Goal: Task Accomplishment & Management: Manage account settings

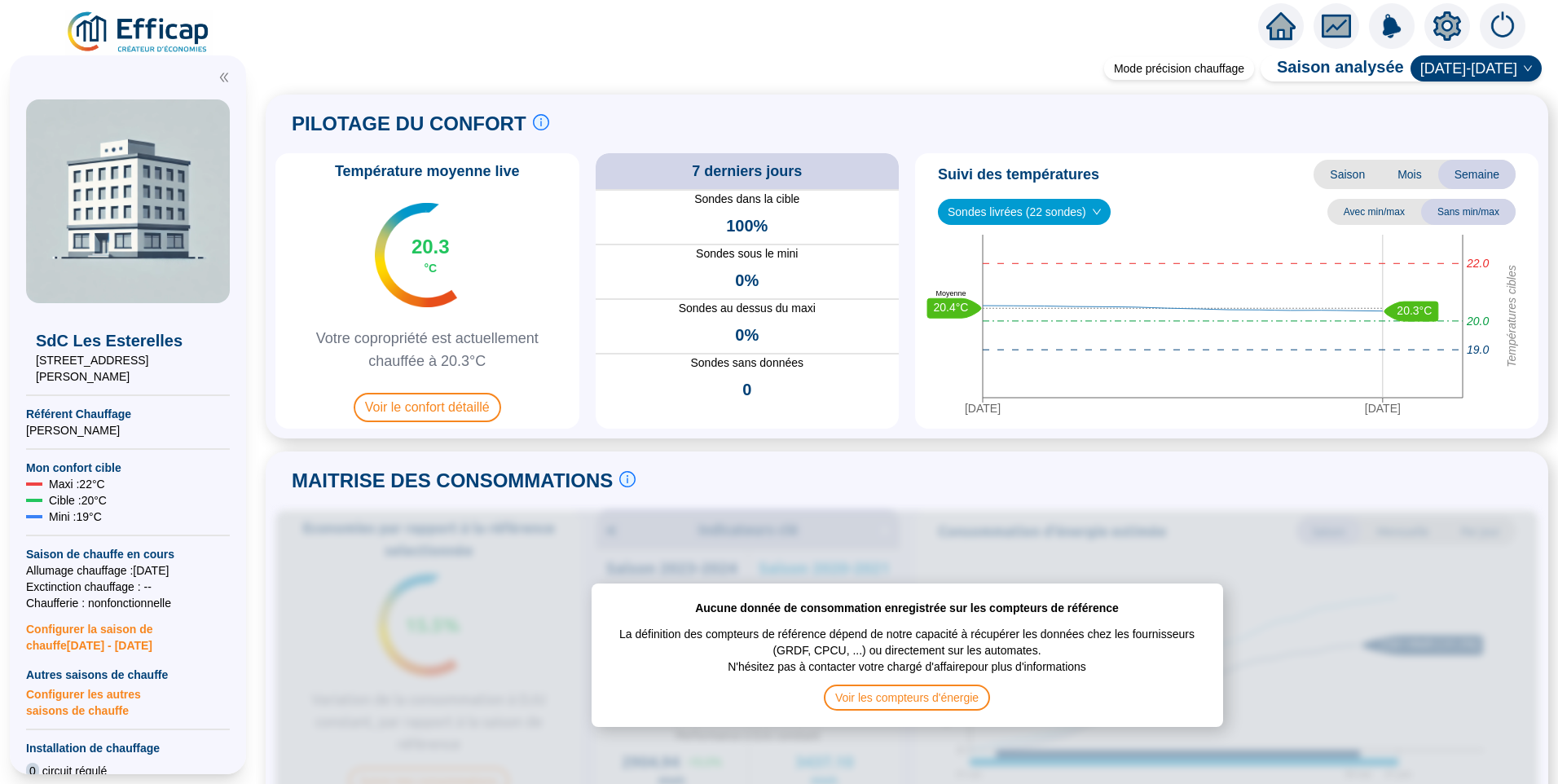
scroll to position [814, 0]
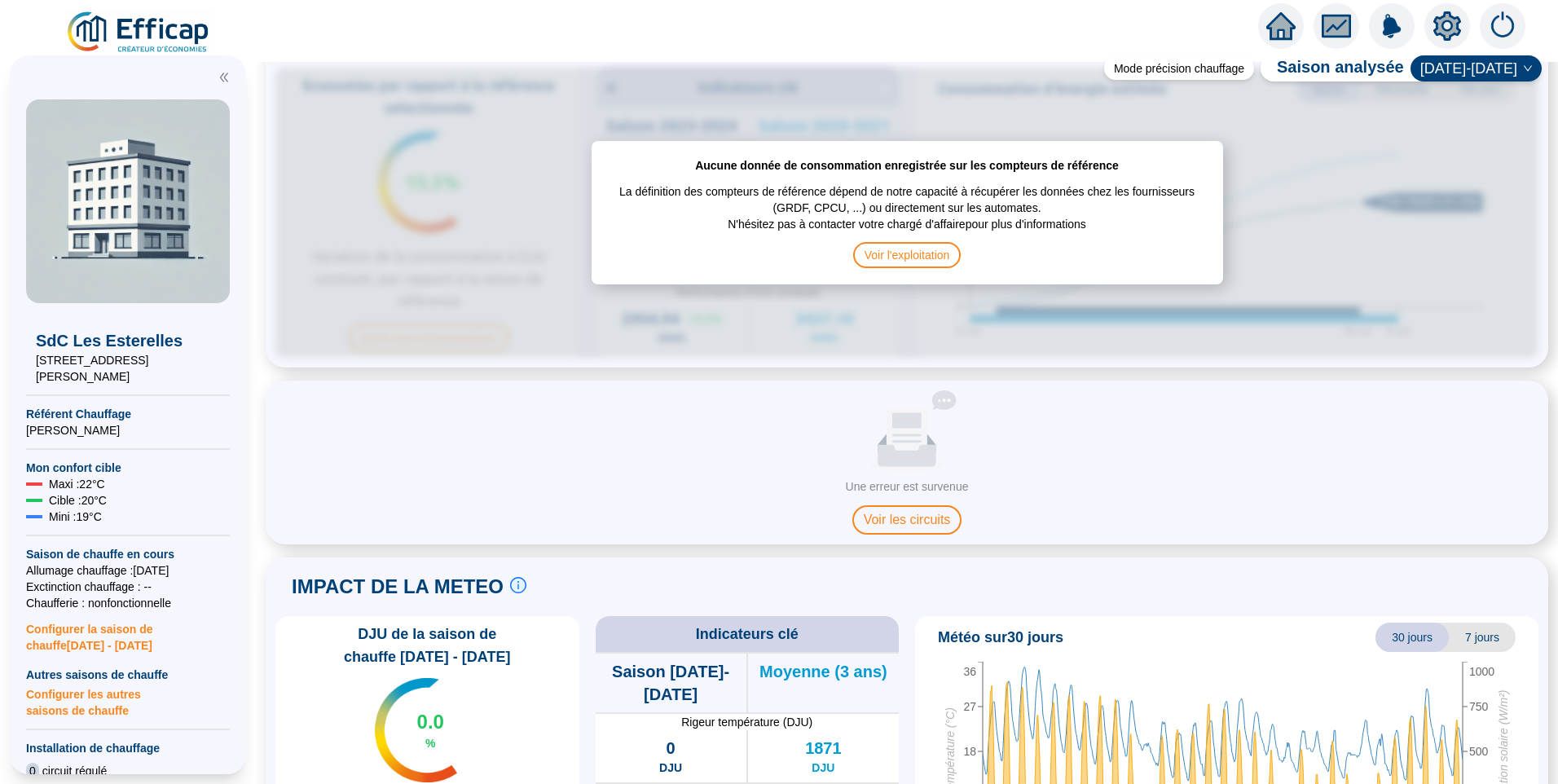
click at [1448, 30] on icon "setting" at bounding box center [1448, 26] width 12 height 12
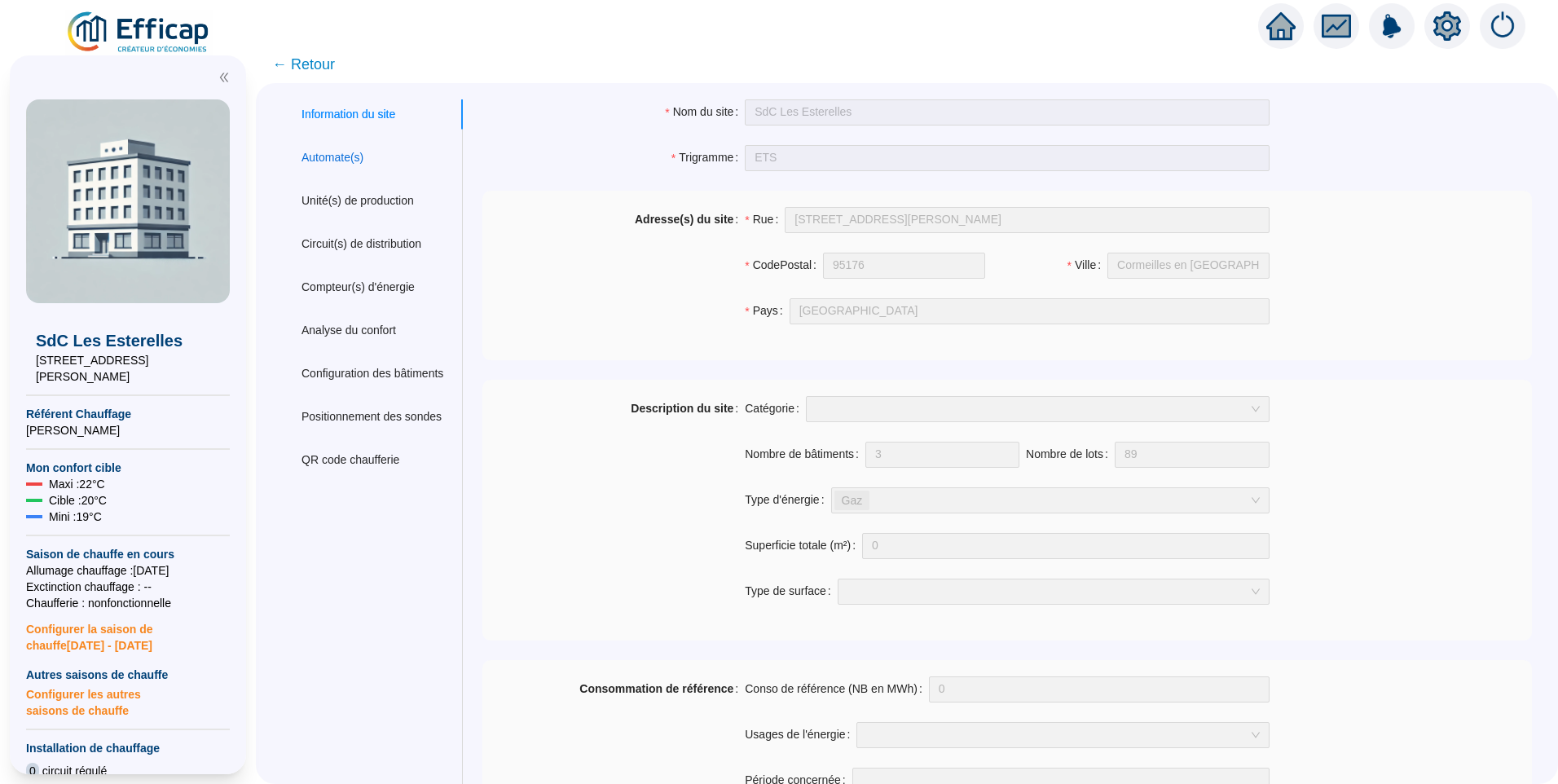
click at [344, 165] on div "Automate(s)" at bounding box center [332, 157] width 62 height 17
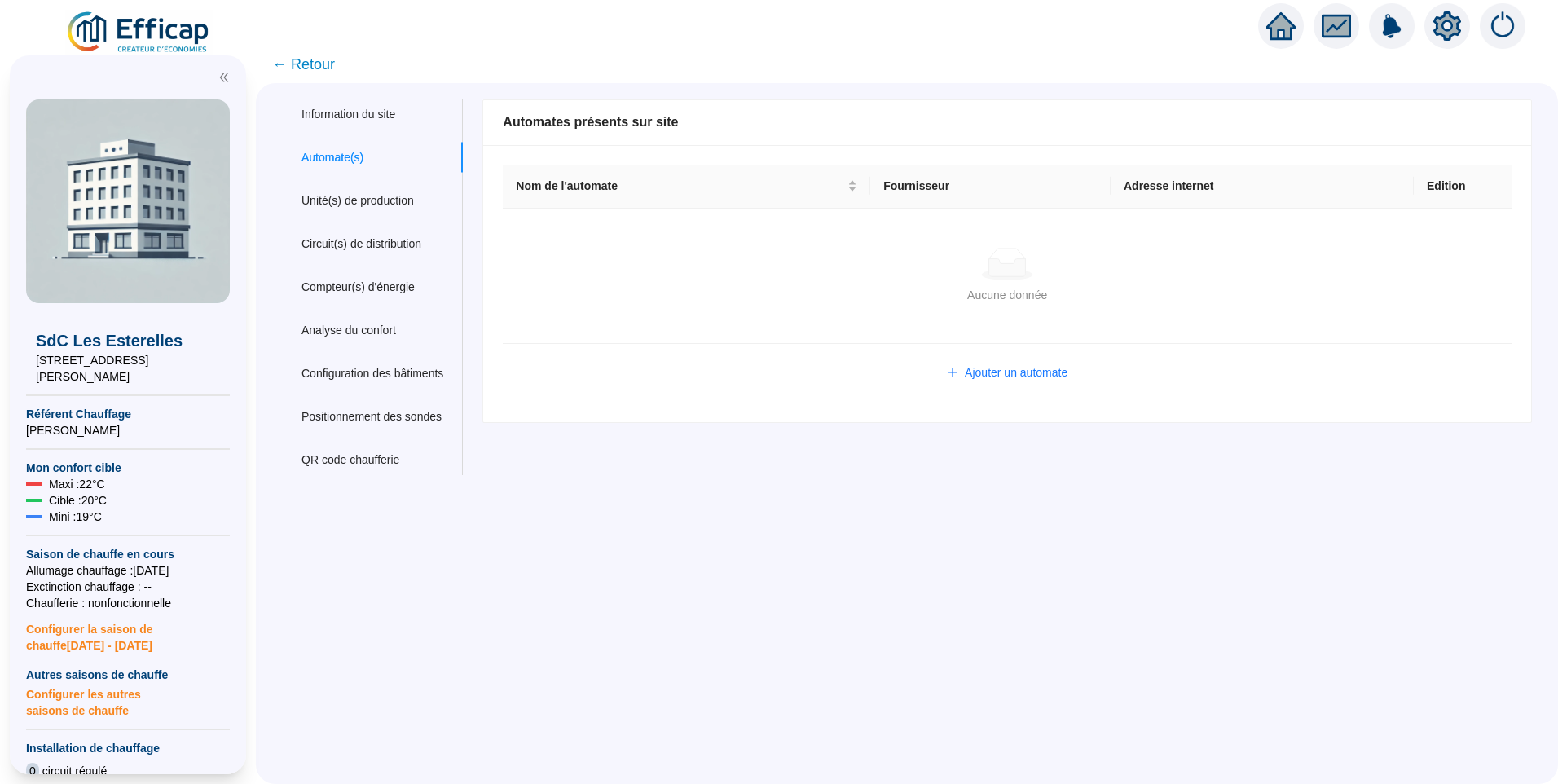
click at [958, 265] on div "Aucune donnée" at bounding box center [1007, 264] width 970 height 33
click at [1025, 369] on span "Ajouter un automate" at bounding box center [1016, 373] width 103 height 17
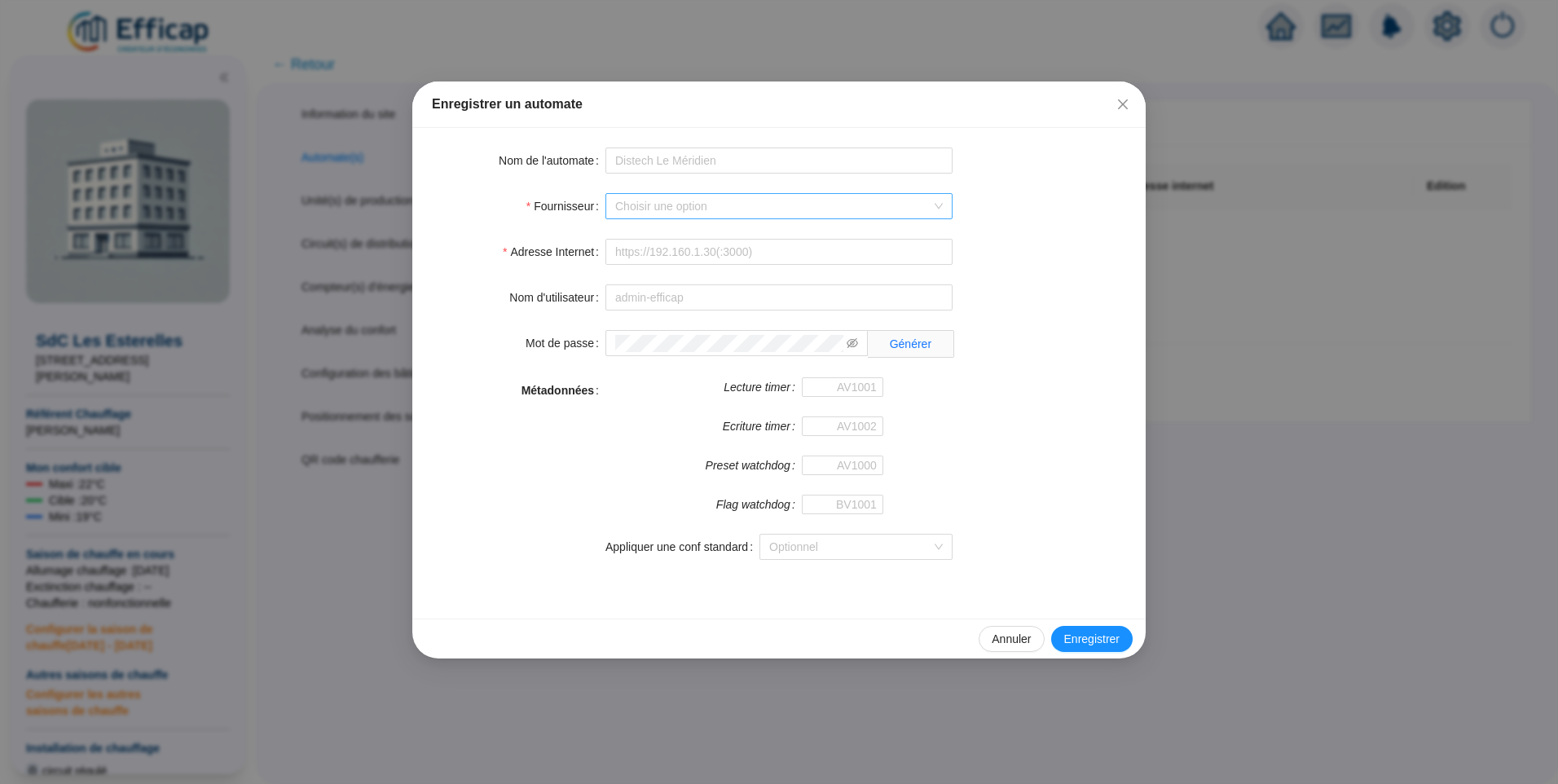
click at [672, 197] on input "Fournisseur" at bounding box center [772, 206] width 313 height 25
click at [683, 295] on div "Distech" at bounding box center [779, 291] width 321 height 17
click at [712, 260] on input "Adresse Internet" at bounding box center [779, 252] width 347 height 26
click at [653, 267] on form "Nom de l'automate Fournisseur Distech Adresse Internet Nom d'utilisateur Mot de…" at bounding box center [779, 363] width 695 height 432
click at [664, 262] on input "Adresse Internet" at bounding box center [779, 252] width 347 height 26
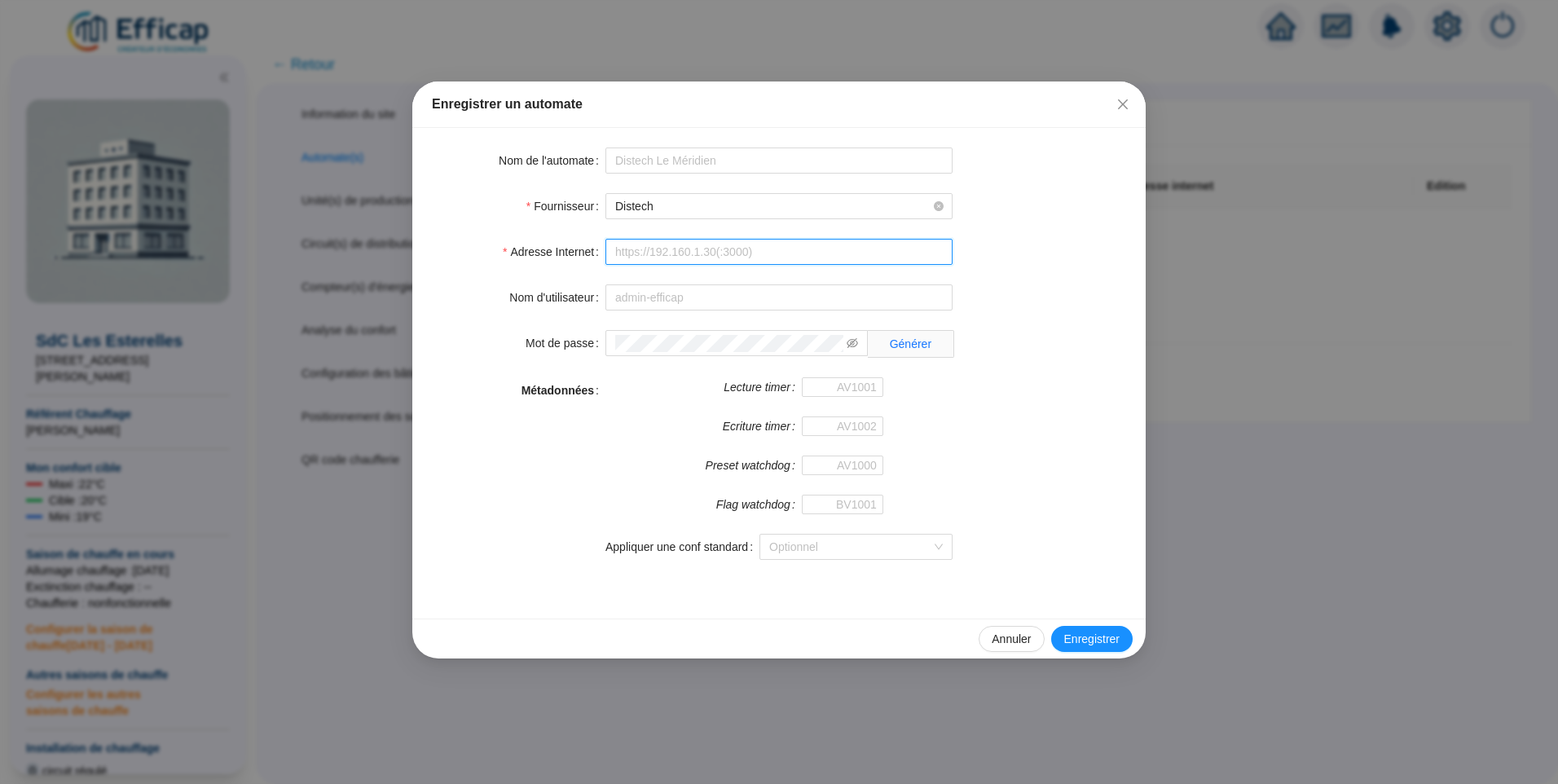
click at [611, 249] on input "Adresse Internet" at bounding box center [779, 252] width 347 height 26
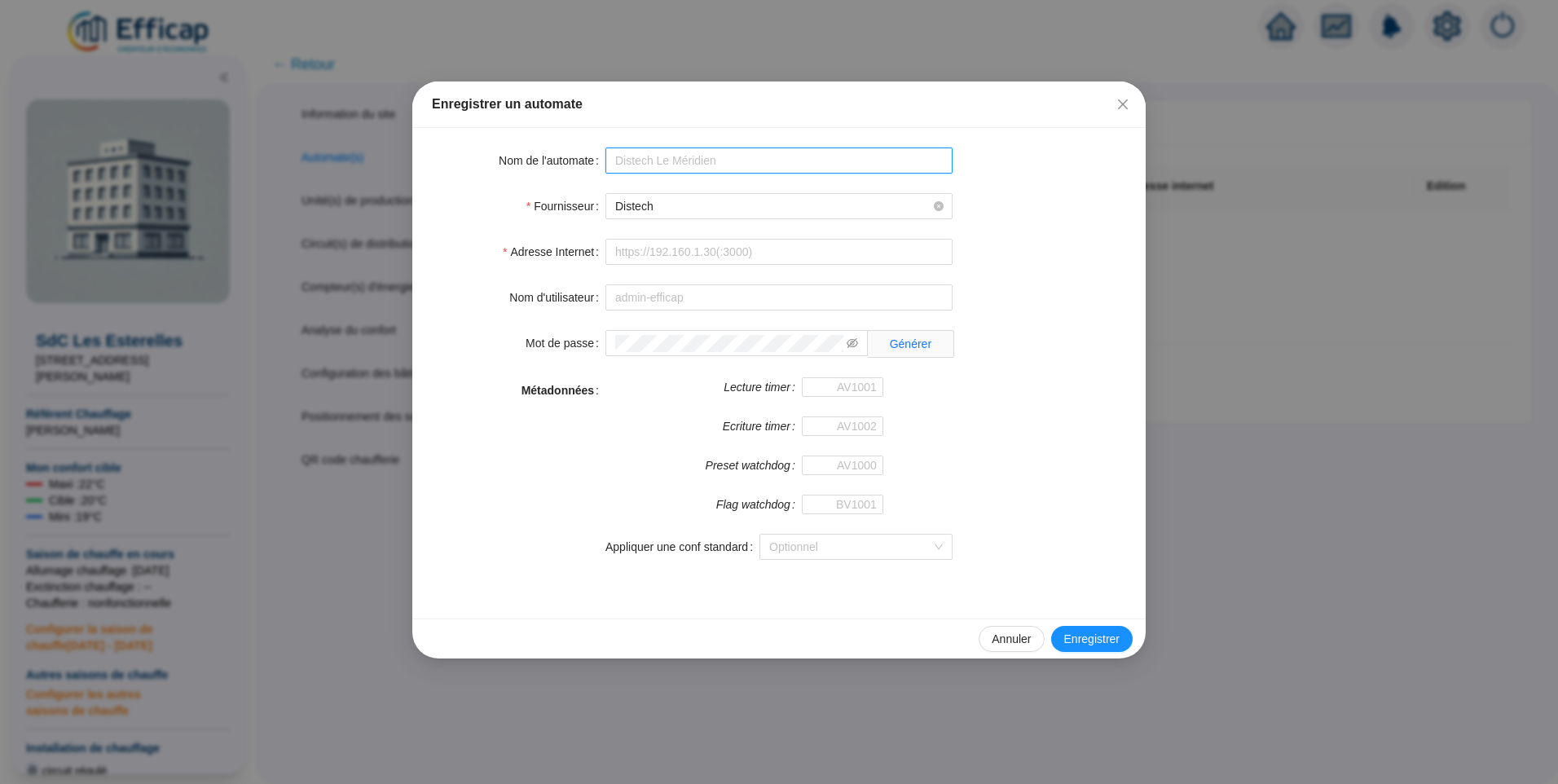
click at [686, 165] on input "Nom de l'automate" at bounding box center [779, 160] width 347 height 26
click at [1019, 259] on div "Adresse Internet" at bounding box center [779, 252] width 695 height 26
click at [773, 164] on input "Nom de l'automate" at bounding box center [779, 160] width 347 height 26
type input "EST Distech"
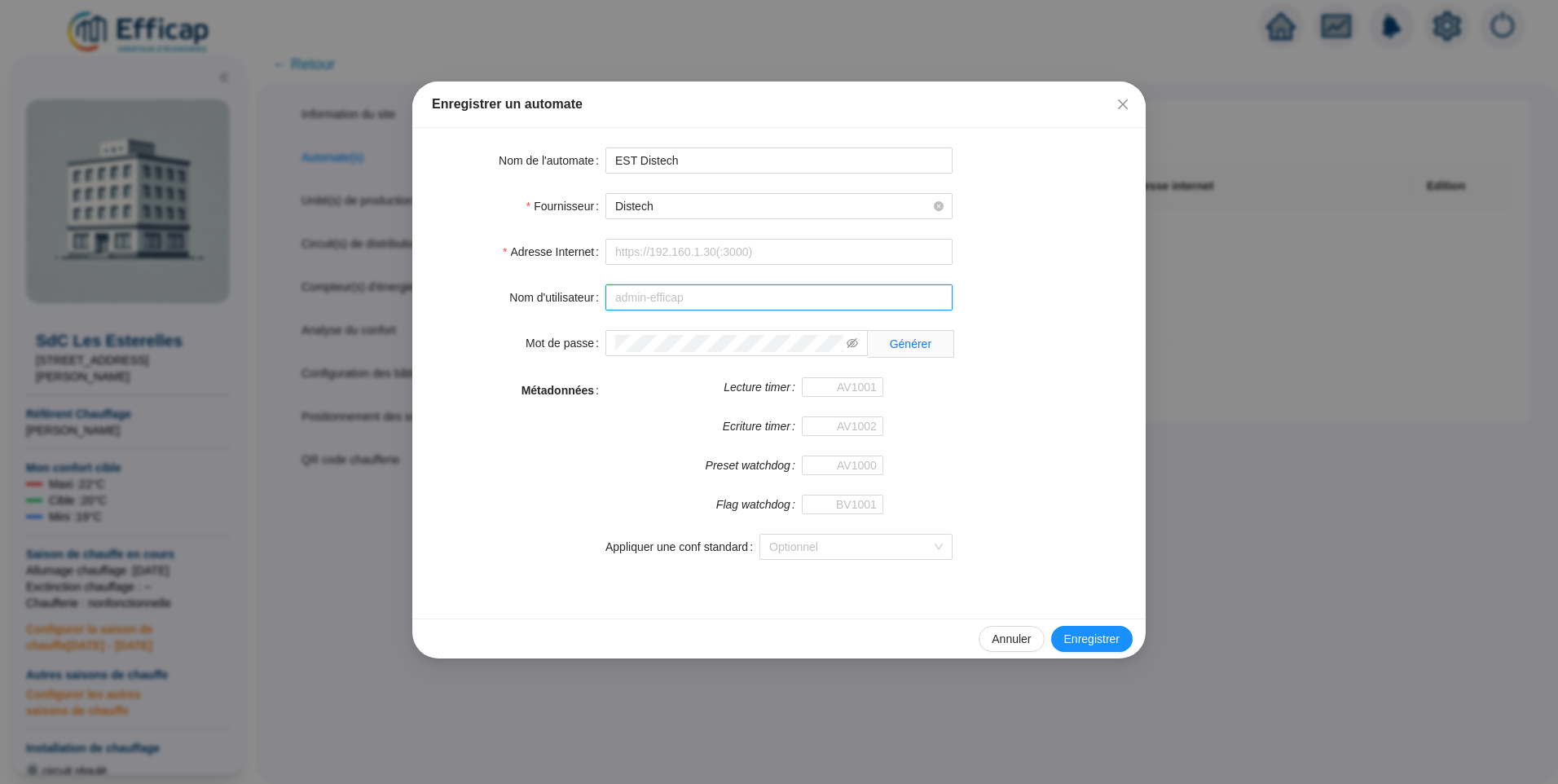
click at [765, 286] on input "Nom d'utilisateur" at bounding box center [779, 298] width 347 height 26
type input "admin-efficap"
click at [853, 346] on icon "eye-invisible" at bounding box center [853, 343] width 12 height 10
click at [853, 346] on icon "eye" at bounding box center [853, 343] width 12 height 8
click at [708, 259] on input "Adresse Internet" at bounding box center [779, 252] width 347 height 26
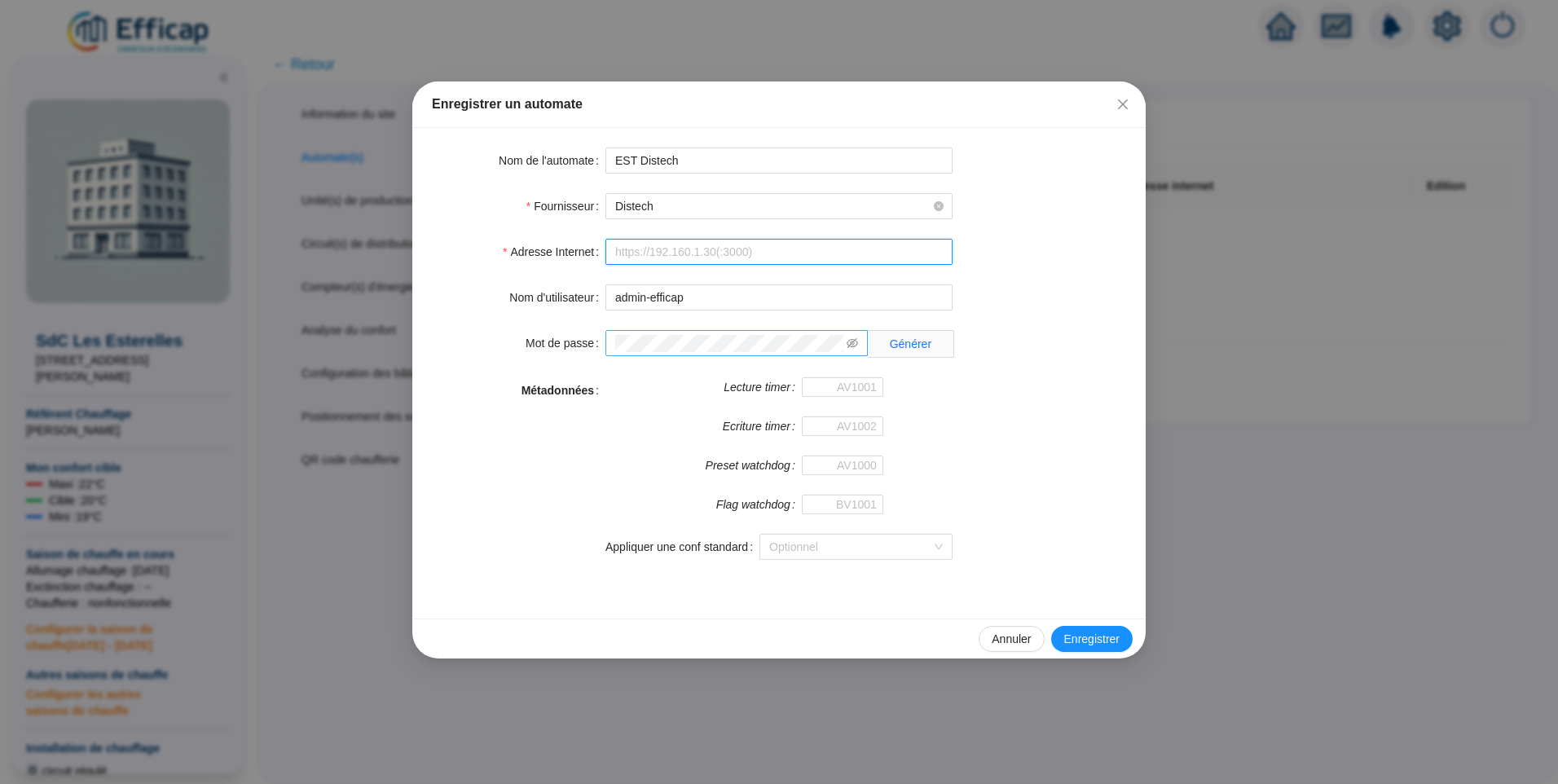
type input "[URL][TECHNICAL_ID]"
type input "BV1000"
drag, startPoint x: 790, startPoint y: 249, endPoint x: 116, endPoint y: 246, distance: 674.0
click at [124, 245] on div "Enregistrer un automate Nom de l'automate EST Distech Fournisseur Distech Adres…" at bounding box center [779, 392] width 1558 height 784
click at [615, 252] on input "[TECHNICAL_ID]" at bounding box center [779, 252] width 347 height 26
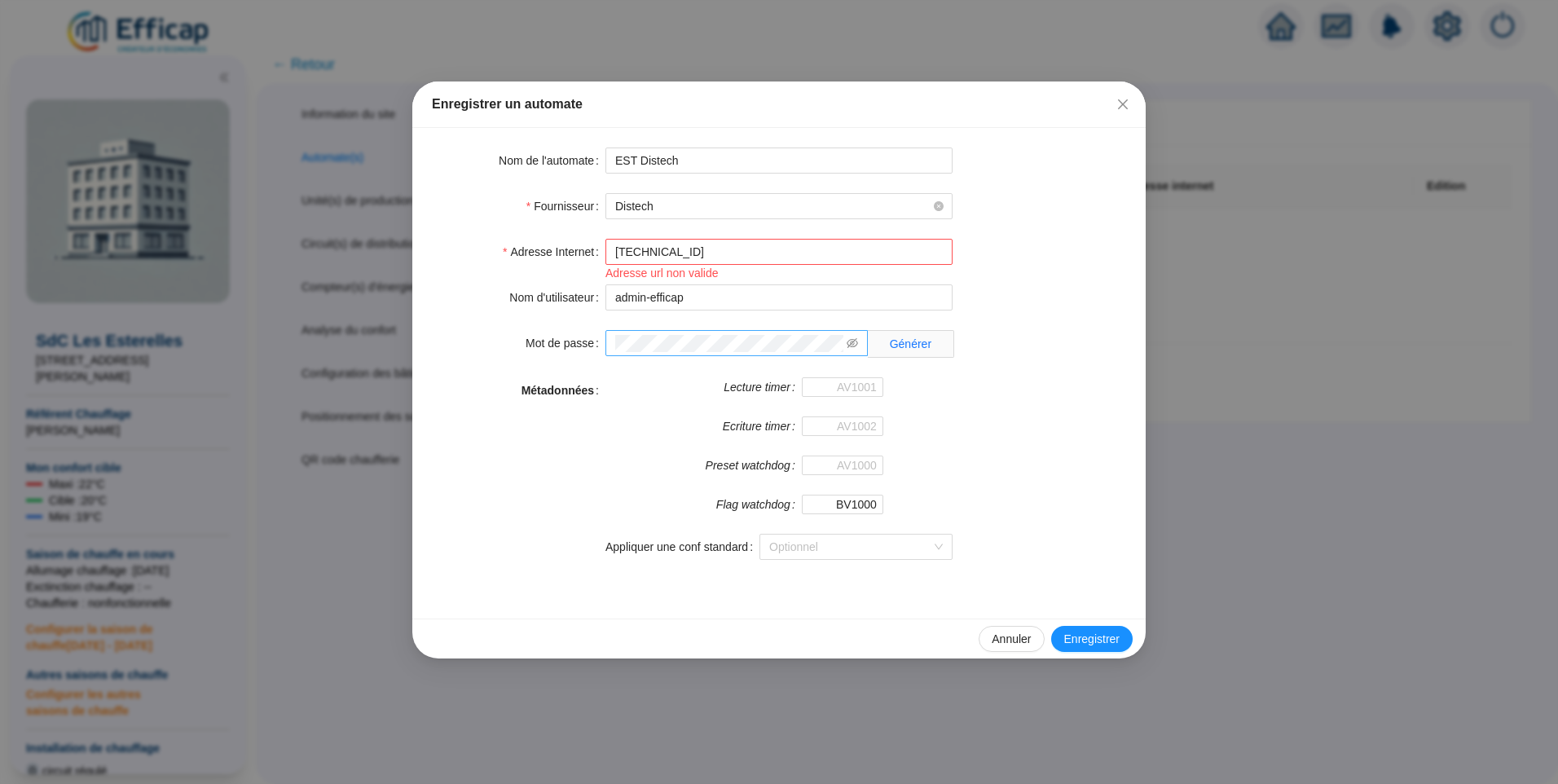
click at [611, 562] on div "Lecture timer Ecriture timer Preset watchdog Flag watchdog BV1000 Appliquer une…" at bounding box center [779, 478] width 347 height 202
click at [616, 260] on input "[TECHNICAL_ID]" at bounding box center [779, 252] width 347 height 26
type input "[URL][TECHNICAL_ID]"
click at [839, 506] on input "BV1000" at bounding box center [842, 504] width 81 height 20
click at [1086, 631] on span "Enregistrer" at bounding box center [1091, 638] width 55 height 17
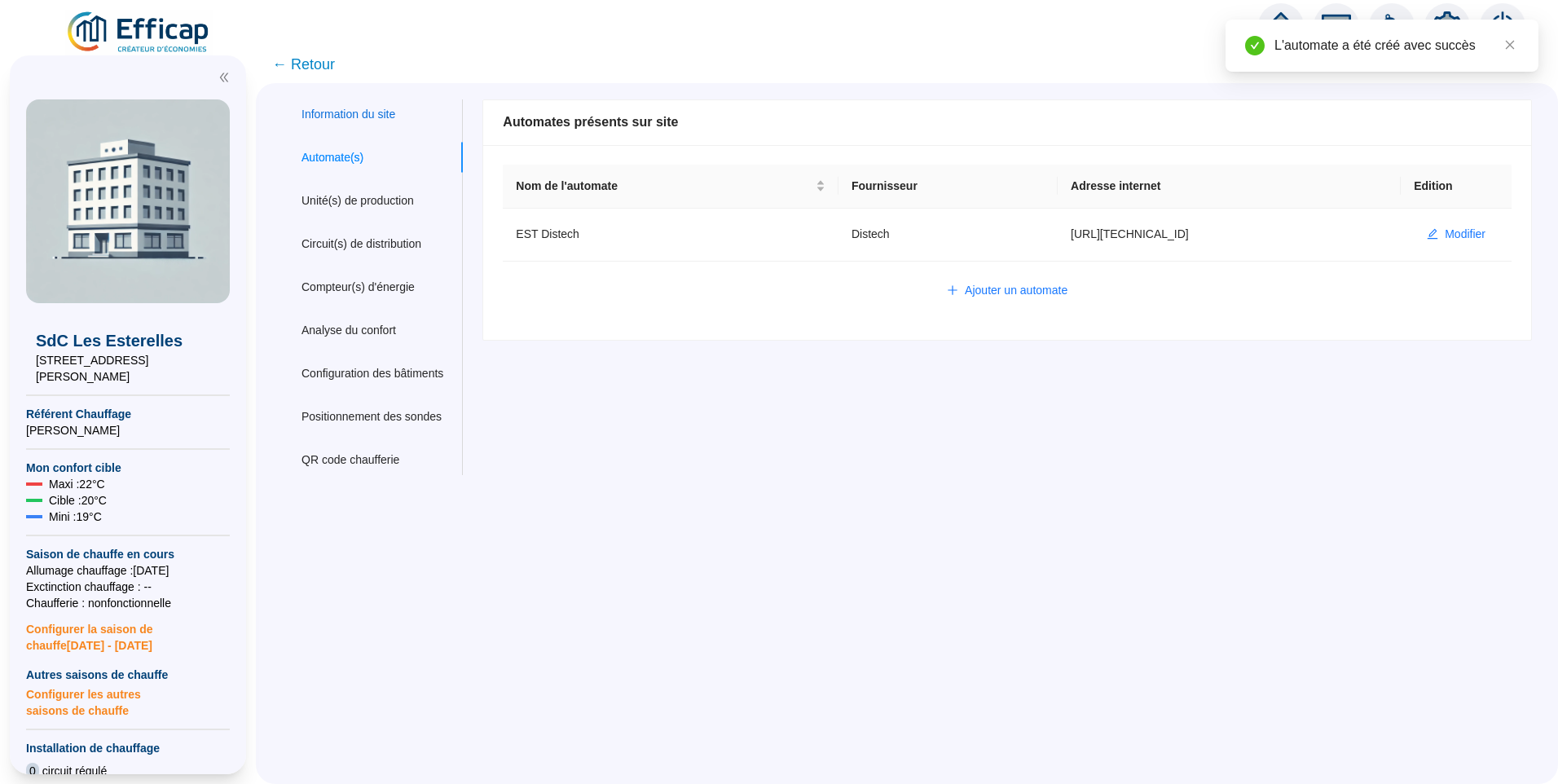
click at [352, 119] on div "Information du site" at bounding box center [348, 114] width 94 height 17
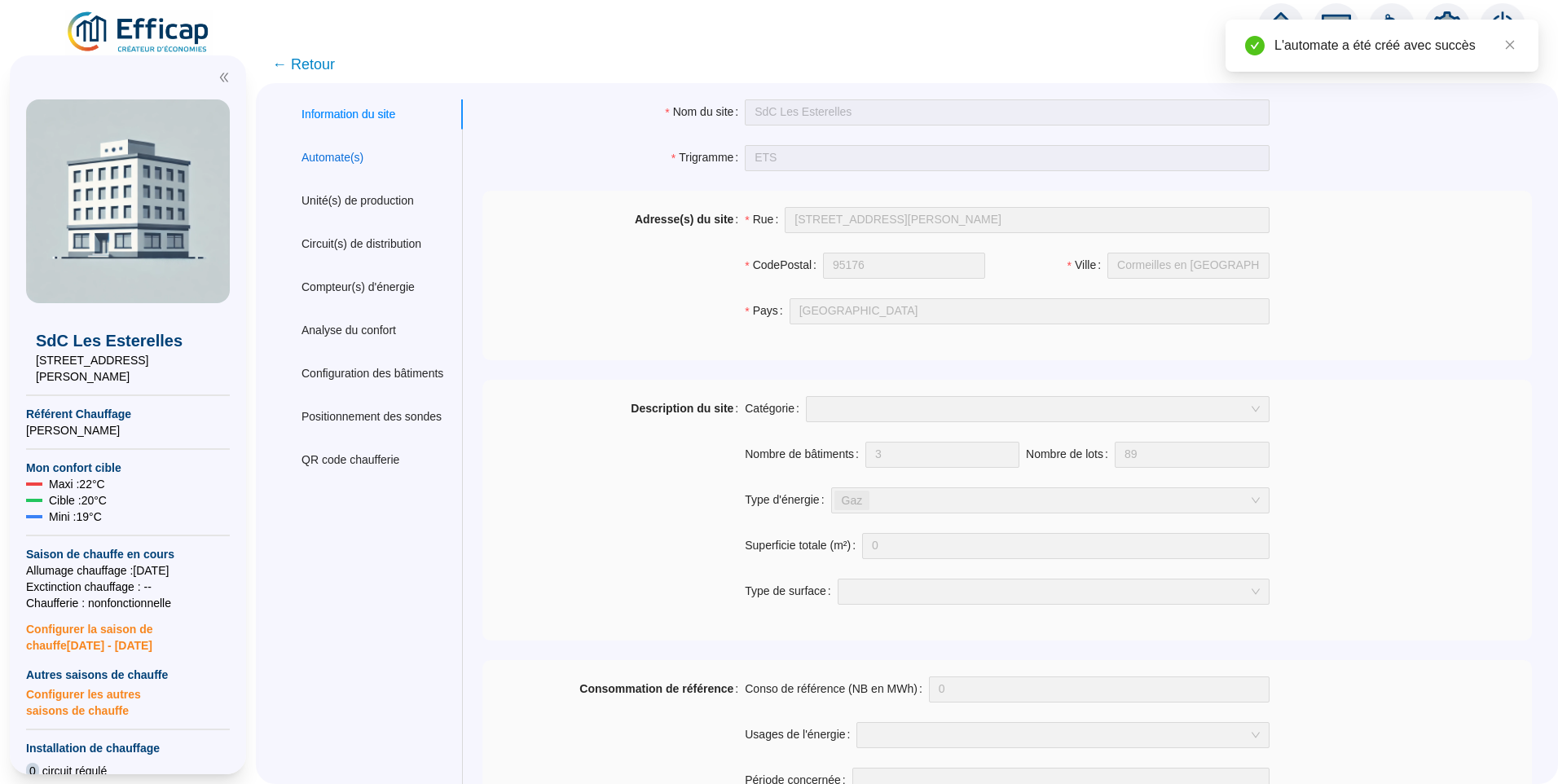
click at [354, 162] on div "Automate(s)" at bounding box center [332, 157] width 62 height 17
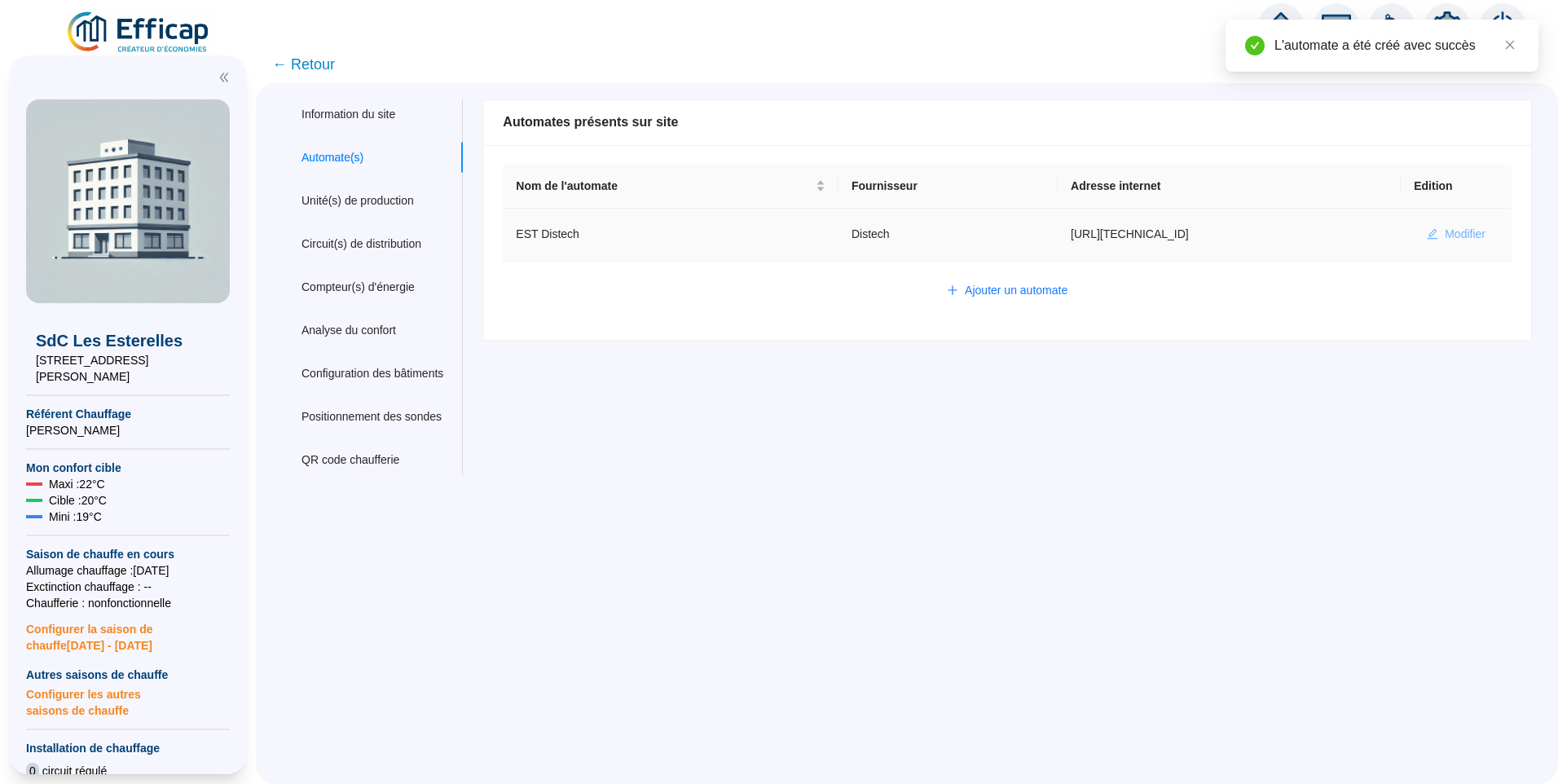
click at [1449, 234] on span "Modifier" at bounding box center [1466, 234] width 41 height 17
type input "EST Distech"
type input "[URL][TECHNICAL_ID]"
type input "admin-efficap"
type input "BV1000"
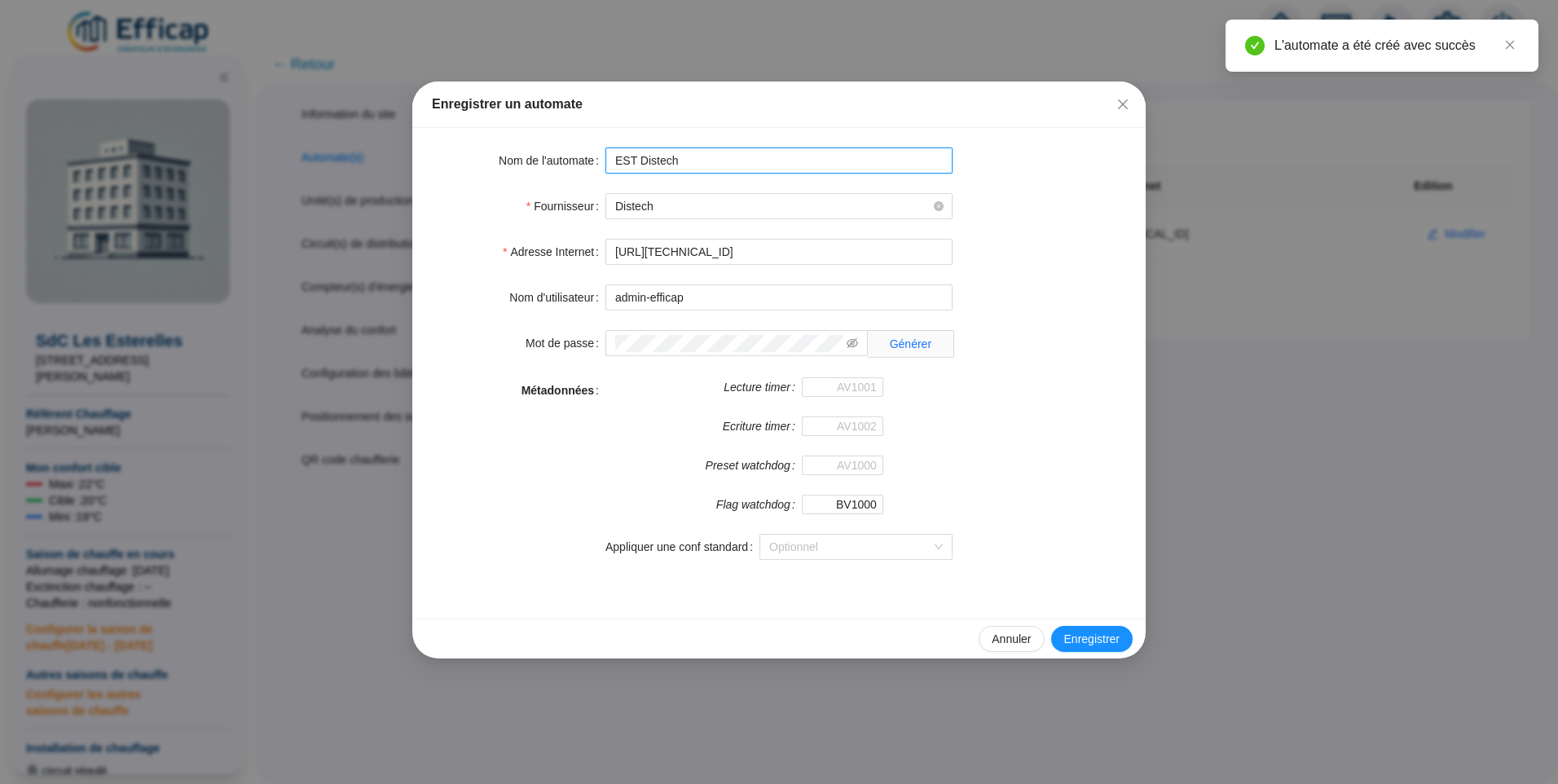
drag, startPoint x: 634, startPoint y: 157, endPoint x: 580, endPoint y: 161, distance: 54.1
click at [580, 161] on div "Nom de l'automate EST Distech" at bounding box center [779, 160] width 695 height 26
type input "ETS Distech"
click at [1101, 638] on span "Enregistrer" at bounding box center [1091, 638] width 55 height 17
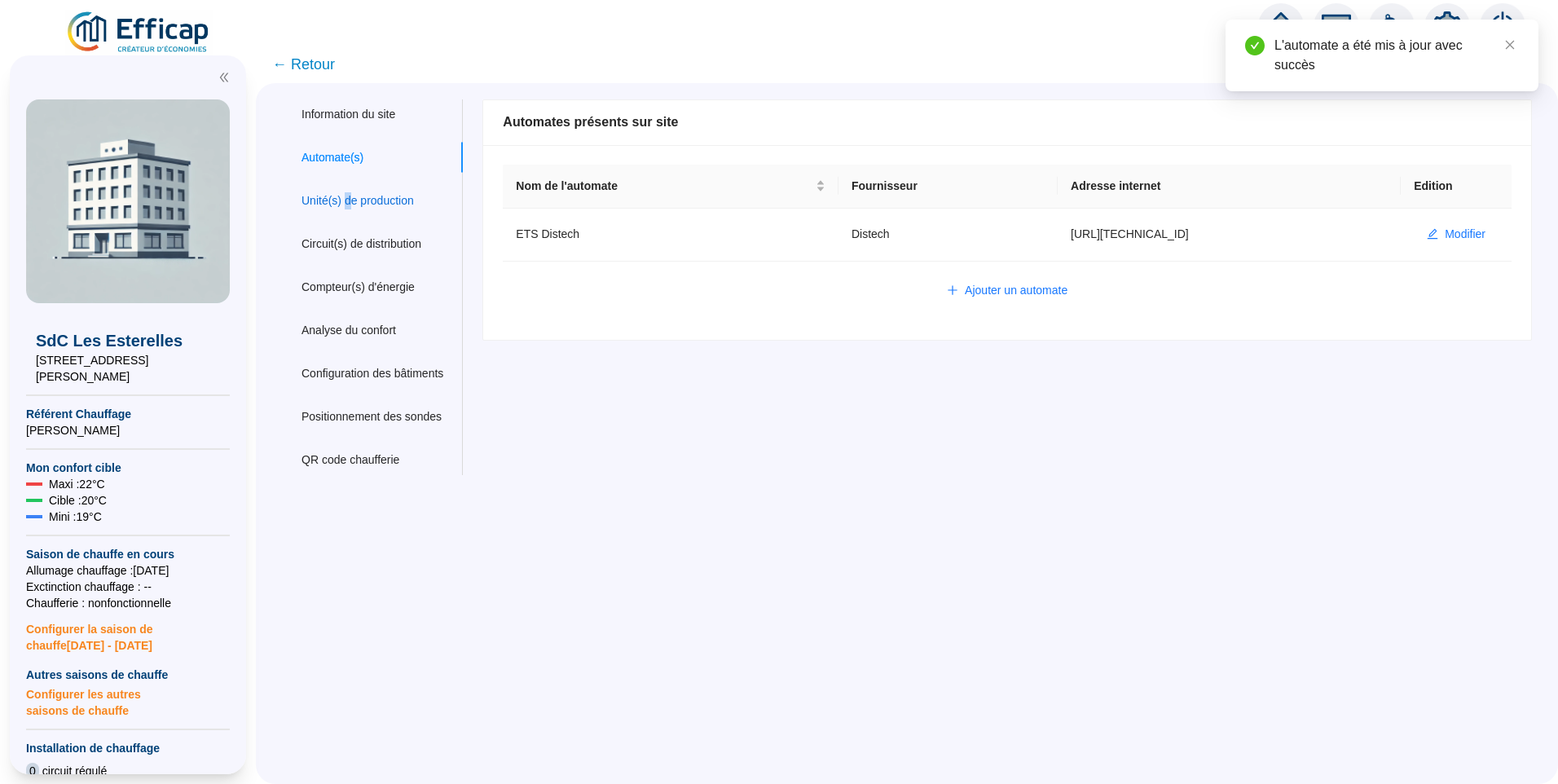
click at [360, 199] on div "Unité(s) de production" at bounding box center [357, 201] width 113 height 17
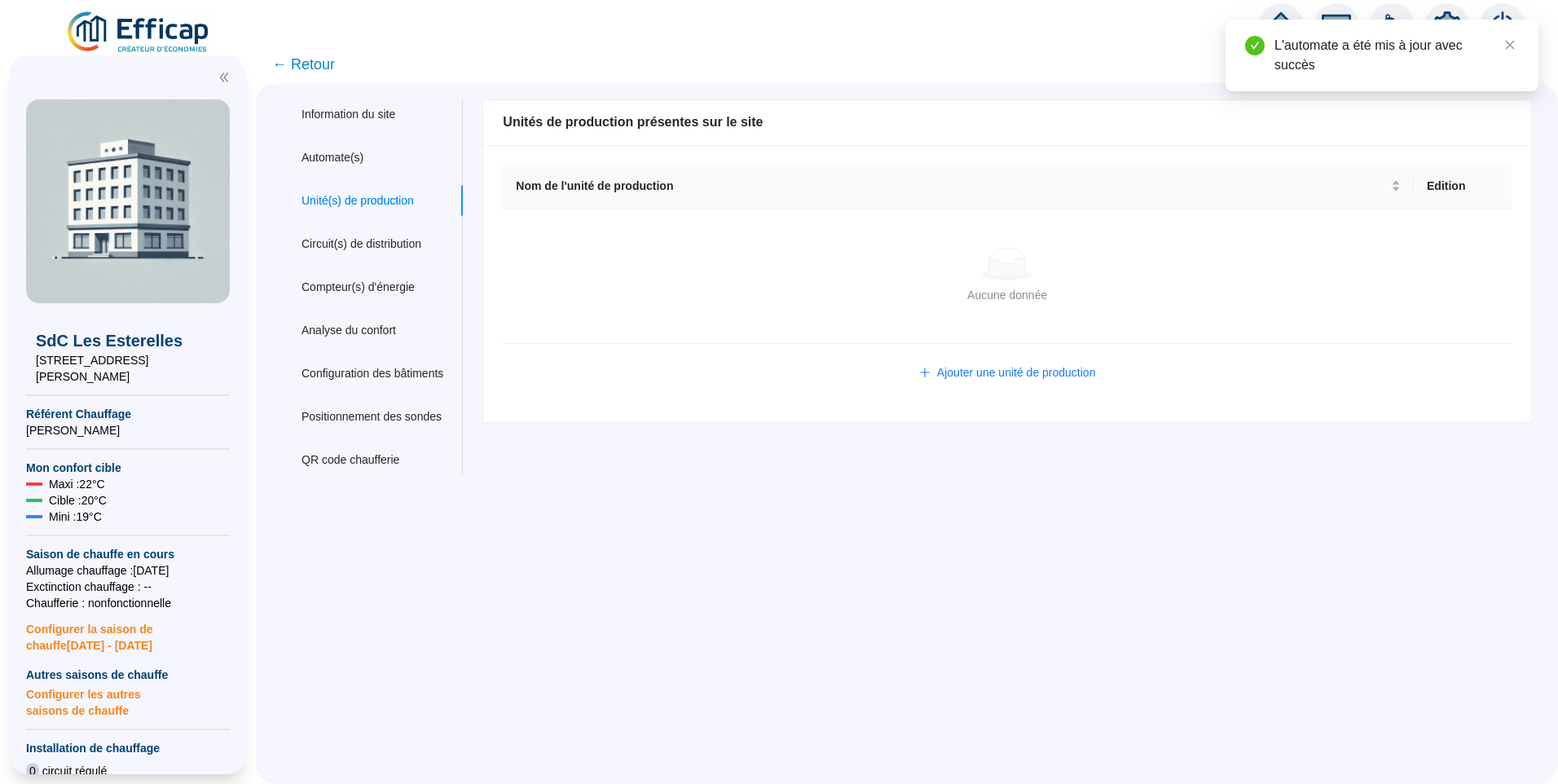
drag, startPoint x: 658, startPoint y: 253, endPoint x: 1049, endPoint y: 239, distance: 391.3
click at [685, 253] on div "Aucune donnée" at bounding box center [1007, 264] width 970 height 33
click at [997, 379] on span "Ajouter une unité de production" at bounding box center [1016, 373] width 159 height 17
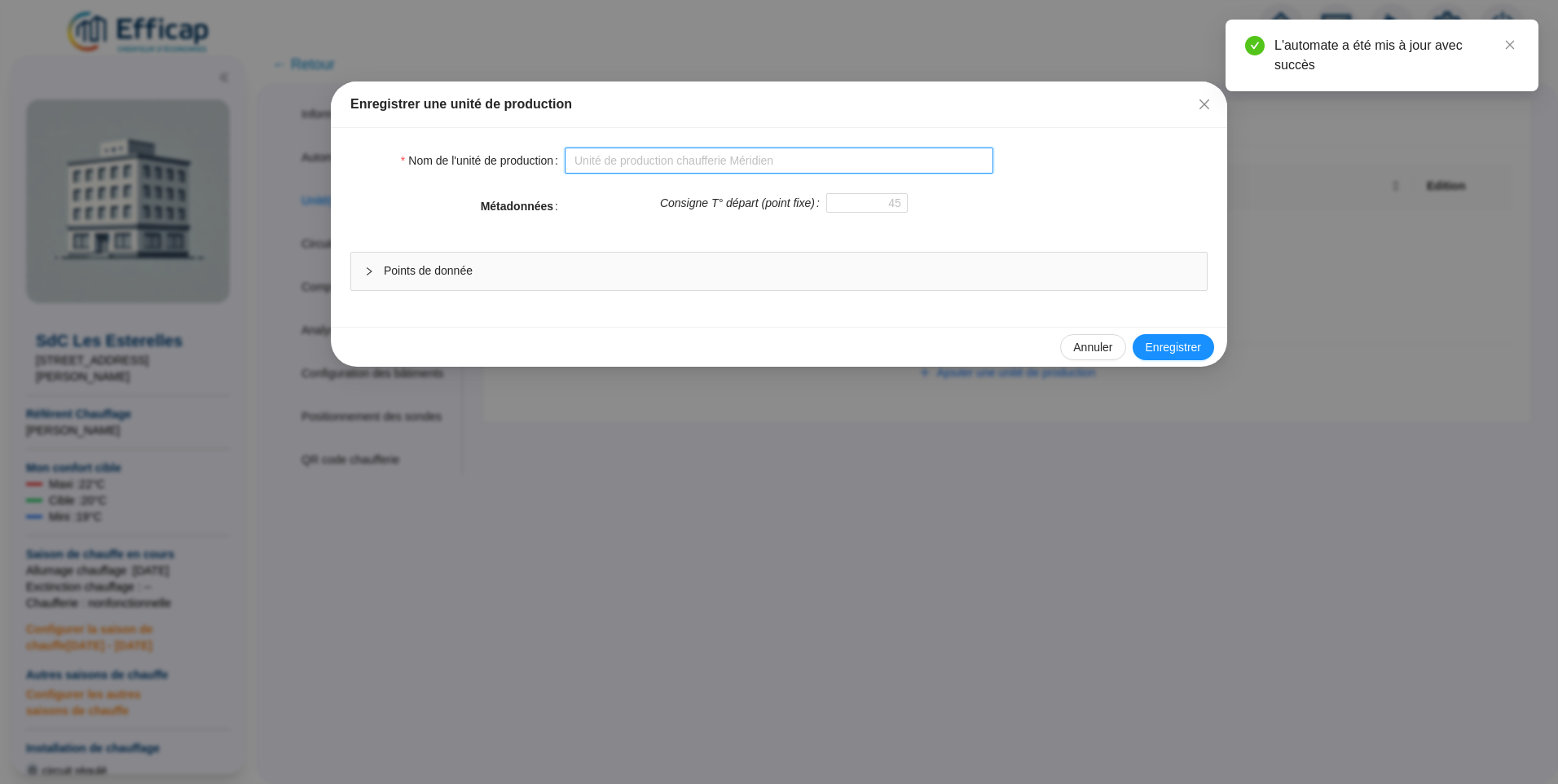
click at [675, 165] on input "Nom de l'unité de production" at bounding box center [779, 160] width 429 height 26
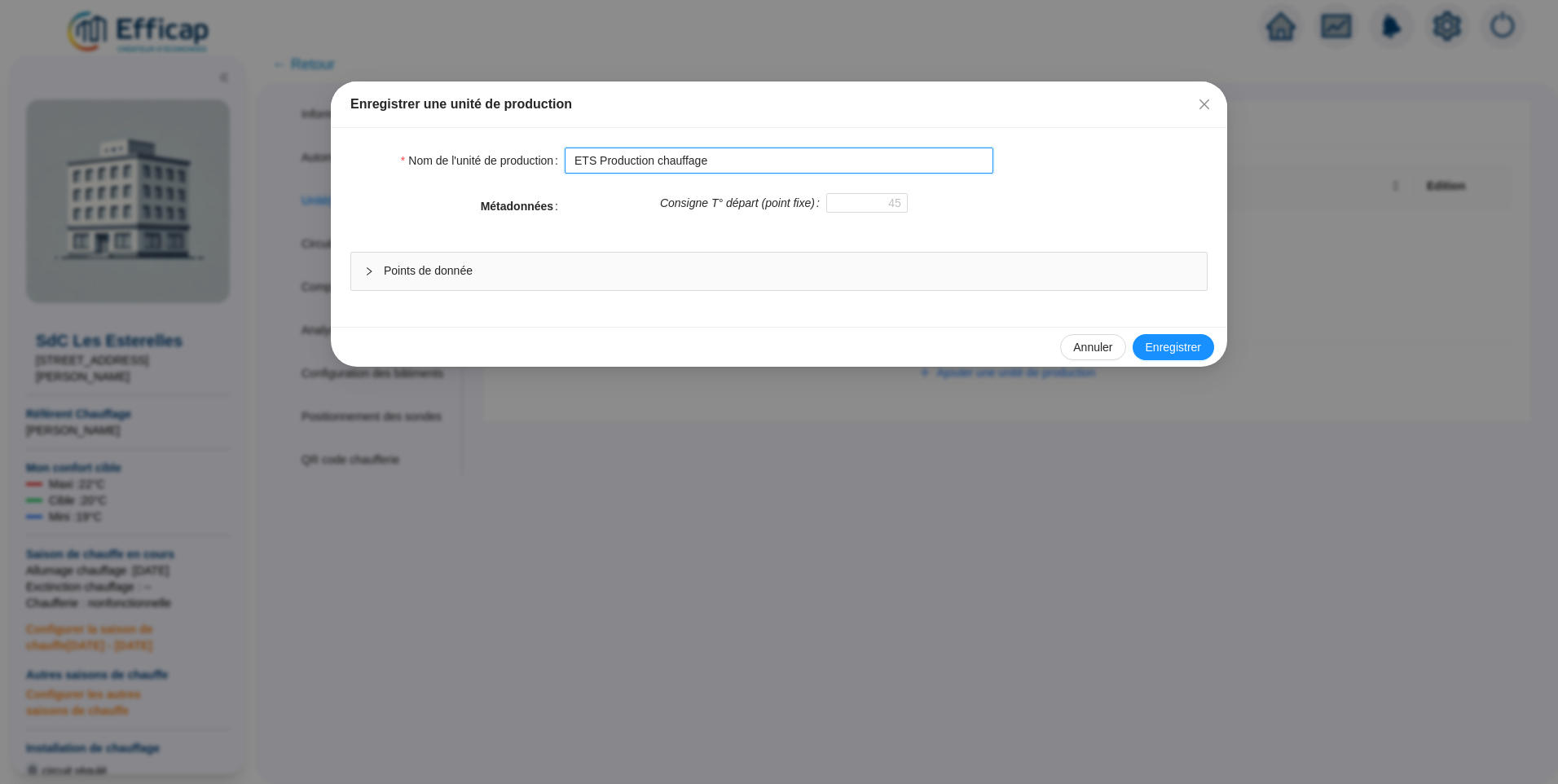
type input "ETS Production chauffage"
click at [796, 257] on div "Points de donnée" at bounding box center [779, 271] width 856 height 38
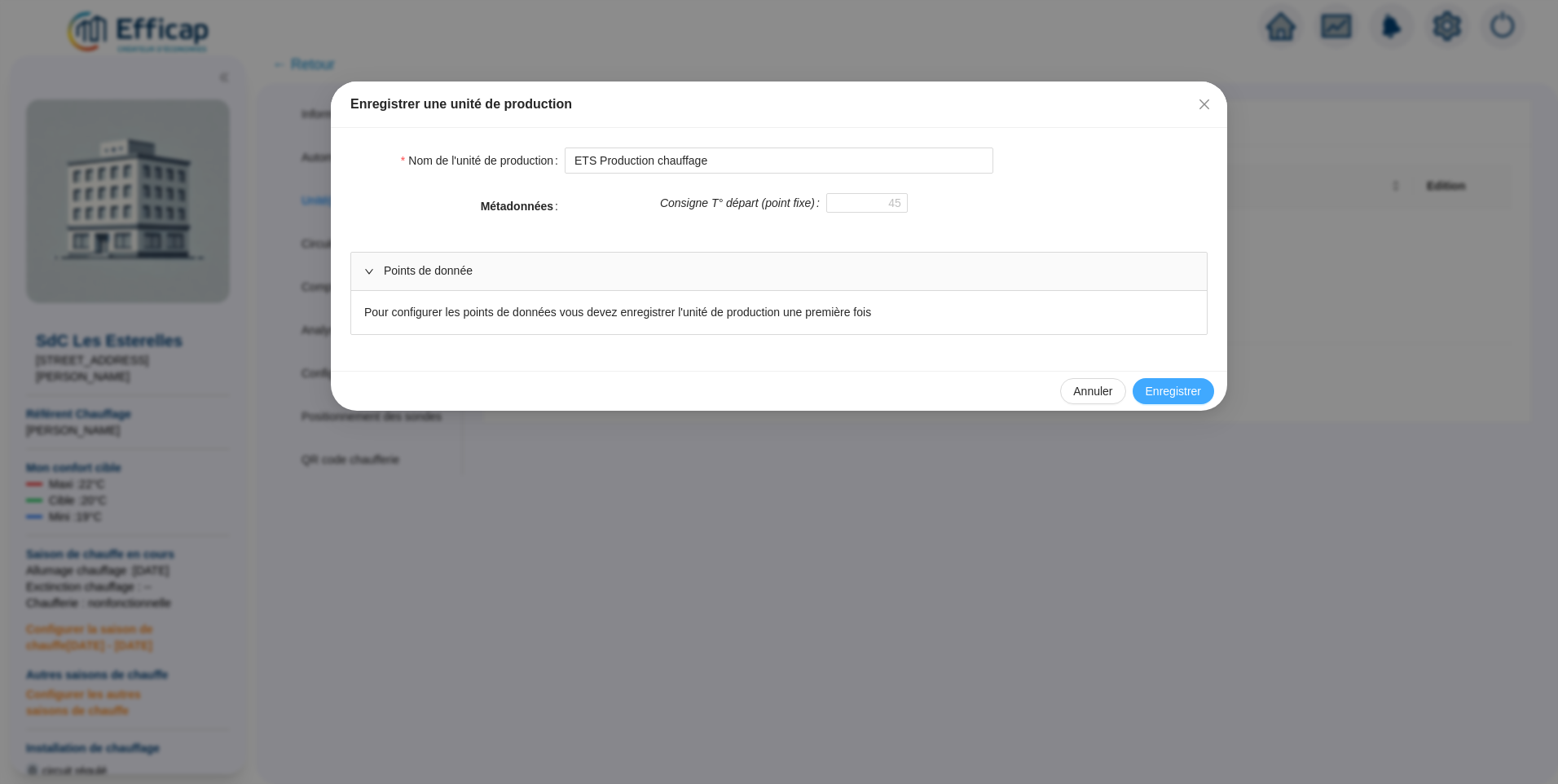
drag, startPoint x: 1181, startPoint y: 392, endPoint x: 1191, endPoint y: 390, distance: 10.2
click at [1182, 391] on span "Enregistrer" at bounding box center [1173, 391] width 55 height 17
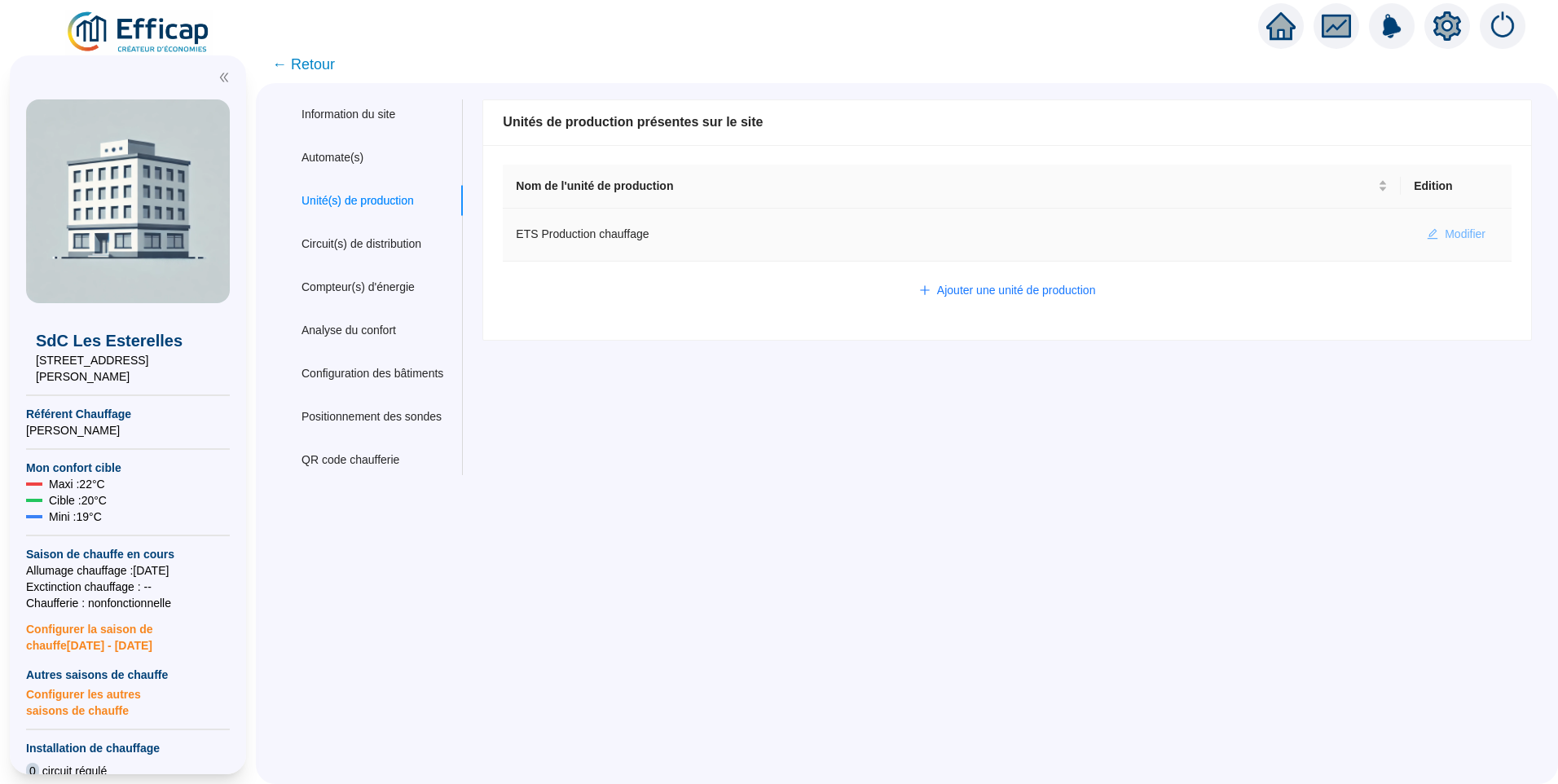
click at [1449, 245] on button "Modifier" at bounding box center [1456, 234] width 85 height 26
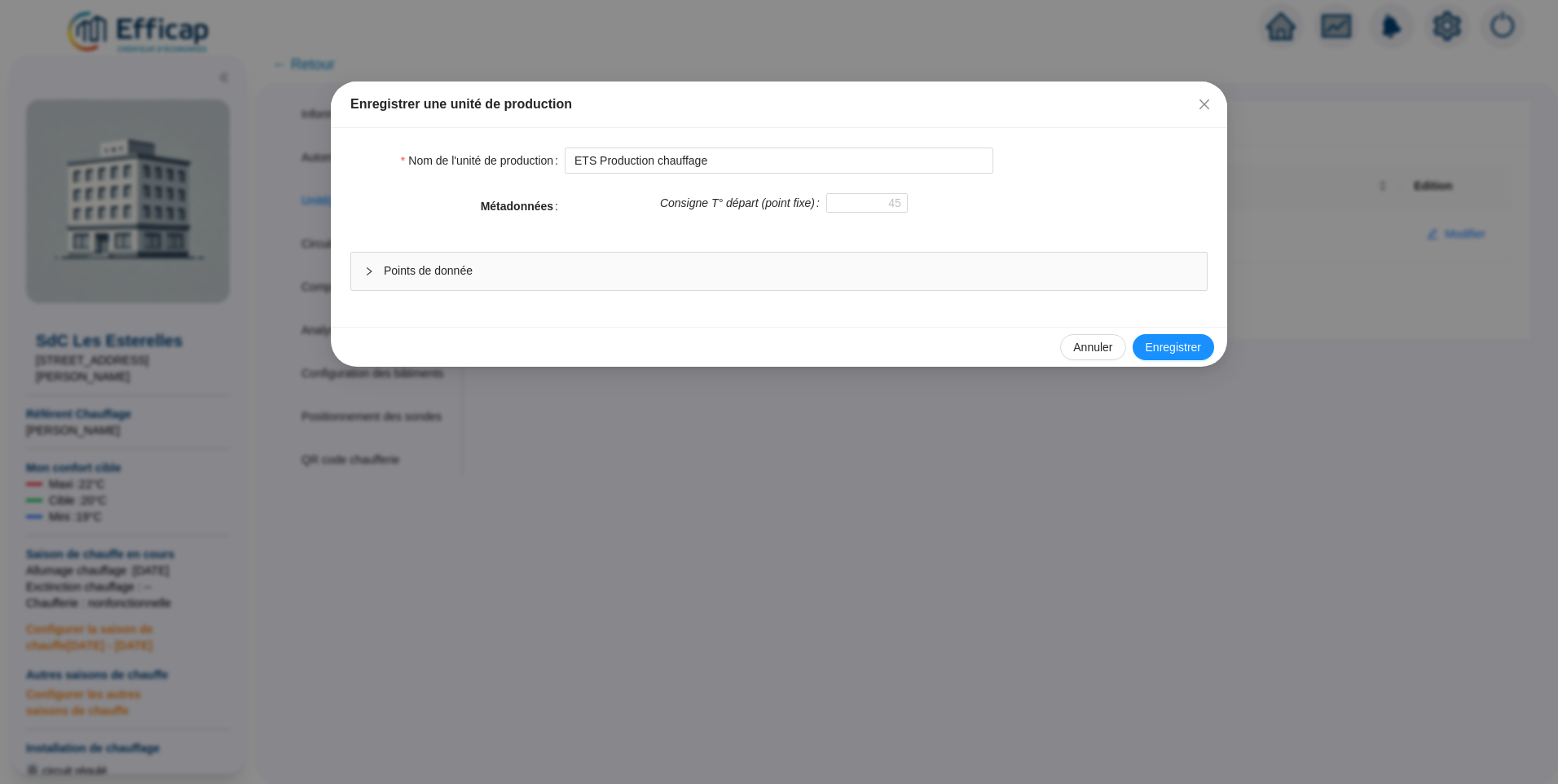
click at [556, 276] on span "Points de donnée" at bounding box center [788, 271] width 810 height 17
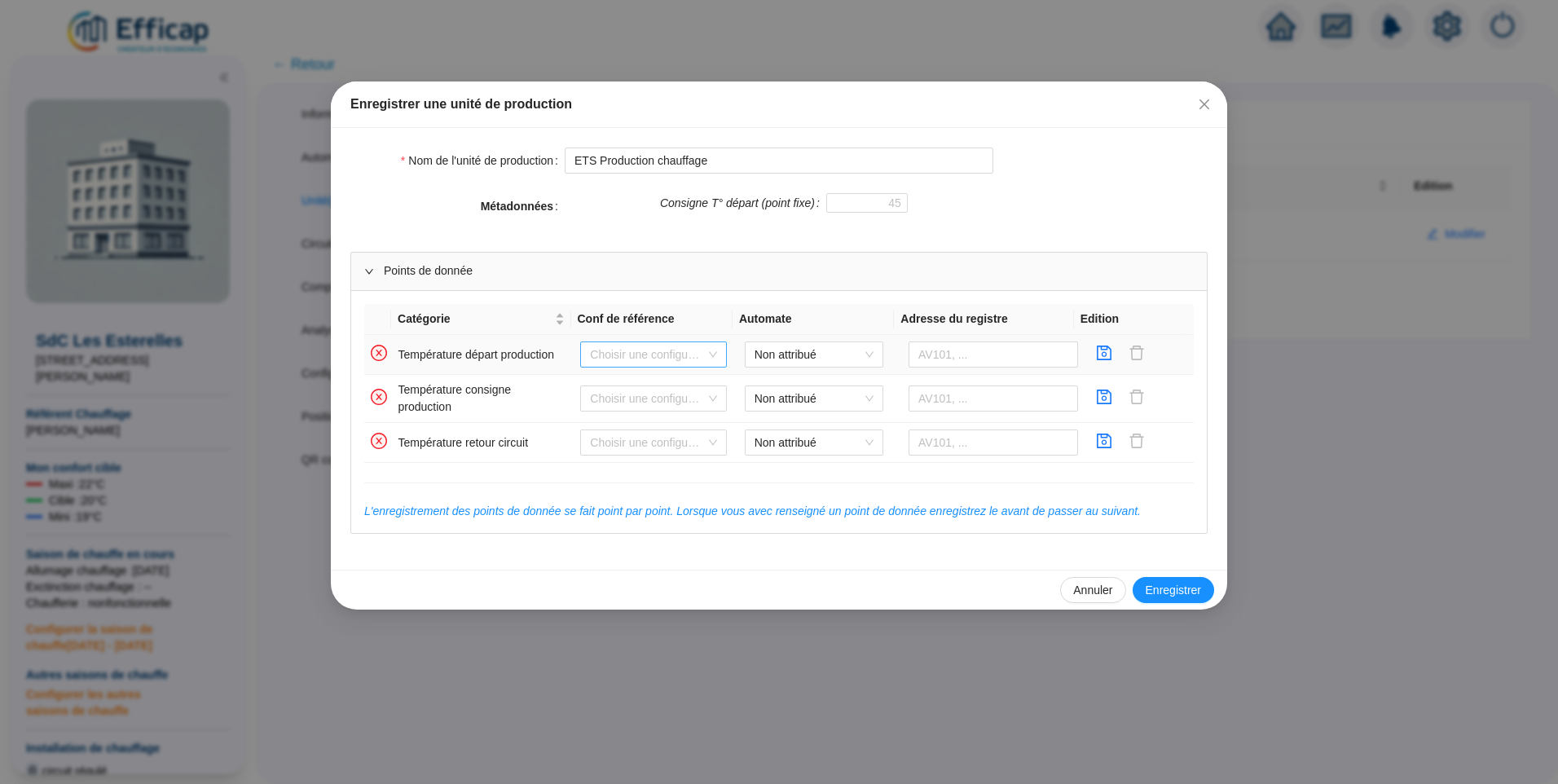
click at [647, 350] on input "search" at bounding box center [646, 355] width 113 height 25
drag, startPoint x: 635, startPoint y: 378, endPoint x: 725, endPoint y: 364, distance: 91.1
click at [635, 378] on div "Aucune" at bounding box center [651, 387] width 121 height 17
click at [825, 369] on td "Non attribué" at bounding box center [820, 355] width 164 height 40
click at [819, 354] on span "Non attribué" at bounding box center [814, 355] width 119 height 25
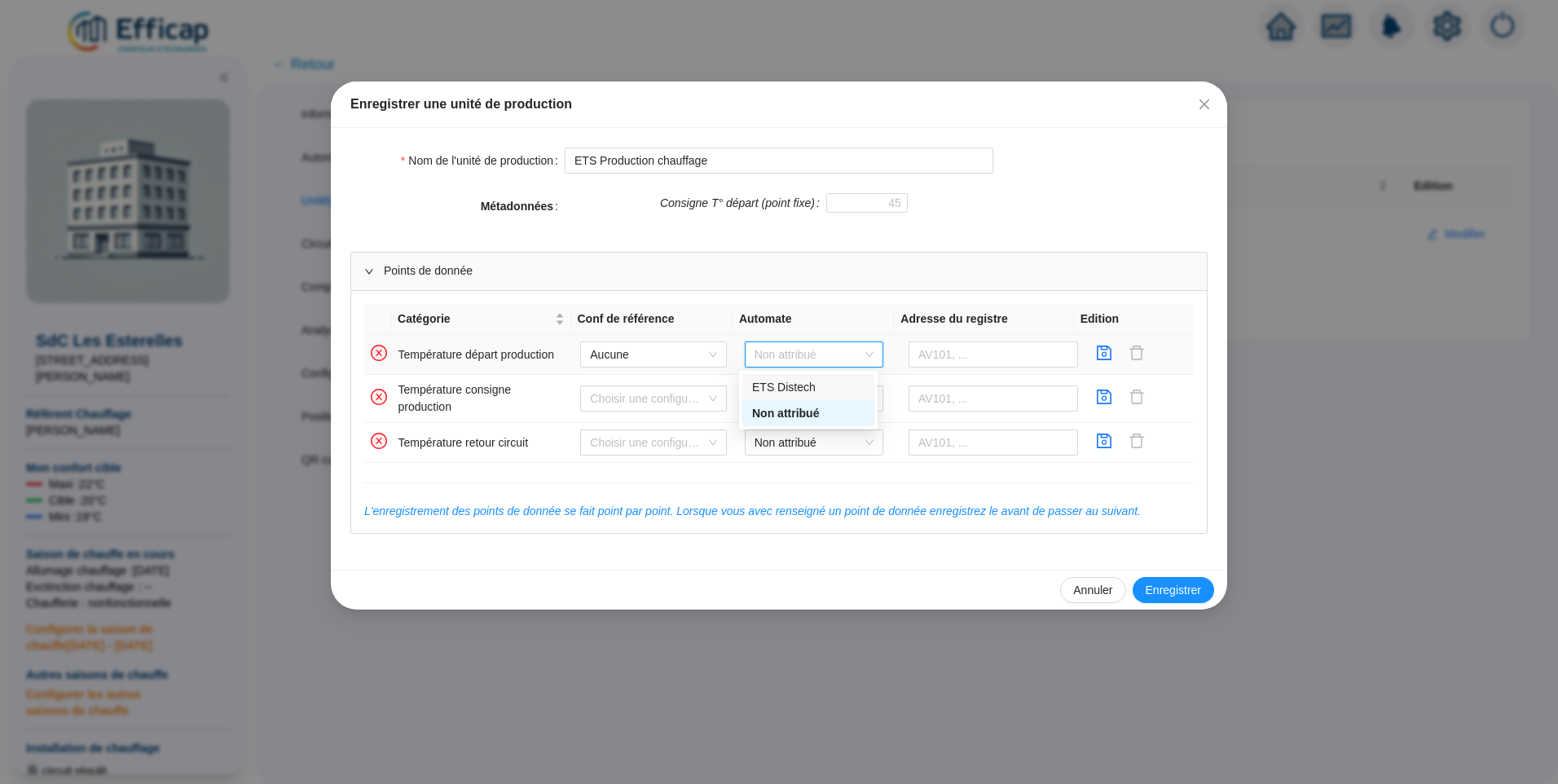
click at [813, 387] on div "ETS Distech" at bounding box center [808, 387] width 113 height 17
click at [972, 356] on input "text" at bounding box center [993, 355] width 170 height 26
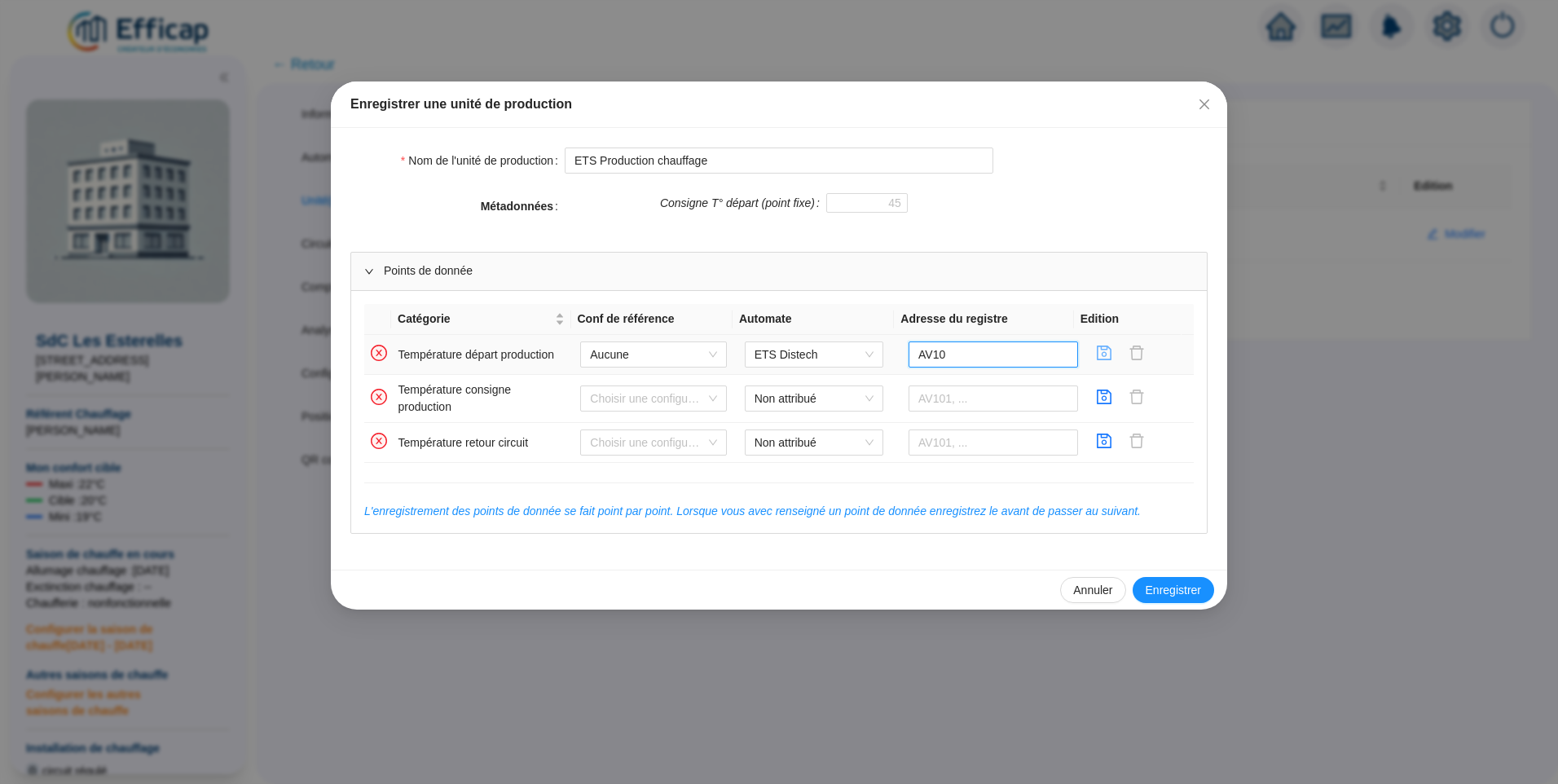
type input "AV10"
click at [1097, 350] on icon "save" at bounding box center [1105, 353] width 15 height 15
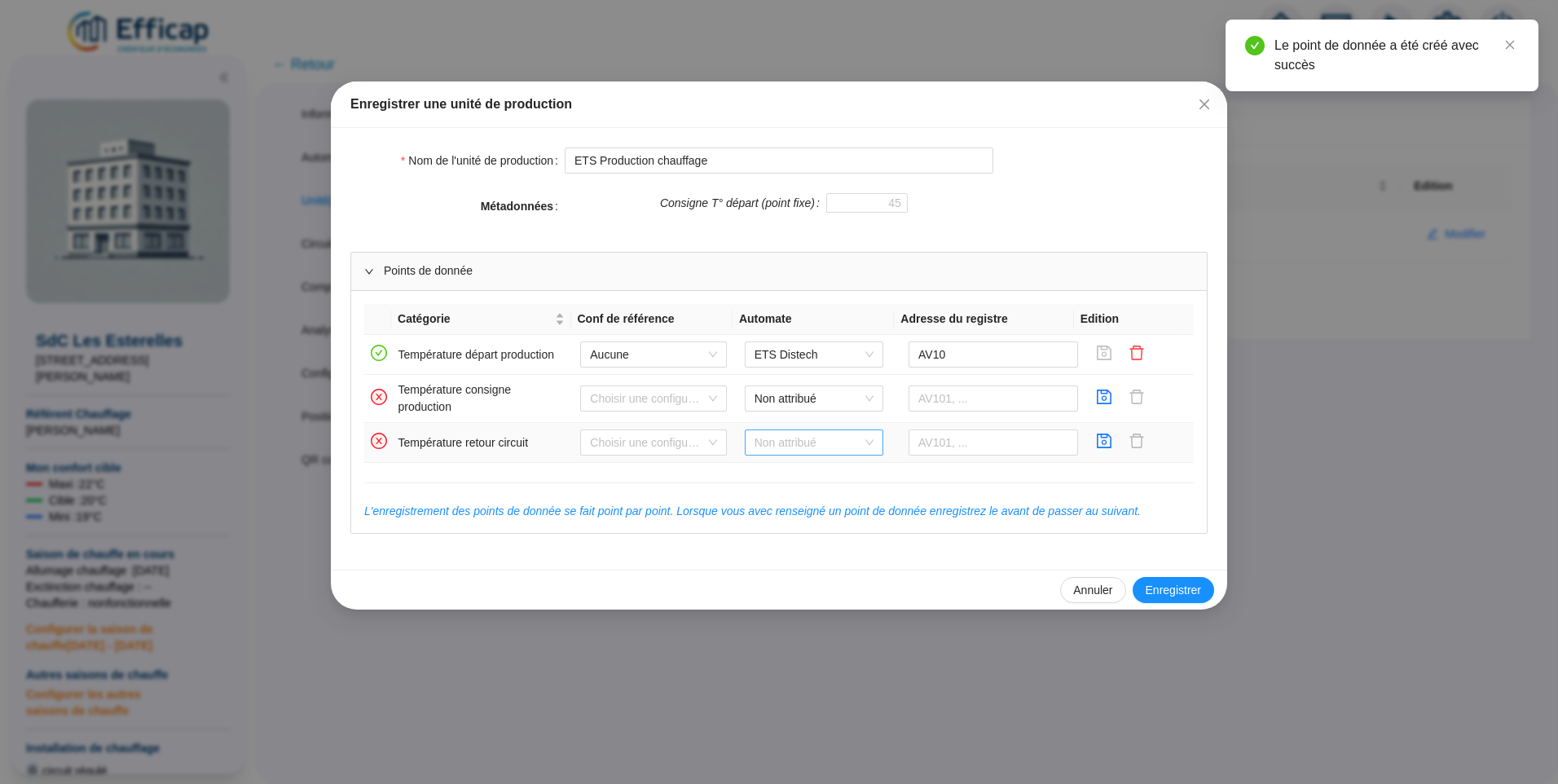
click at [791, 440] on span "Non attribué" at bounding box center [814, 443] width 119 height 25
click at [793, 467] on div "ETS Distech" at bounding box center [808, 475] width 113 height 17
click at [955, 443] on input "text" at bounding box center [993, 443] width 170 height 26
type input "AV11"
click at [1097, 442] on icon "save" at bounding box center [1105, 441] width 15 height 15
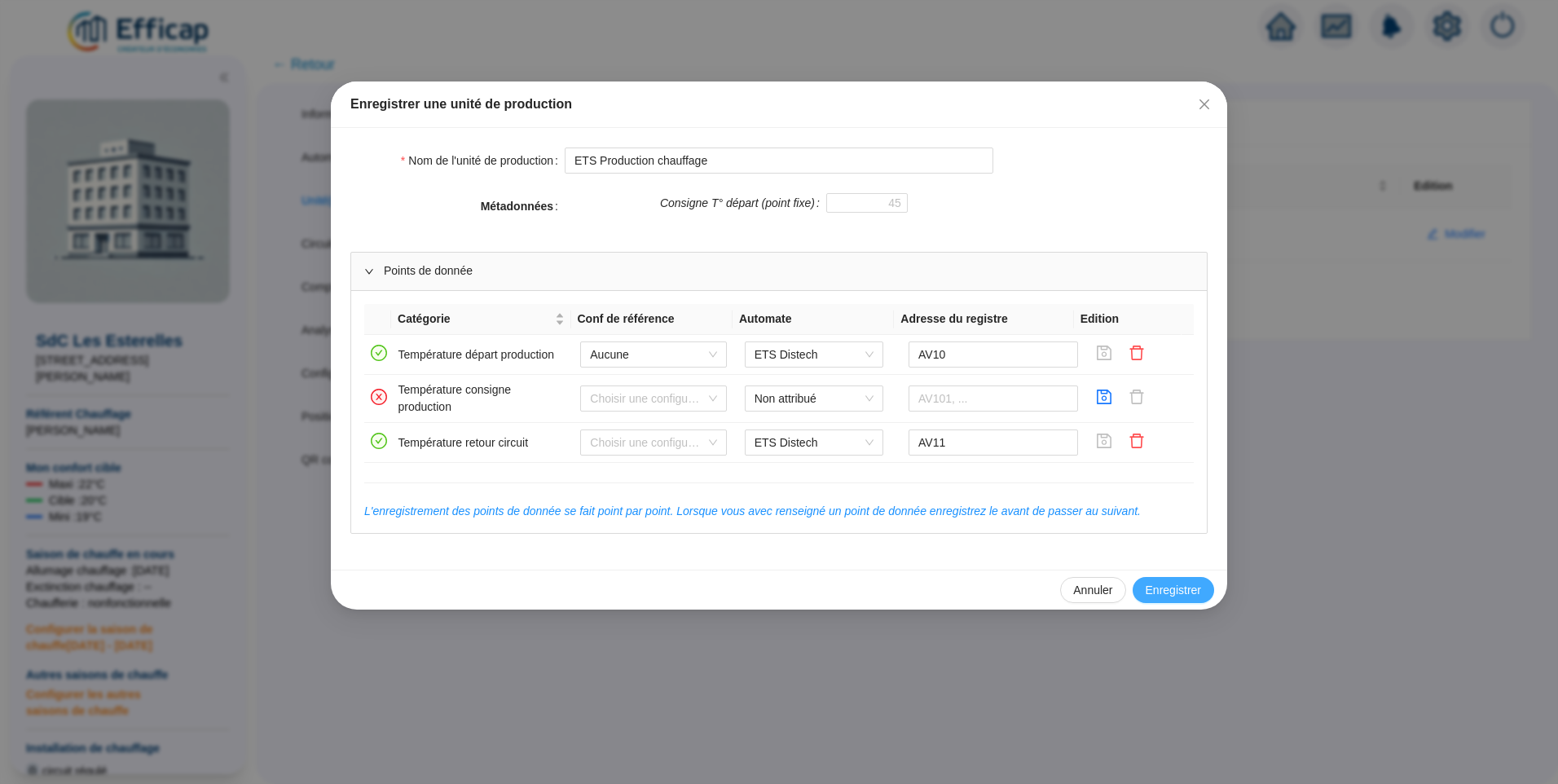
click at [1154, 588] on span "Enregistrer" at bounding box center [1173, 590] width 55 height 17
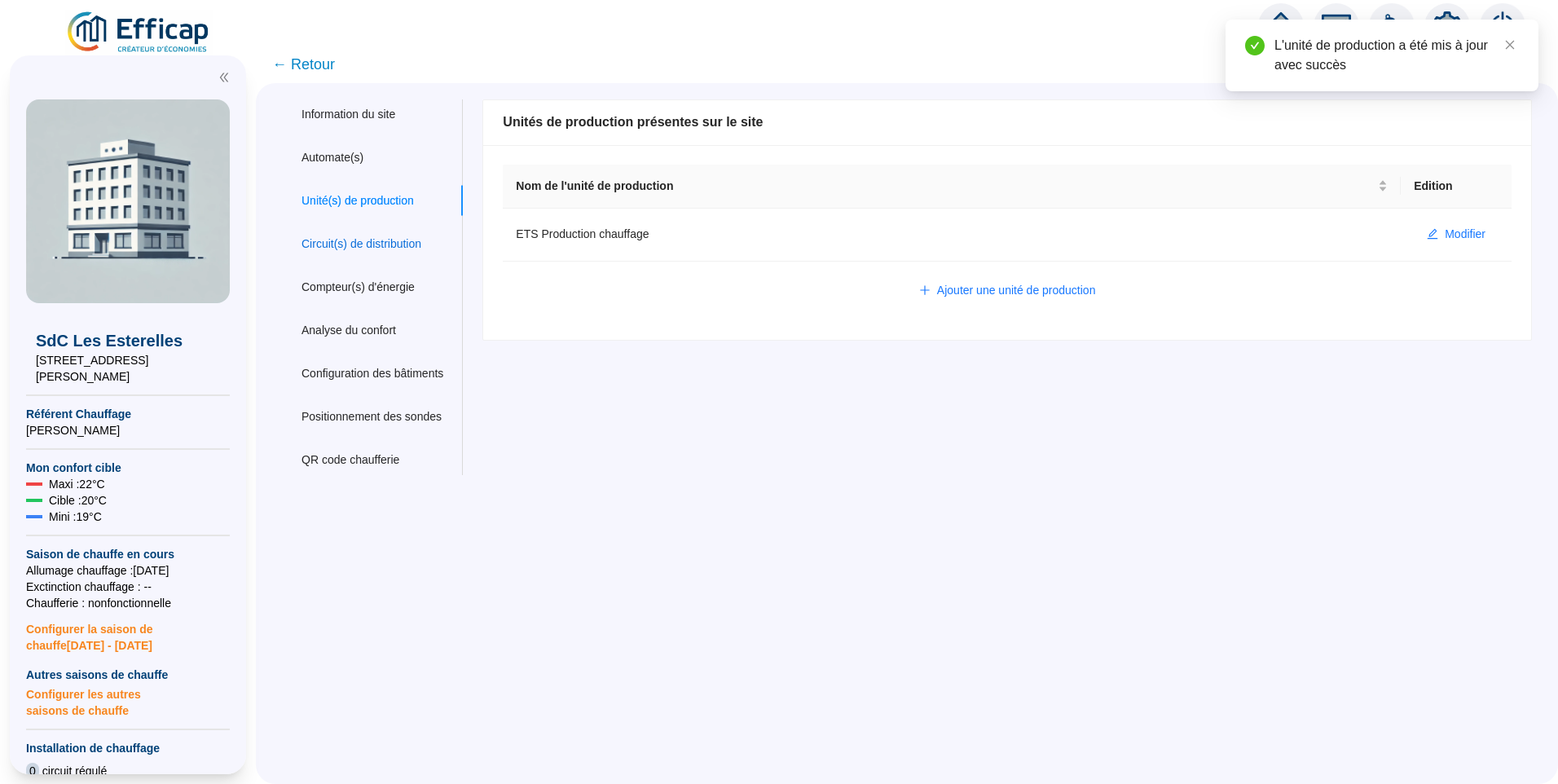
click at [353, 252] on div "Circuit(s) de distribution" at bounding box center [361, 244] width 120 height 17
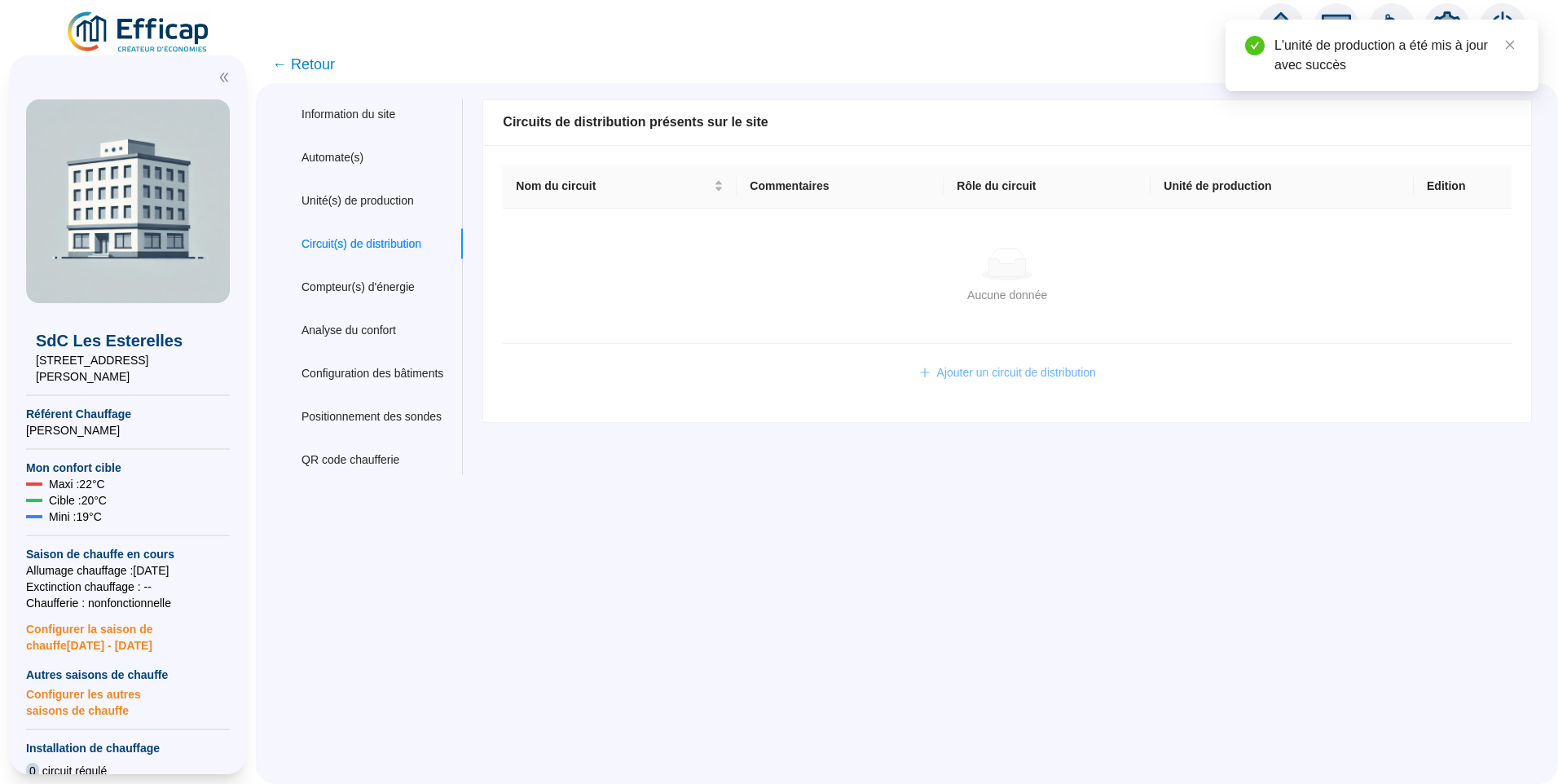
click at [980, 378] on span "Ajouter un circuit de distribution" at bounding box center [1016, 373] width 159 height 17
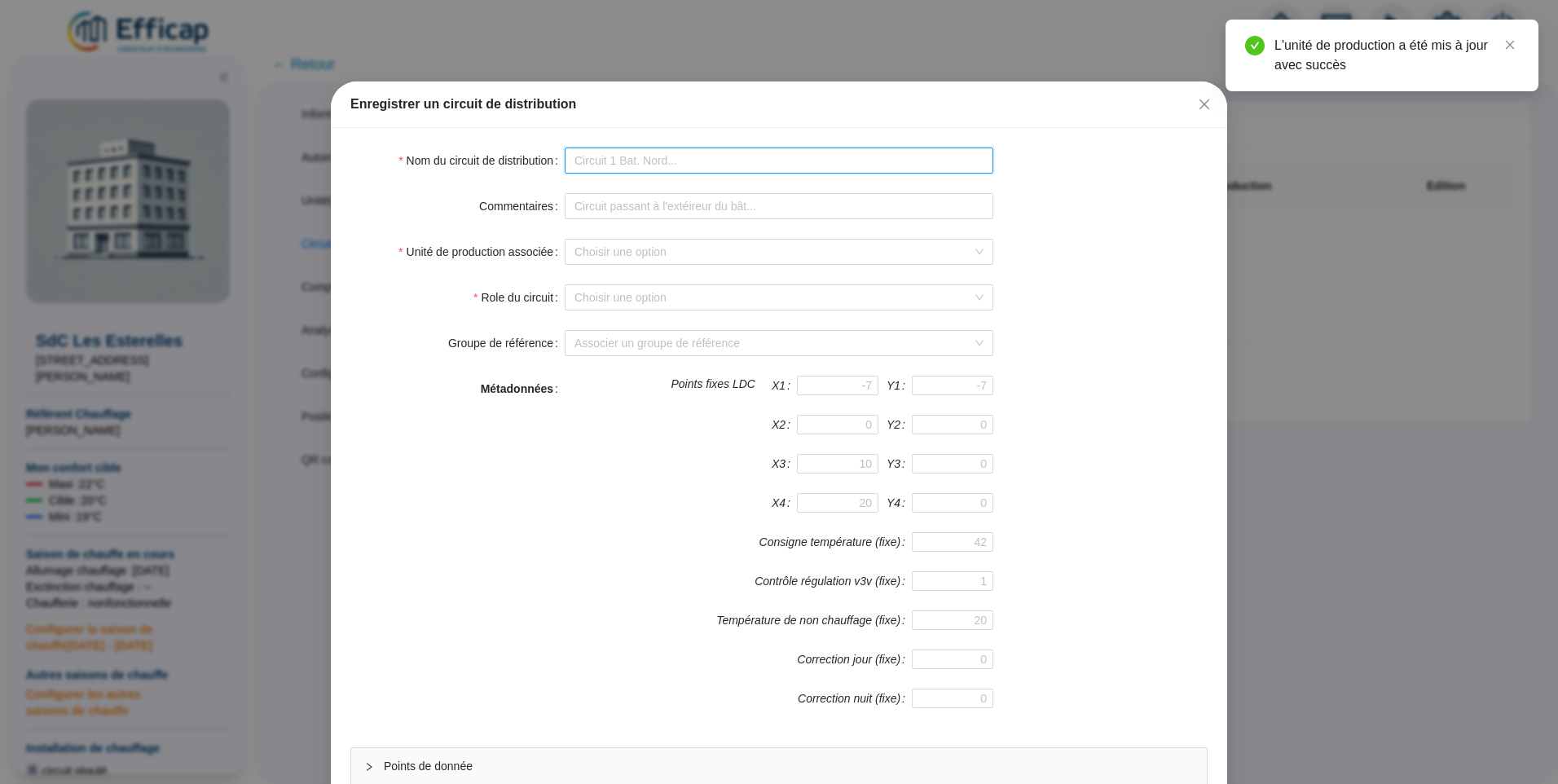
click at [670, 157] on input "Nom du circuit de distribution" at bounding box center [779, 160] width 429 height 26
click at [1096, 205] on div "Commentaires" at bounding box center [779, 206] width 858 height 26
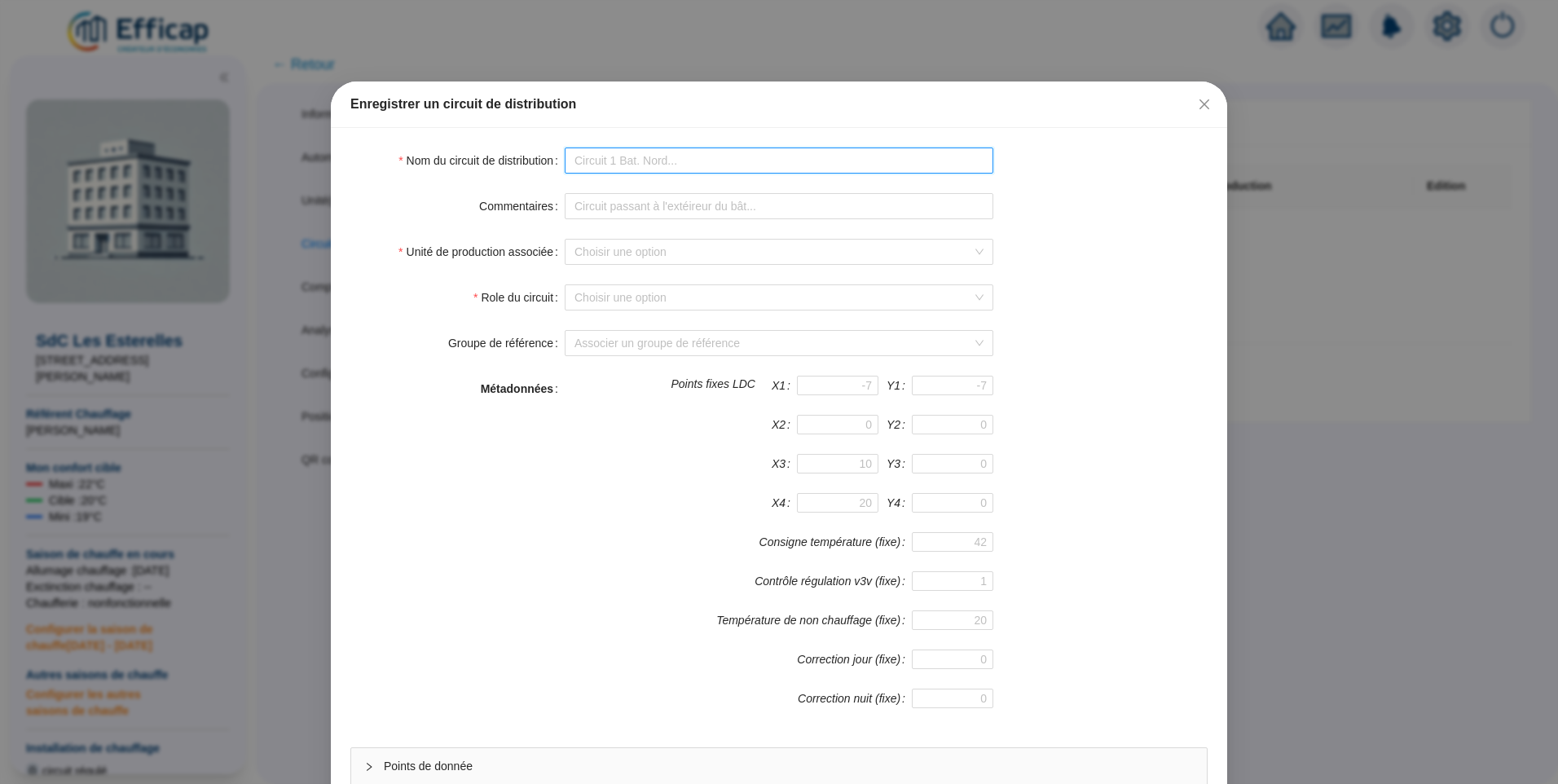
click at [794, 165] on input "Nom du circuit de distribution" at bounding box center [779, 160] width 429 height 26
drag, startPoint x: 612, startPoint y: 164, endPoint x: 594, endPoint y: 165, distance: 18.0
click at [594, 165] on input "ETS Circuit chau" at bounding box center [779, 160] width 429 height 26
type input "ETS Chauffage"
click at [642, 258] on input "Unité de production associée" at bounding box center [771, 252] width 394 height 25
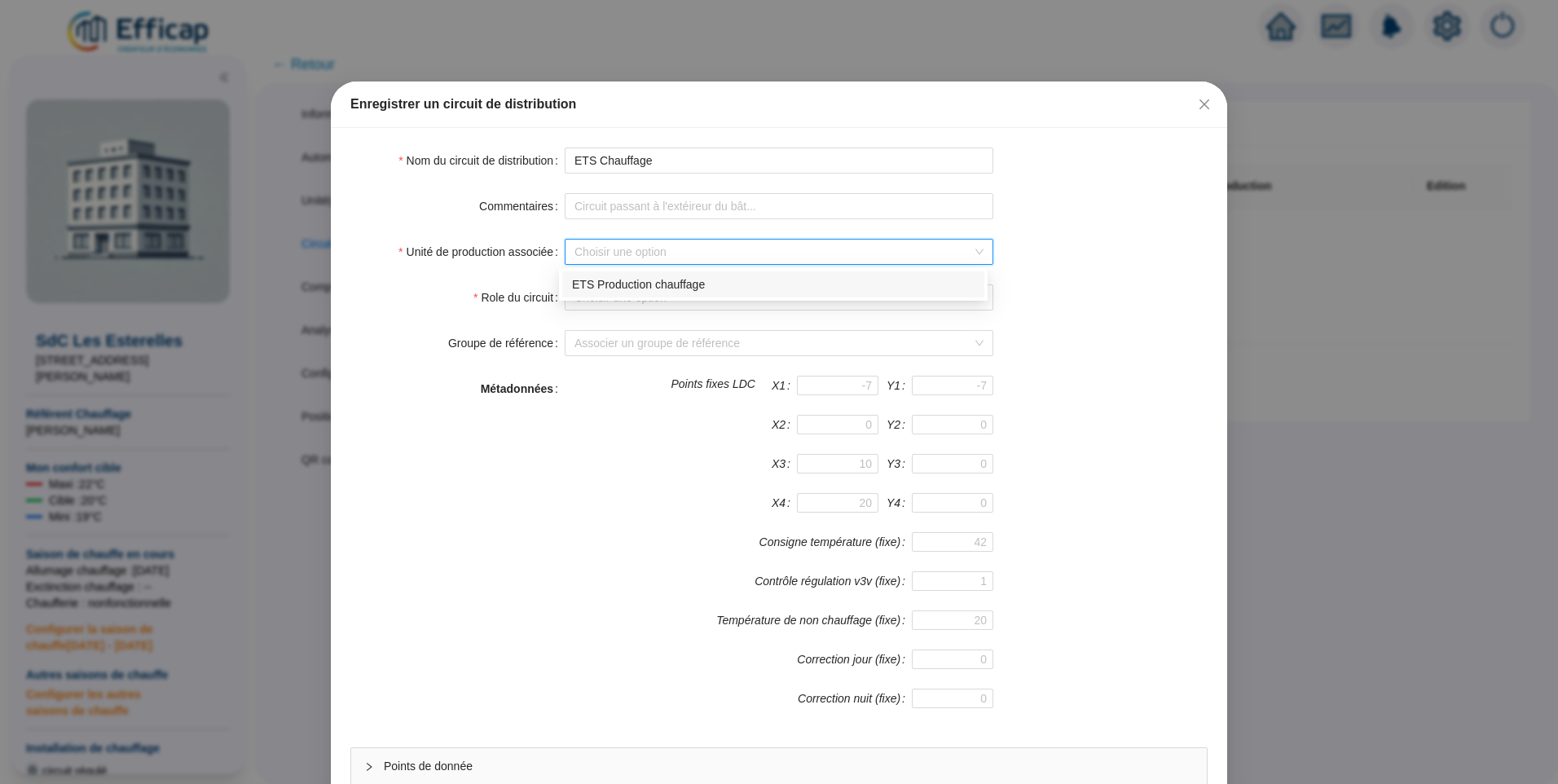
click at [648, 285] on div "ETS Production chauffage" at bounding box center [773, 285] width 402 height 17
click at [659, 302] on input "Role du circuit" at bounding box center [771, 298] width 394 height 25
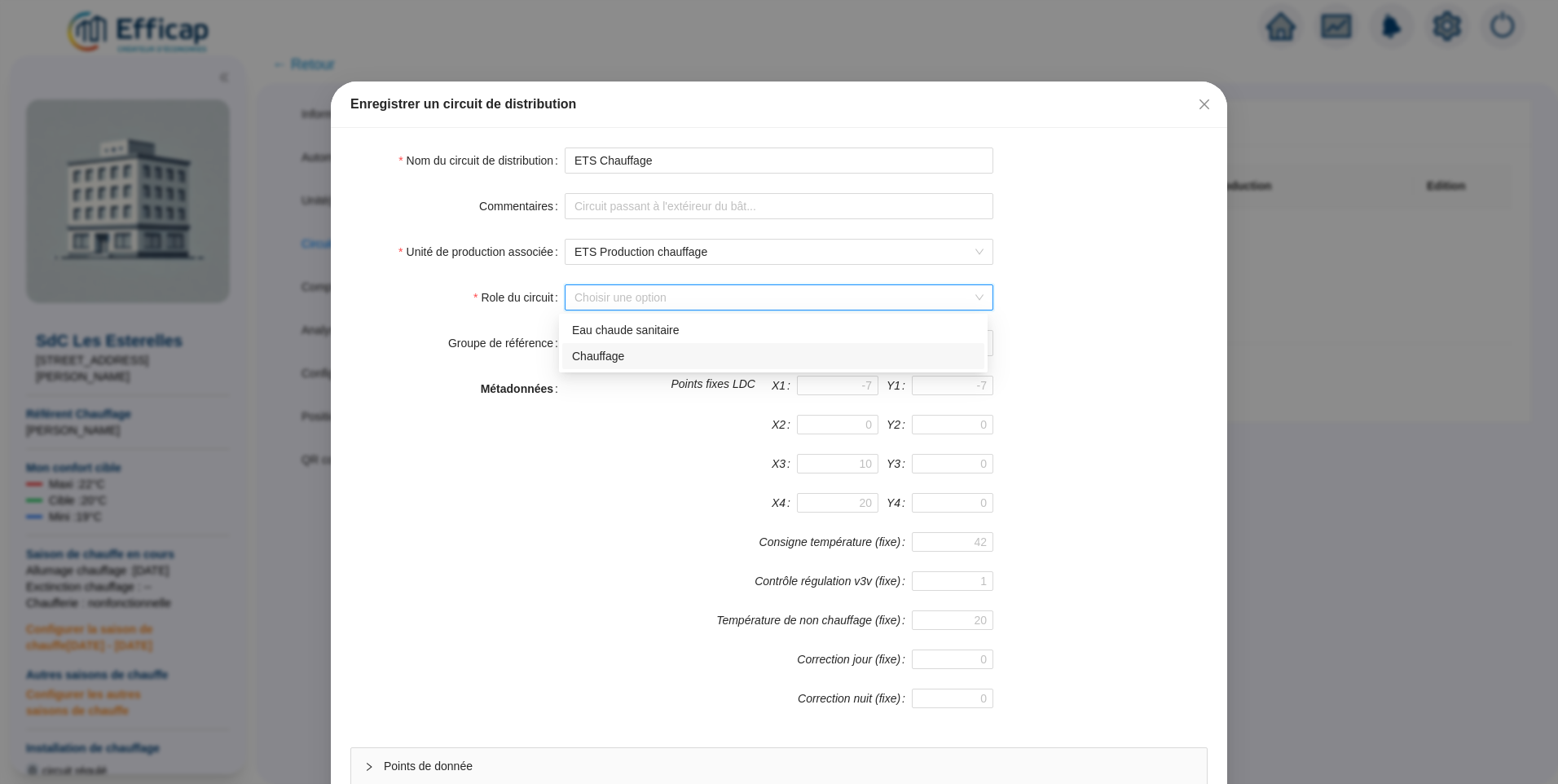
click at [622, 357] on div "Chauffage" at bounding box center [773, 356] width 402 height 17
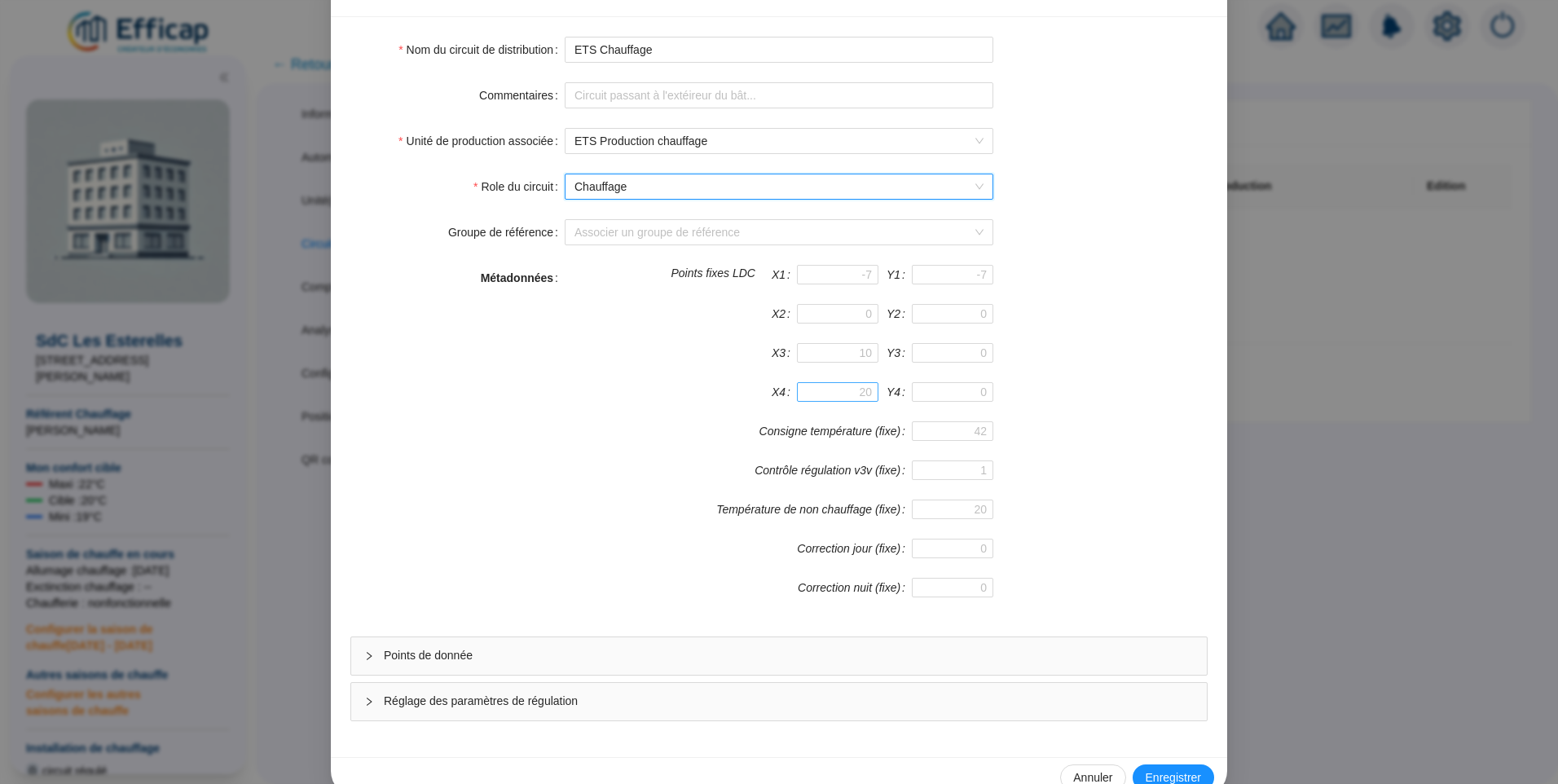
scroll to position [143, 0]
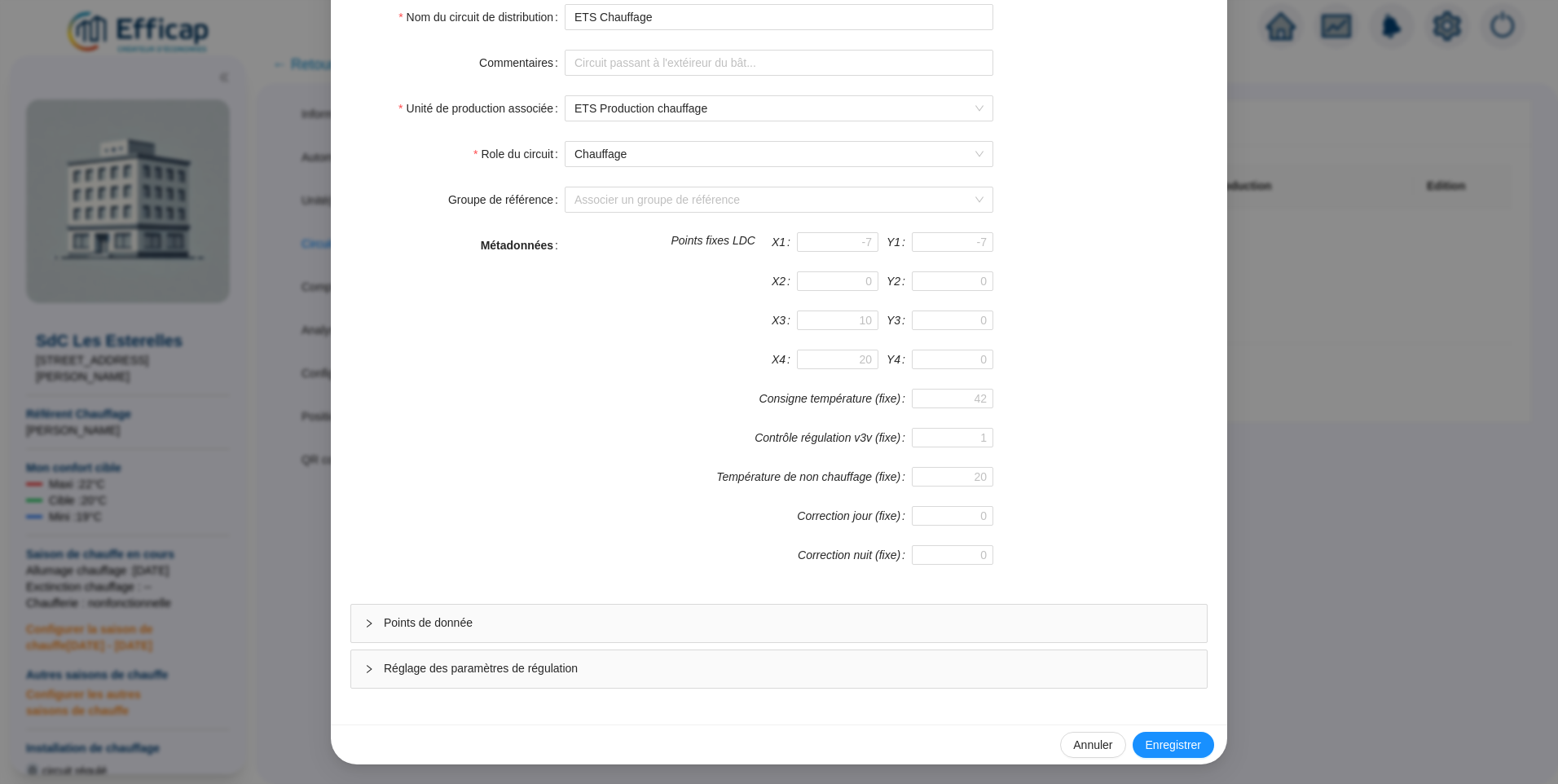
click at [468, 617] on span "Points de donnée" at bounding box center [788, 623] width 810 height 17
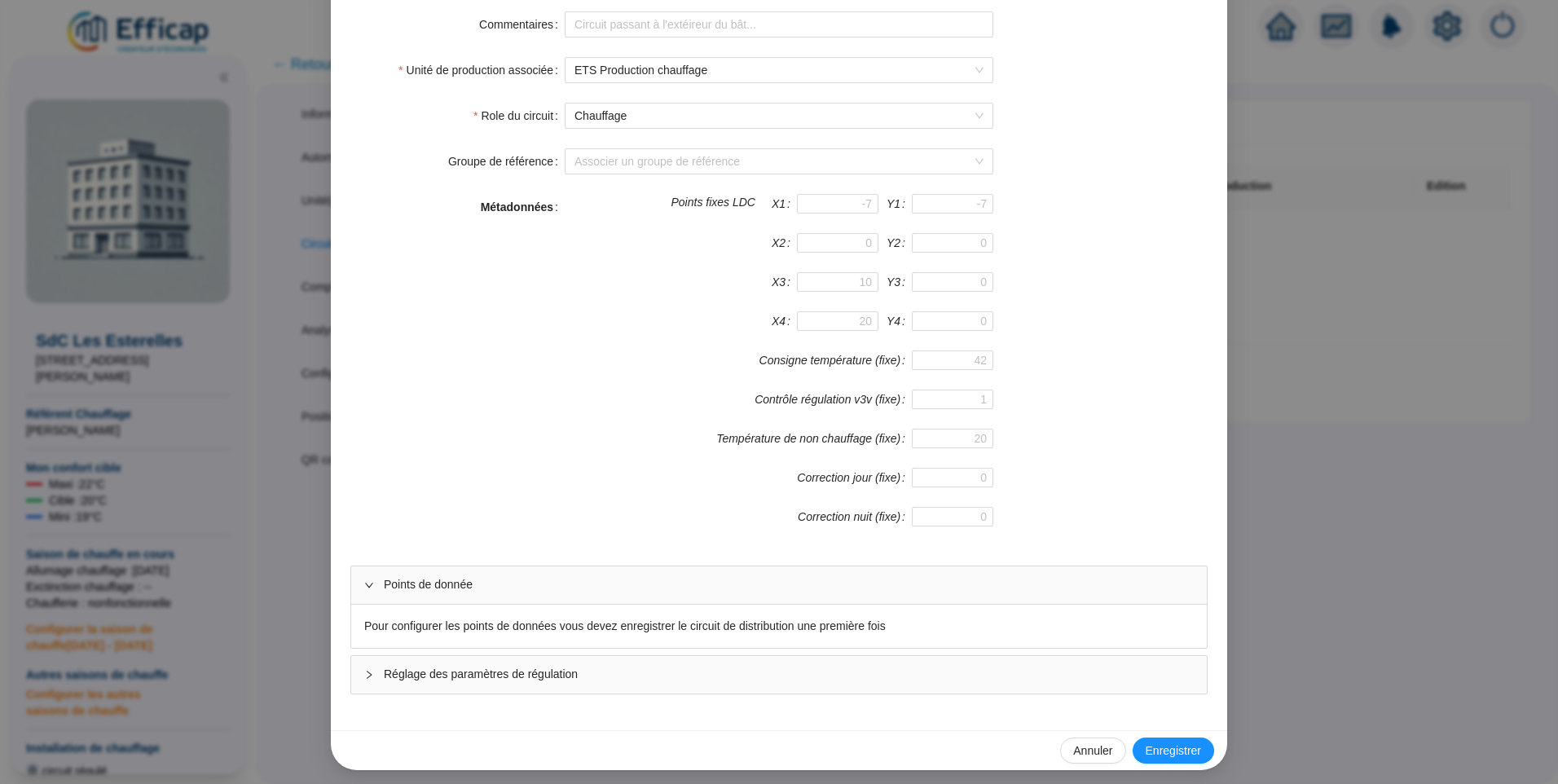
scroll to position [188, 0]
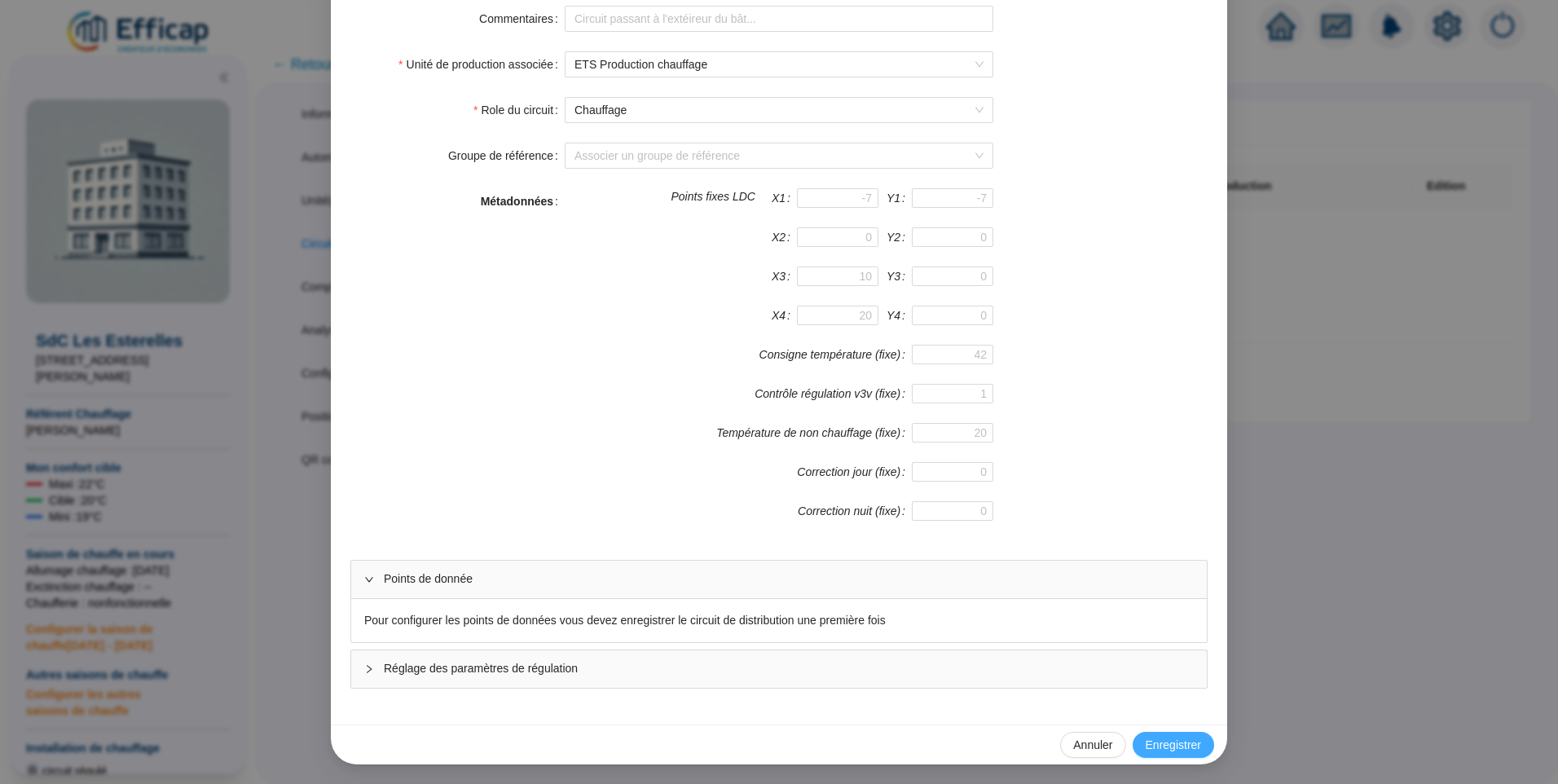
click at [1182, 746] on span "Enregistrer" at bounding box center [1173, 745] width 55 height 17
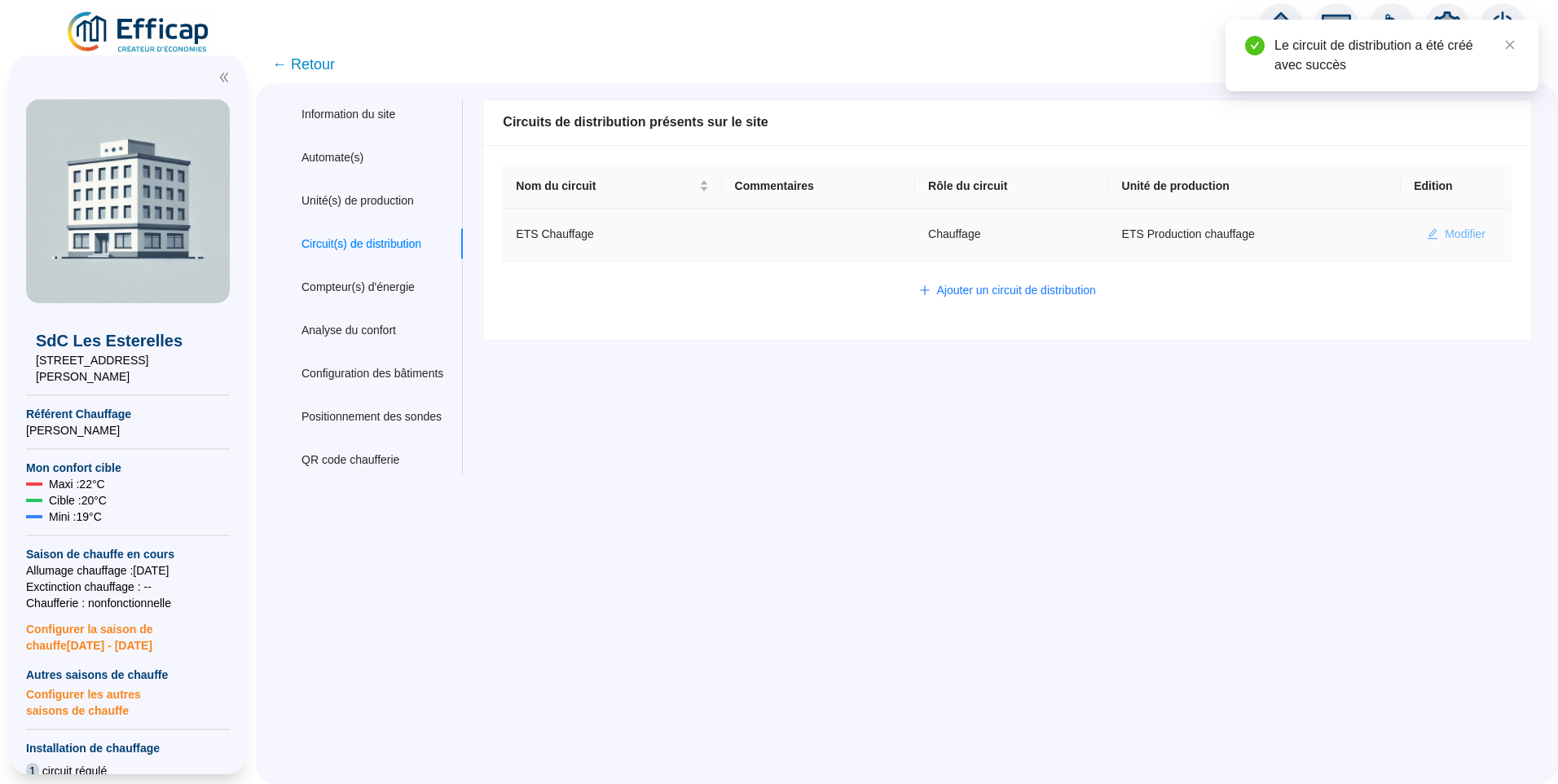
click at [1458, 234] on span "Modifier" at bounding box center [1466, 234] width 41 height 17
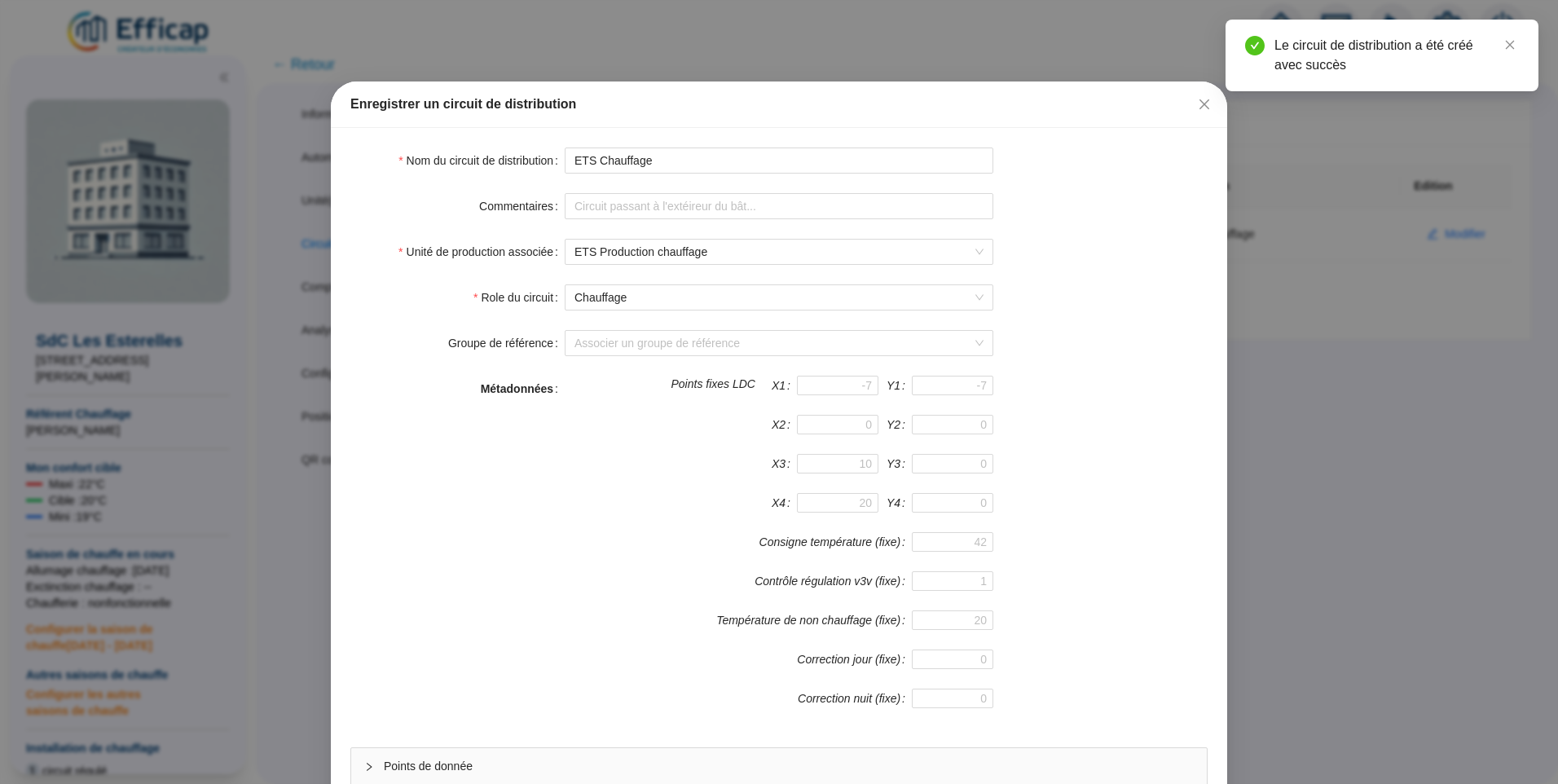
scroll to position [143, 0]
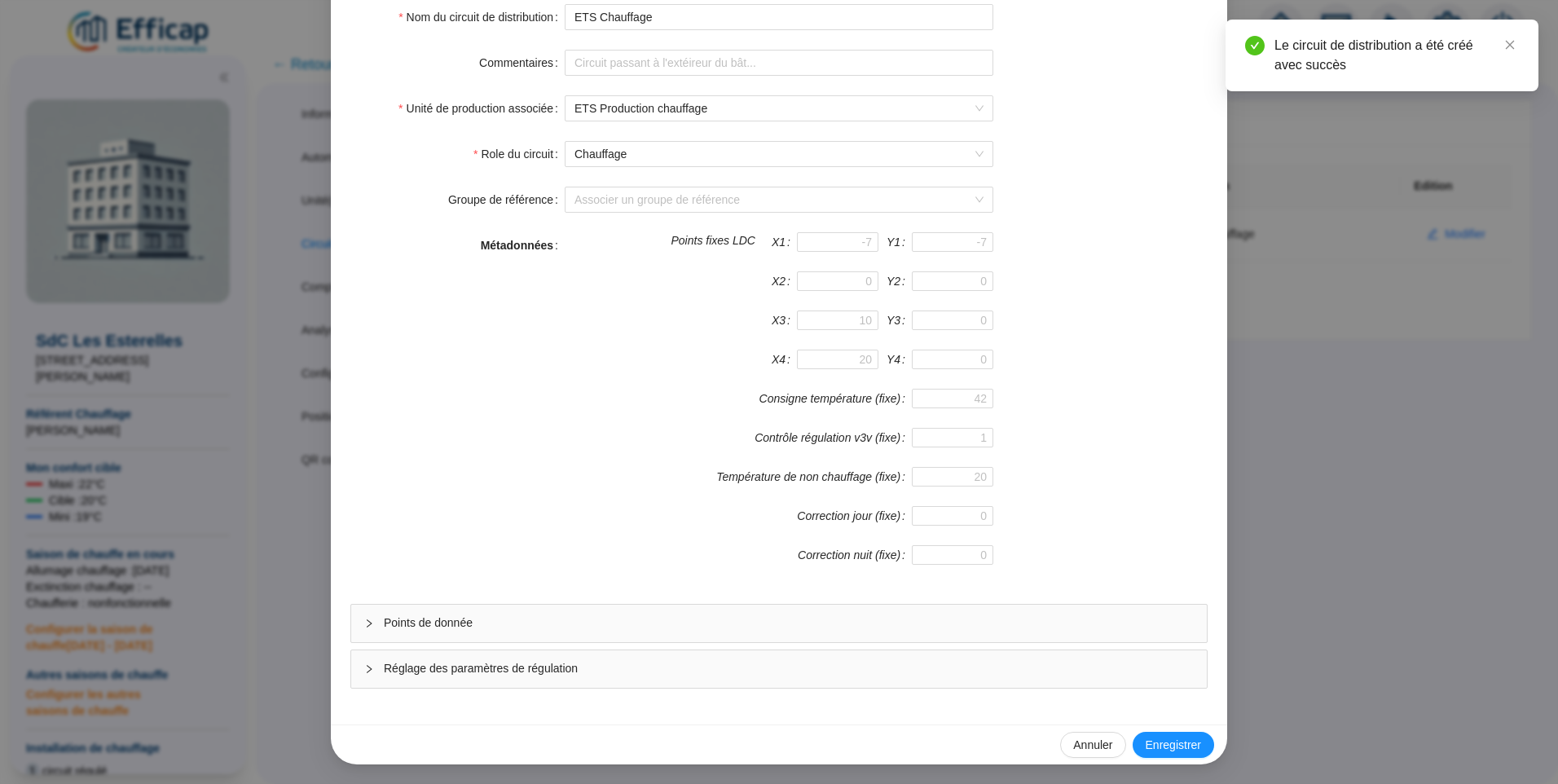
click at [508, 627] on span "Points de donnée" at bounding box center [788, 623] width 810 height 17
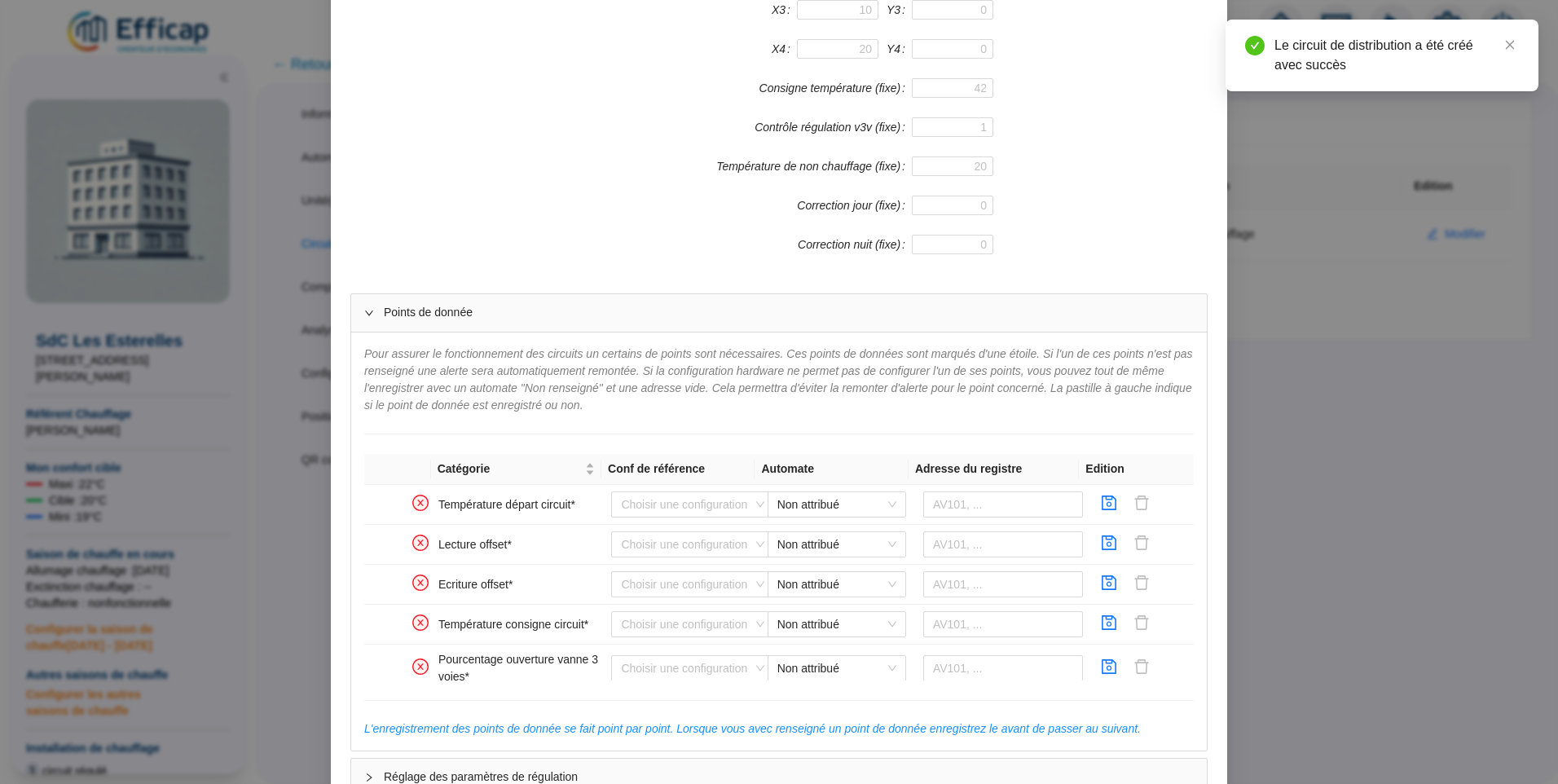
scroll to position [562, 0]
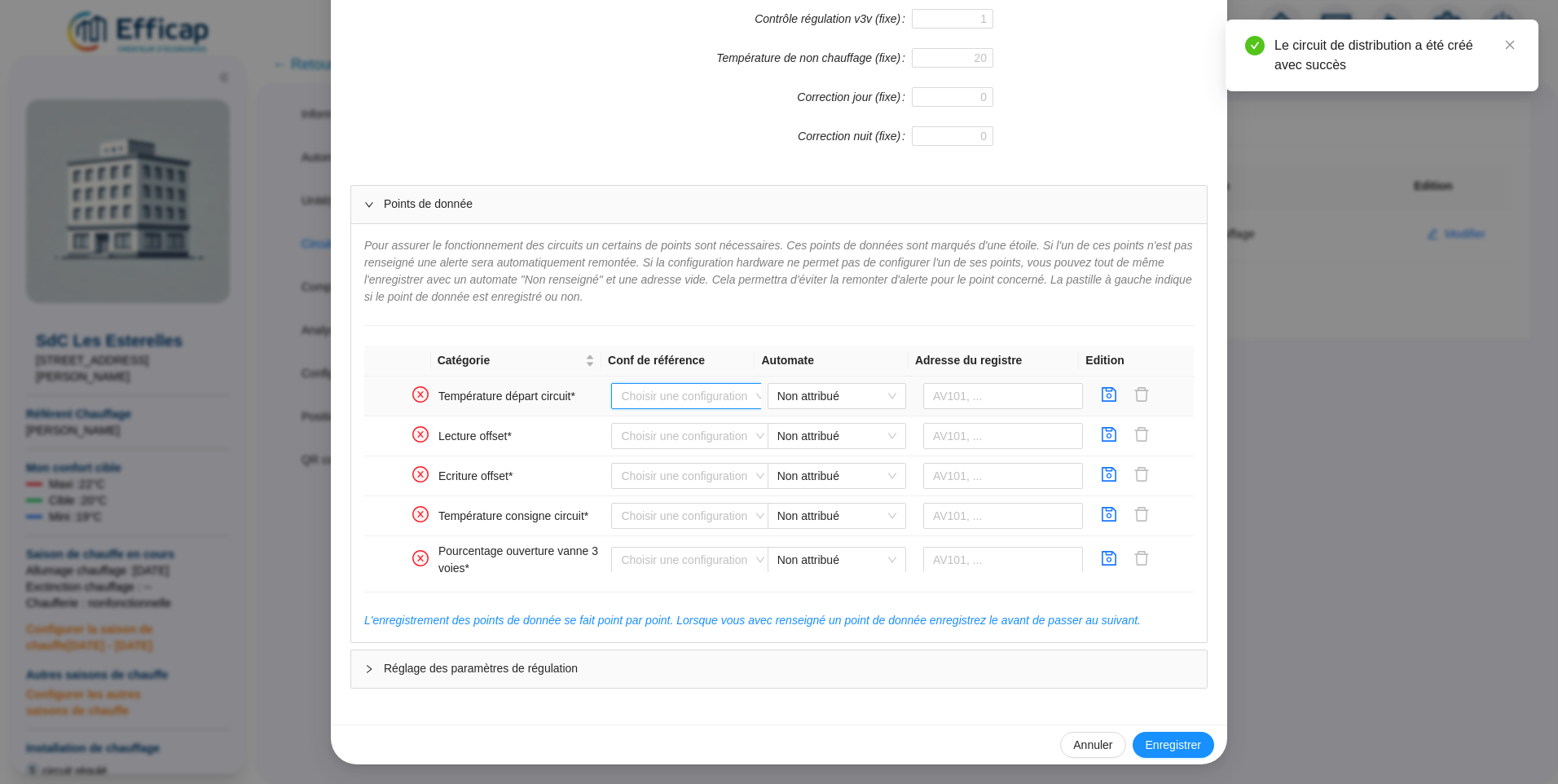
click at [687, 393] on input "search" at bounding box center [686, 396] width 128 height 25
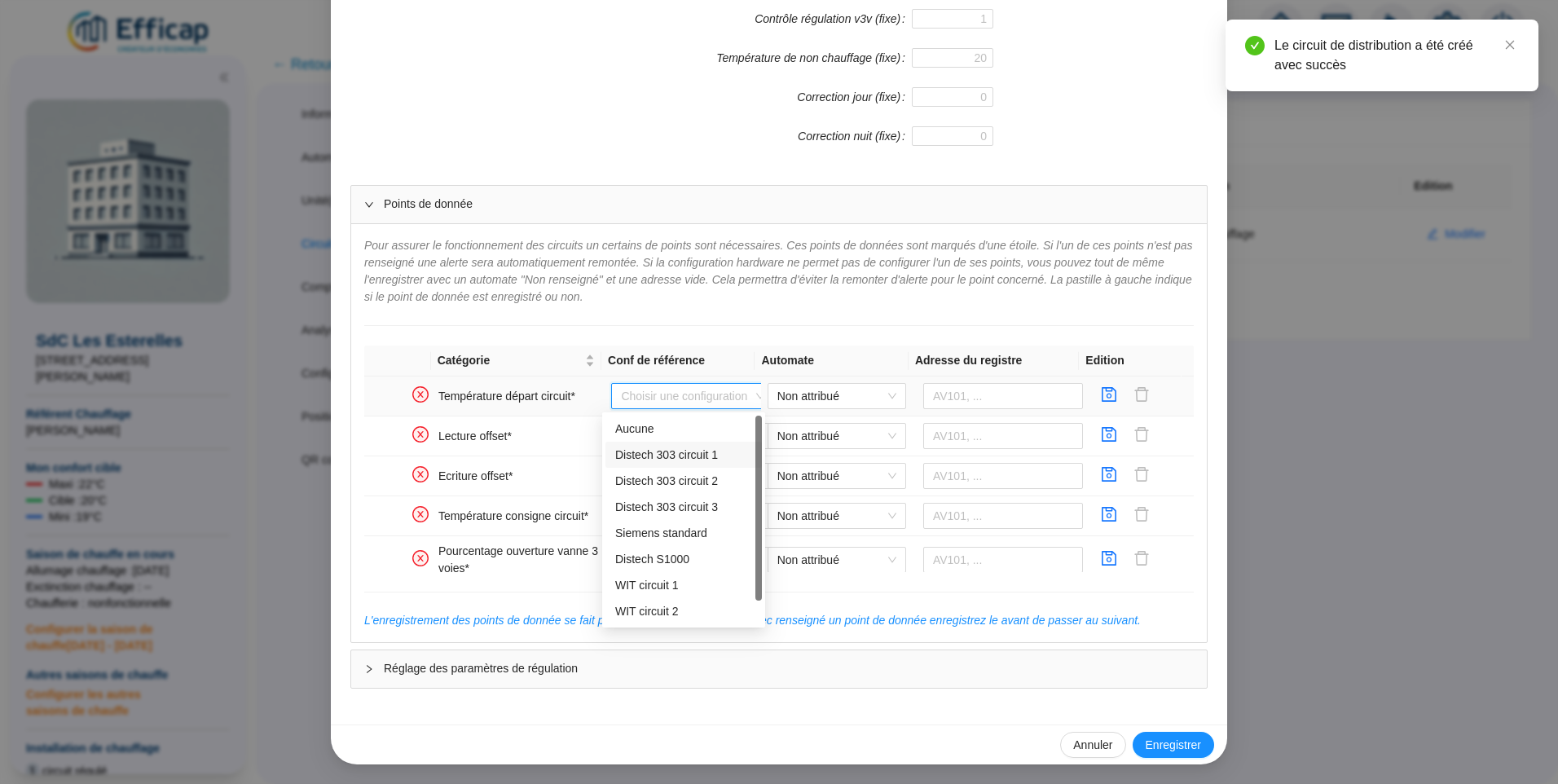
click at [679, 462] on div "Distech 303 circuit 1" at bounding box center [684, 455] width 137 height 17
type input "AV101"
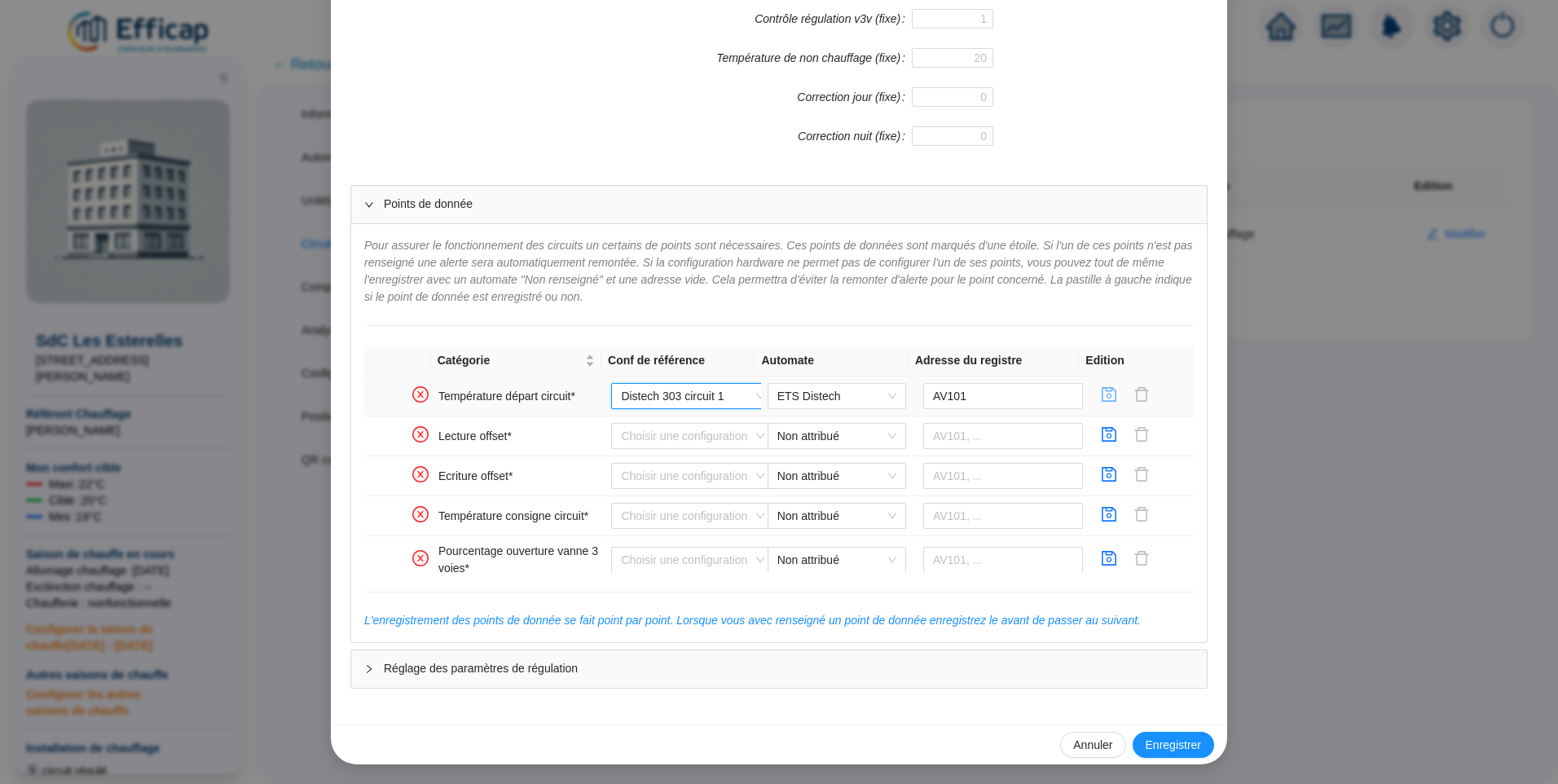
click at [1101, 398] on icon "save" at bounding box center [1109, 394] width 16 height 16
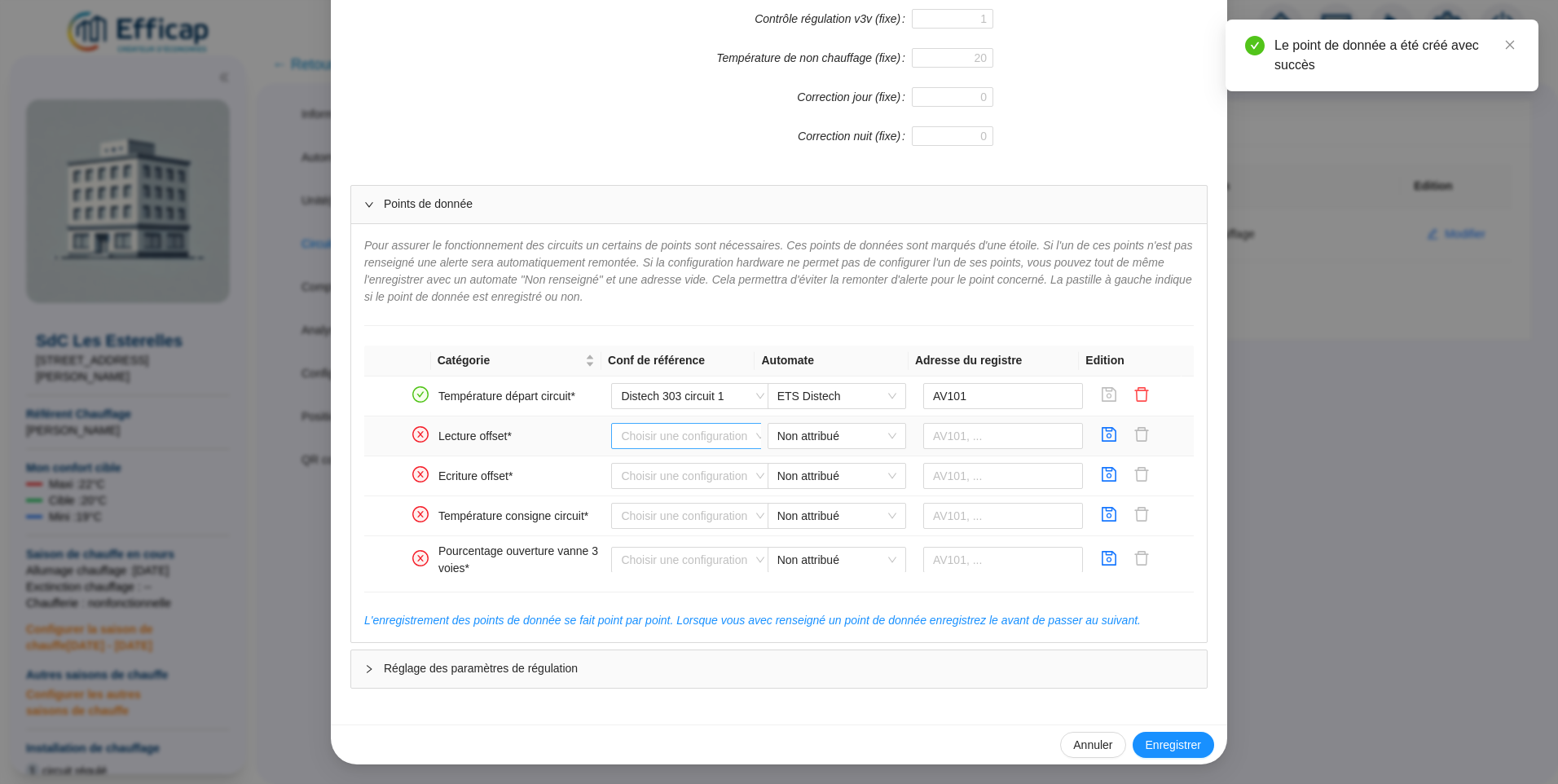
click at [621, 438] on input "search" at bounding box center [686, 436] width 128 height 25
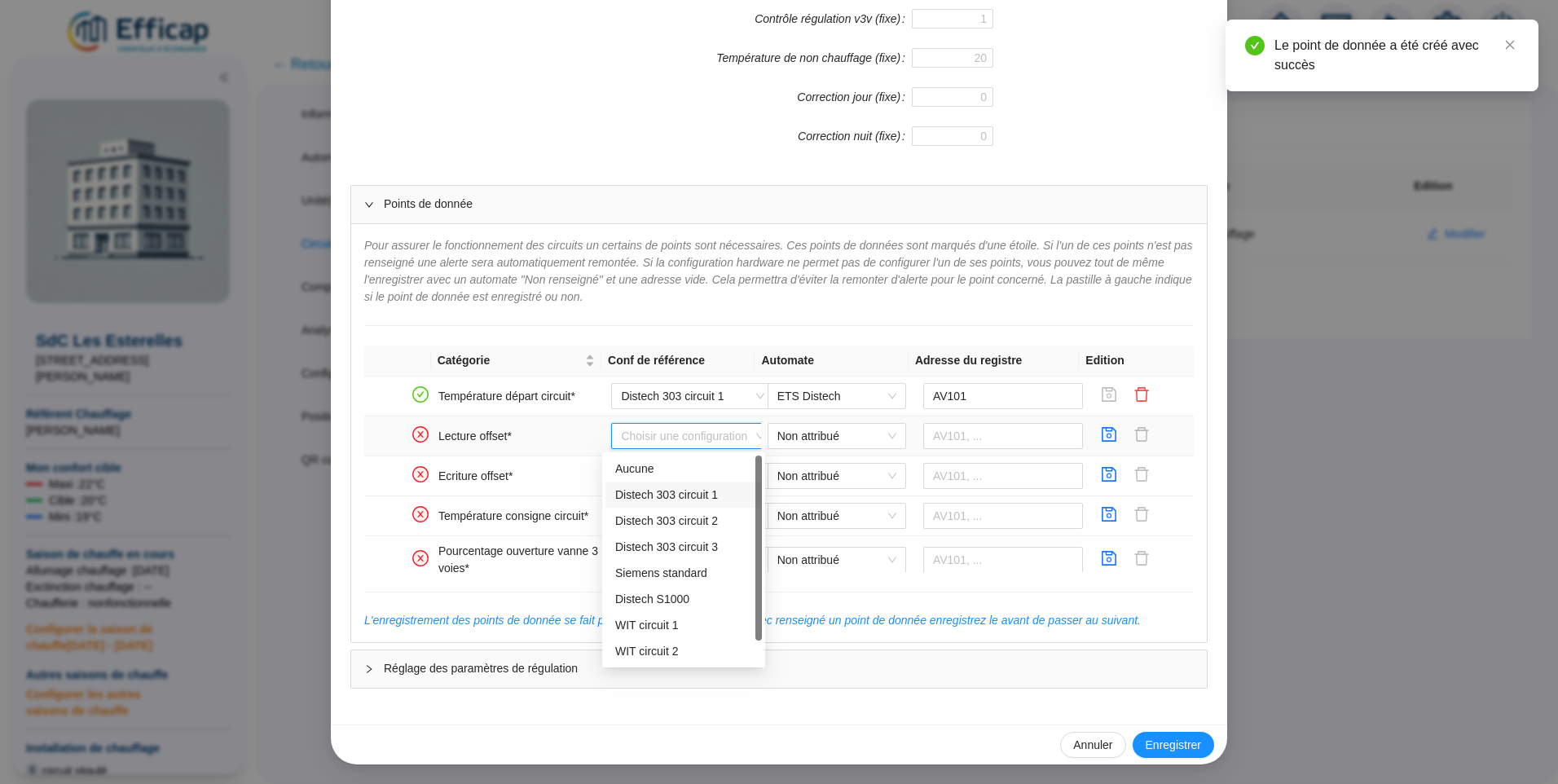
click at [632, 486] on div "Distech 303 circuit 1" at bounding box center [684, 494] width 137 height 17
type input "AV103"
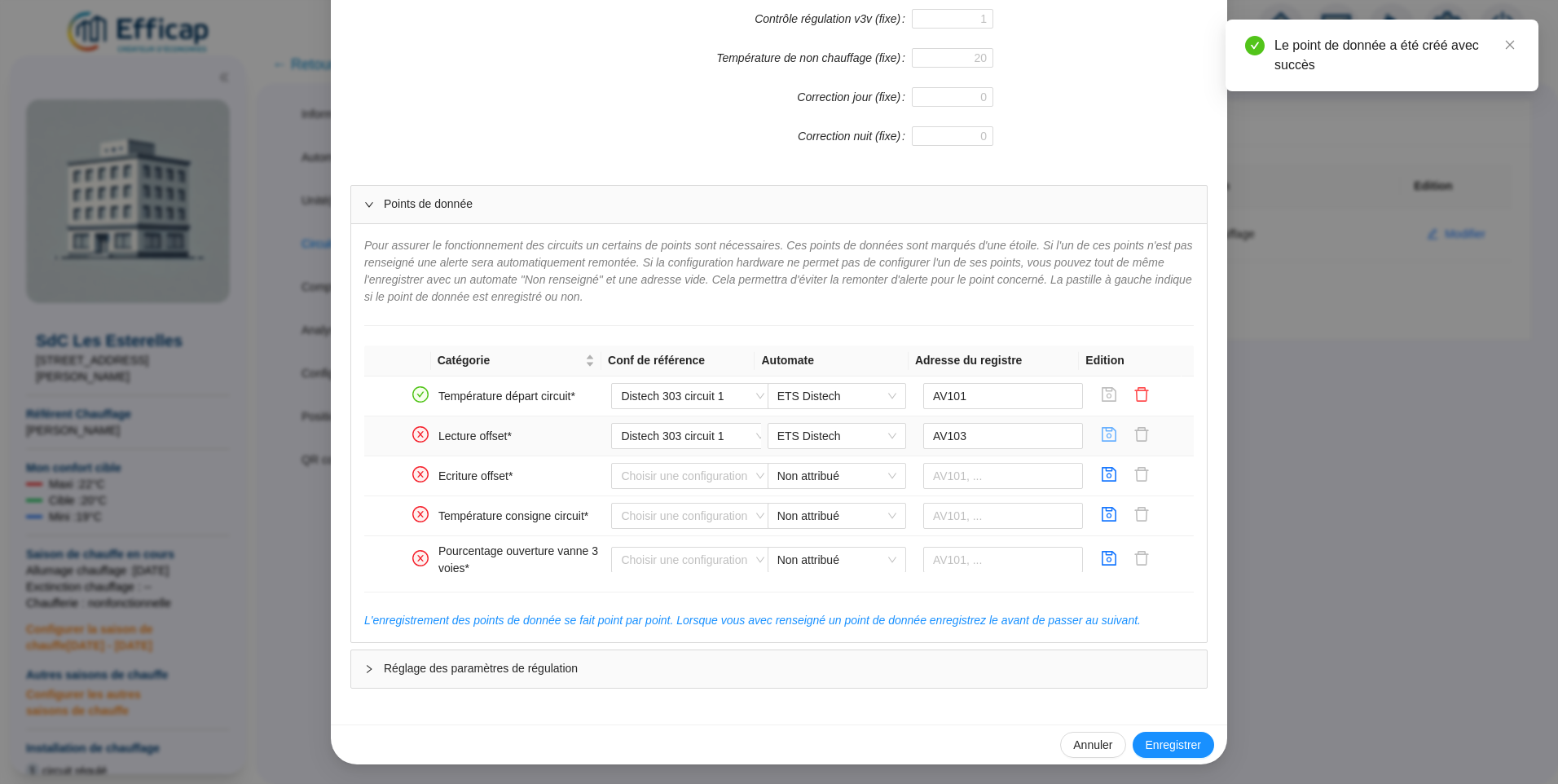
click at [1101, 434] on icon "save" at bounding box center [1109, 434] width 16 height 16
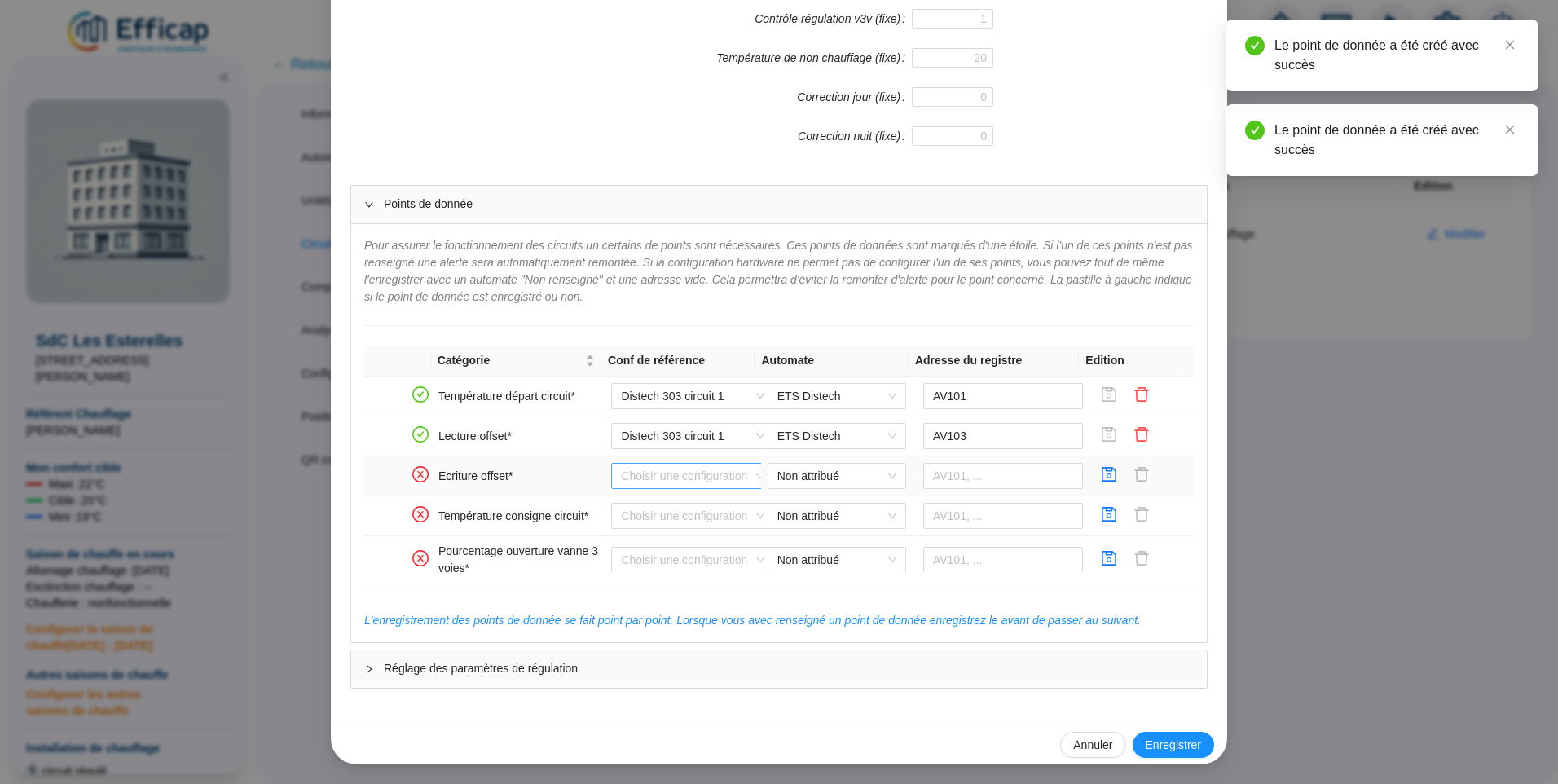
click at [661, 476] on input "search" at bounding box center [686, 476] width 128 height 25
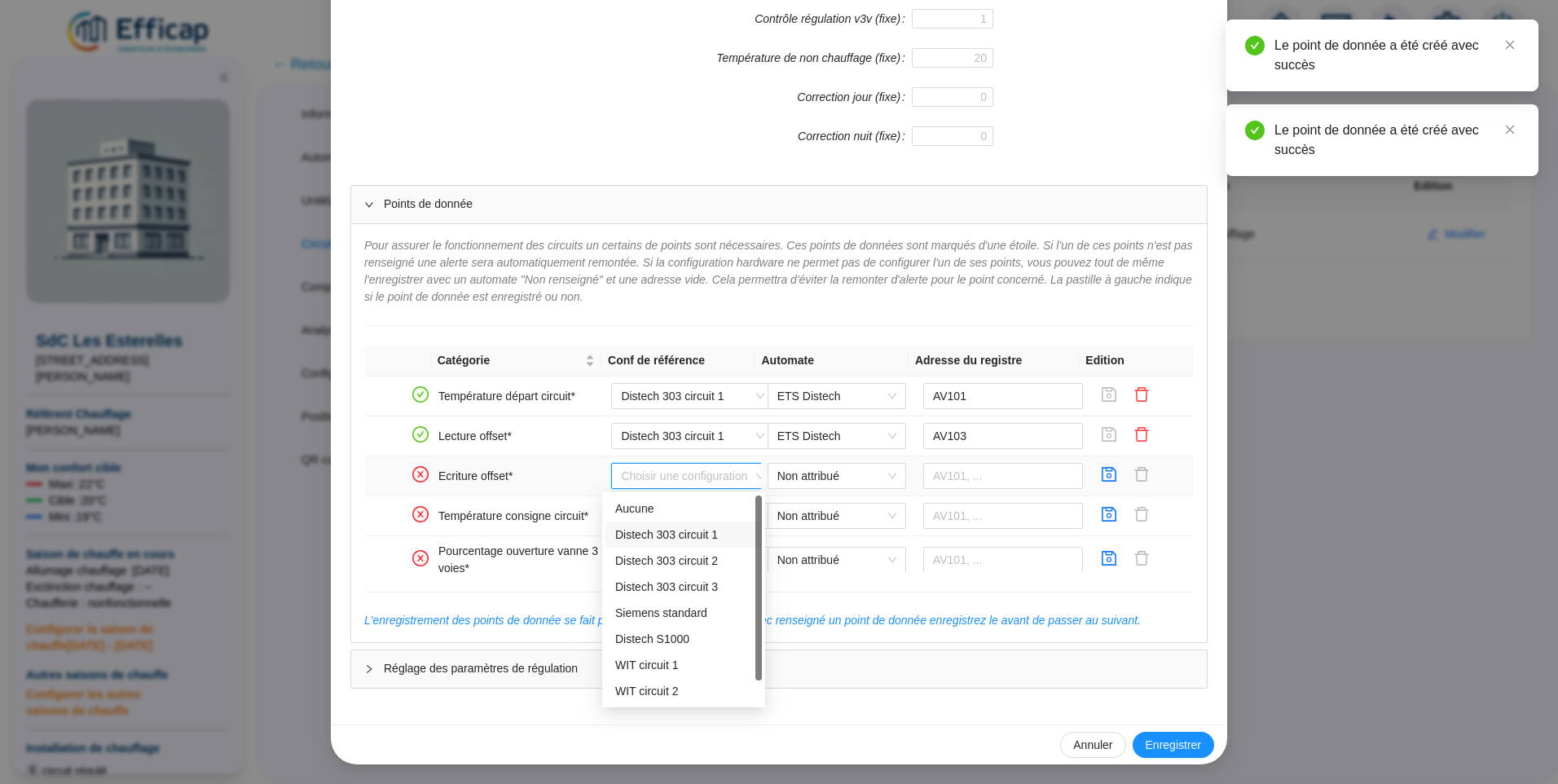
click at [666, 527] on div "Distech 303 circuit 1" at bounding box center [684, 535] width 137 height 17
type input "AV103"
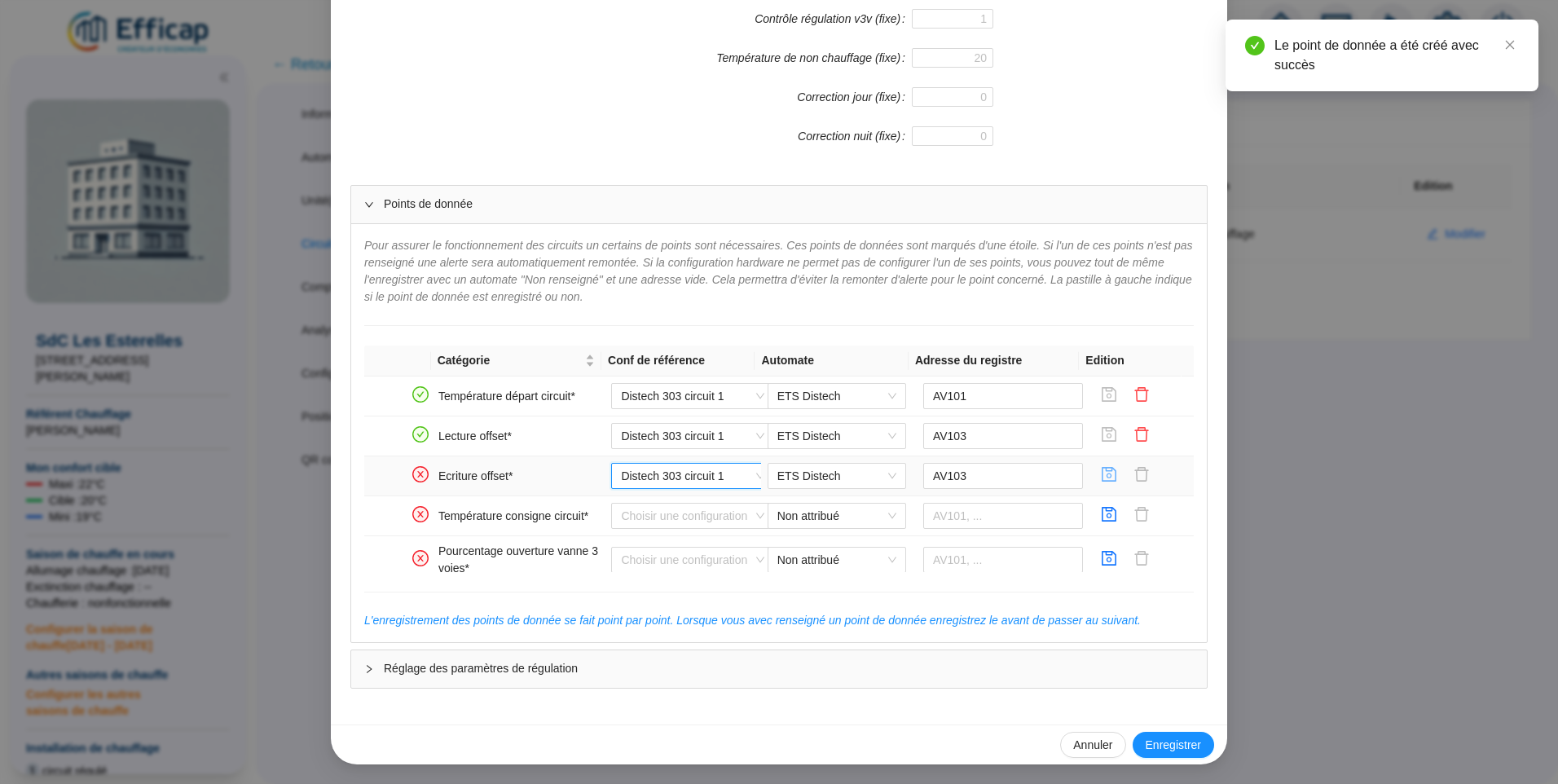
click at [1101, 476] on icon "save" at bounding box center [1109, 474] width 16 height 16
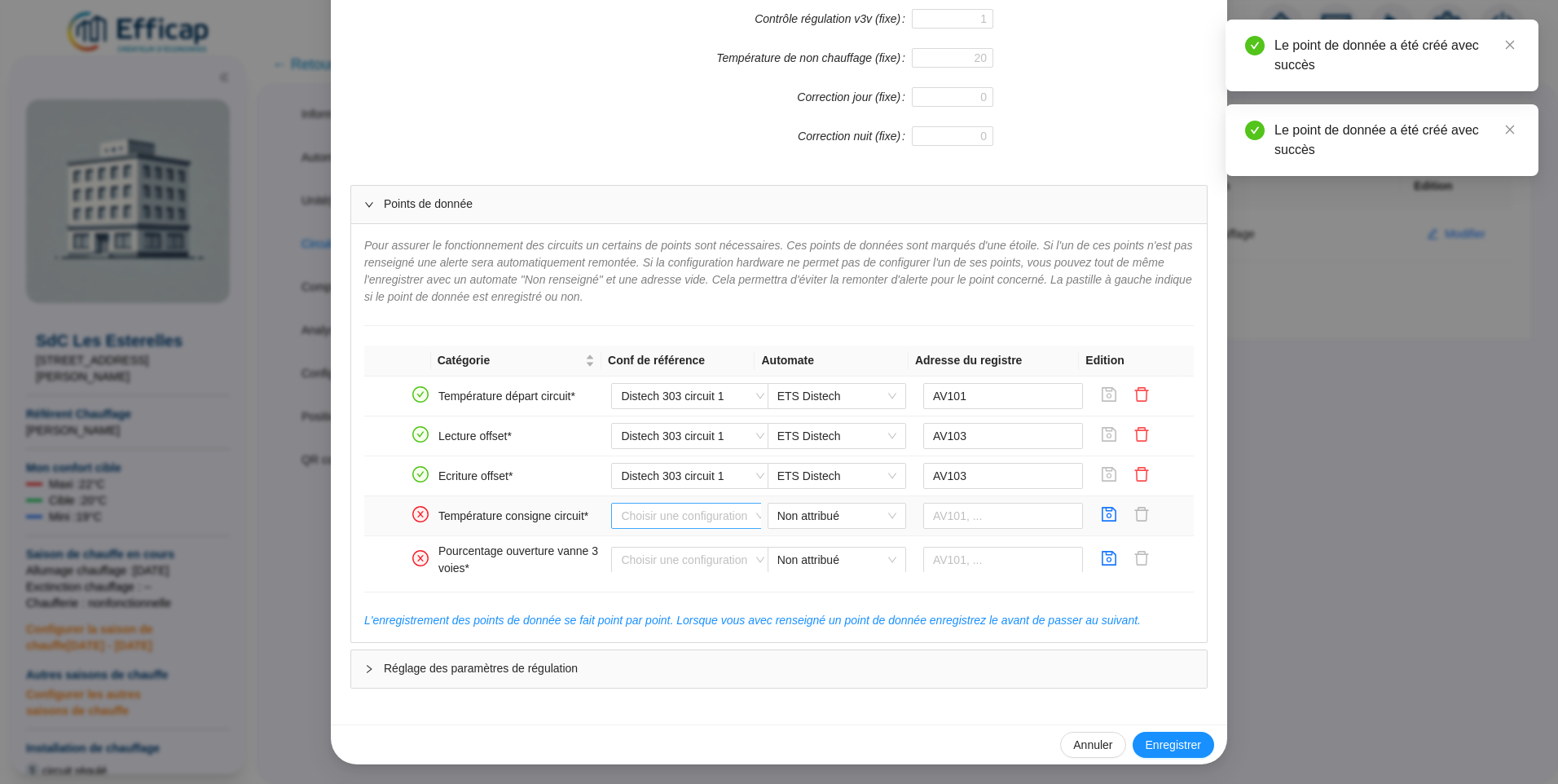
click at [665, 517] on input "search" at bounding box center [686, 516] width 128 height 25
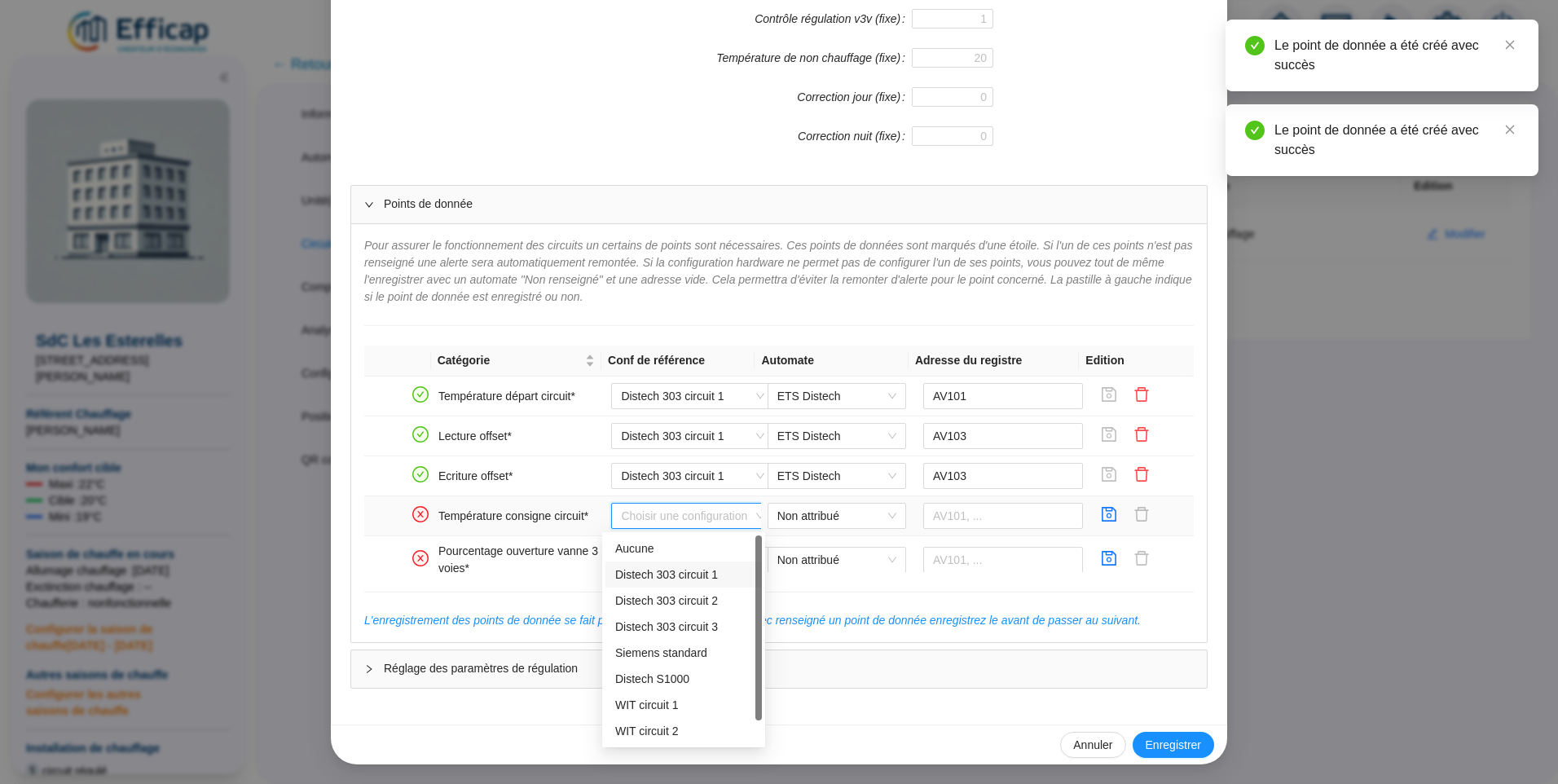
click at [656, 573] on div "Distech 303 circuit 1" at bounding box center [684, 574] width 137 height 17
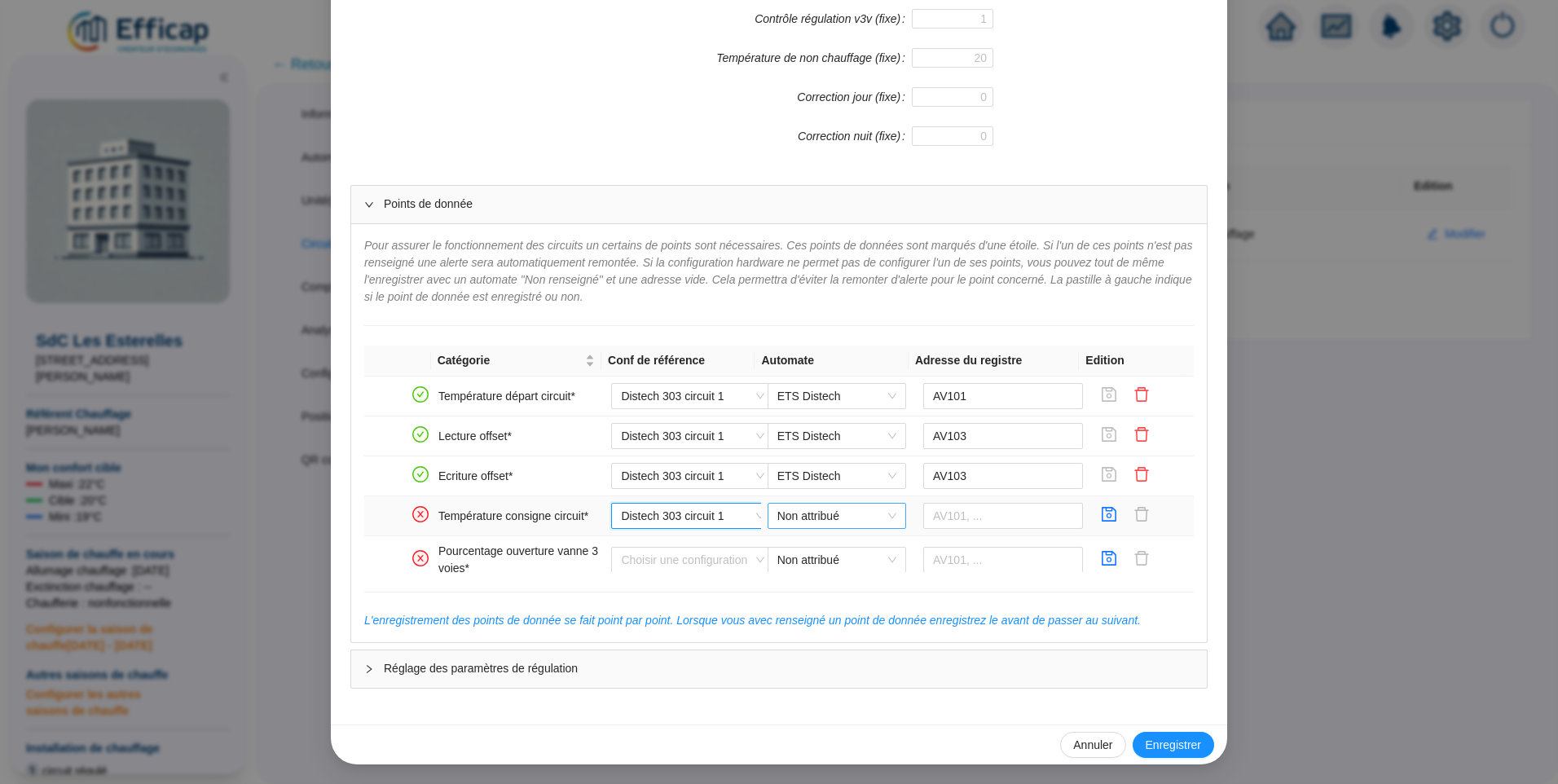
click at [817, 511] on span "Non attribué" at bounding box center [837, 516] width 119 height 25
click at [824, 547] on div "ETS Distech" at bounding box center [825, 549] width 113 height 17
click at [1010, 513] on input "text" at bounding box center [1003, 516] width 160 height 26
type input "AV114"
click at [1101, 509] on icon "save" at bounding box center [1109, 514] width 16 height 16
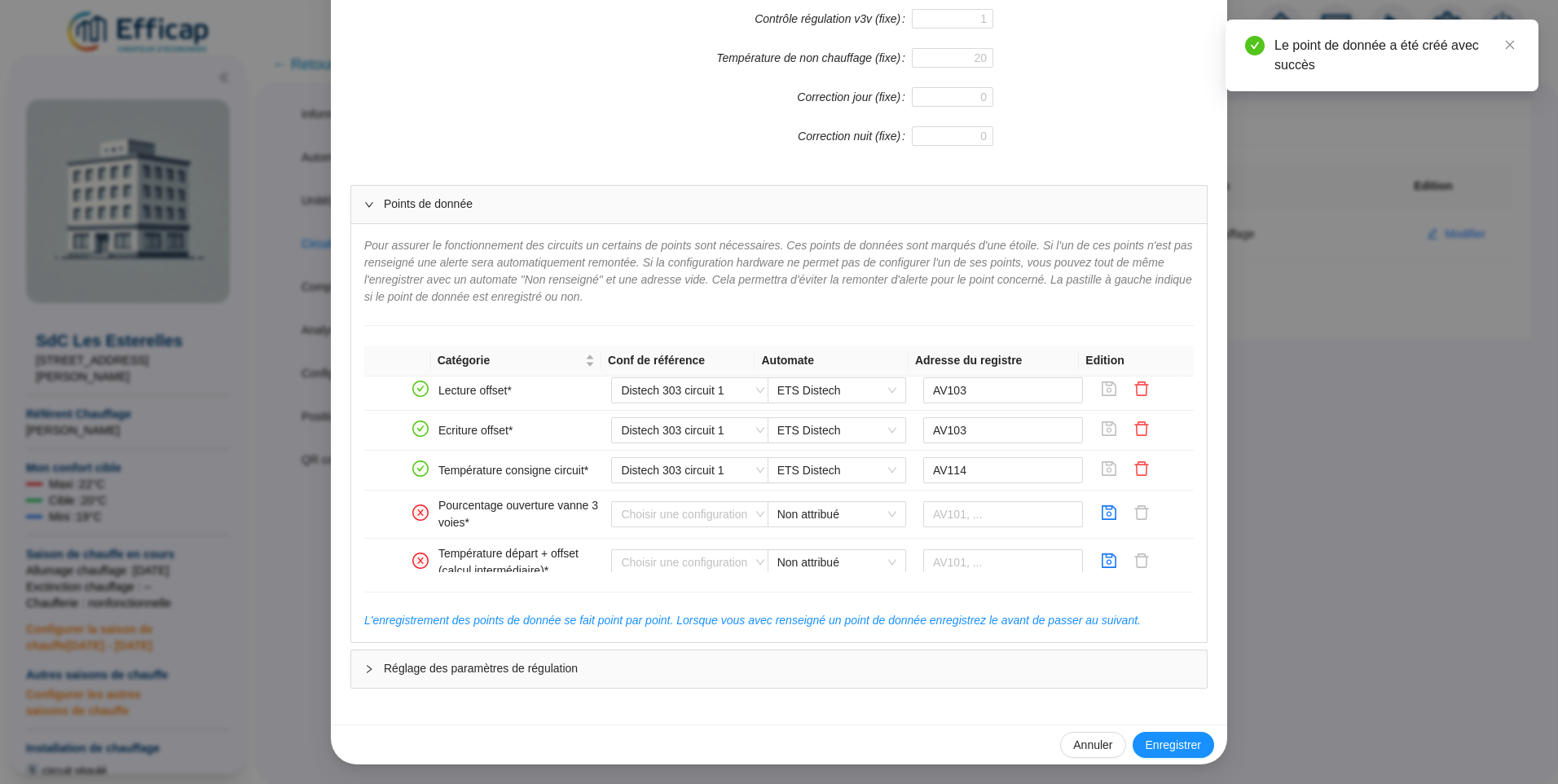
scroll to position [81, 0]
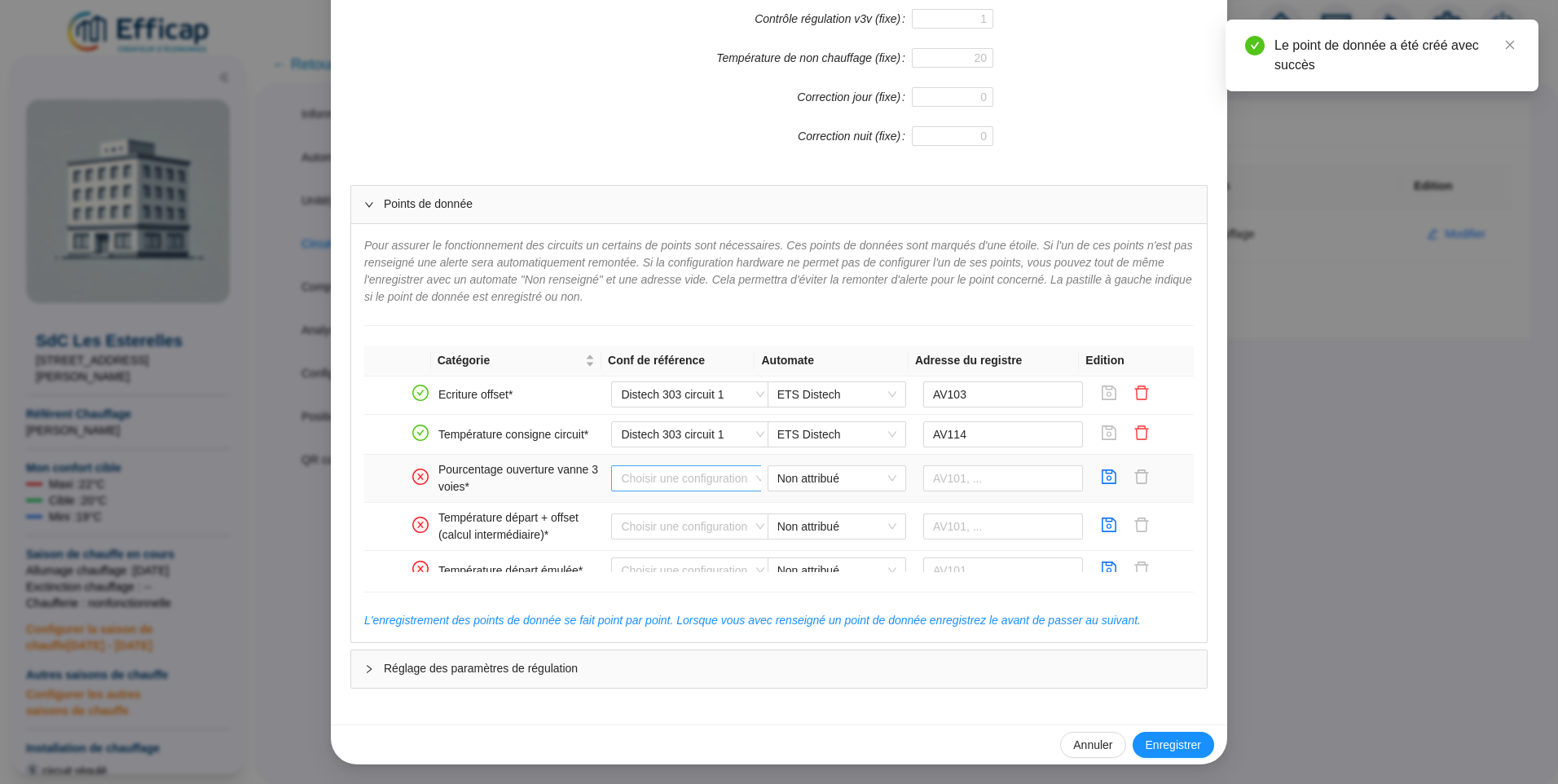
click at [676, 479] on input "search" at bounding box center [686, 478] width 128 height 25
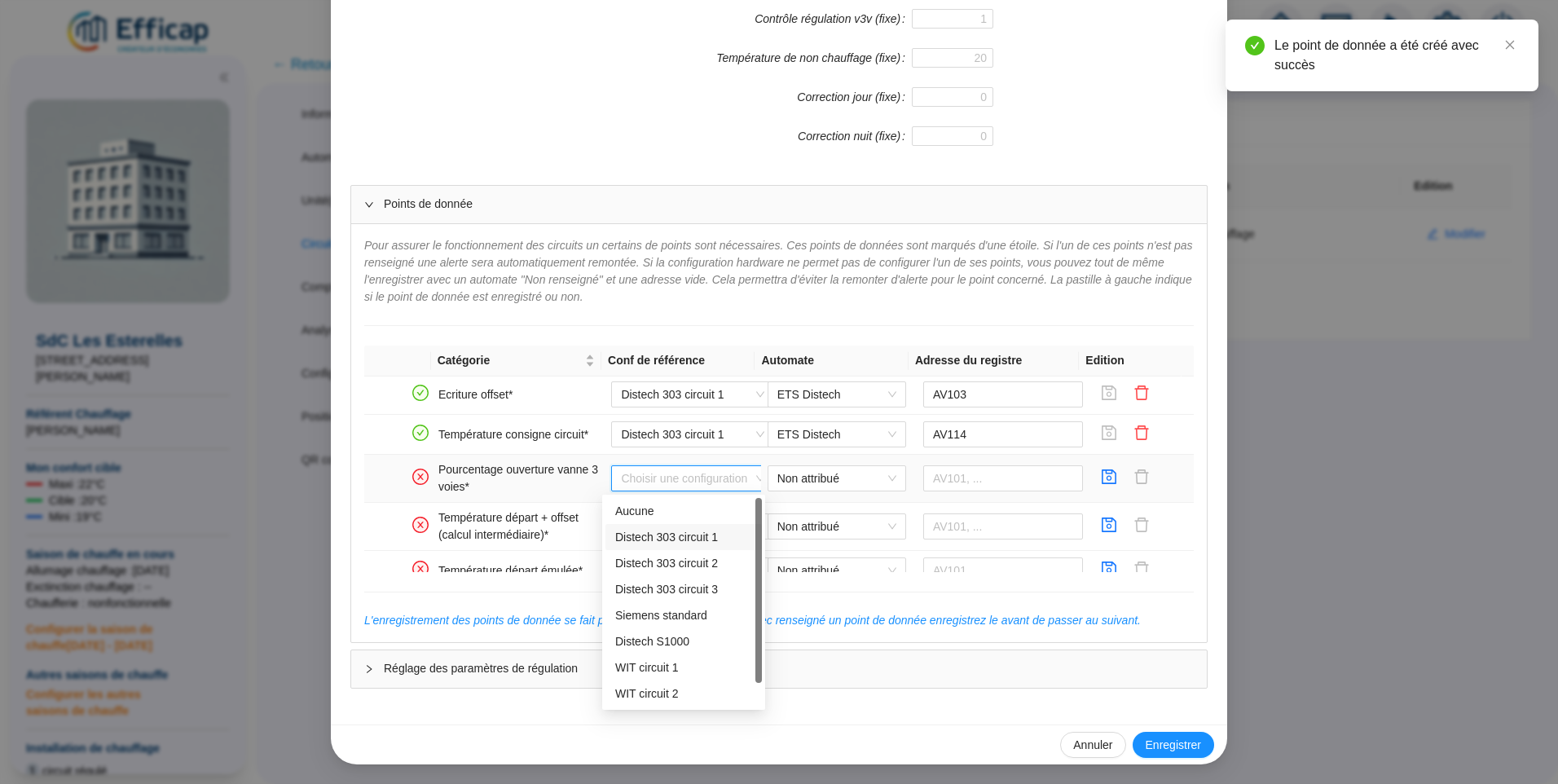
click at [678, 533] on div "Distech 303 circuit 1" at bounding box center [684, 537] width 137 height 17
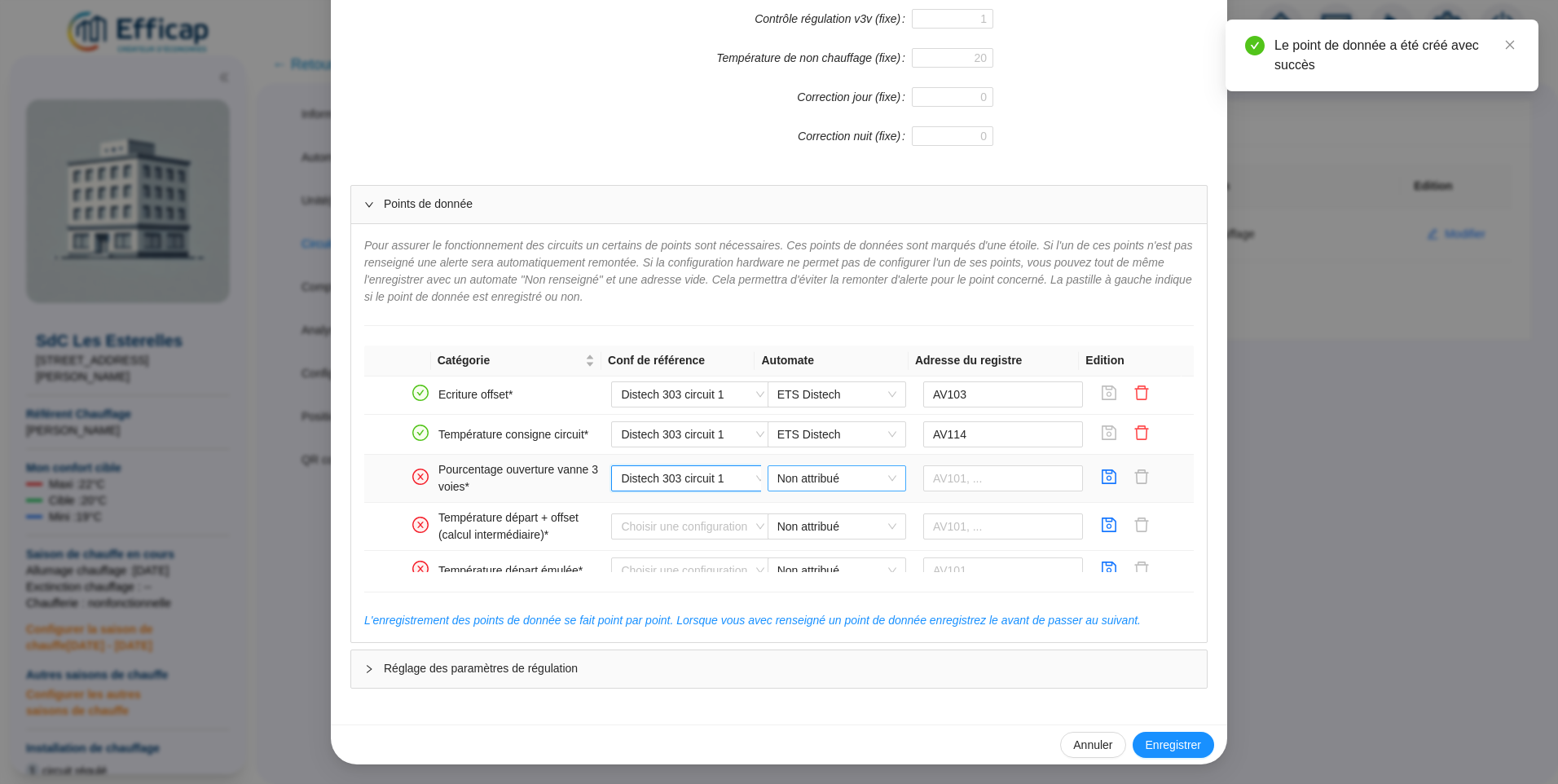
click at [830, 483] on span "Non attribué" at bounding box center [837, 478] width 119 height 25
drag, startPoint x: 701, startPoint y: 482, endPoint x: 686, endPoint y: 487, distance: 15.8
click at [700, 482] on span "Distech 303 circuit 1" at bounding box center [693, 478] width 143 height 25
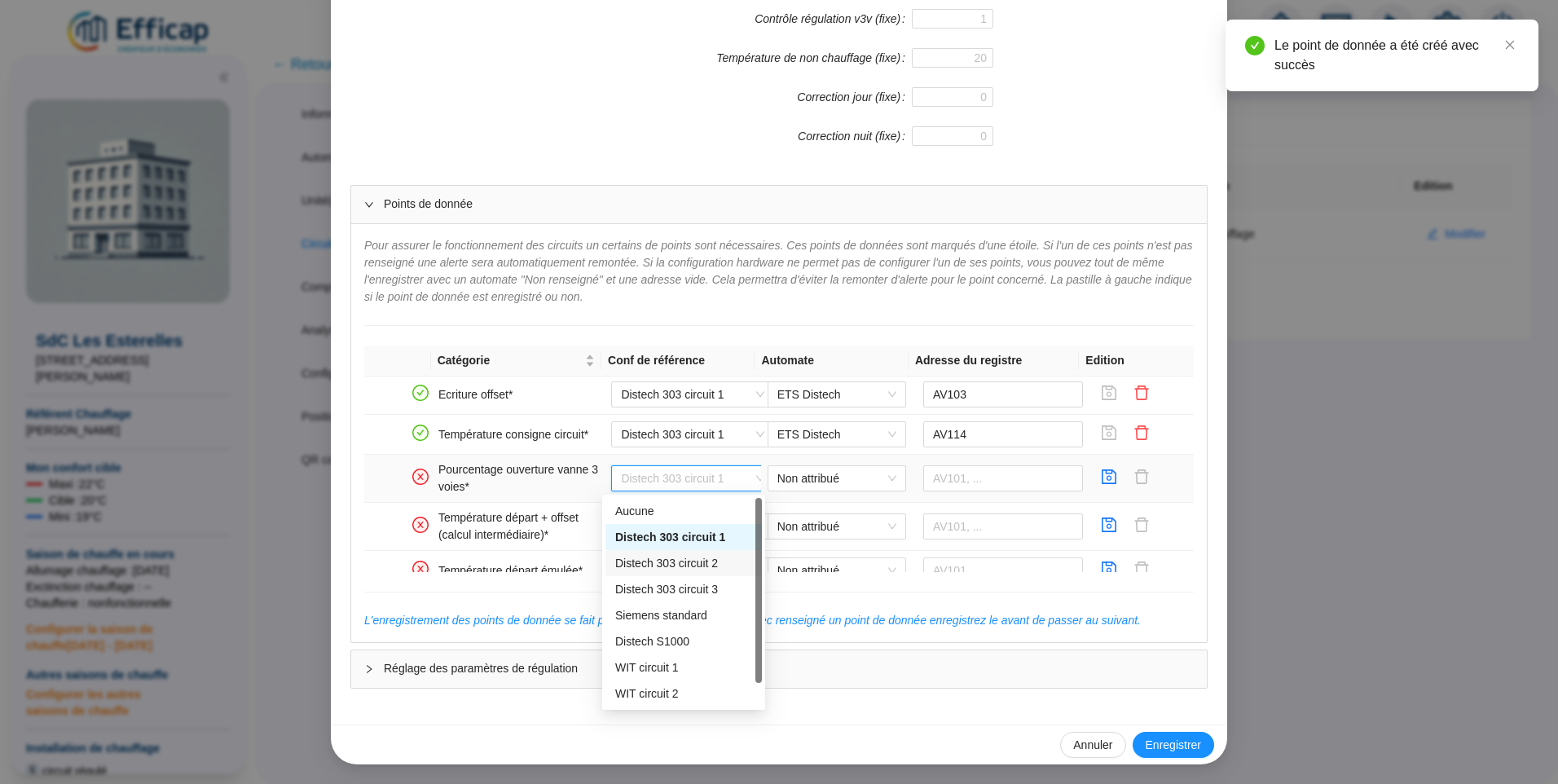
click at [667, 559] on div "Distech 303 circuit 2" at bounding box center [684, 563] width 137 height 17
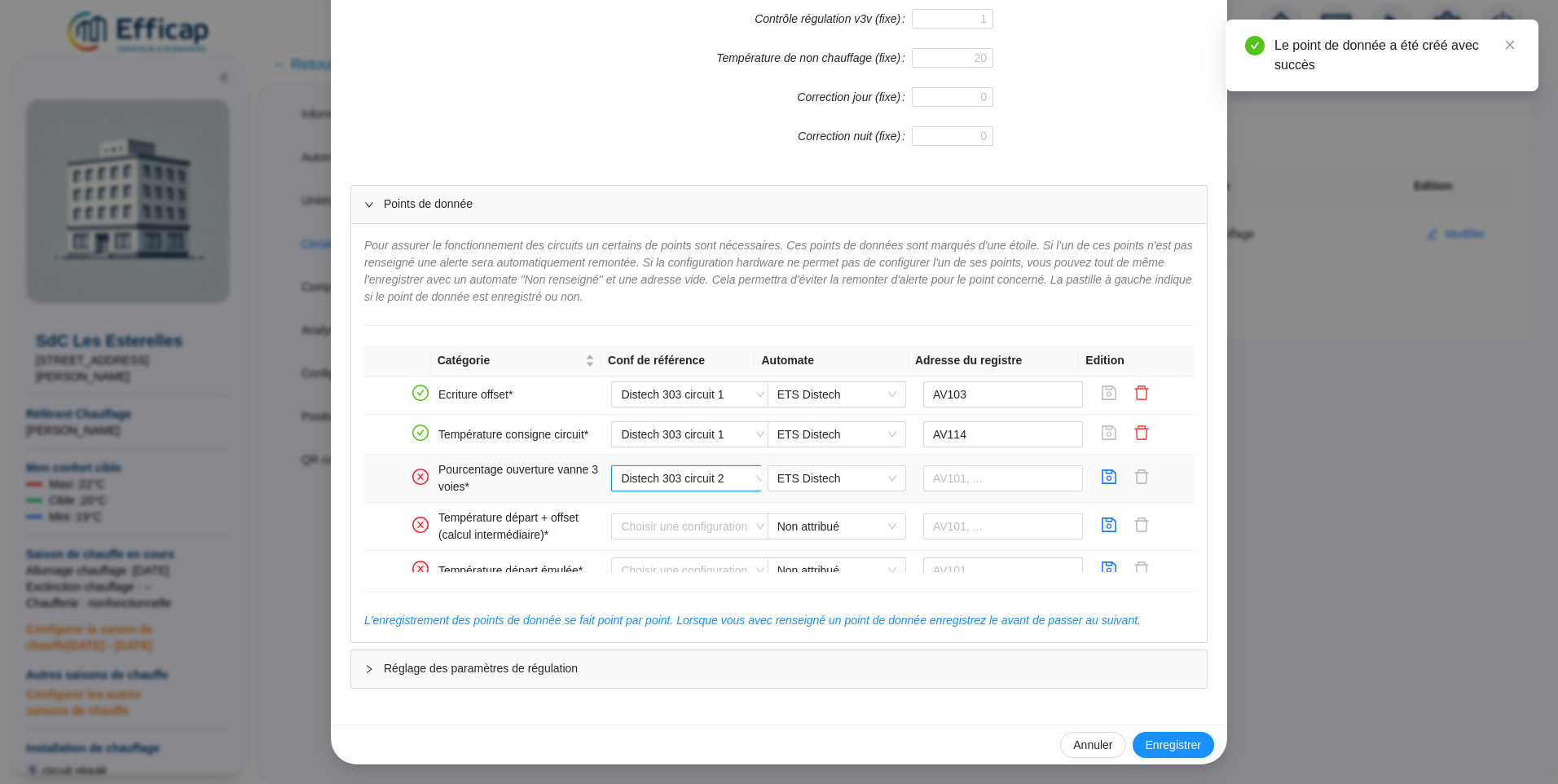
click at [678, 477] on span "Distech 303 circuit 2" at bounding box center [693, 478] width 143 height 25
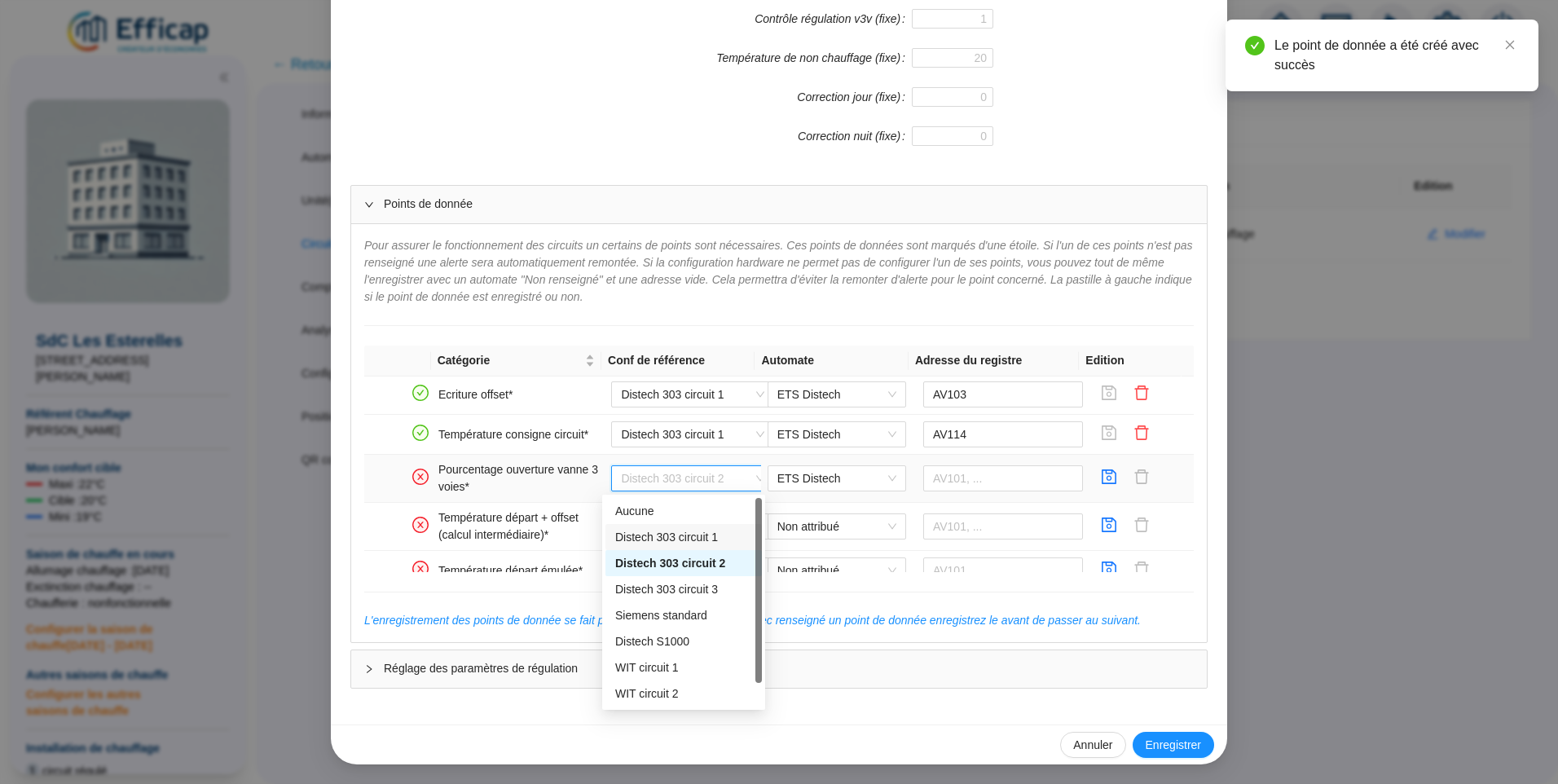
click at [656, 535] on div "Distech 303 circuit 1" at bounding box center [684, 537] width 137 height 17
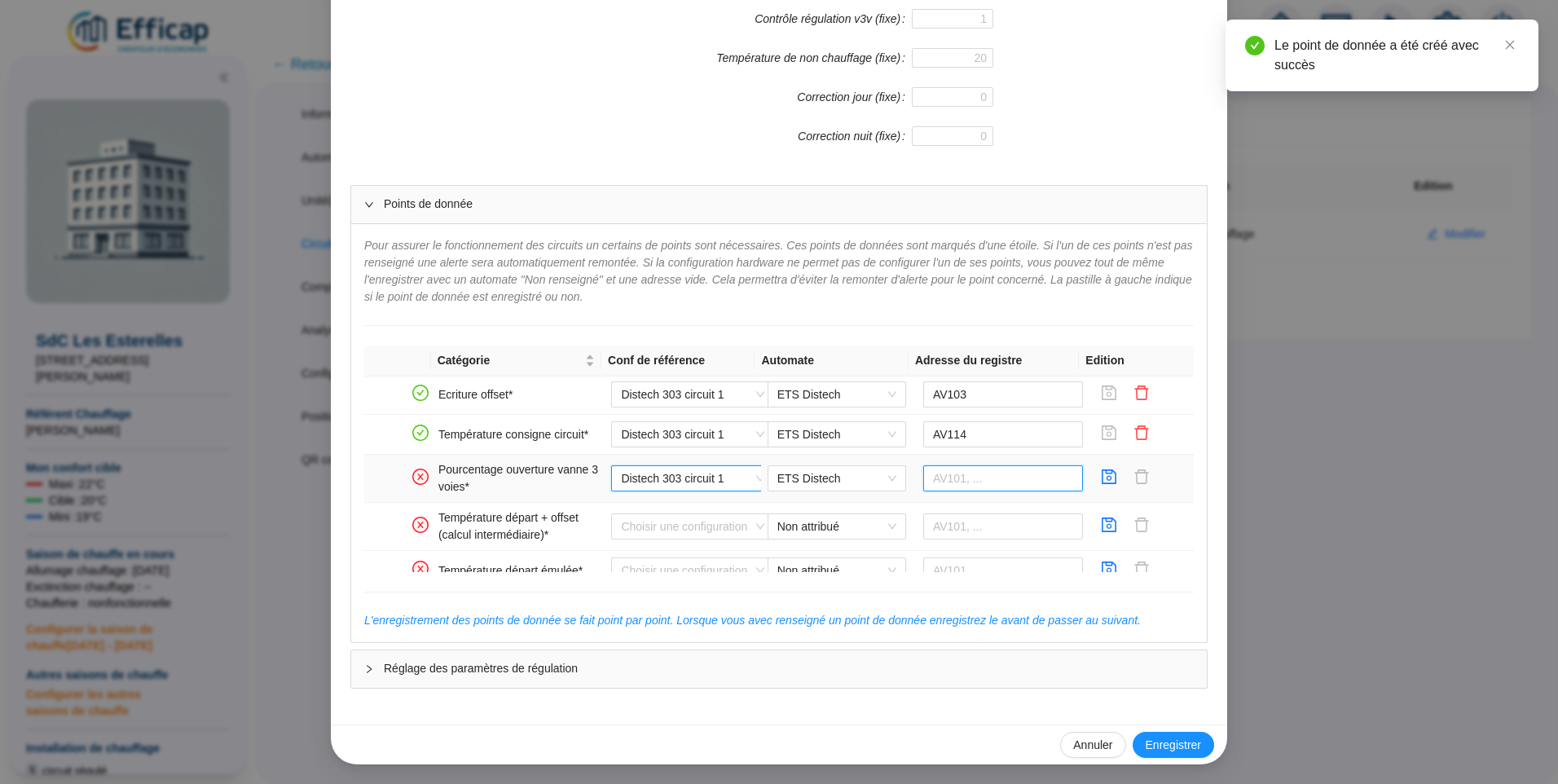
click at [964, 484] on input "text" at bounding box center [1003, 478] width 160 height 26
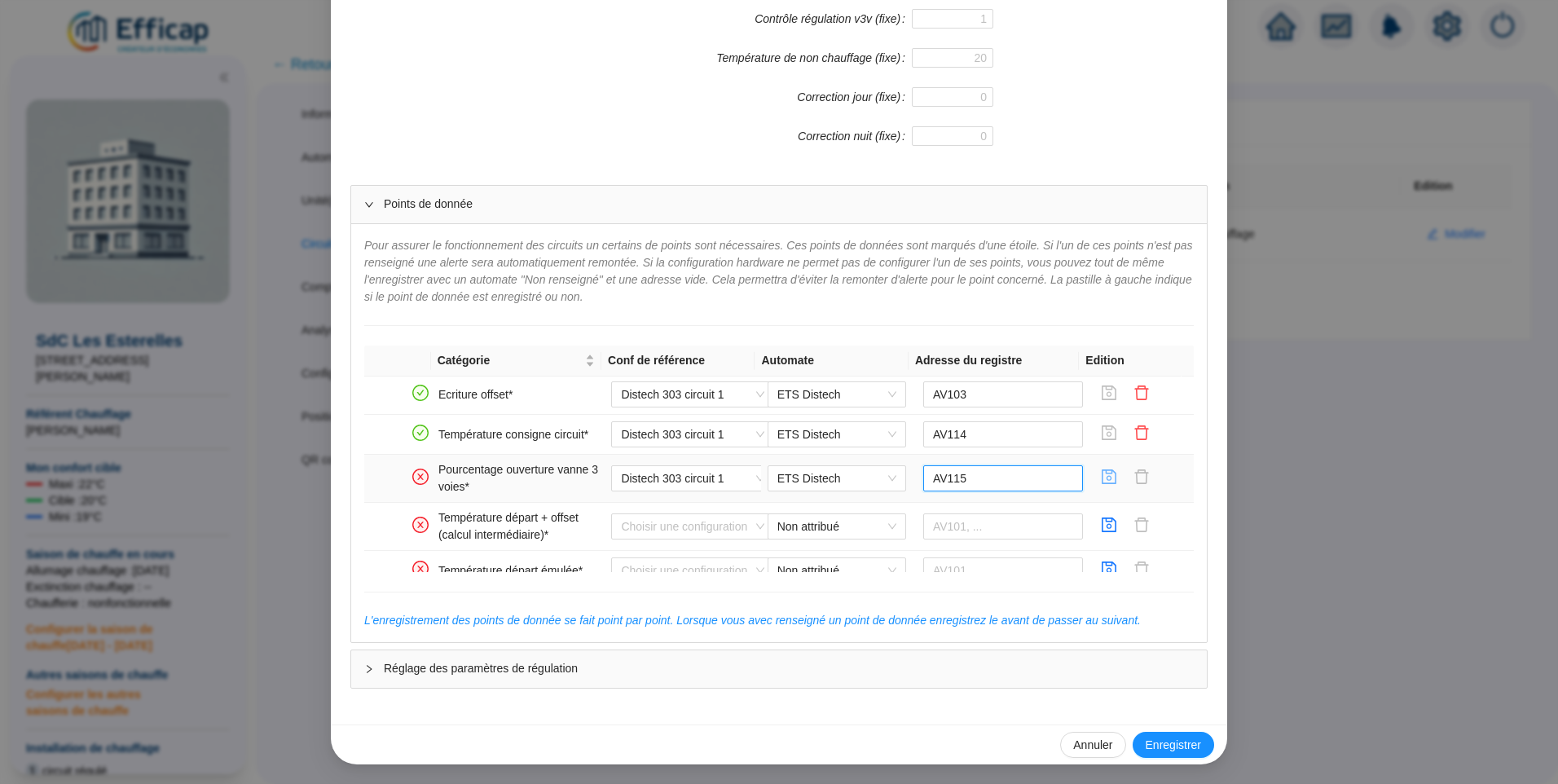
type input "AV115"
click at [1101, 476] on icon "save" at bounding box center [1109, 476] width 16 height 16
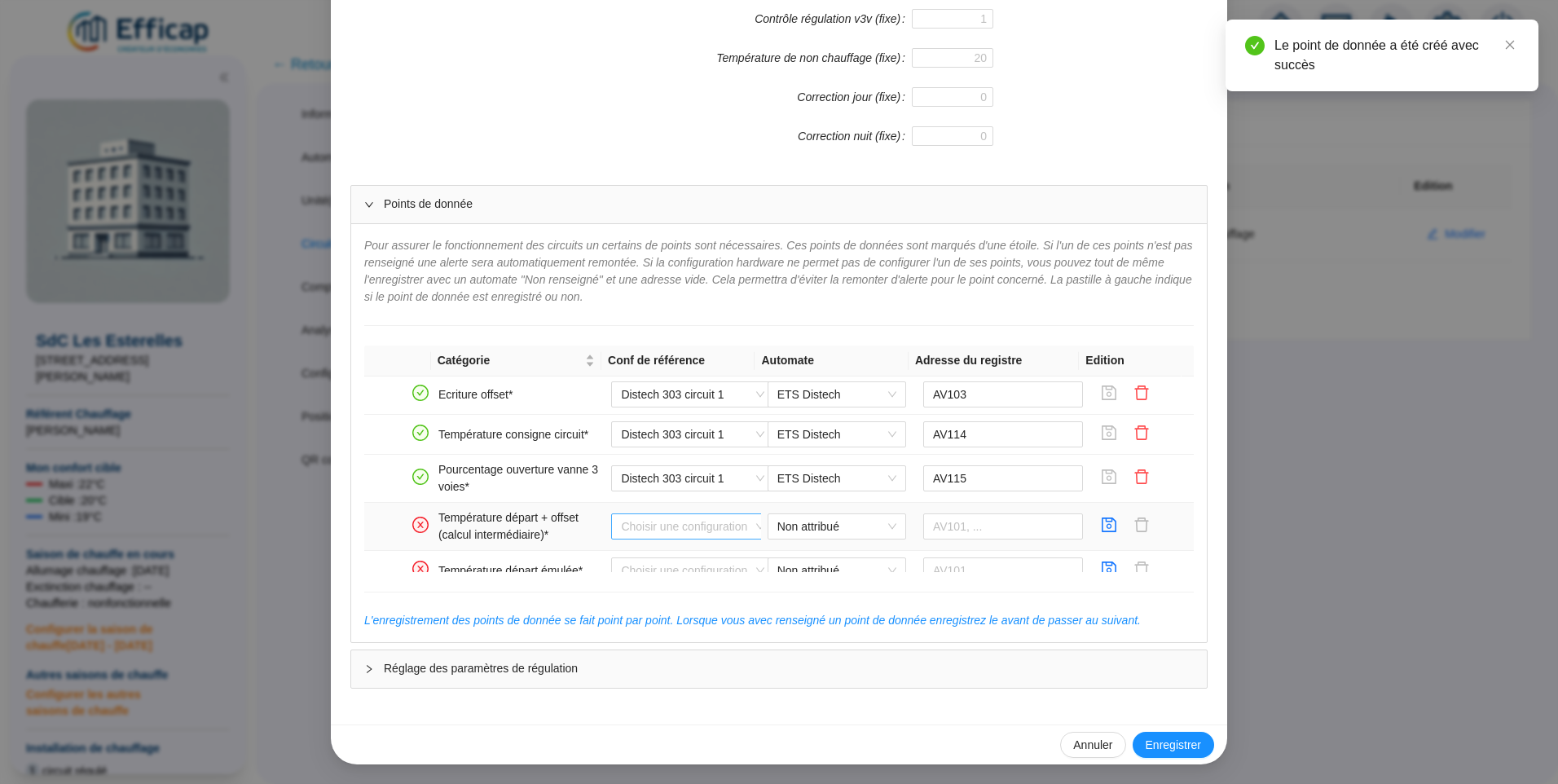
click at [687, 527] on input "search" at bounding box center [686, 527] width 128 height 25
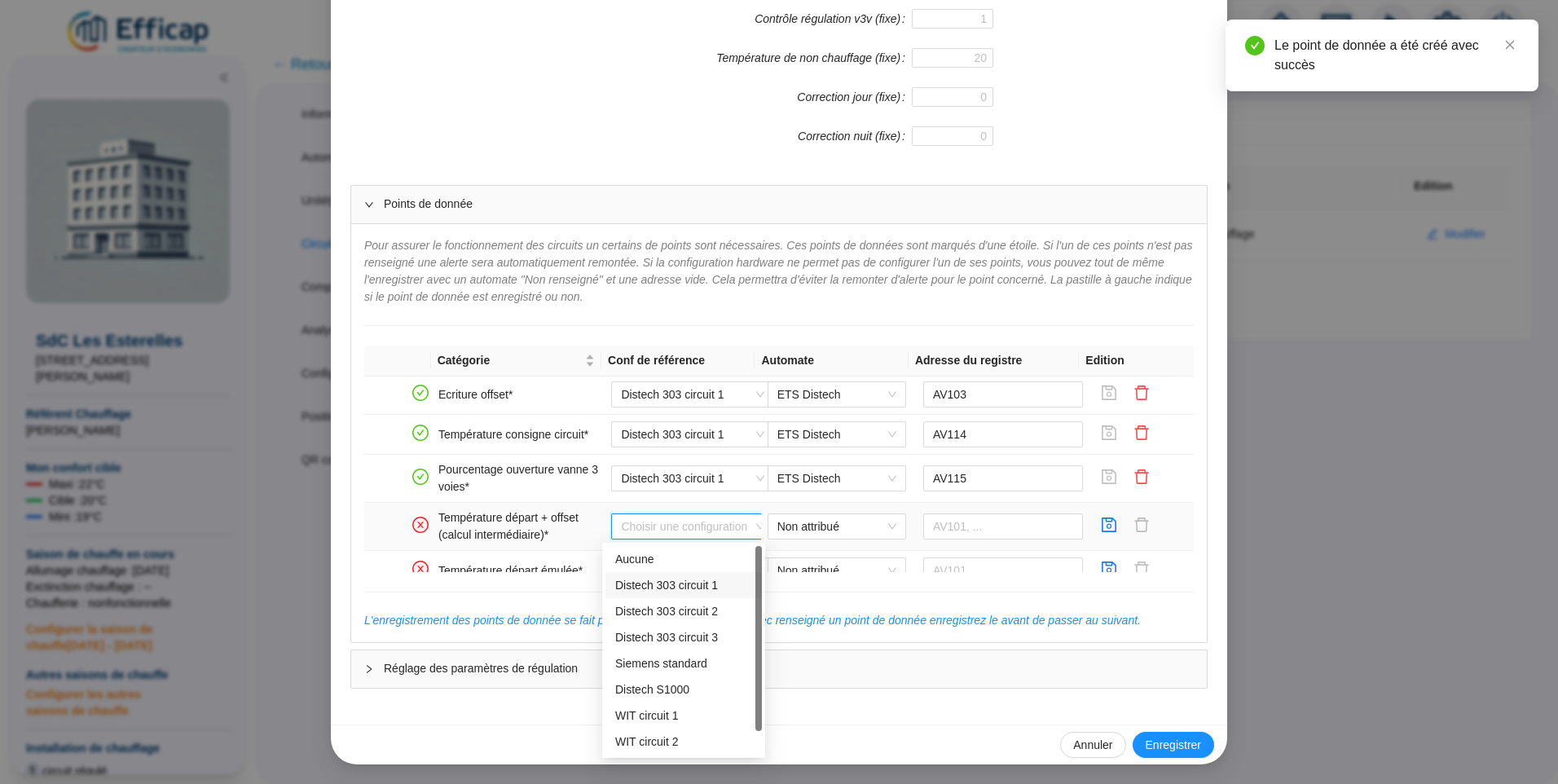
click at [671, 583] on div "Distech 303 circuit 1" at bounding box center [684, 585] width 137 height 17
type input "AV104"
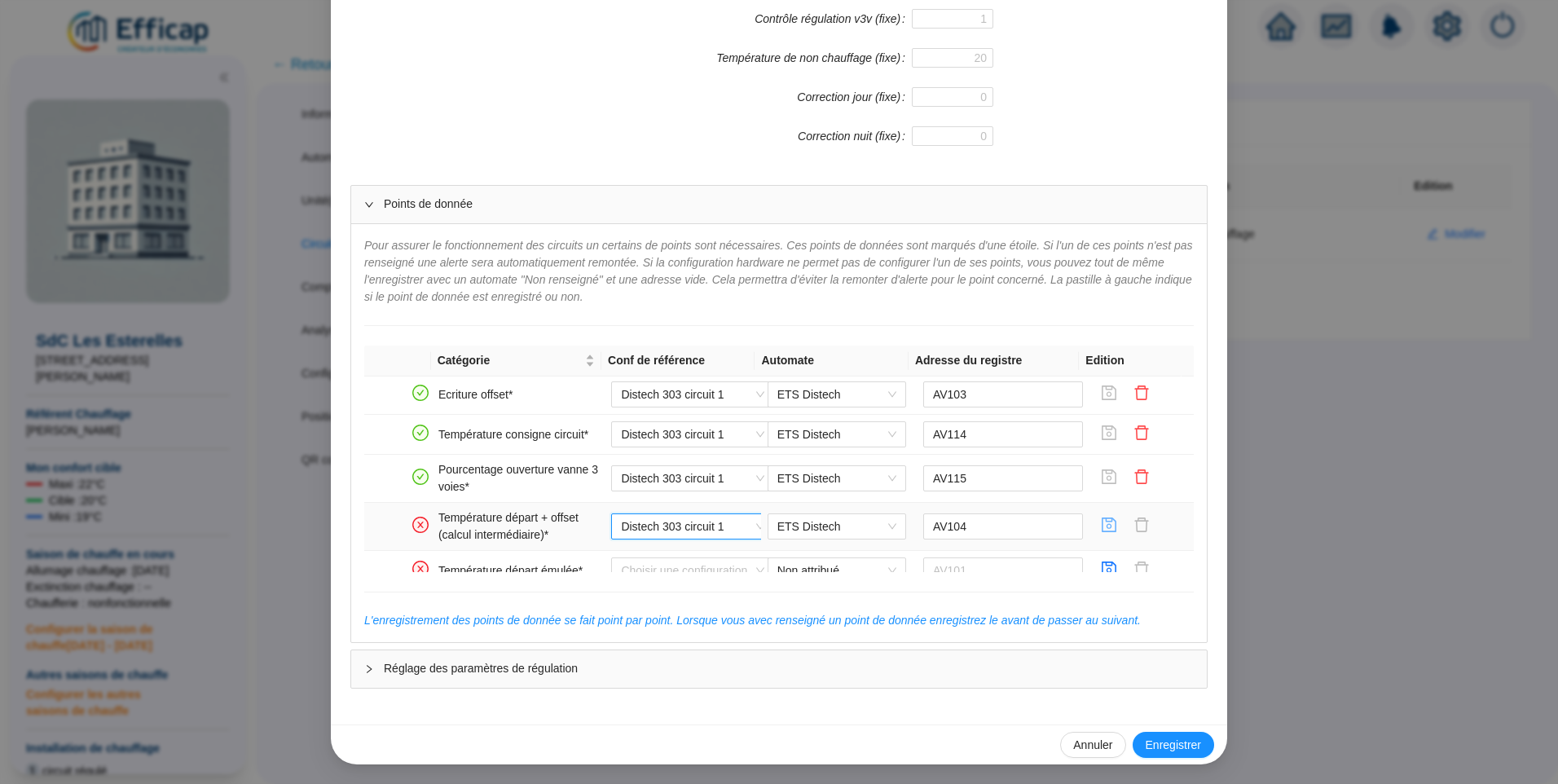
click at [1103, 529] on icon "save" at bounding box center [1110, 525] width 15 height 15
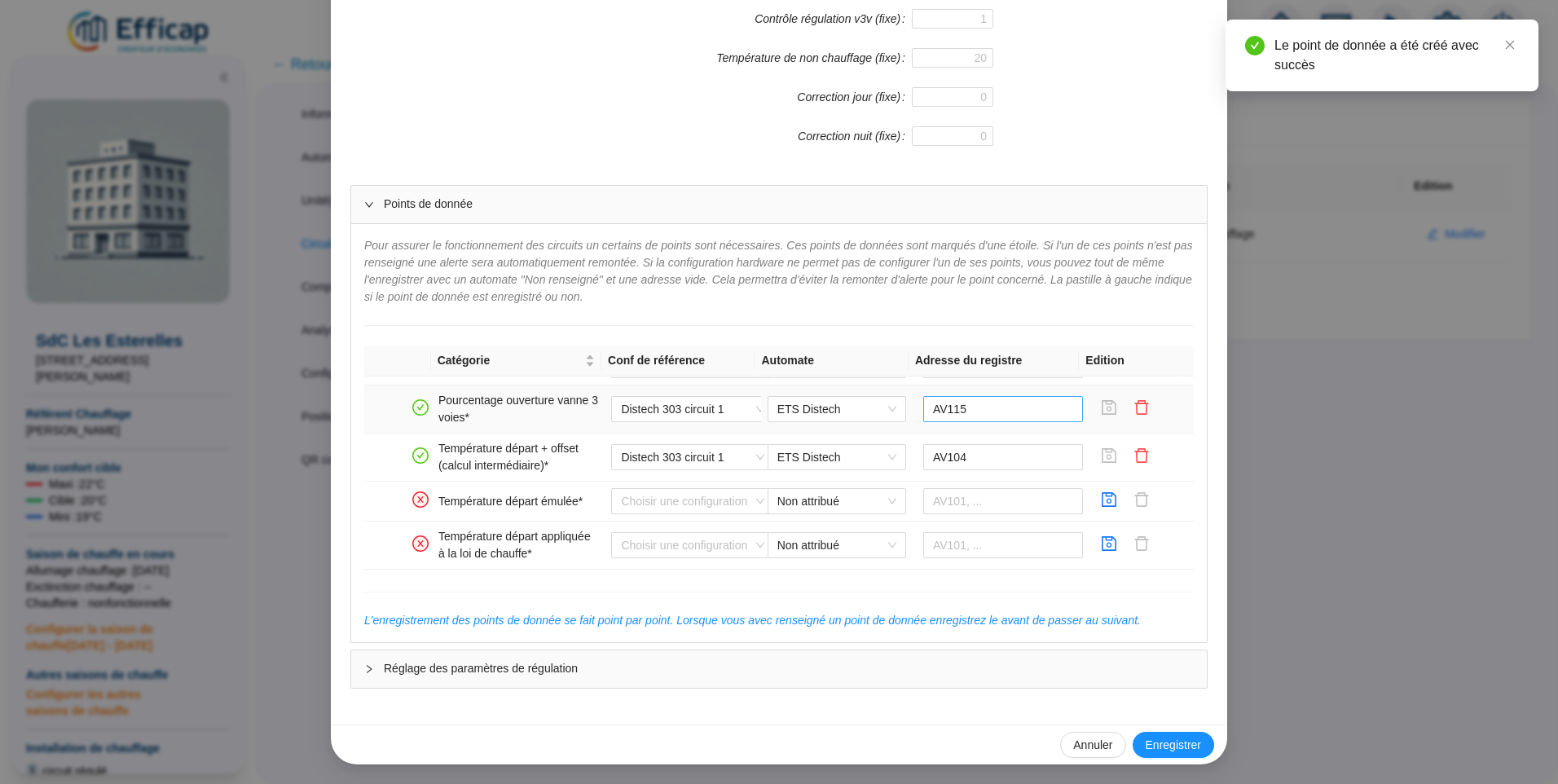
scroll to position [163, 0]
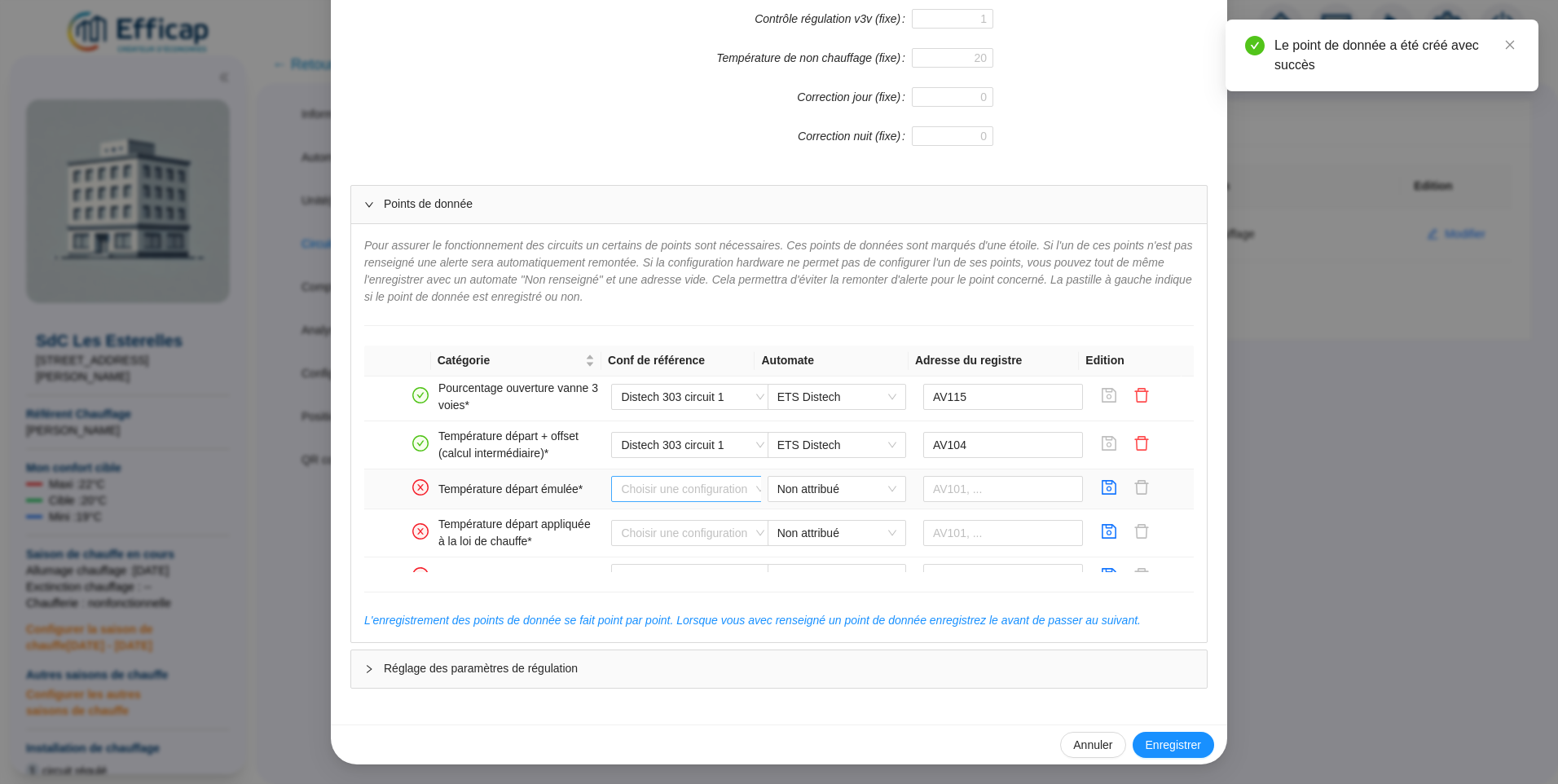
click at [687, 488] on input "search" at bounding box center [686, 489] width 128 height 25
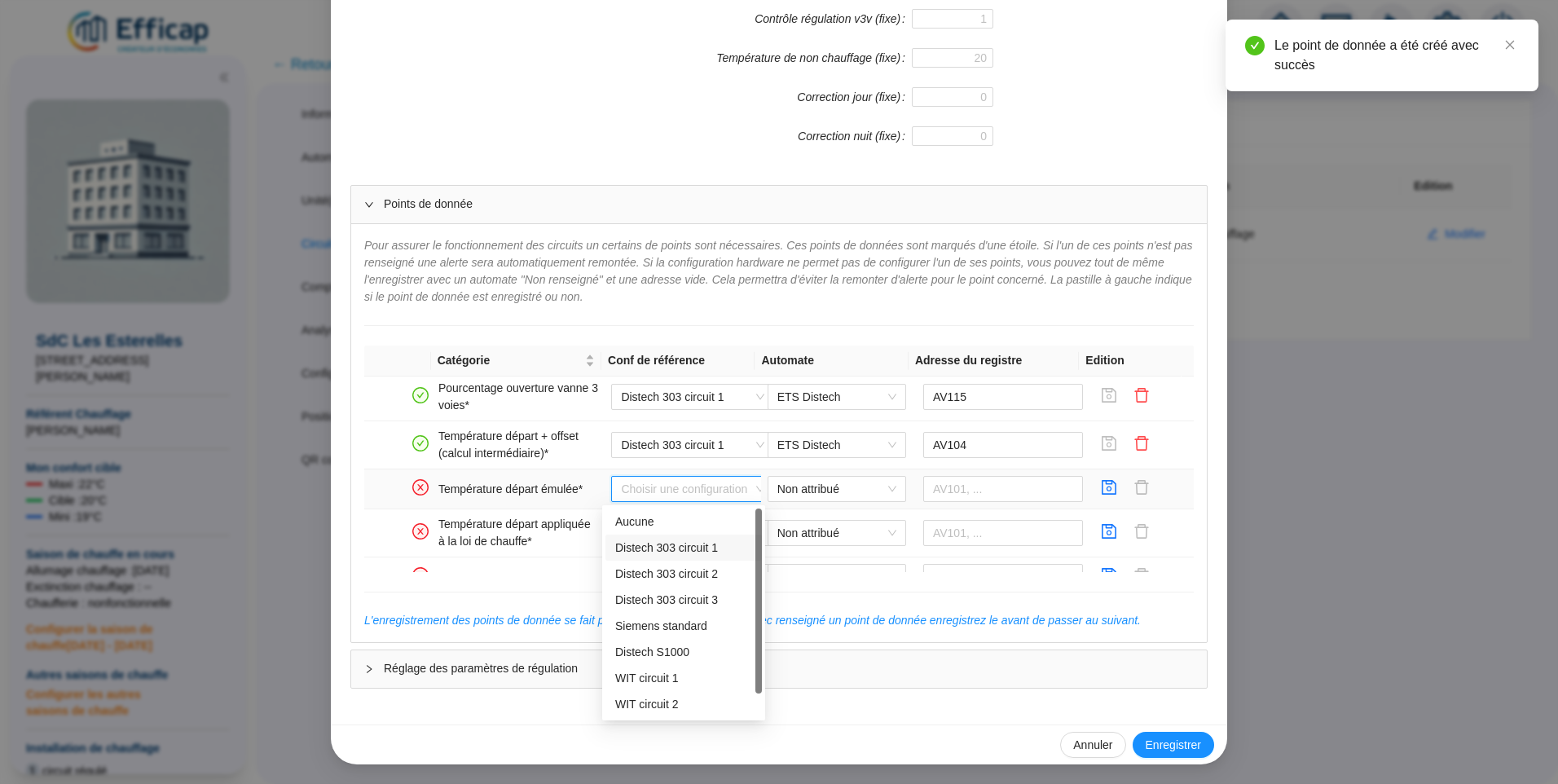
click at [682, 549] on div "Distech 303 circuit 1" at bounding box center [684, 548] width 137 height 17
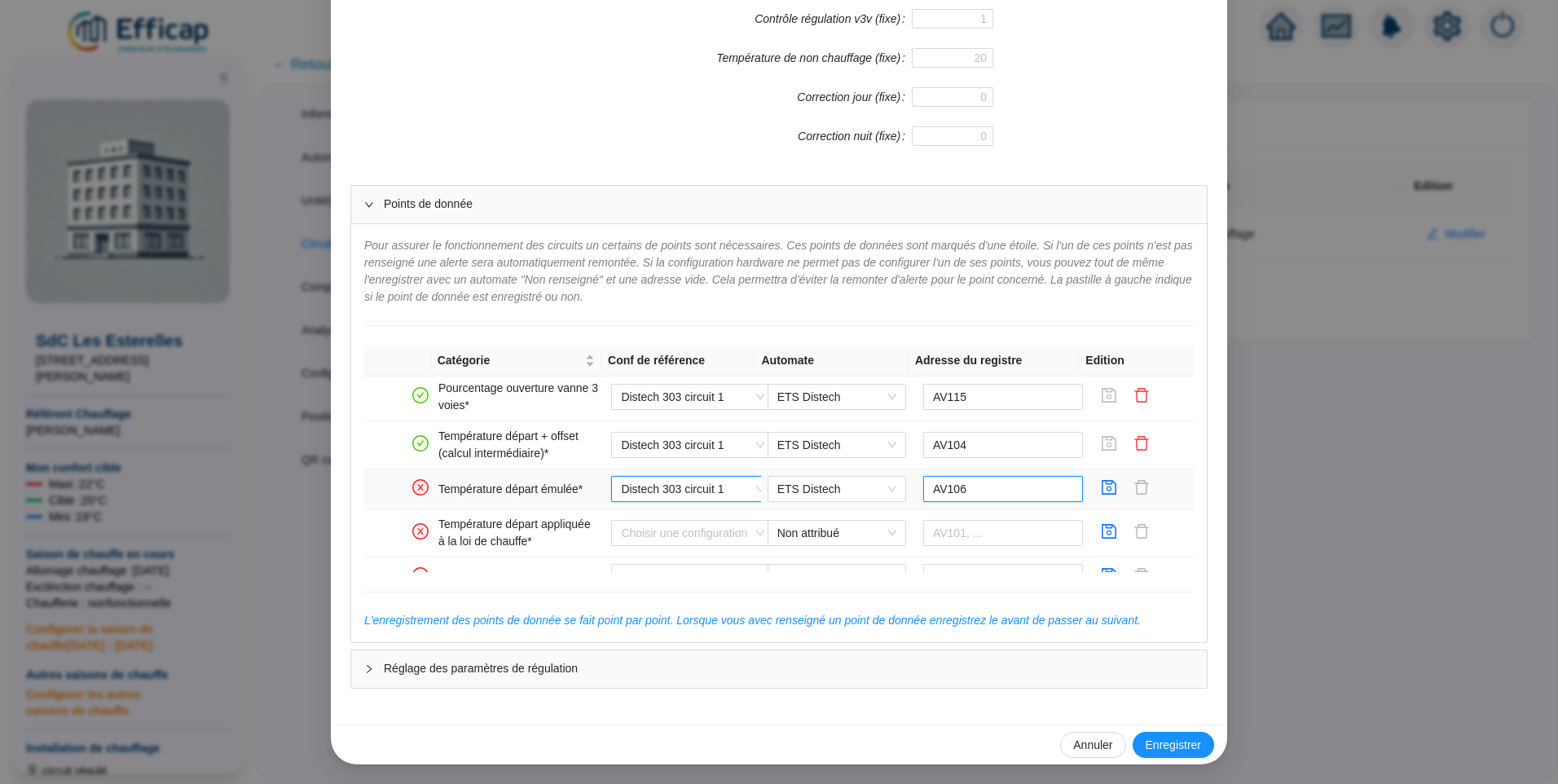
click at [983, 496] on input "AV106" at bounding box center [1003, 489] width 160 height 26
type input "AV105"
click at [1103, 483] on icon "save" at bounding box center [1110, 487] width 15 height 15
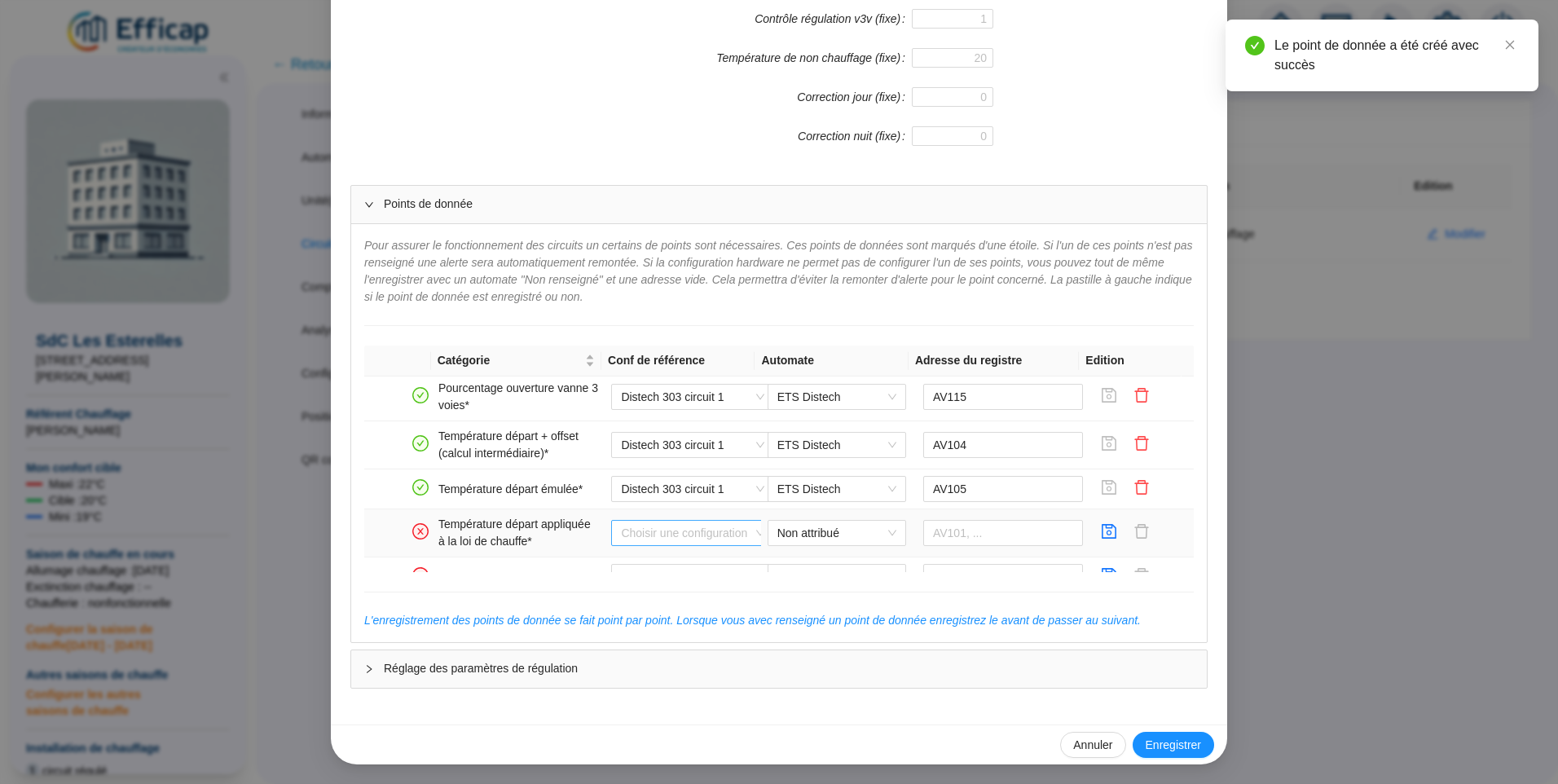
click at [651, 529] on input "search" at bounding box center [686, 533] width 128 height 25
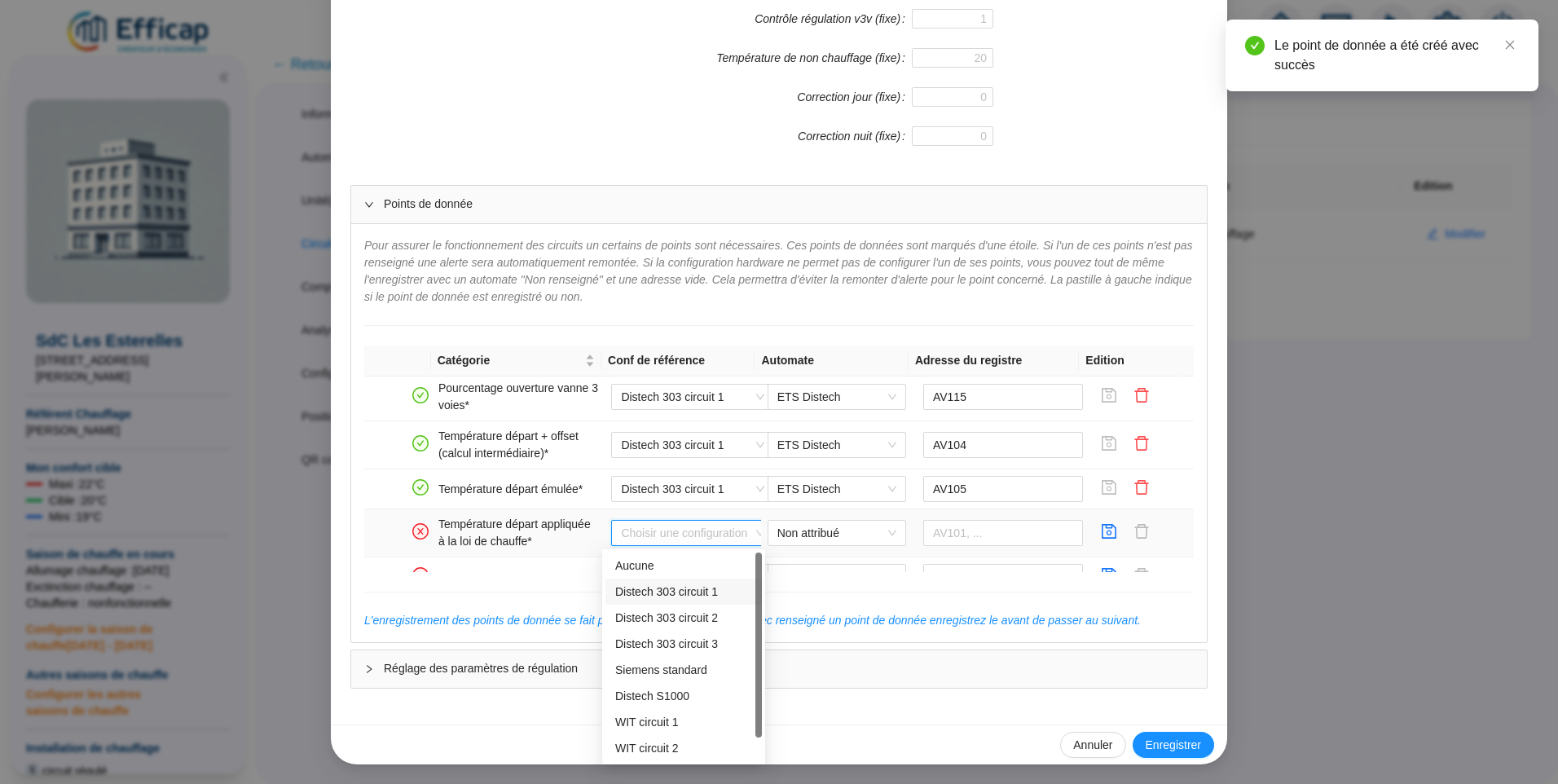
click at [669, 593] on div "Distech 303 circuit 1" at bounding box center [684, 591] width 137 height 17
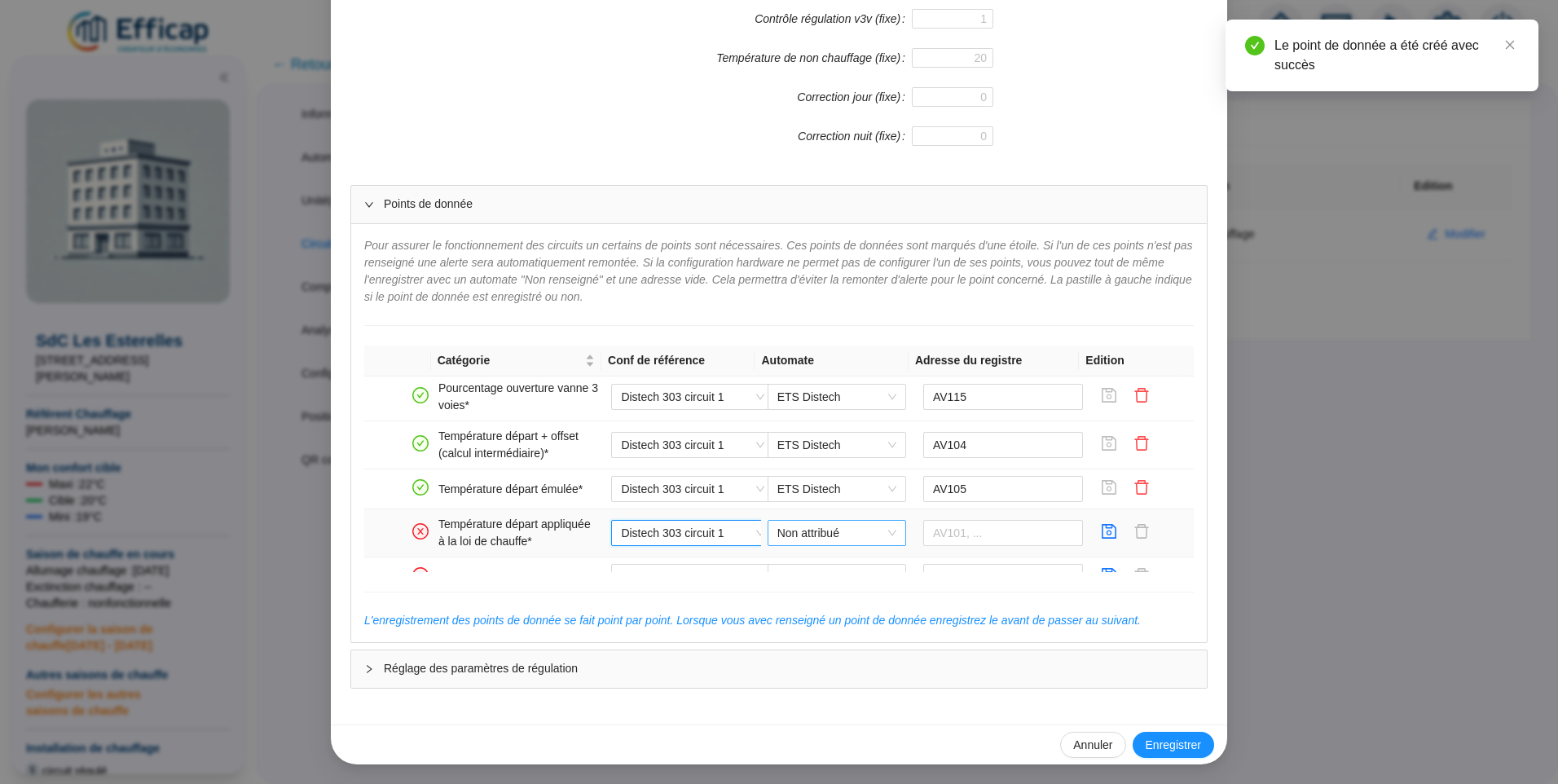
click at [793, 533] on span "Non attribué" at bounding box center [837, 533] width 119 height 25
click at [798, 569] on div "ETS Distech" at bounding box center [825, 565] width 113 height 17
click at [1001, 538] on input "text" at bounding box center [1003, 533] width 160 height 26
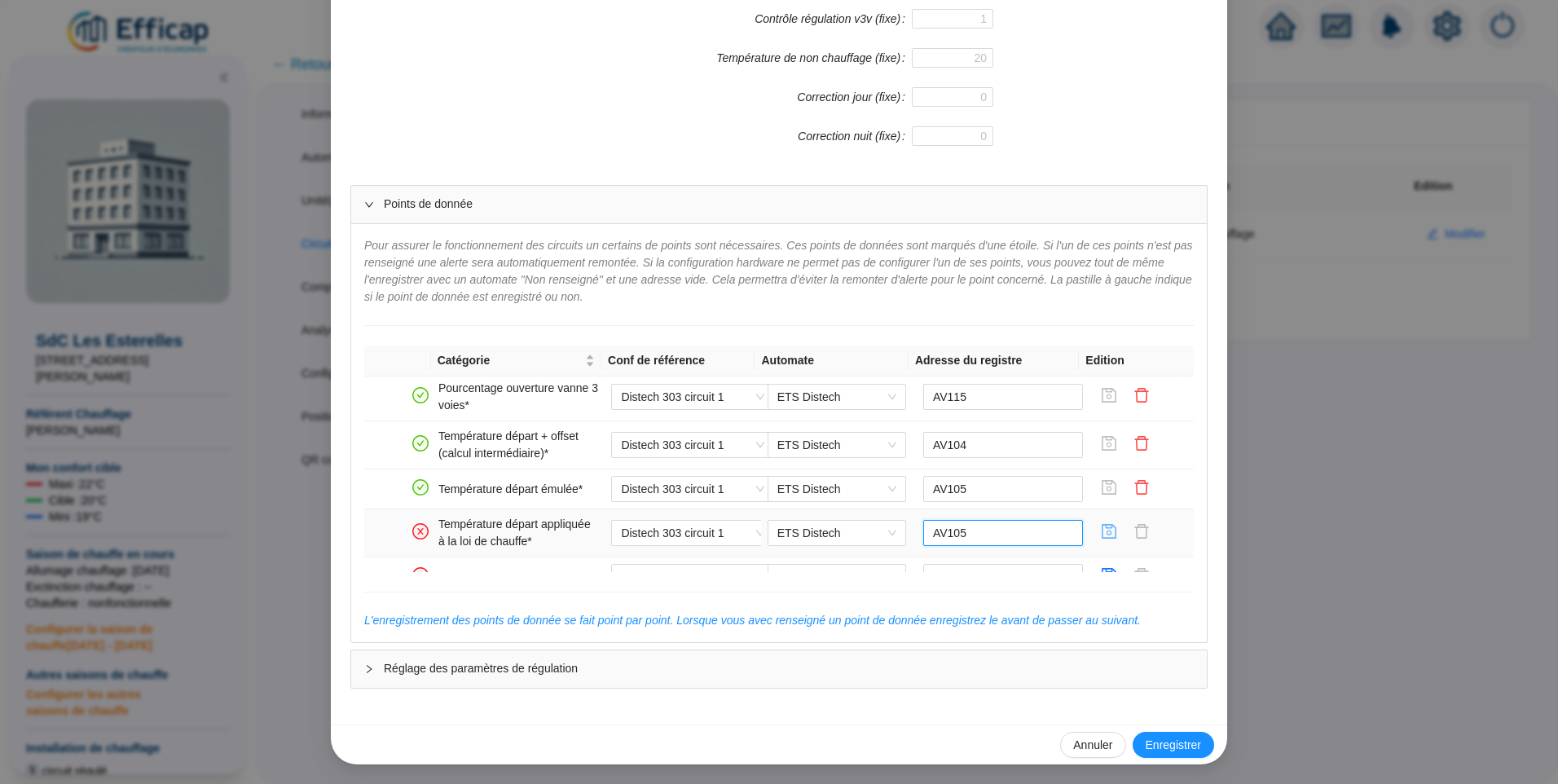
type input "AV105"
click at [1103, 528] on icon "save" at bounding box center [1110, 531] width 15 height 15
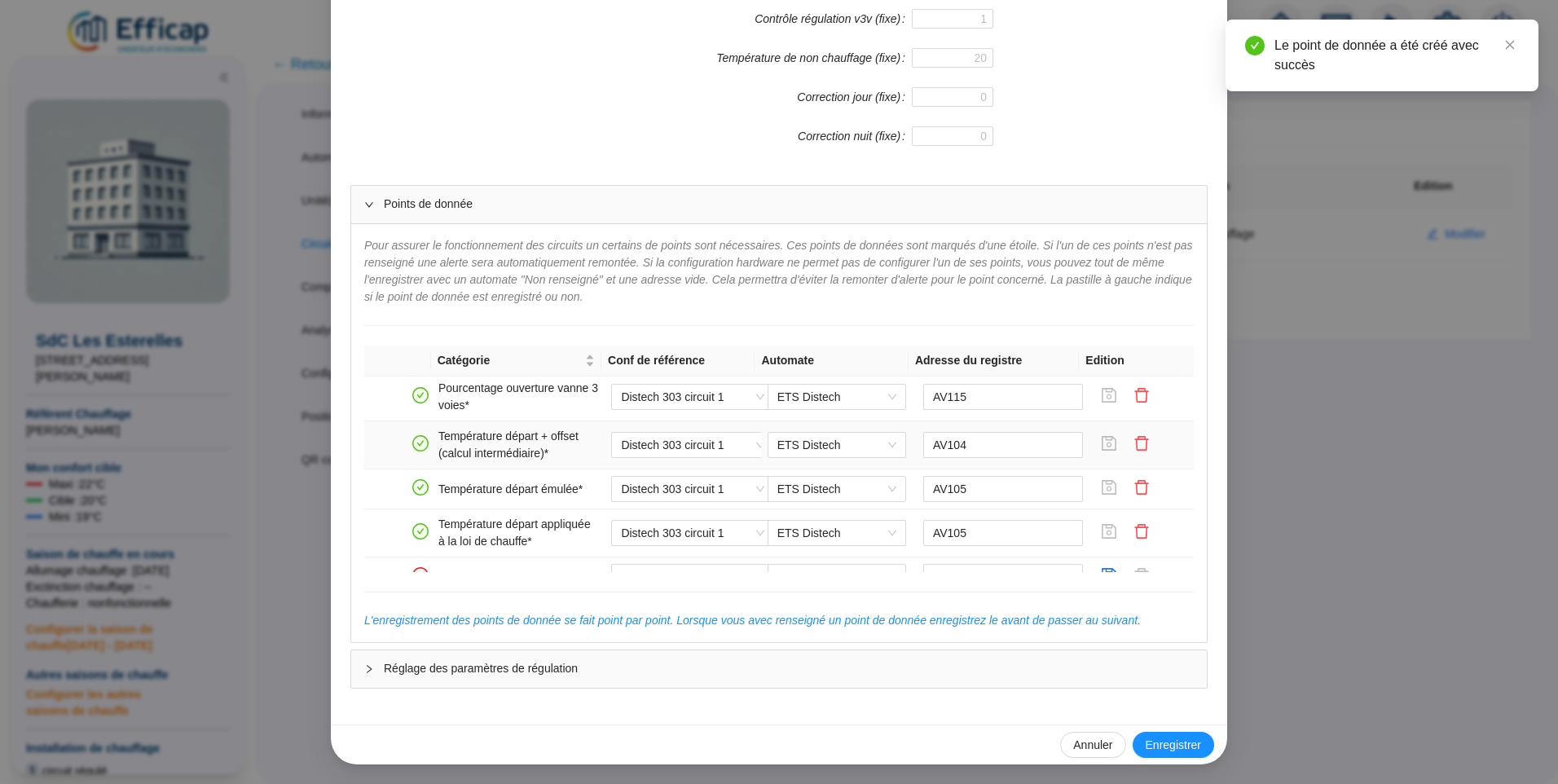
scroll to position [244, 0]
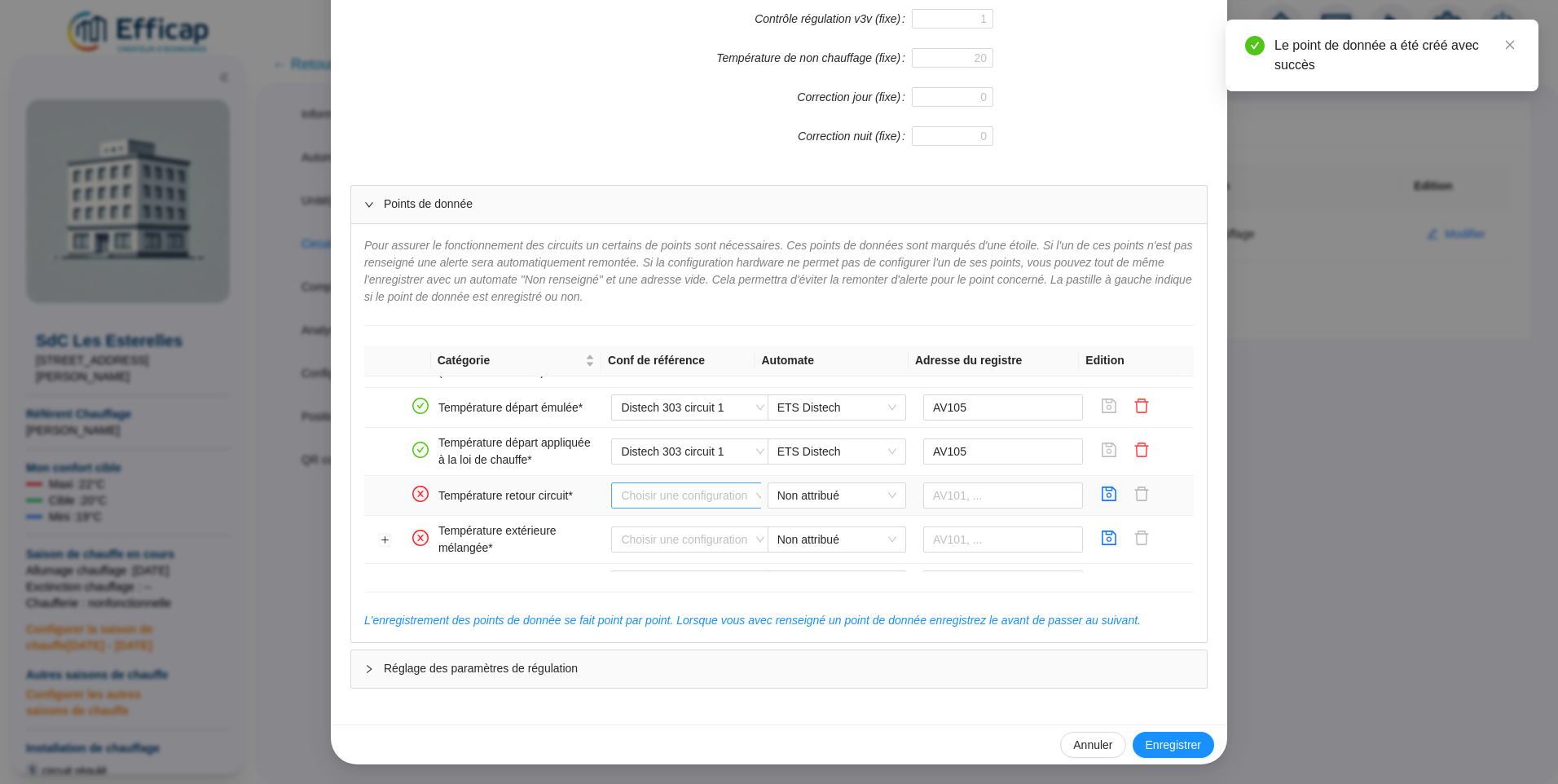
click at [657, 492] on input "search" at bounding box center [686, 495] width 128 height 25
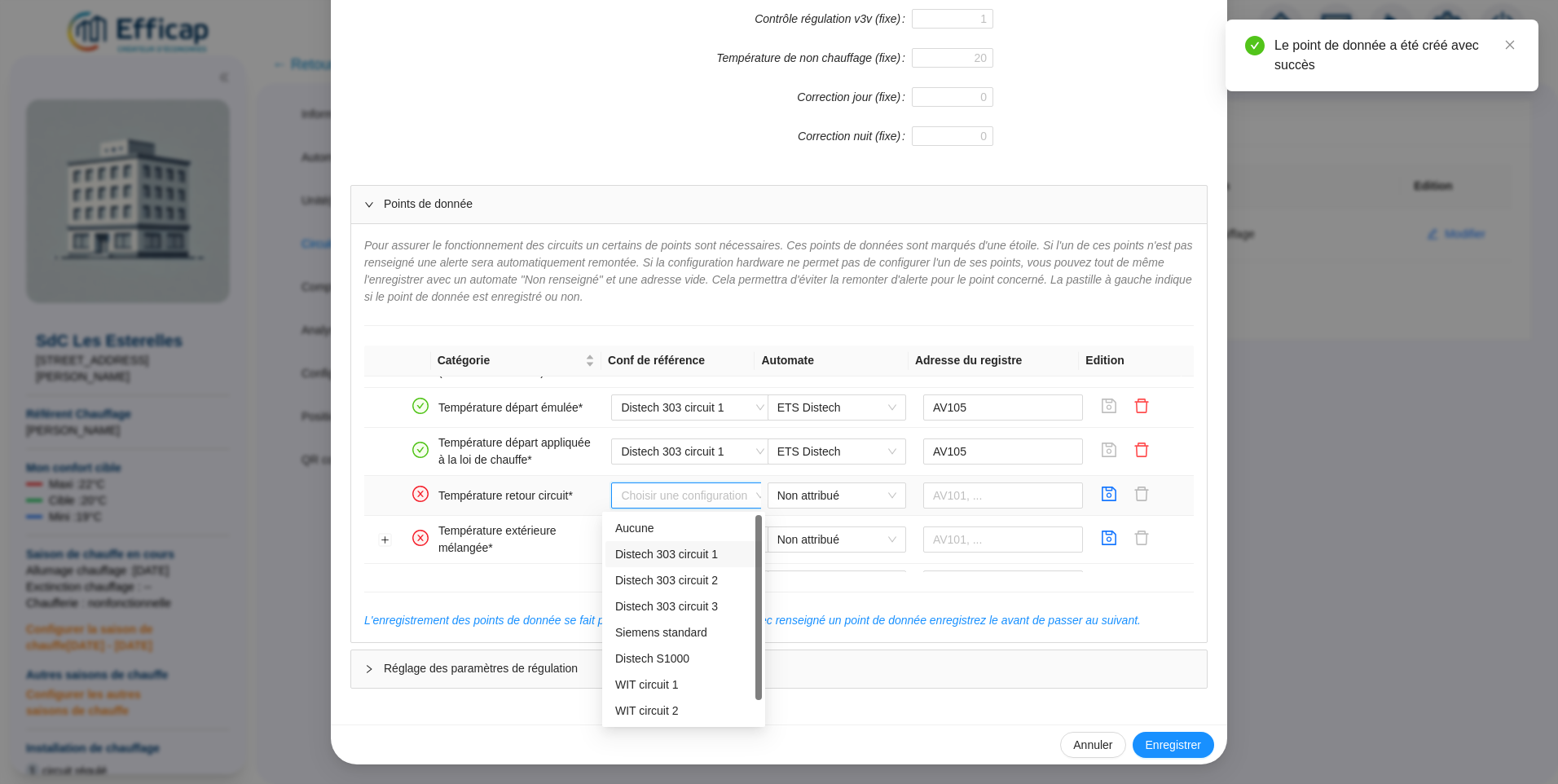
click at [675, 551] on div "Distech 303 circuit 1" at bounding box center [684, 554] width 137 height 17
type input "AV102"
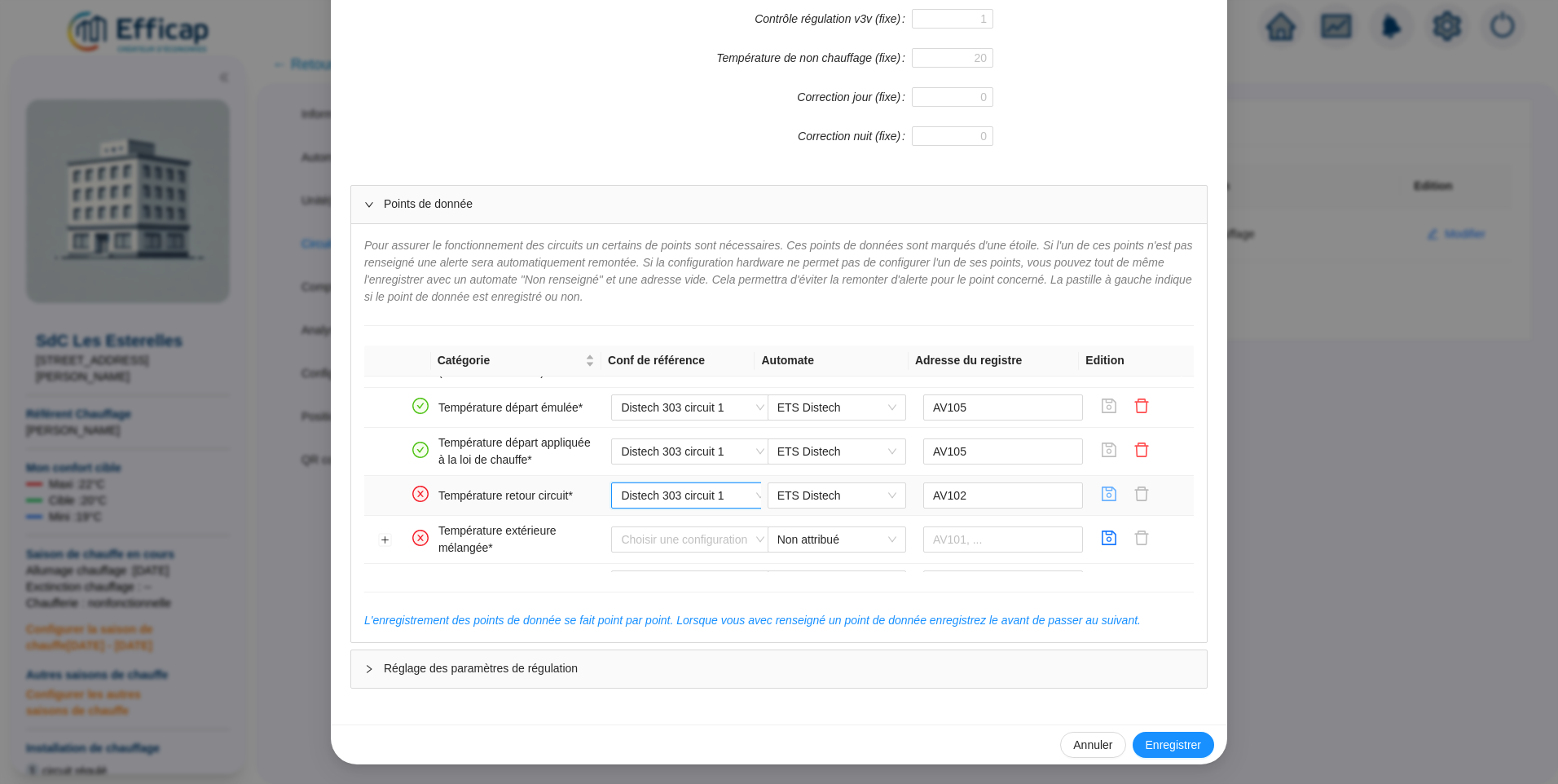
click at [1101, 494] on icon "save" at bounding box center [1109, 494] width 16 height 16
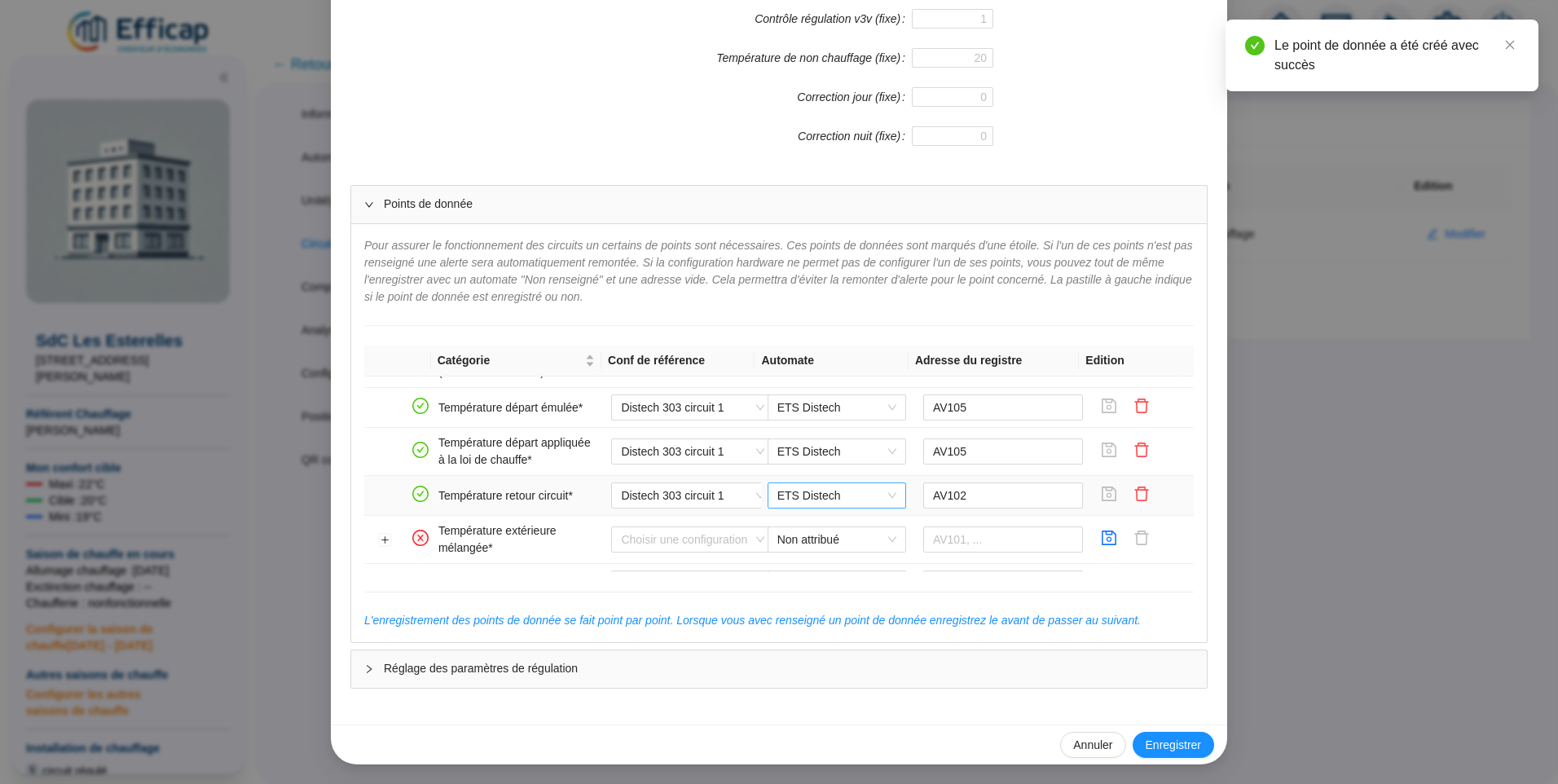
scroll to position [326, 0]
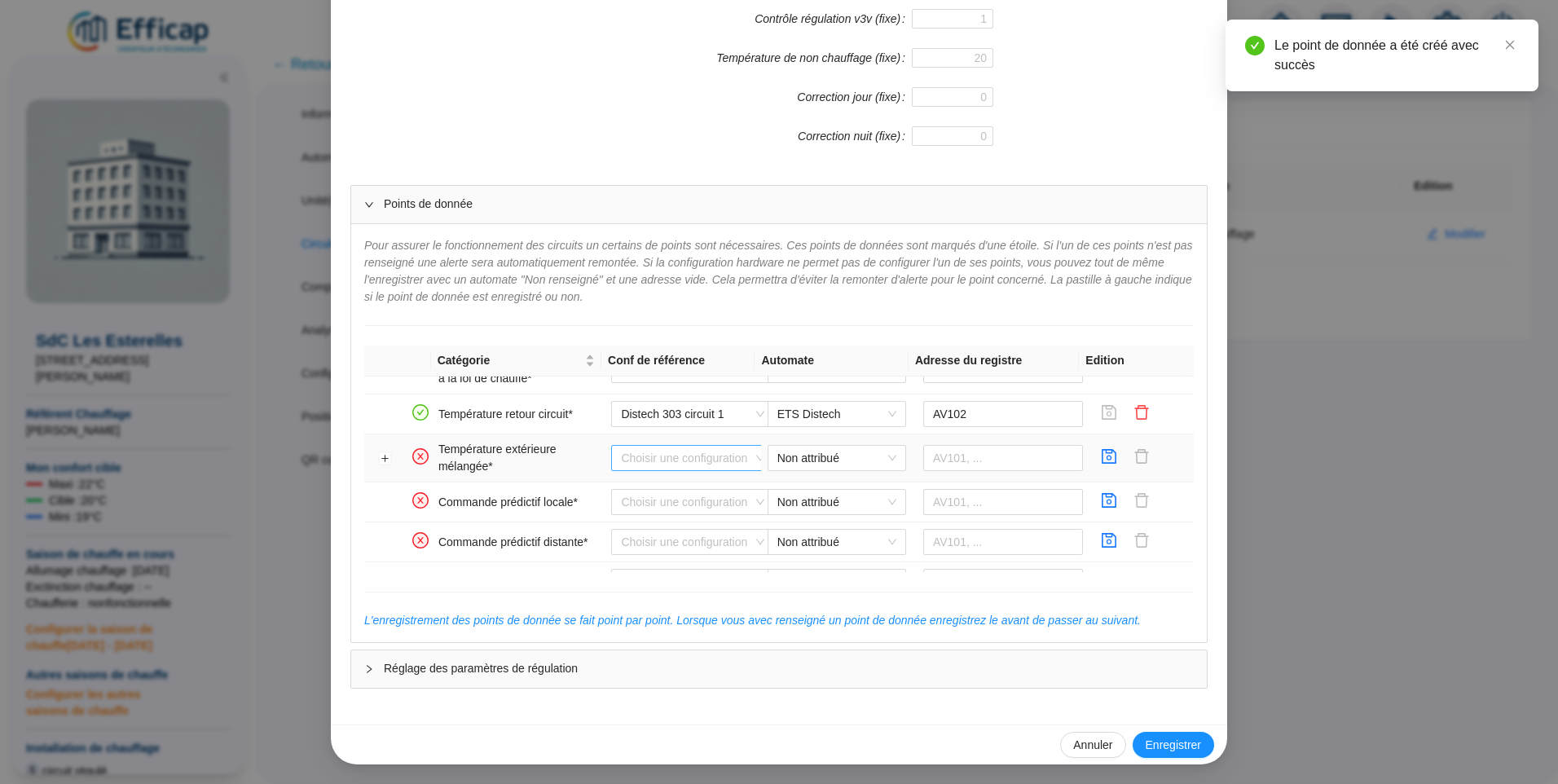
click at [667, 457] on input "search" at bounding box center [686, 458] width 128 height 25
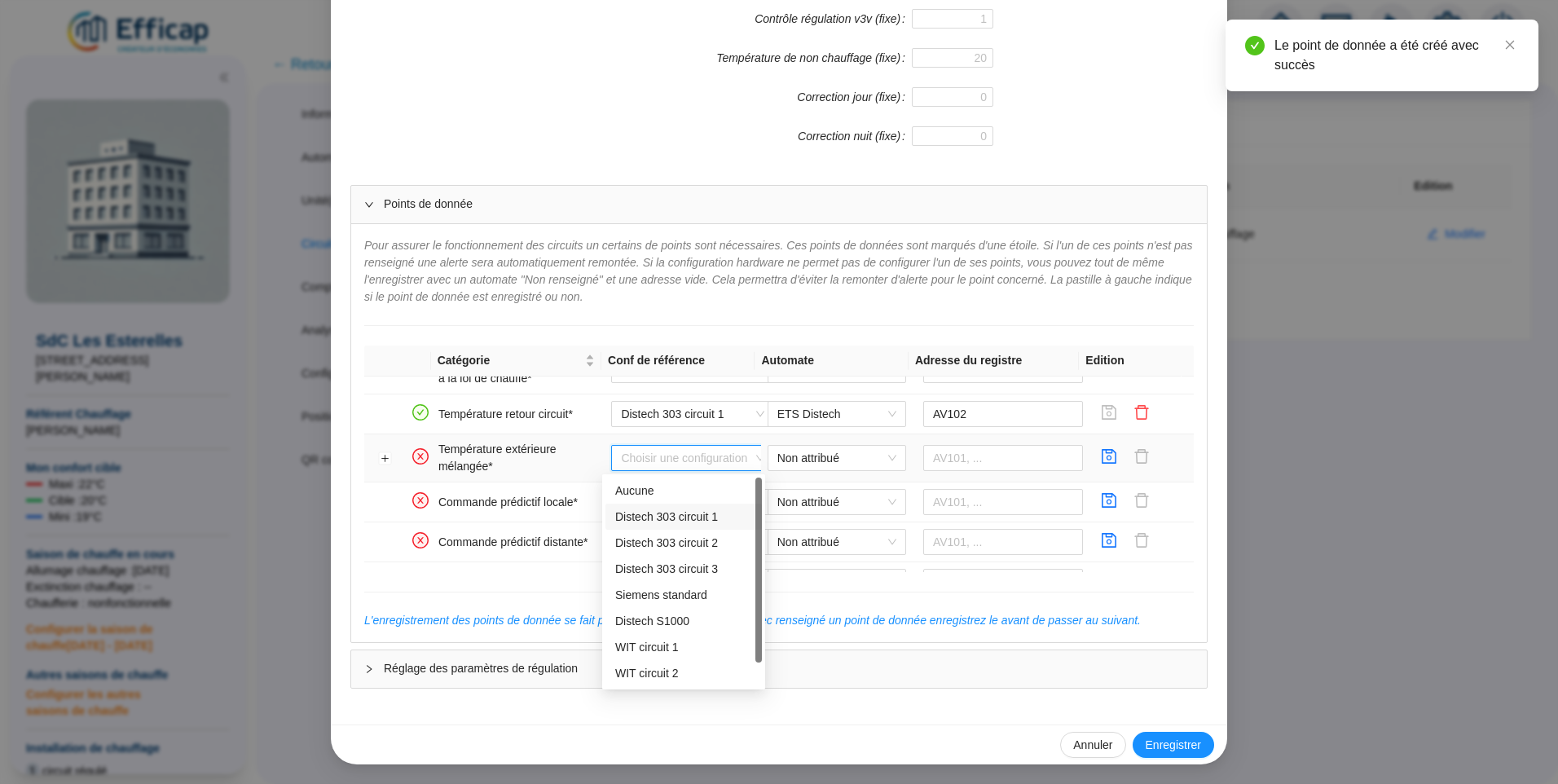
click at [655, 518] on div "Distech 303 circuit 1" at bounding box center [684, 517] width 137 height 17
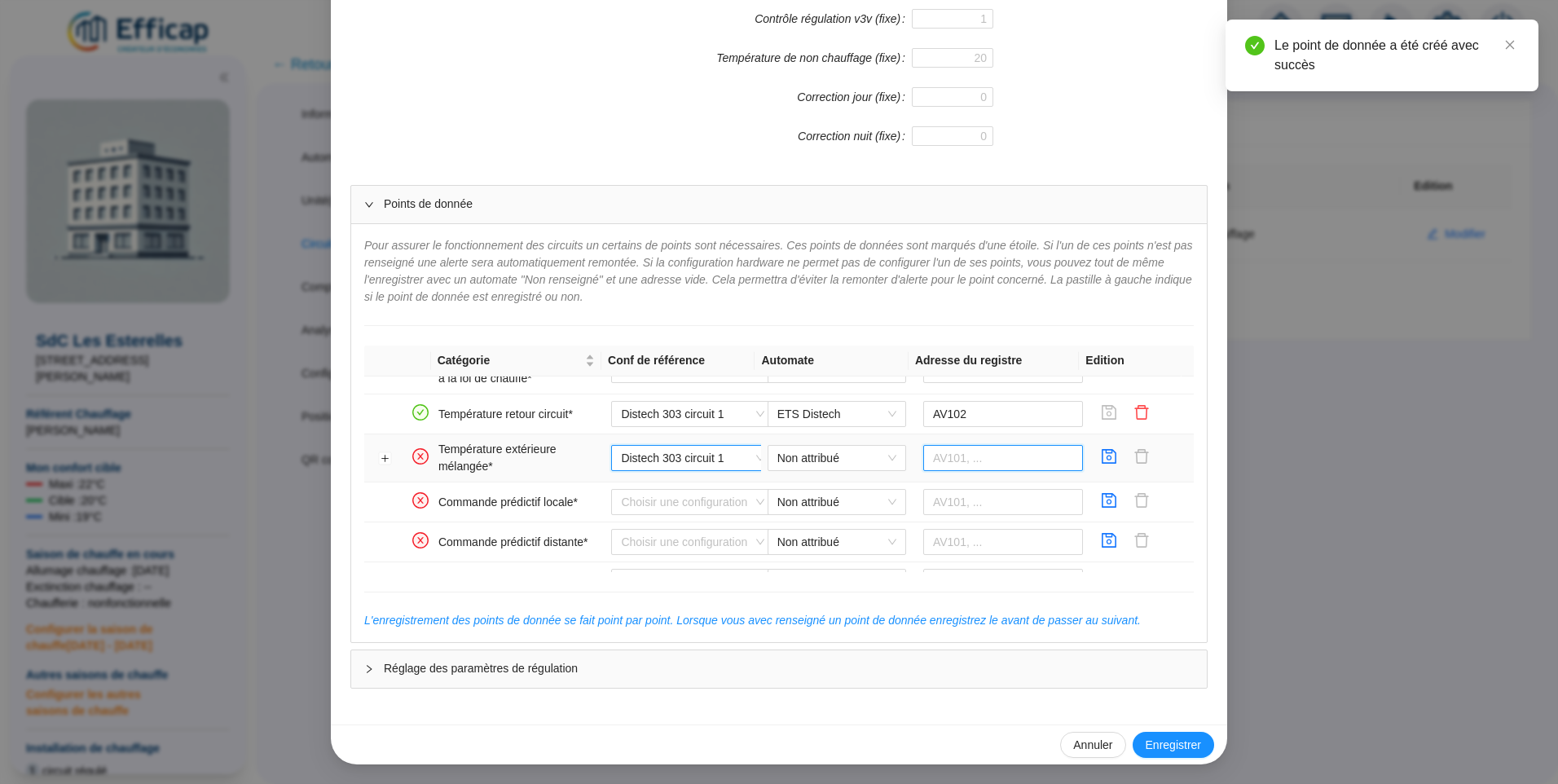
click at [923, 463] on input "text" at bounding box center [1003, 458] width 160 height 26
click at [836, 462] on span "Non attribué" at bounding box center [837, 458] width 119 height 25
click at [819, 486] on div "ETS Distech" at bounding box center [825, 490] width 113 height 17
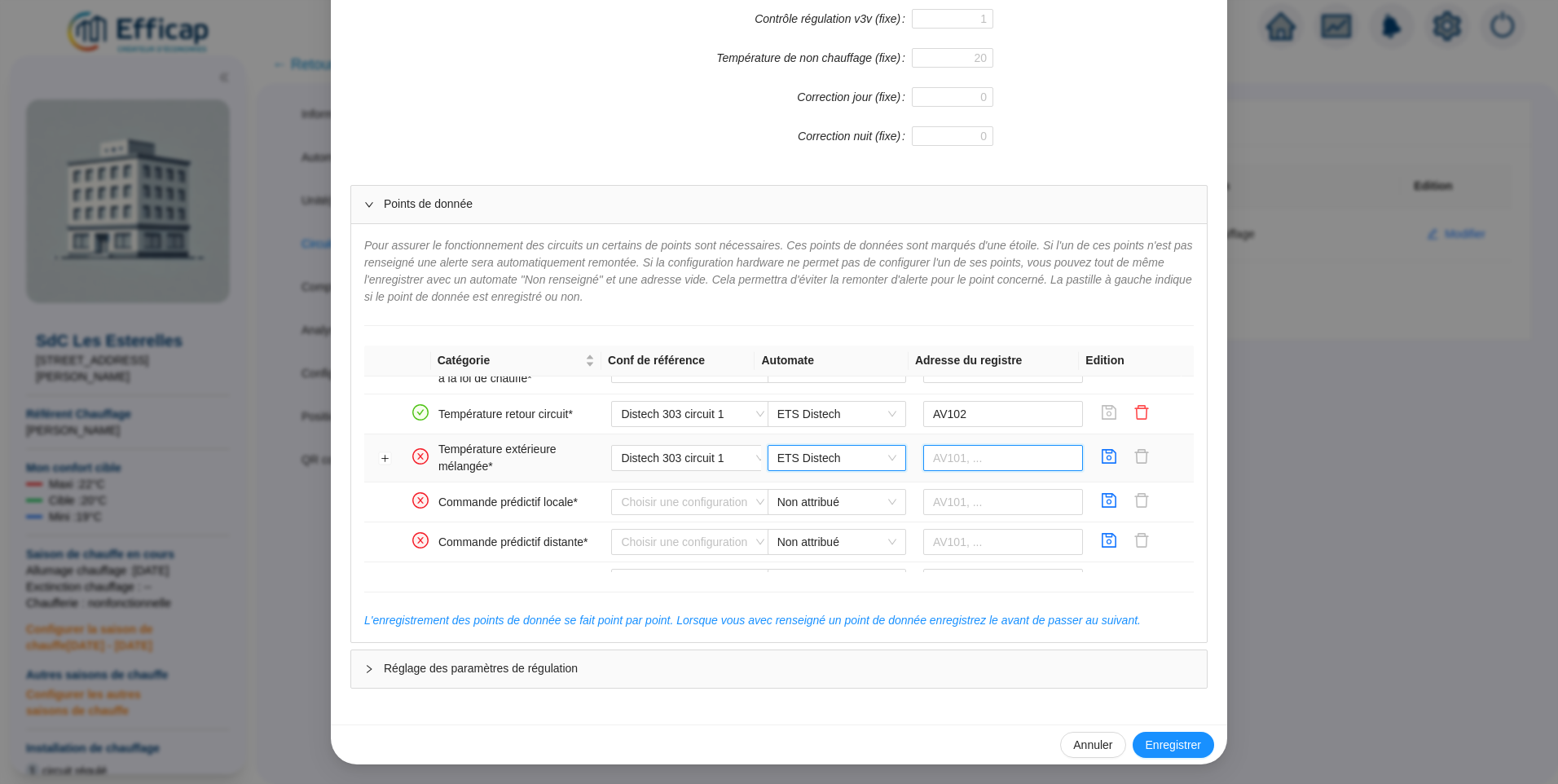
click at [953, 457] on input "text" at bounding box center [1003, 458] width 160 height 26
type input "AV1"
click at [379, 456] on button "Développer la ligne" at bounding box center [385, 459] width 13 height 13
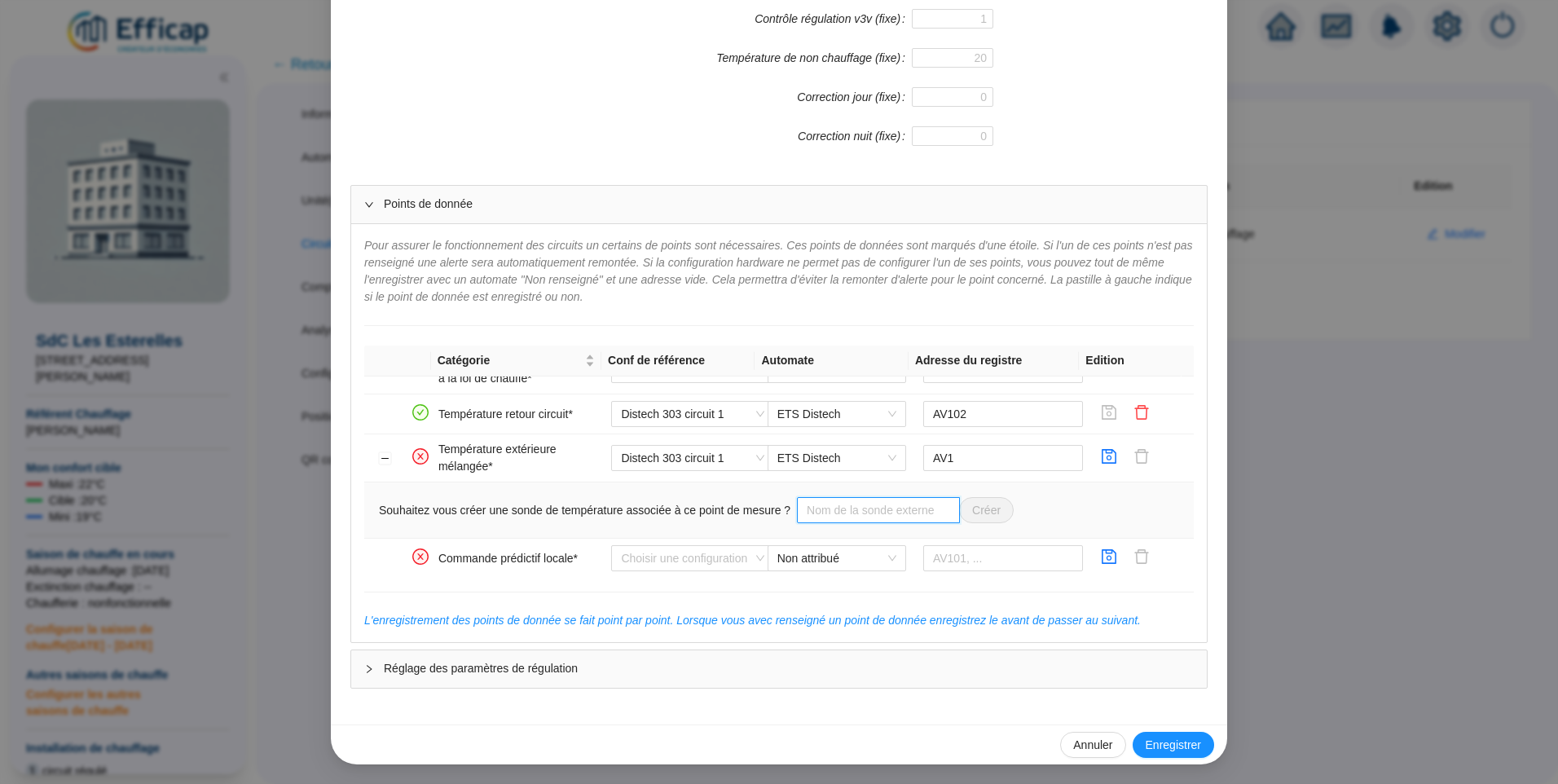
click at [807, 508] on input "text" at bounding box center [878, 510] width 163 height 26
type input "Sonde extérieure"
click at [1103, 453] on icon "save" at bounding box center [1110, 457] width 15 height 15
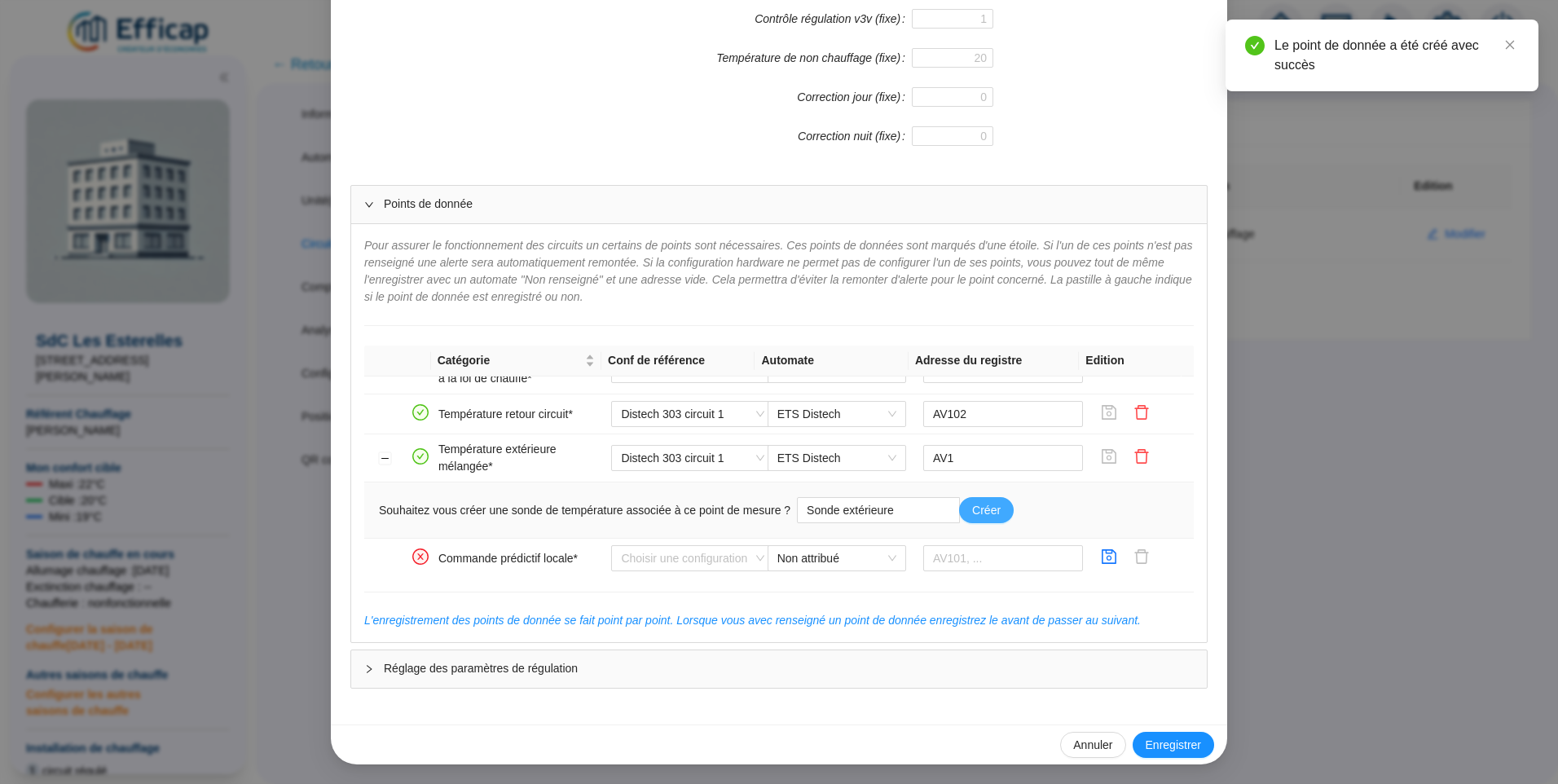
click at [984, 512] on span "Créer" at bounding box center [986, 510] width 29 height 17
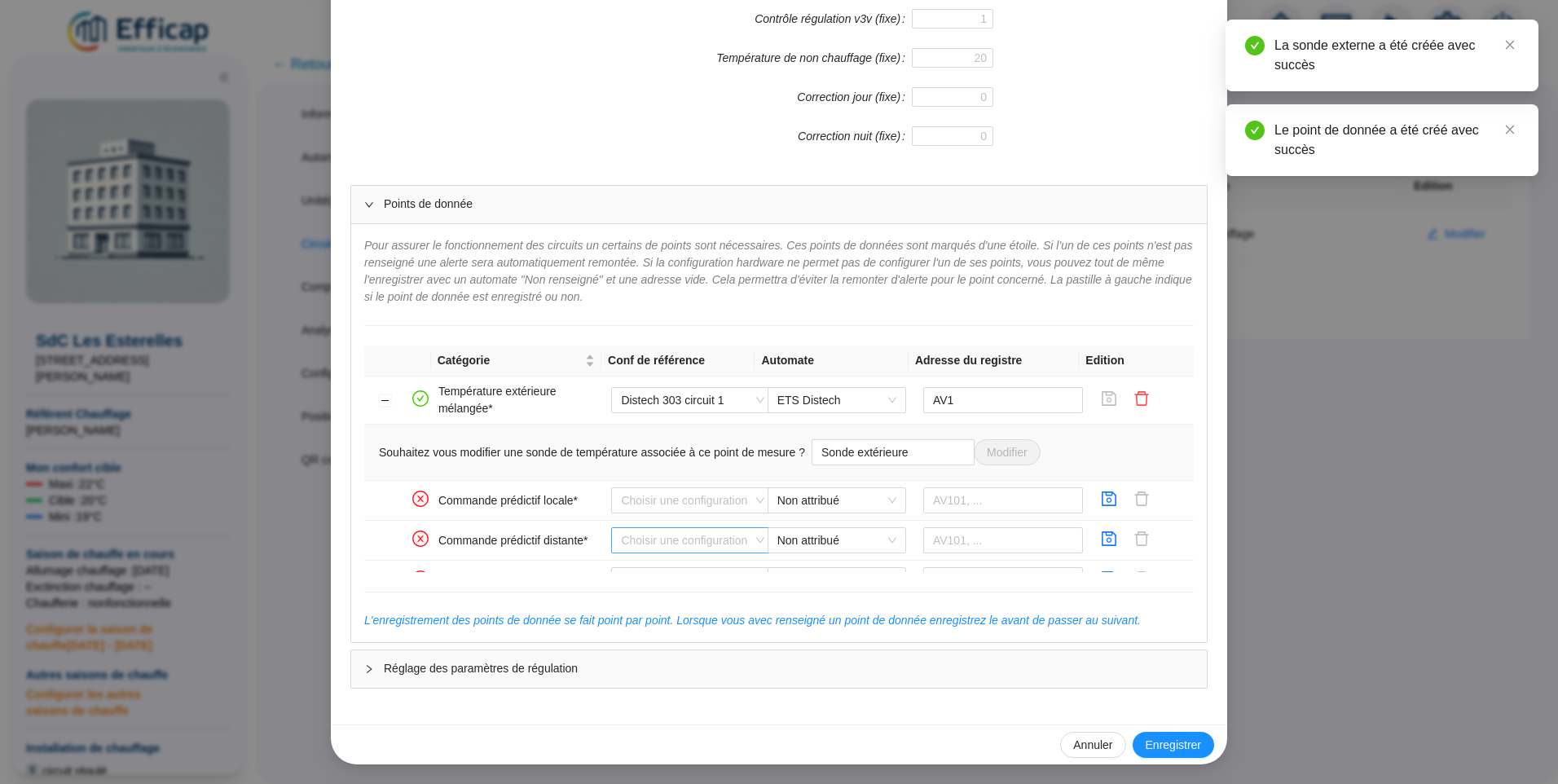
scroll to position [407, 0]
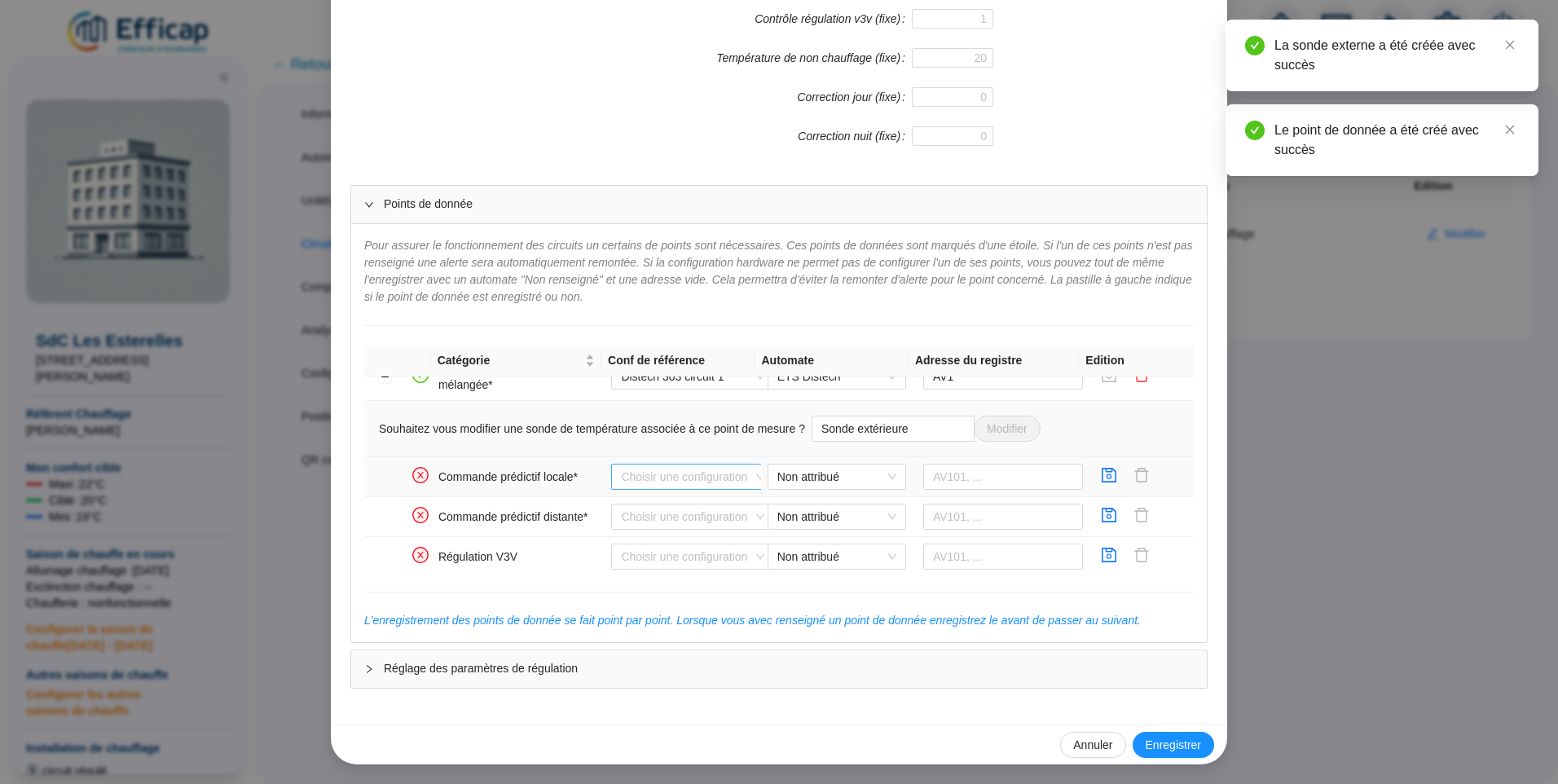
click at [686, 479] on input "search" at bounding box center [686, 476] width 128 height 25
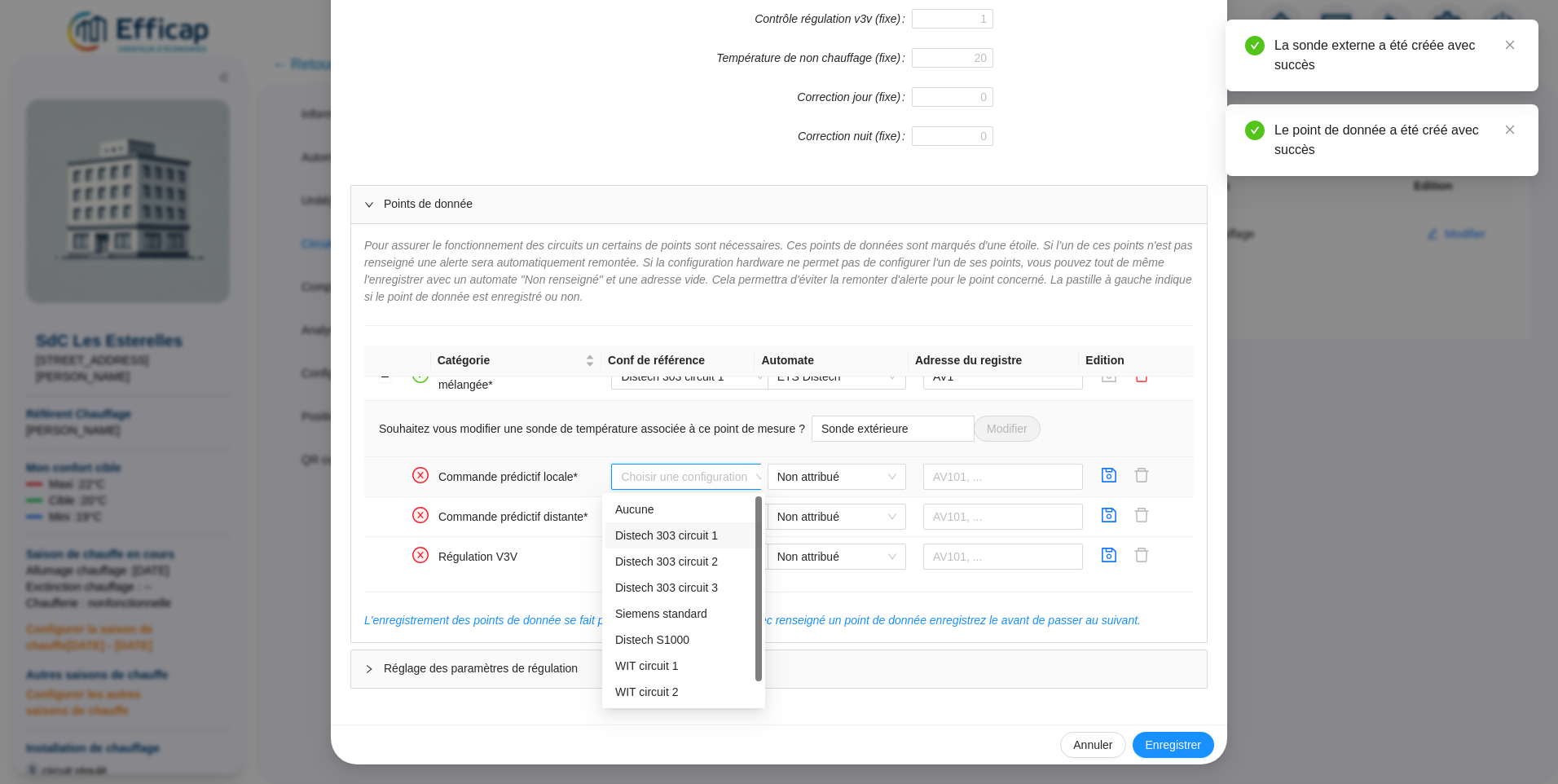
click at [678, 531] on div "Distech 303 circuit 1" at bounding box center [684, 536] width 137 height 17
type input "BV104"
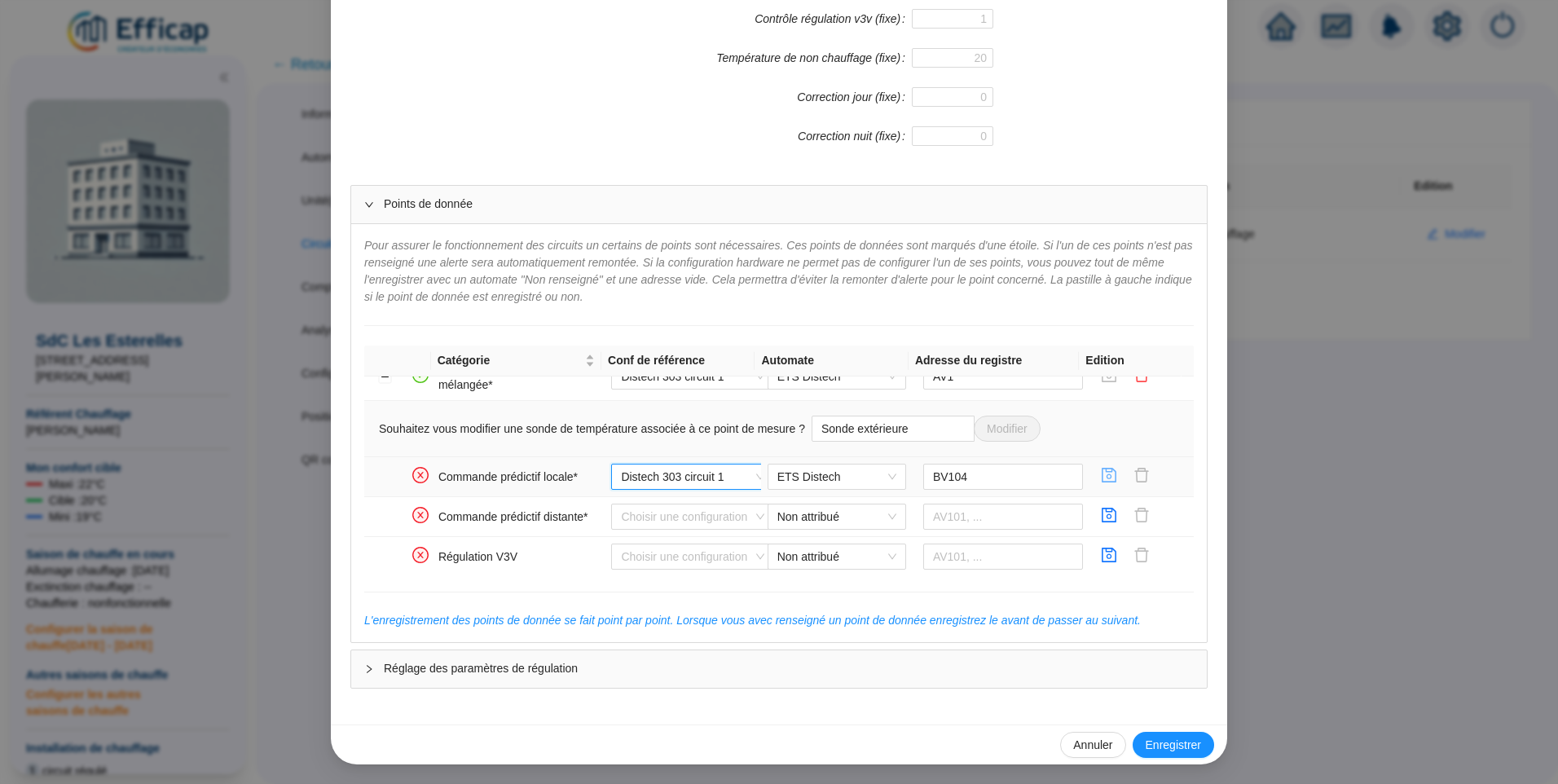
click at [1103, 478] on icon "save" at bounding box center [1110, 475] width 15 height 15
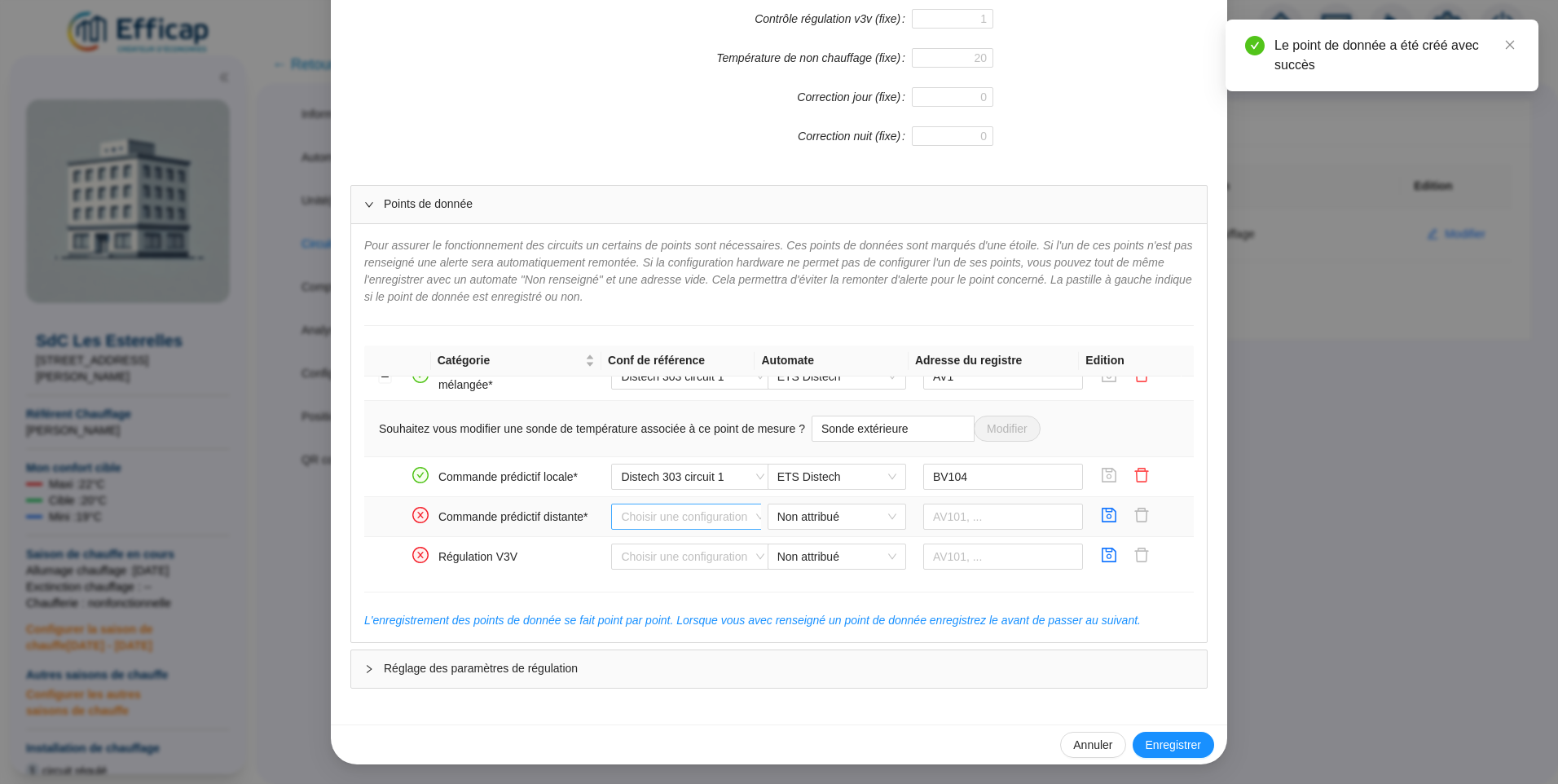
click at [643, 519] on input "search" at bounding box center [686, 517] width 128 height 25
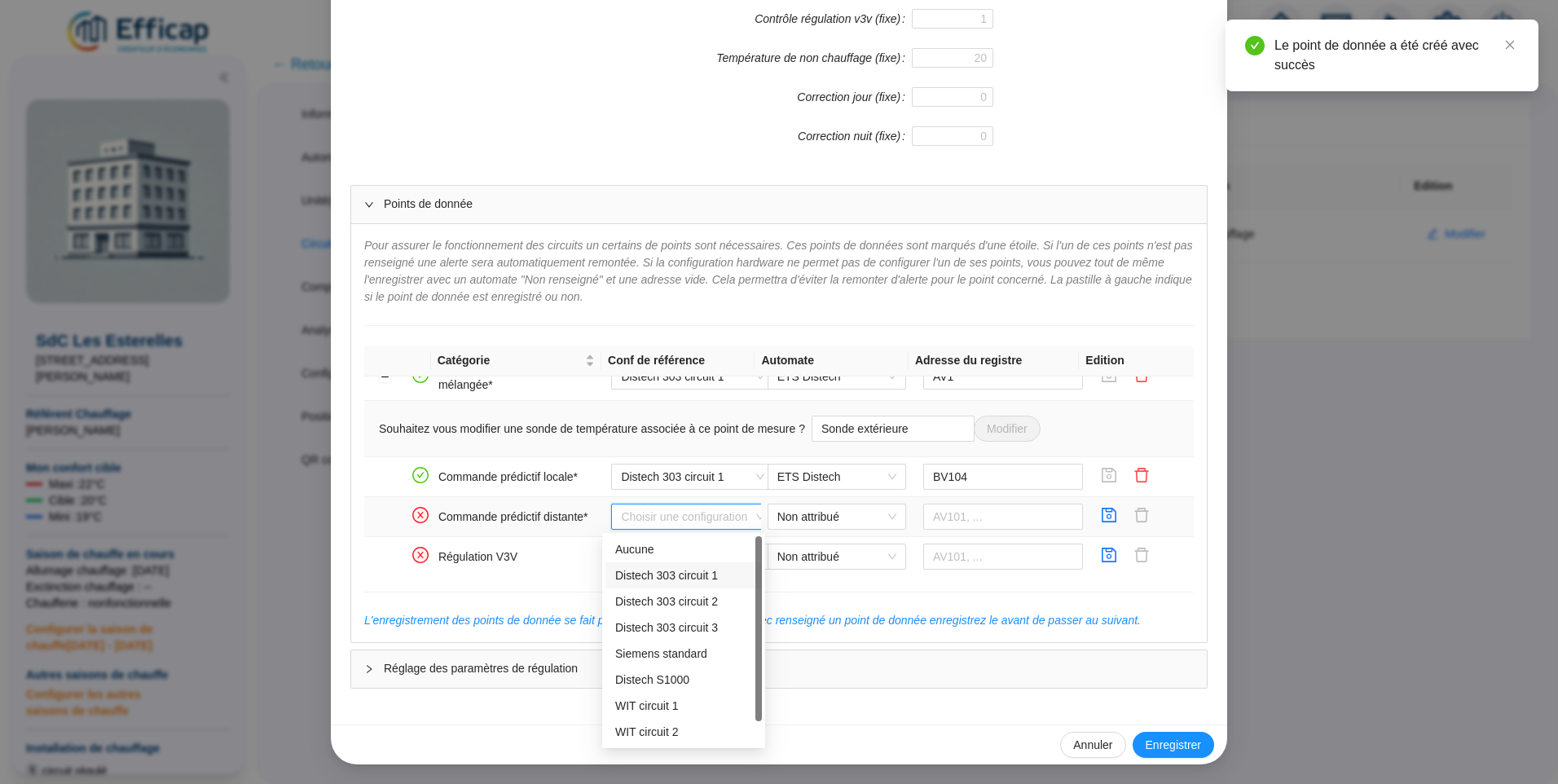
click at [649, 578] on div "Distech 303 circuit 1" at bounding box center [684, 575] width 137 height 17
type input "BV103"
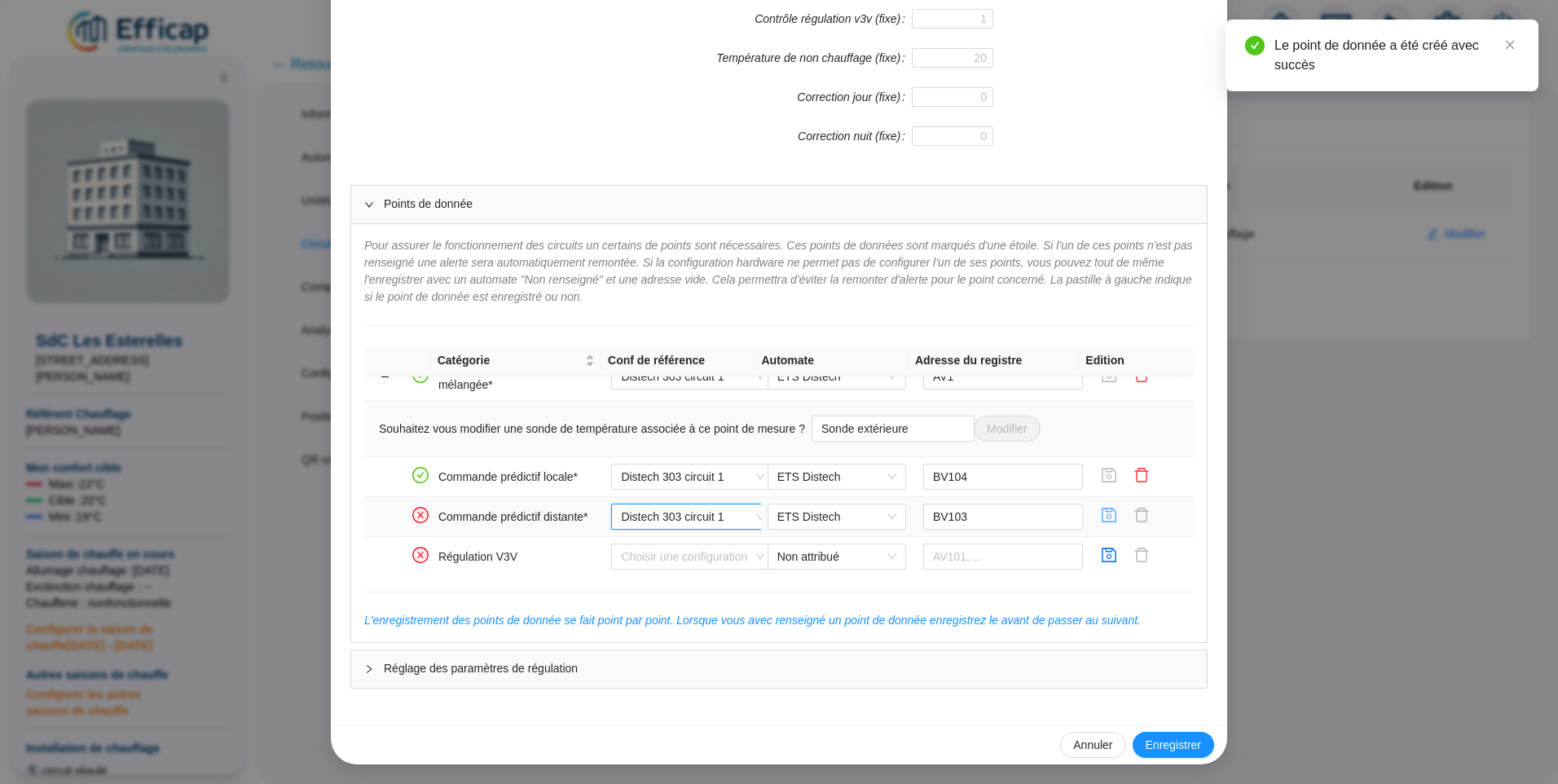
click at [1103, 519] on icon "save" at bounding box center [1110, 515] width 15 height 15
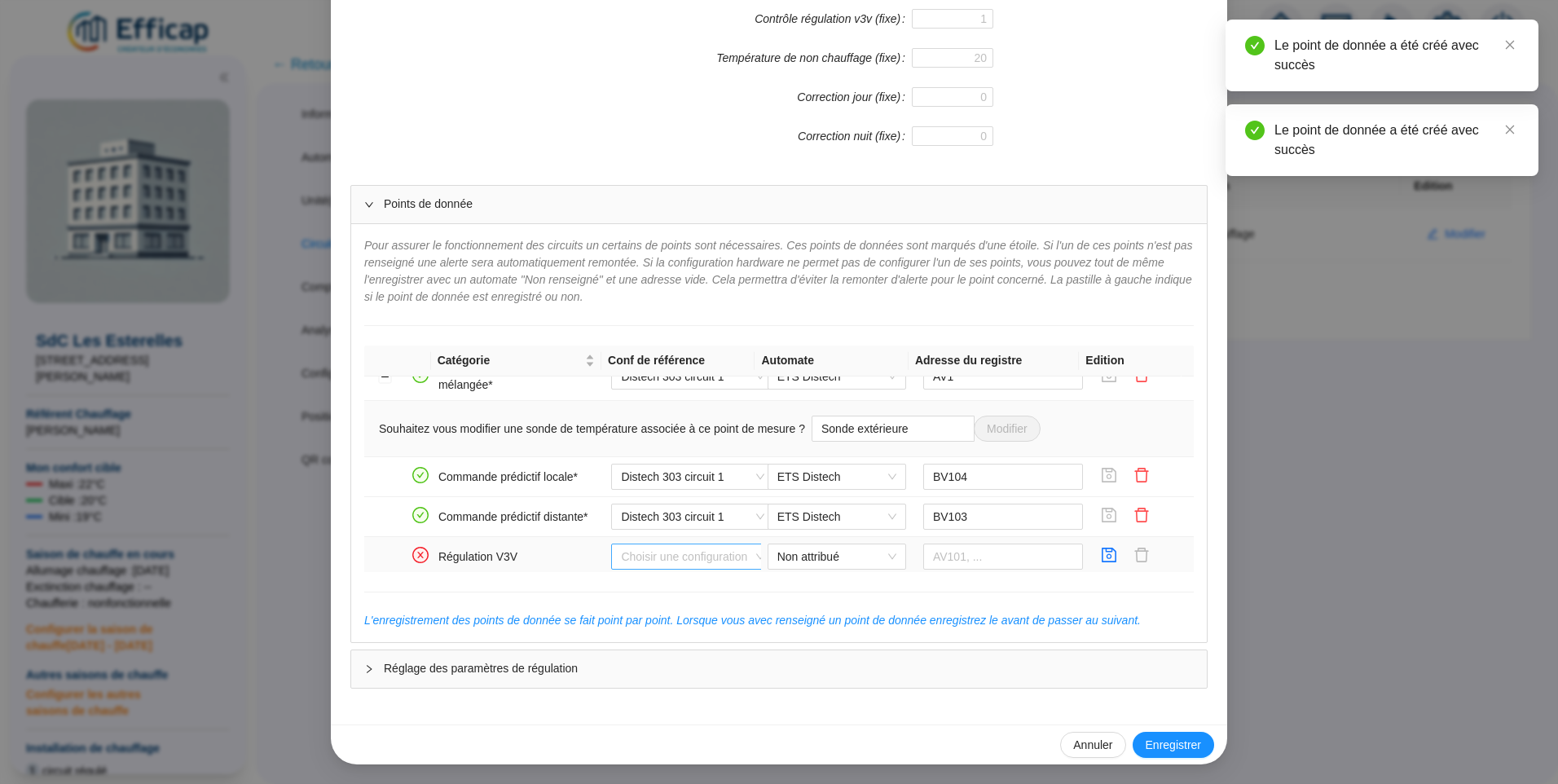
click at [667, 561] on input "search" at bounding box center [686, 556] width 128 height 25
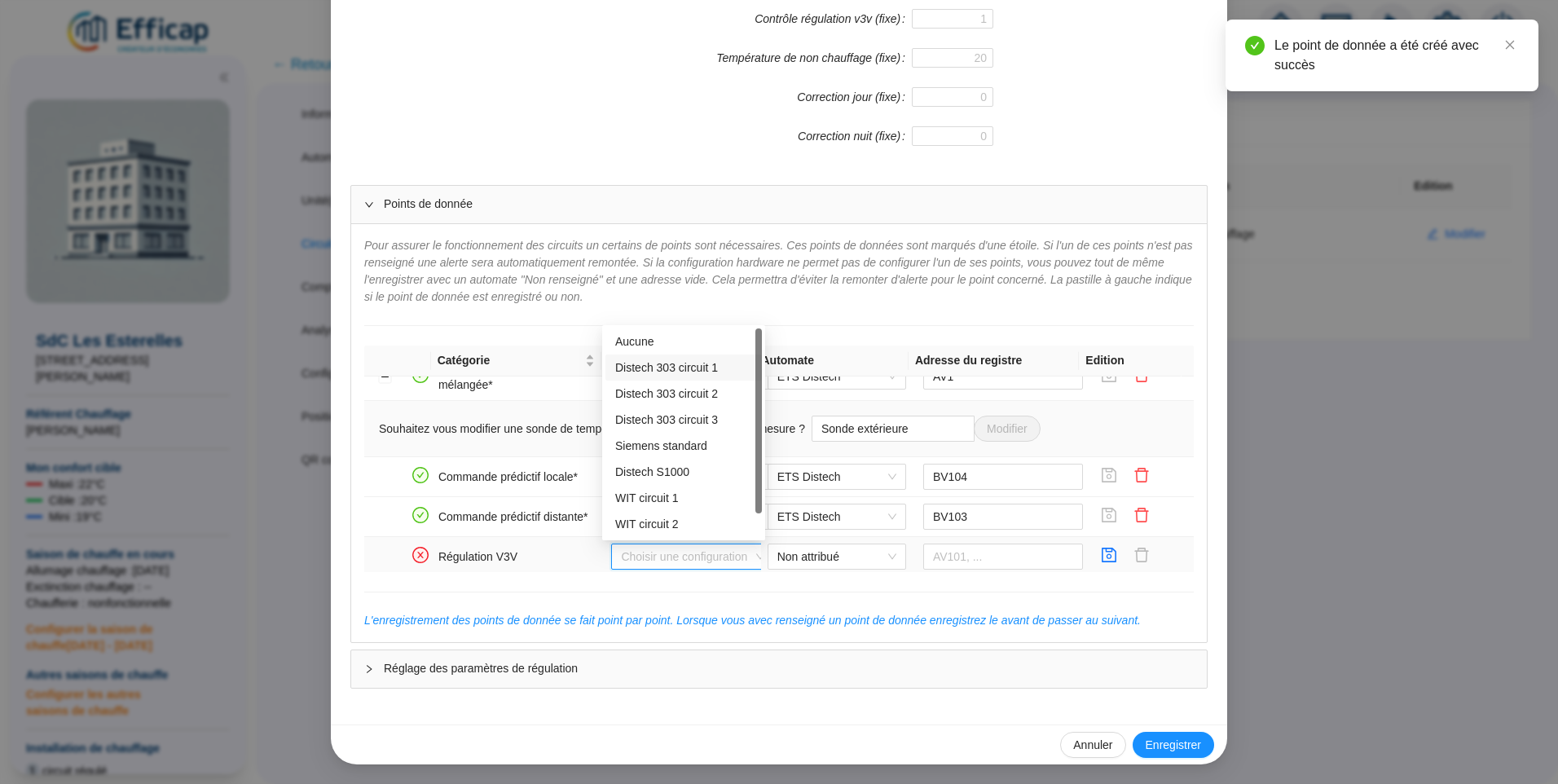
click at [637, 365] on div "Distech 303 circuit 1" at bounding box center [684, 368] width 137 height 17
type input "BV1001"
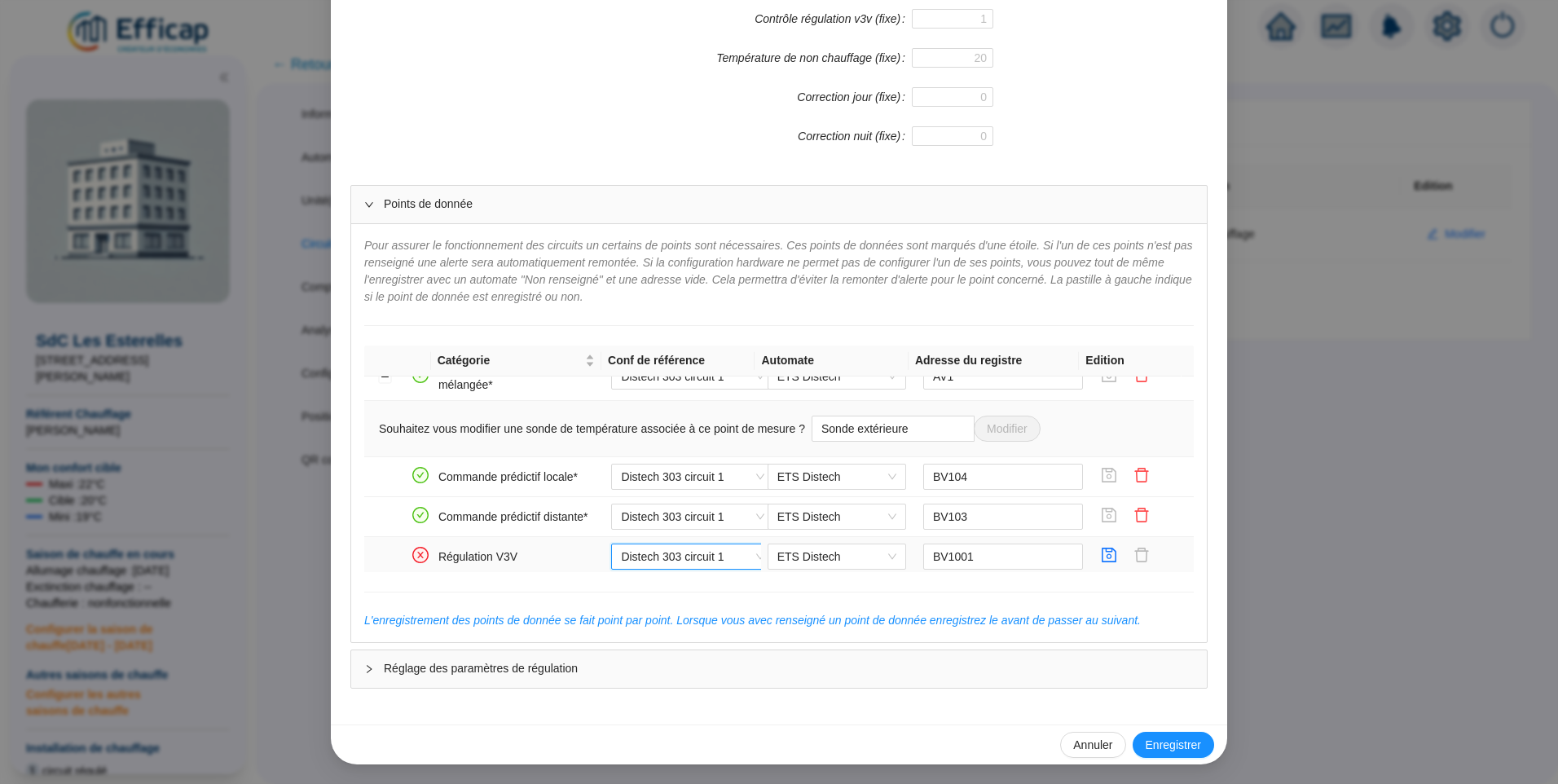
click at [670, 557] on span "Distech 303 circuit 1" at bounding box center [693, 556] width 143 height 25
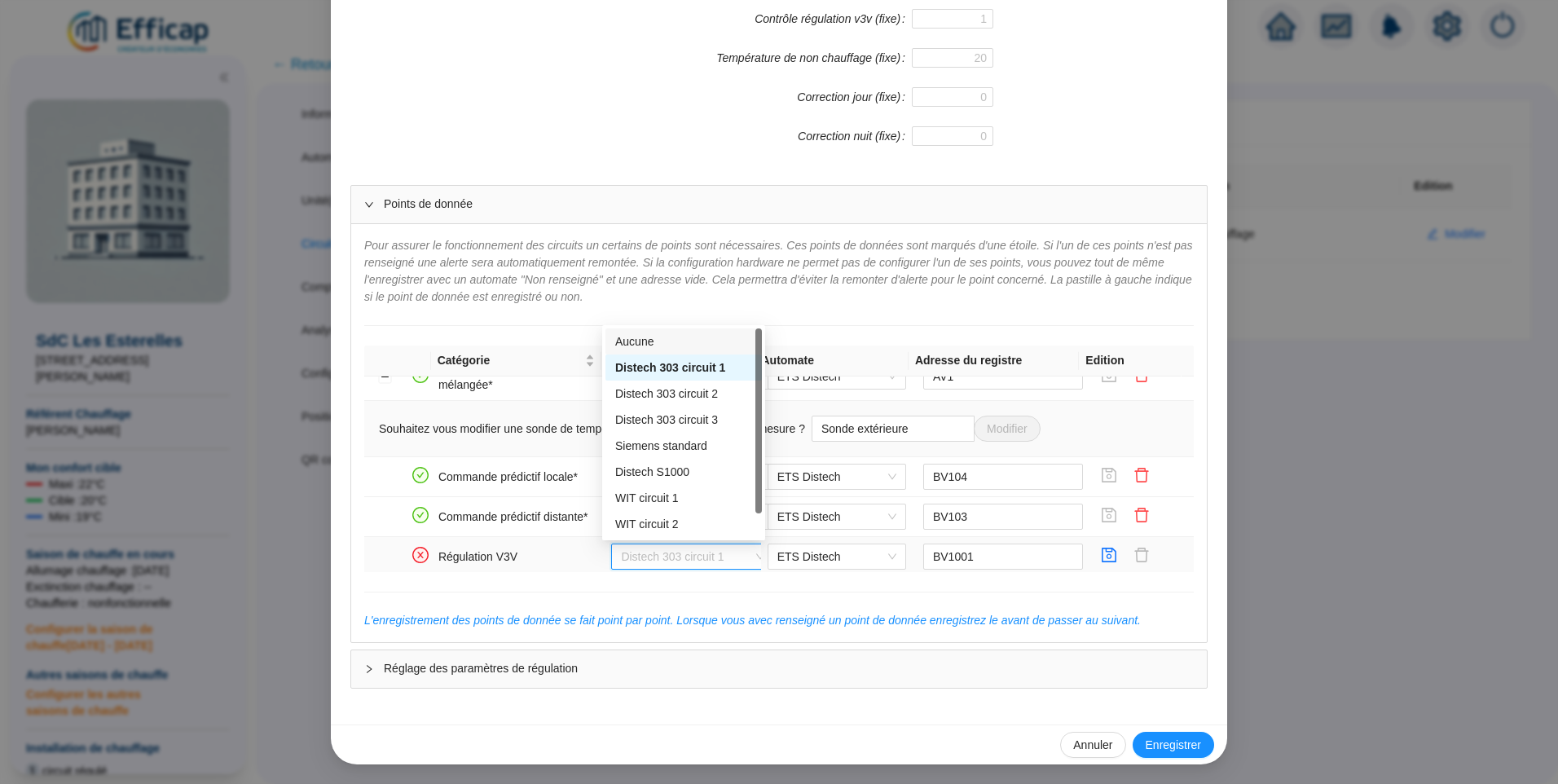
click at [668, 350] on div "Aucune" at bounding box center [684, 341] width 137 height 17
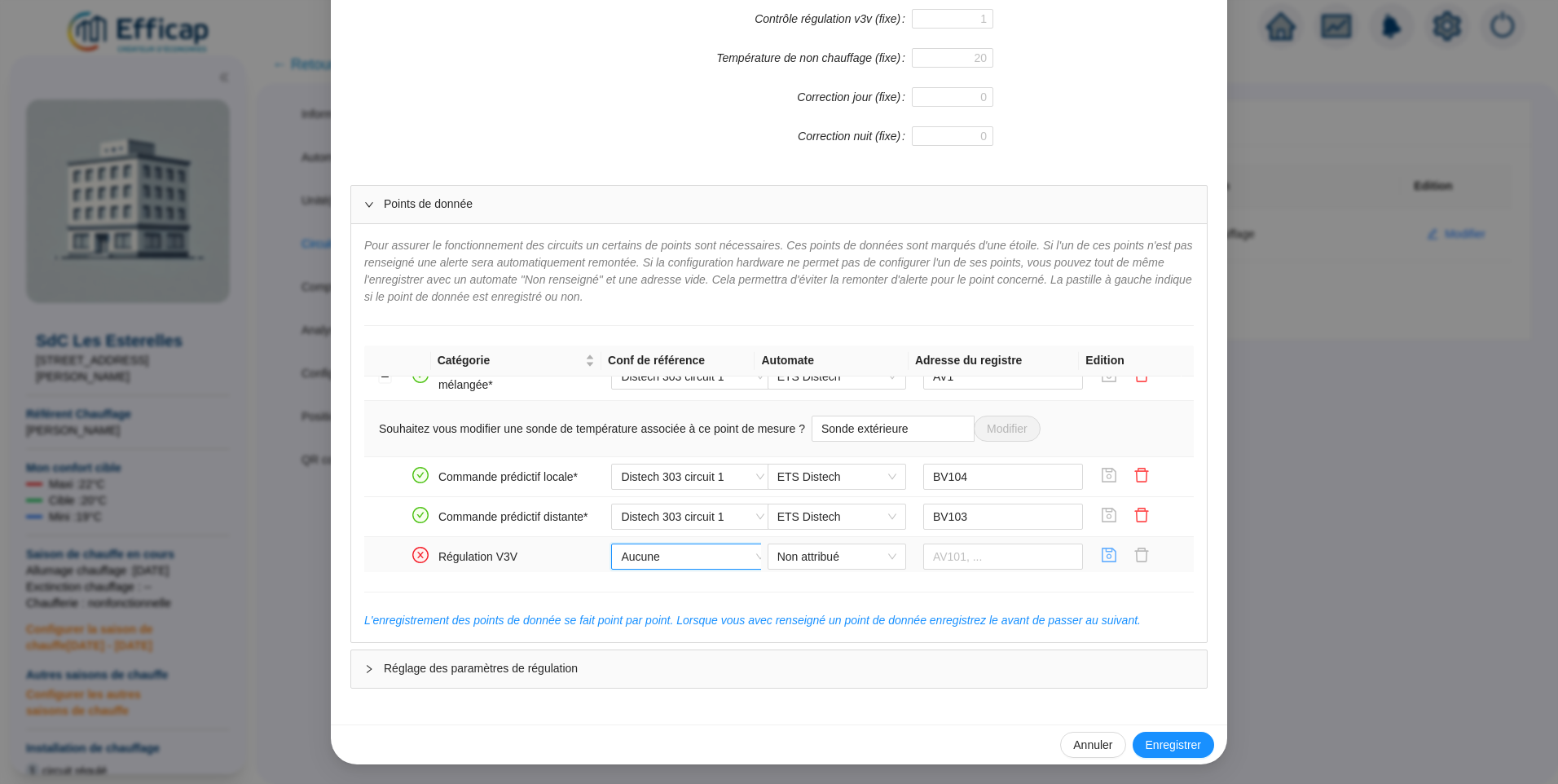
click at [1101, 554] on icon "save" at bounding box center [1109, 554] width 16 height 16
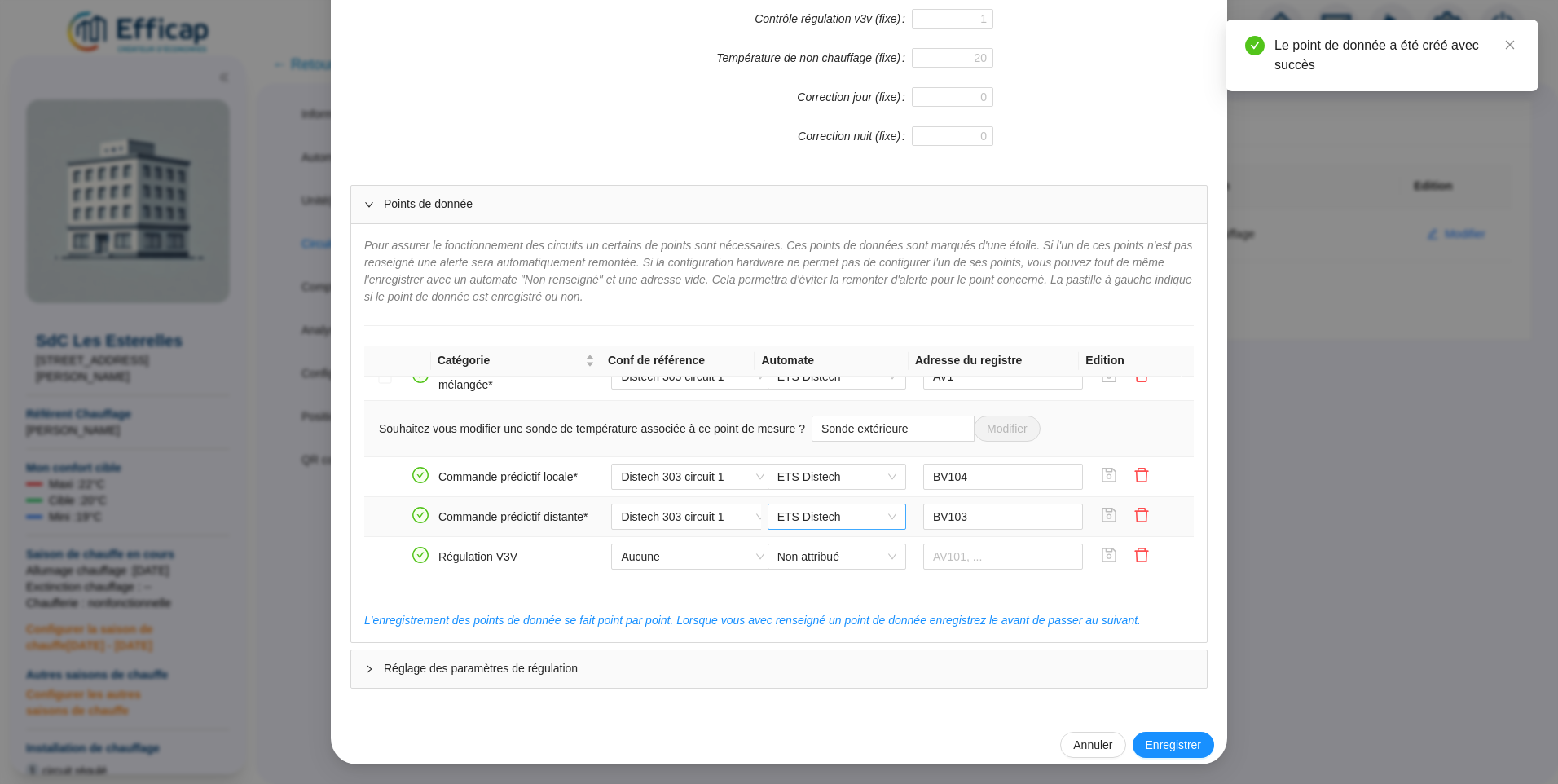
scroll to position [489, 0]
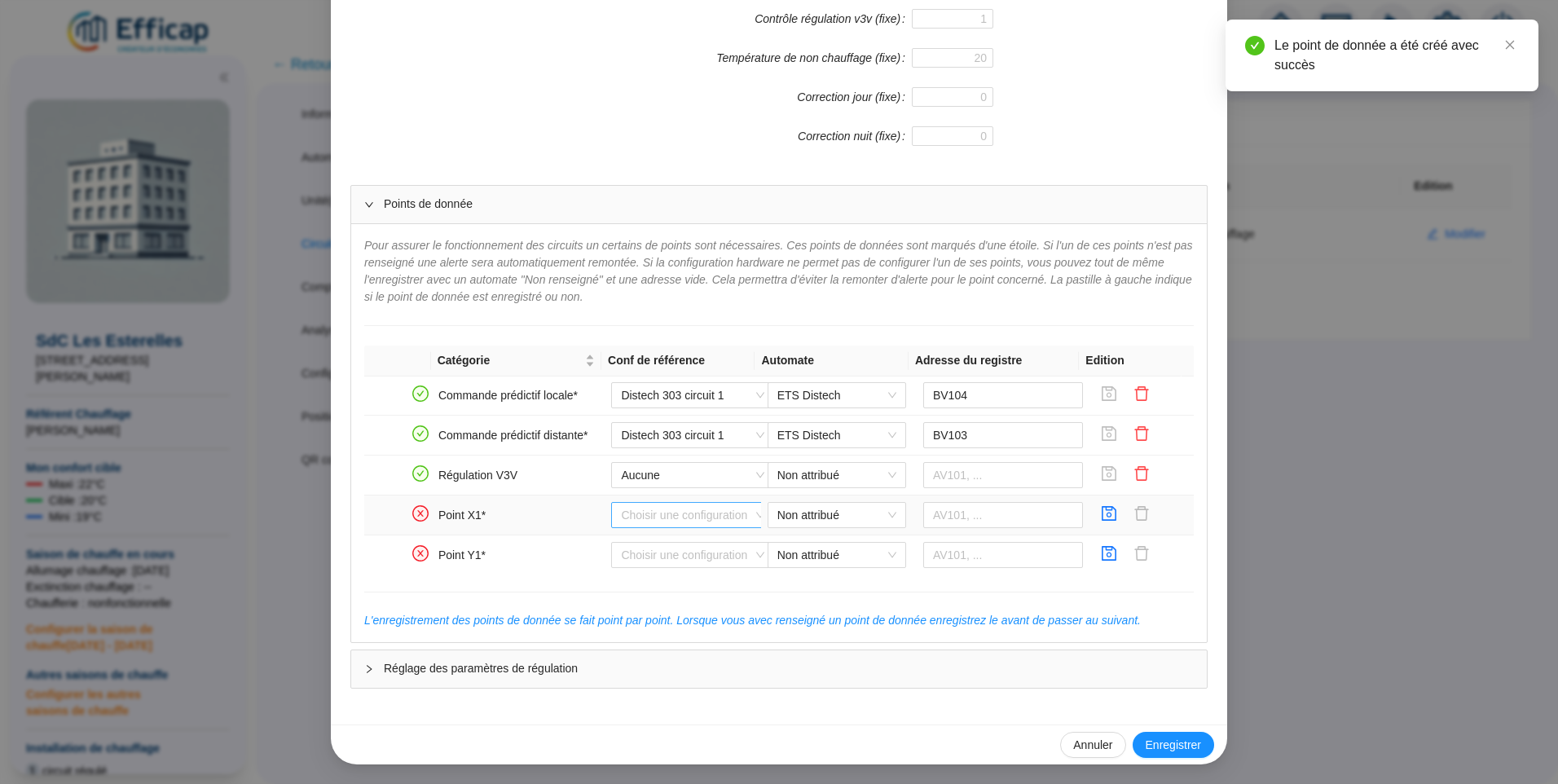
click at [666, 515] on input "search" at bounding box center [686, 515] width 128 height 25
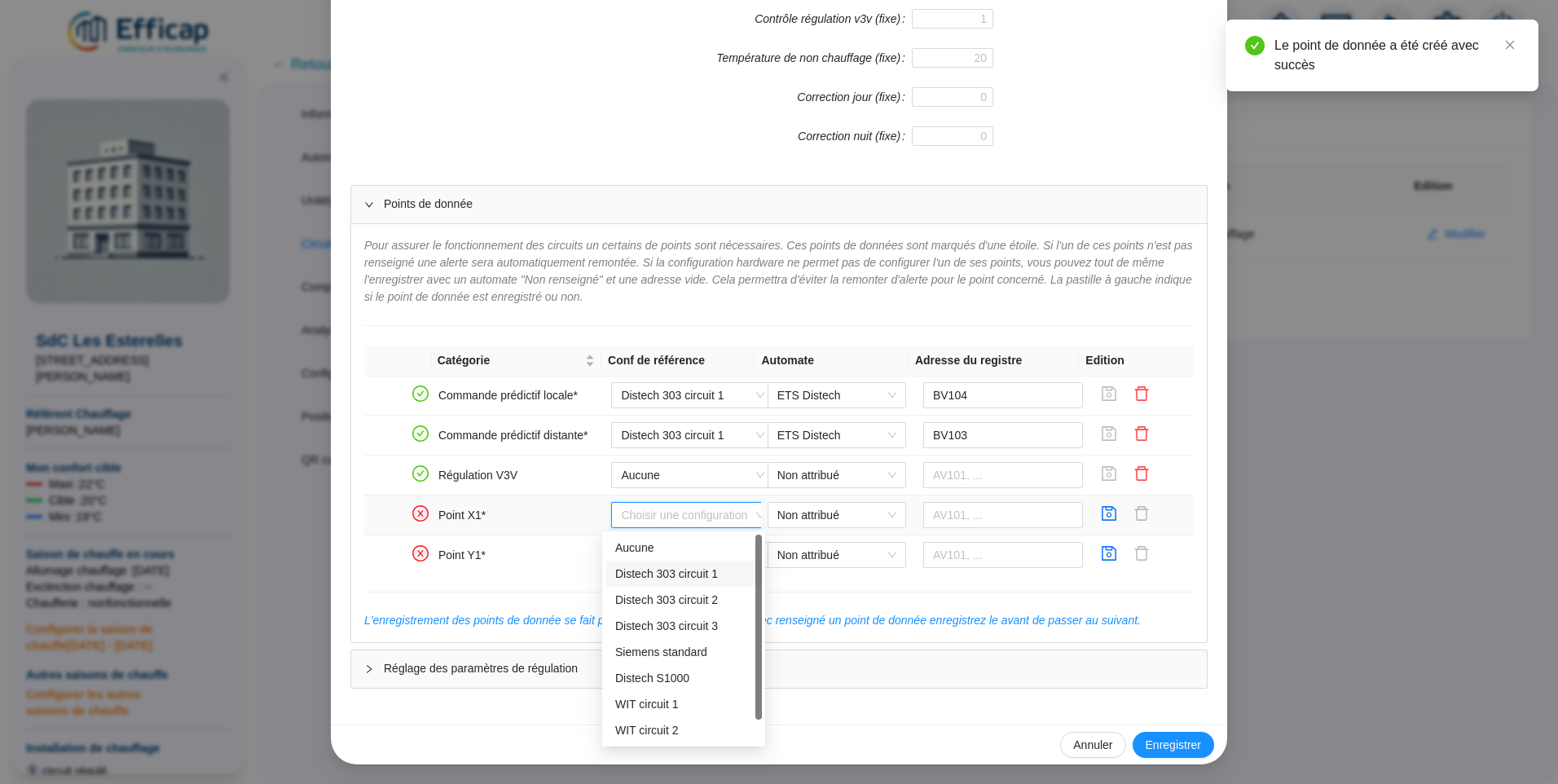
click at [664, 573] on div "Distech 303 circuit 1" at bounding box center [684, 573] width 137 height 17
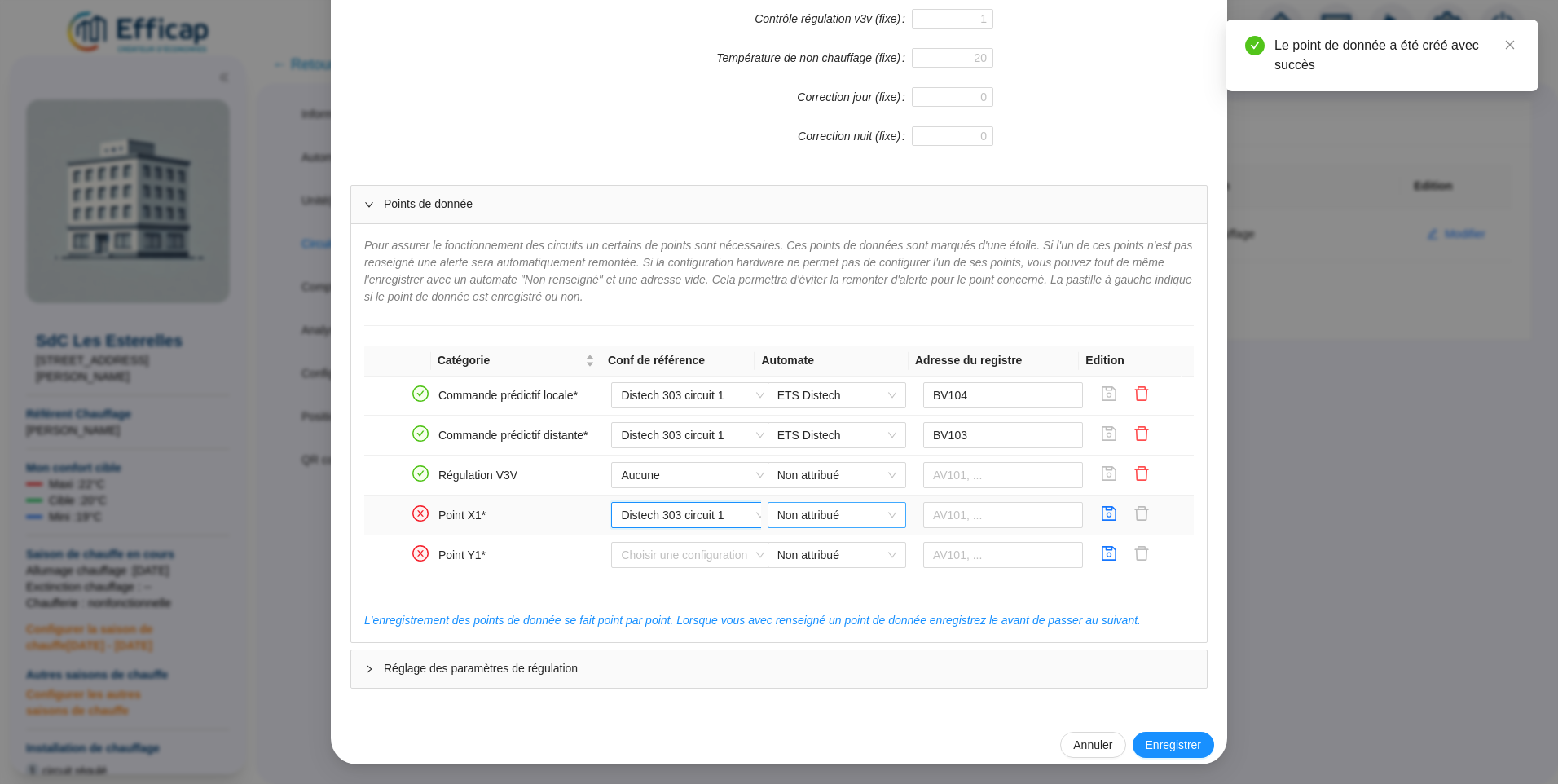
click at [804, 518] on span "Non attribué" at bounding box center [837, 515] width 119 height 25
click at [803, 549] on div "ETS Distech" at bounding box center [825, 548] width 113 height 17
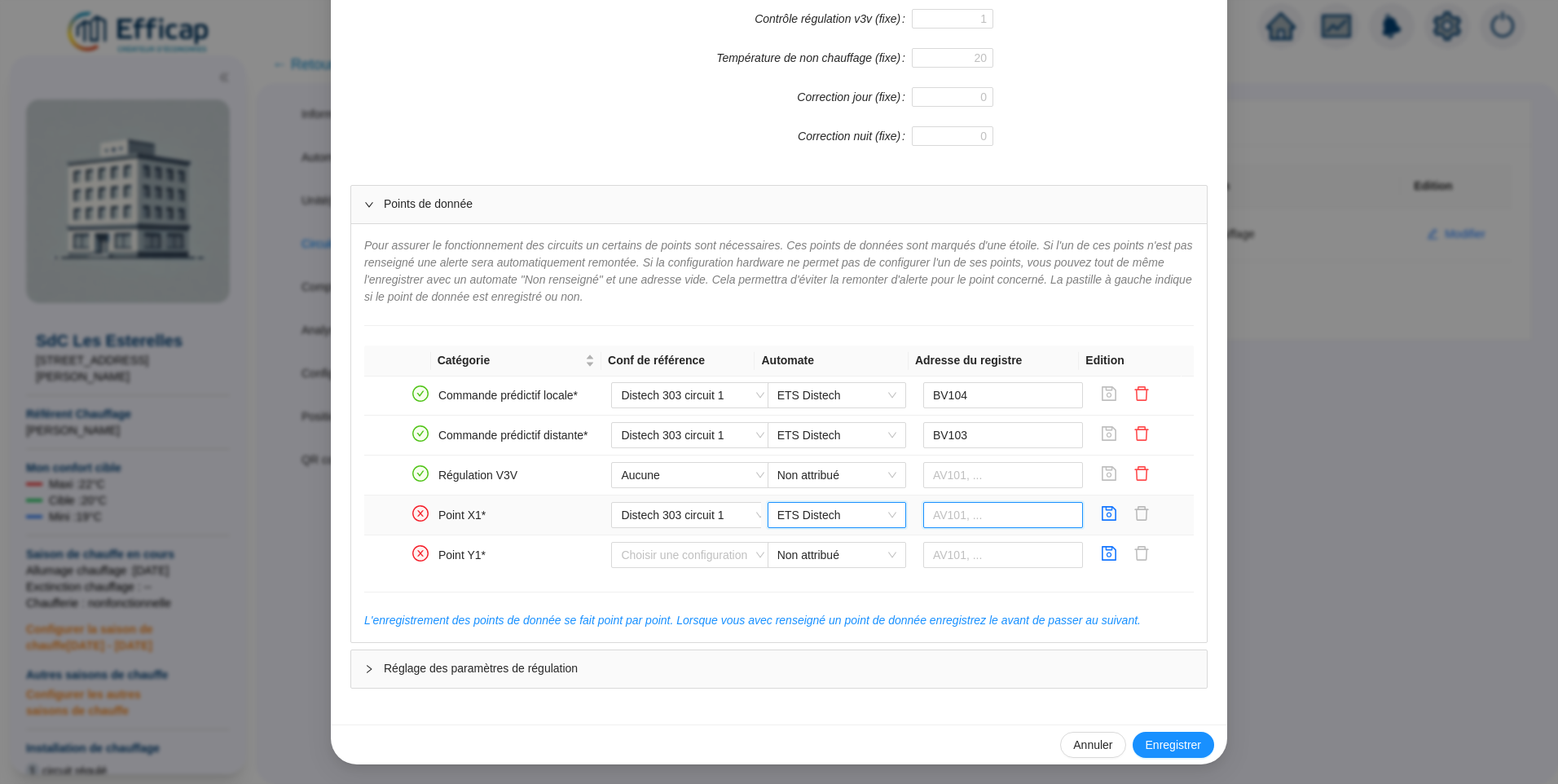
click at [929, 509] on input "text" at bounding box center [1003, 515] width 160 height 26
type input "AV151"
click at [1103, 515] on icon "save" at bounding box center [1110, 513] width 15 height 15
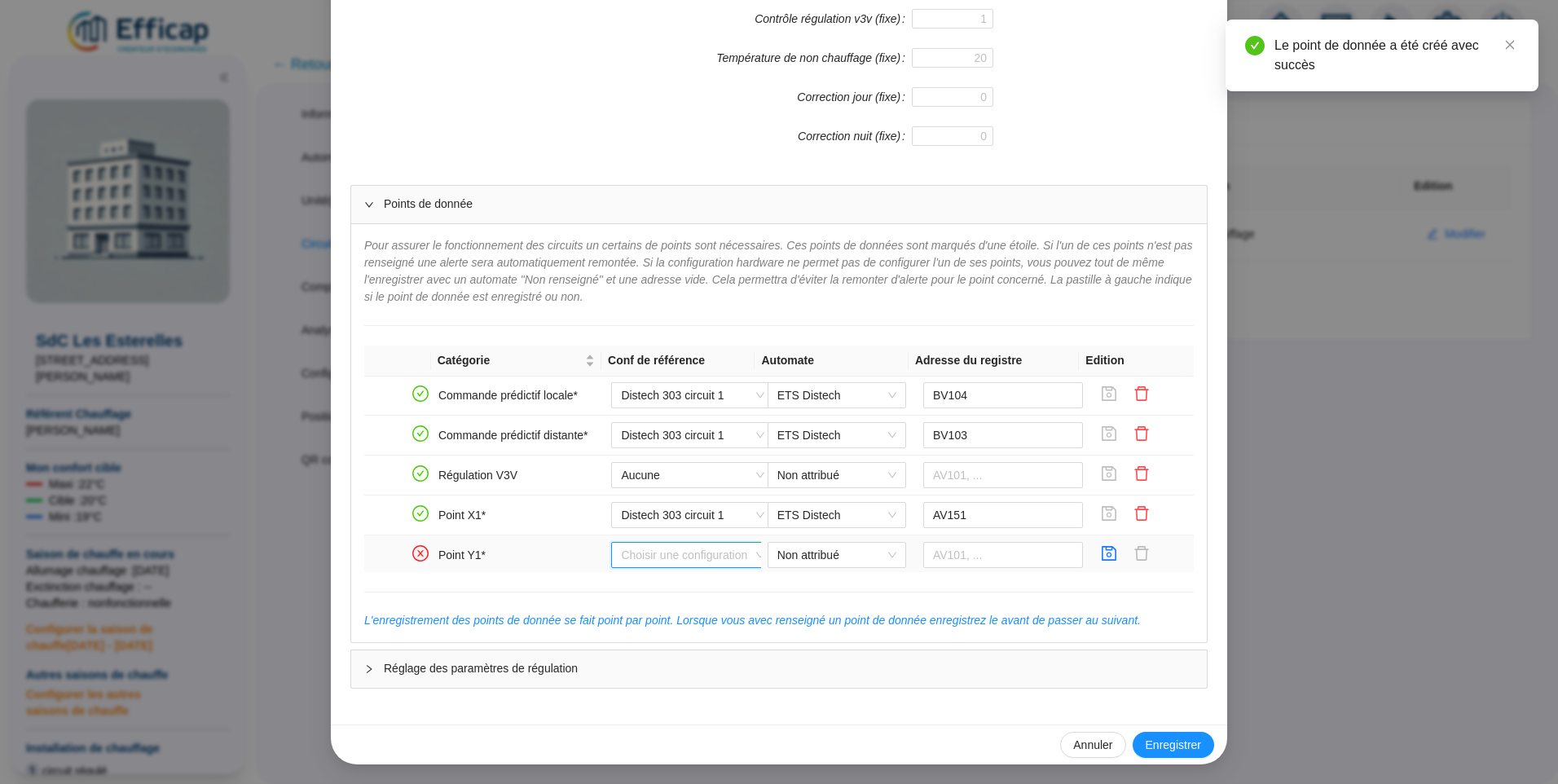
click at [655, 554] on input "search" at bounding box center [686, 555] width 128 height 25
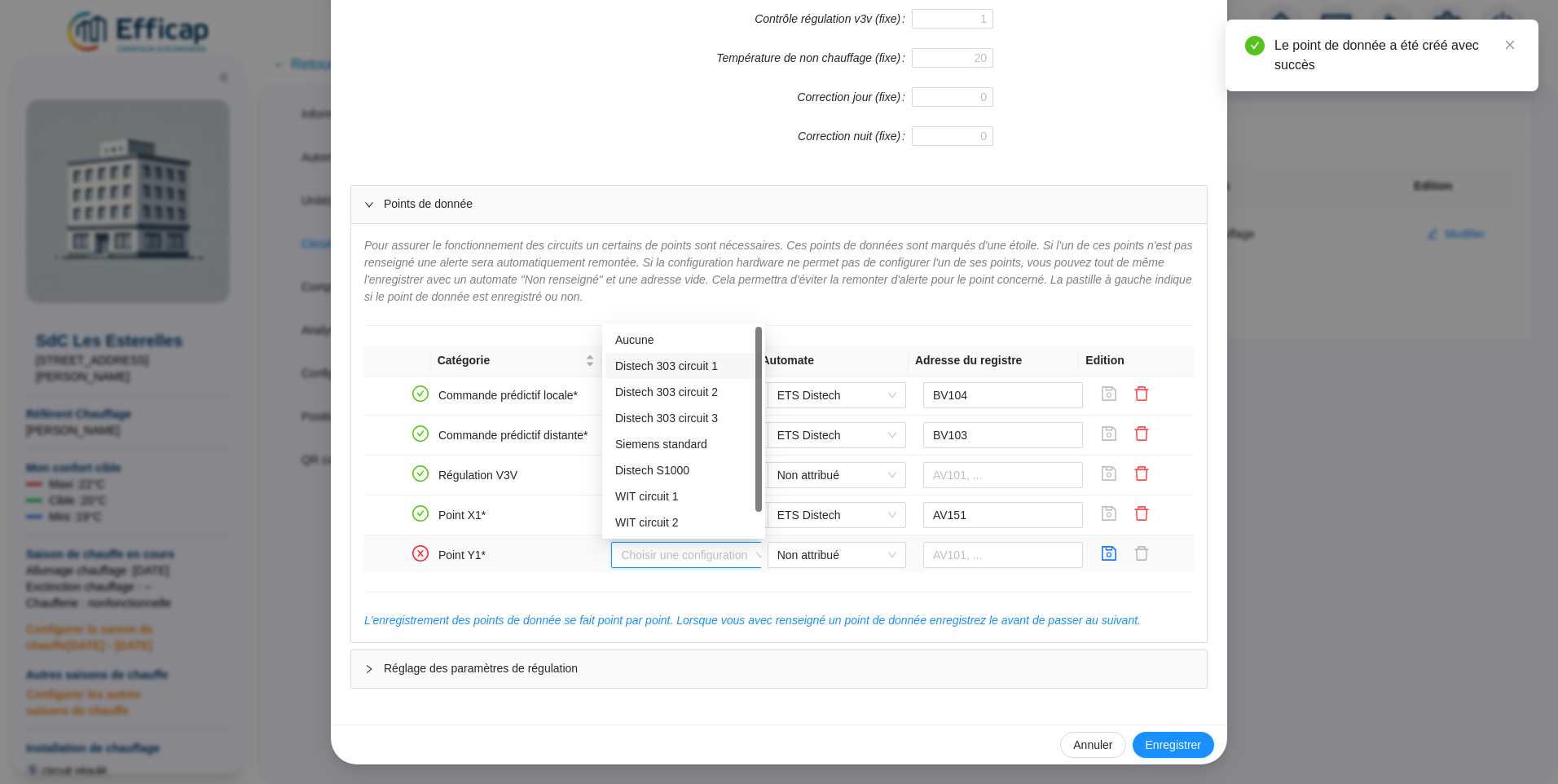
click at [647, 373] on div "Distech 303 circuit 1" at bounding box center [684, 366] width 137 height 17
click at [831, 563] on span "Non attribué" at bounding box center [837, 555] width 119 height 25
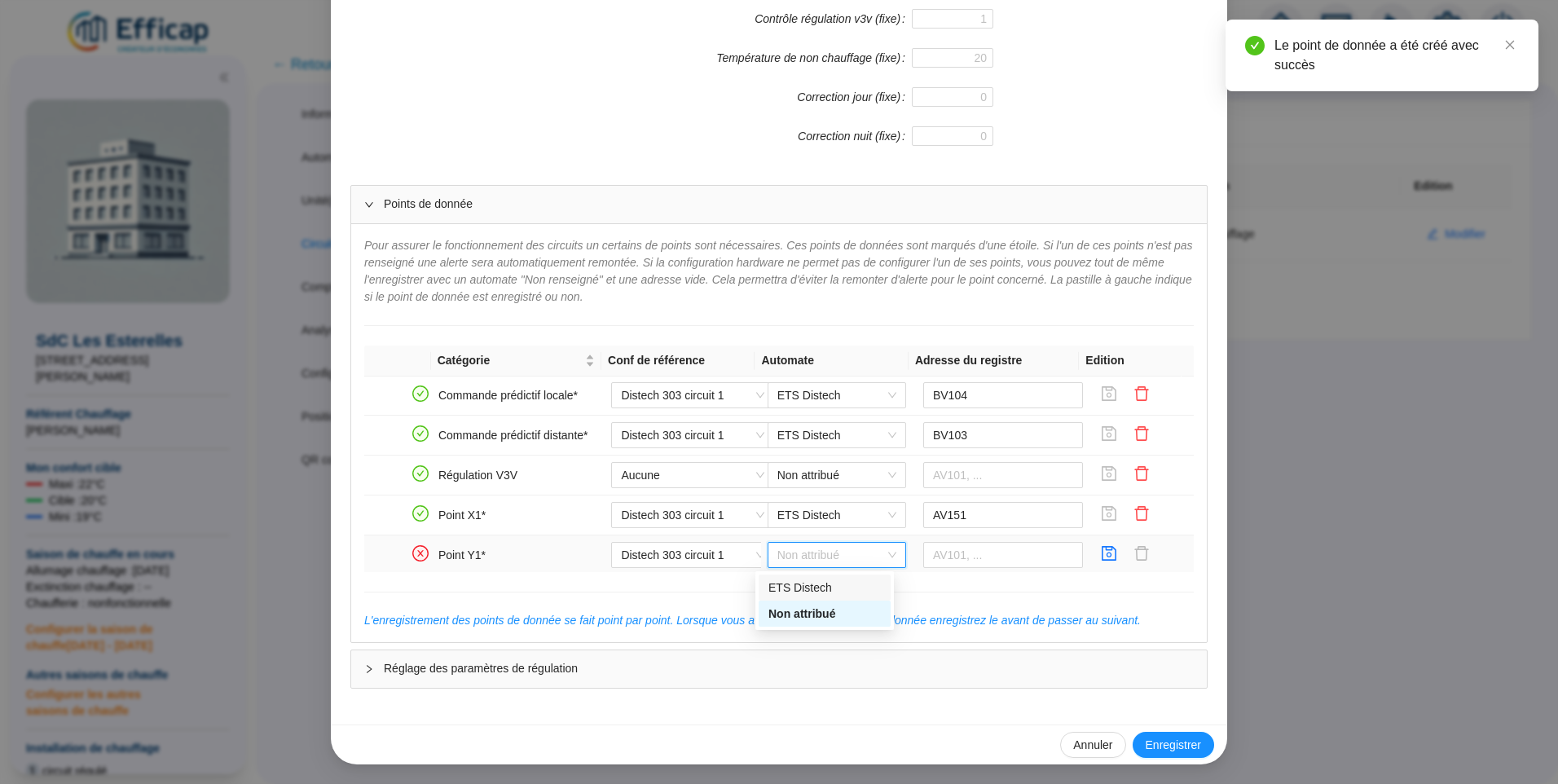
click at [802, 592] on div "ETS Distech" at bounding box center [825, 587] width 113 height 17
click at [998, 557] on input "text" at bounding box center [1003, 555] width 160 height 26
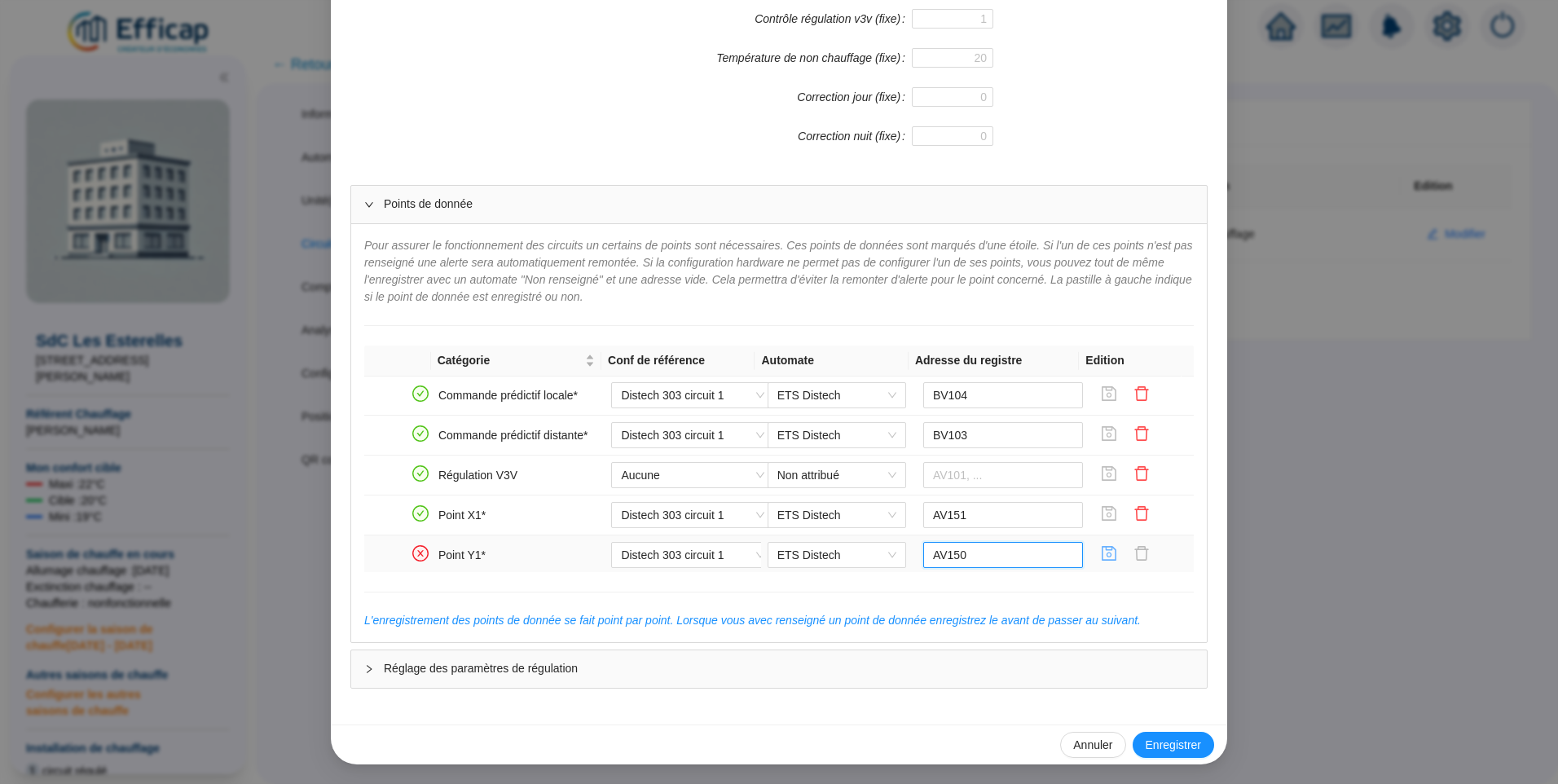
type input "AV150"
click at [1101, 556] on icon "save" at bounding box center [1109, 553] width 16 height 16
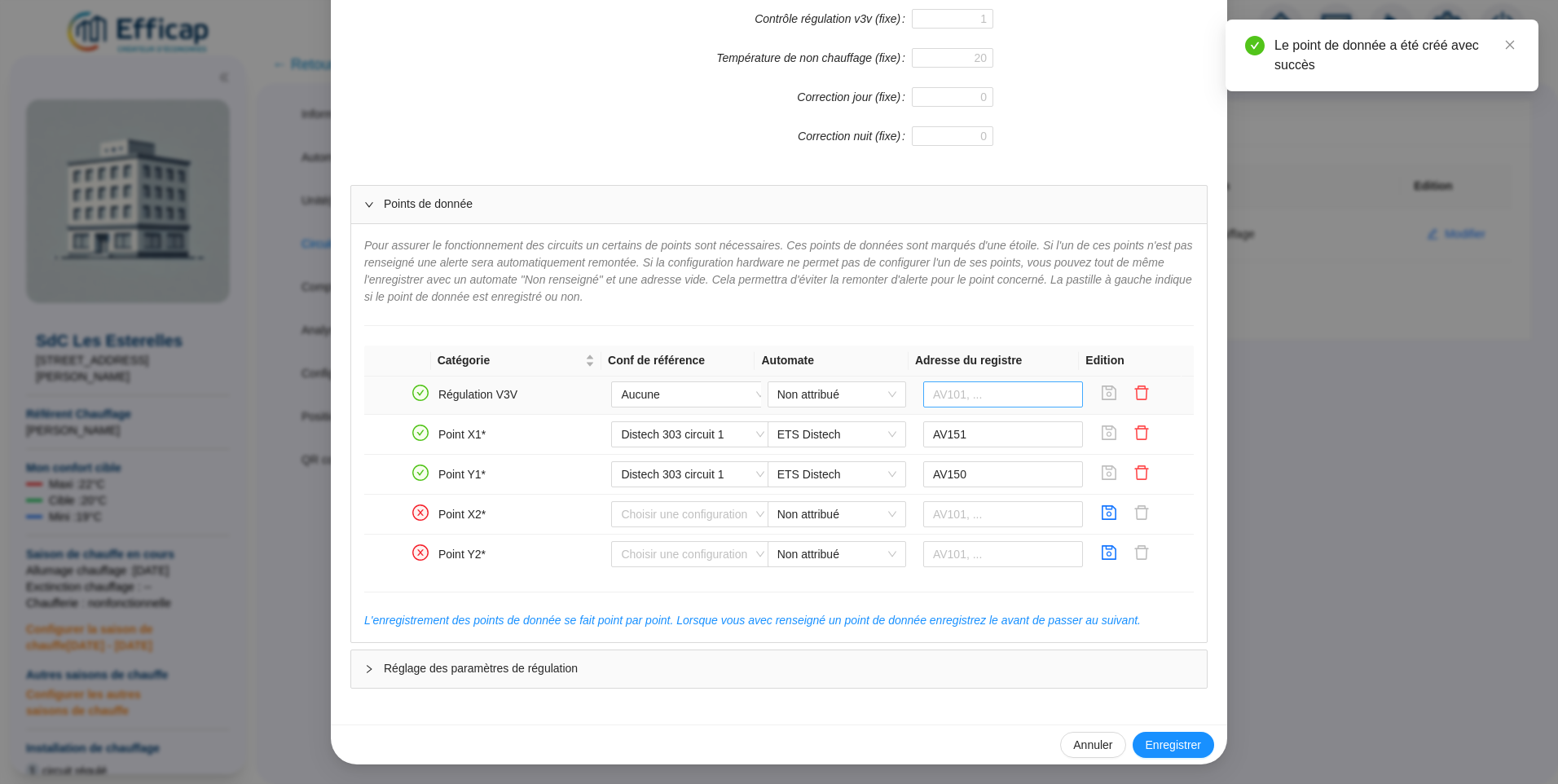
scroll to position [570, 0]
click at [640, 517] on input "search" at bounding box center [686, 513] width 128 height 25
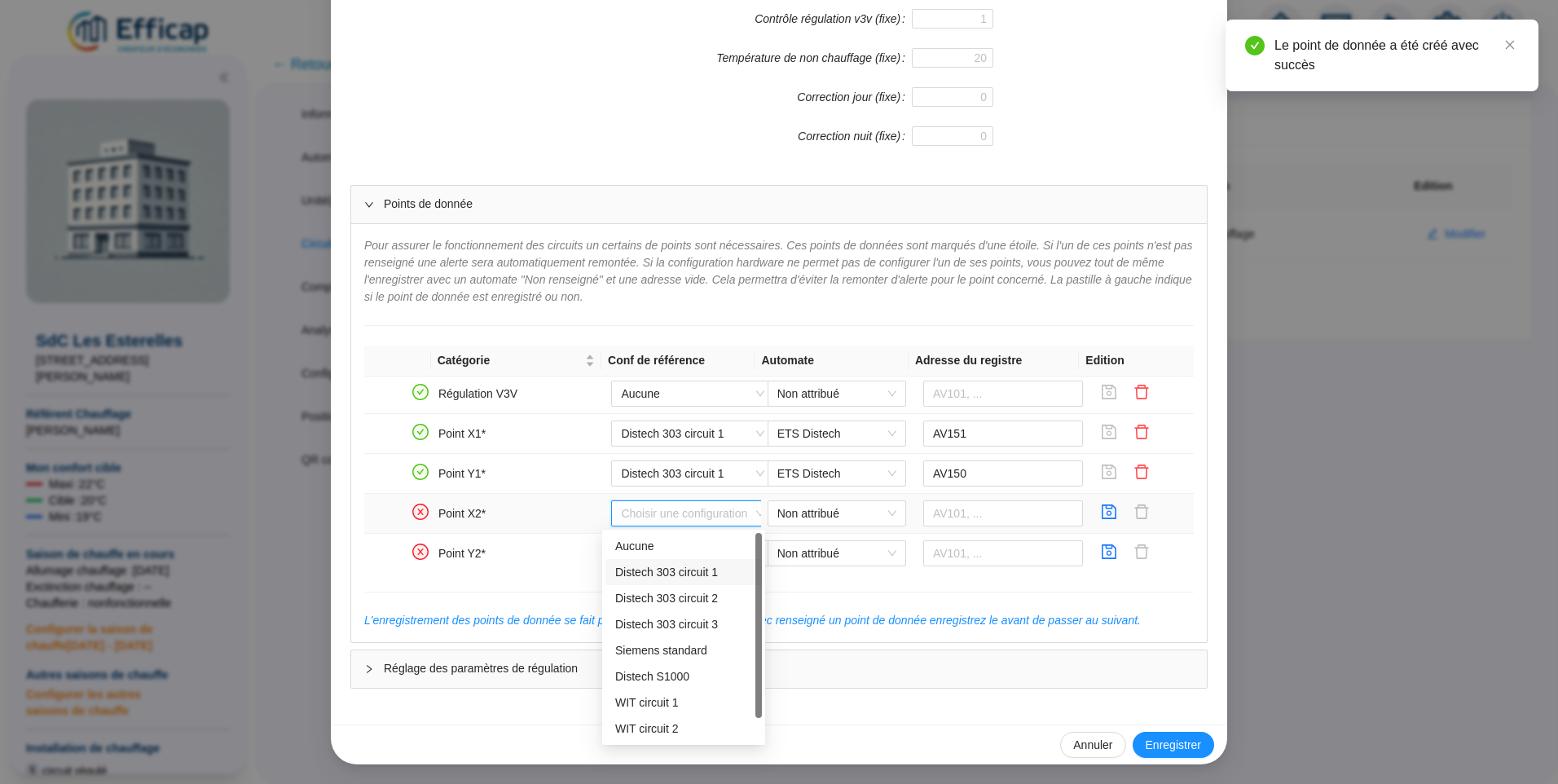
click at [640, 571] on div "Distech 303 circuit 1" at bounding box center [684, 572] width 137 height 17
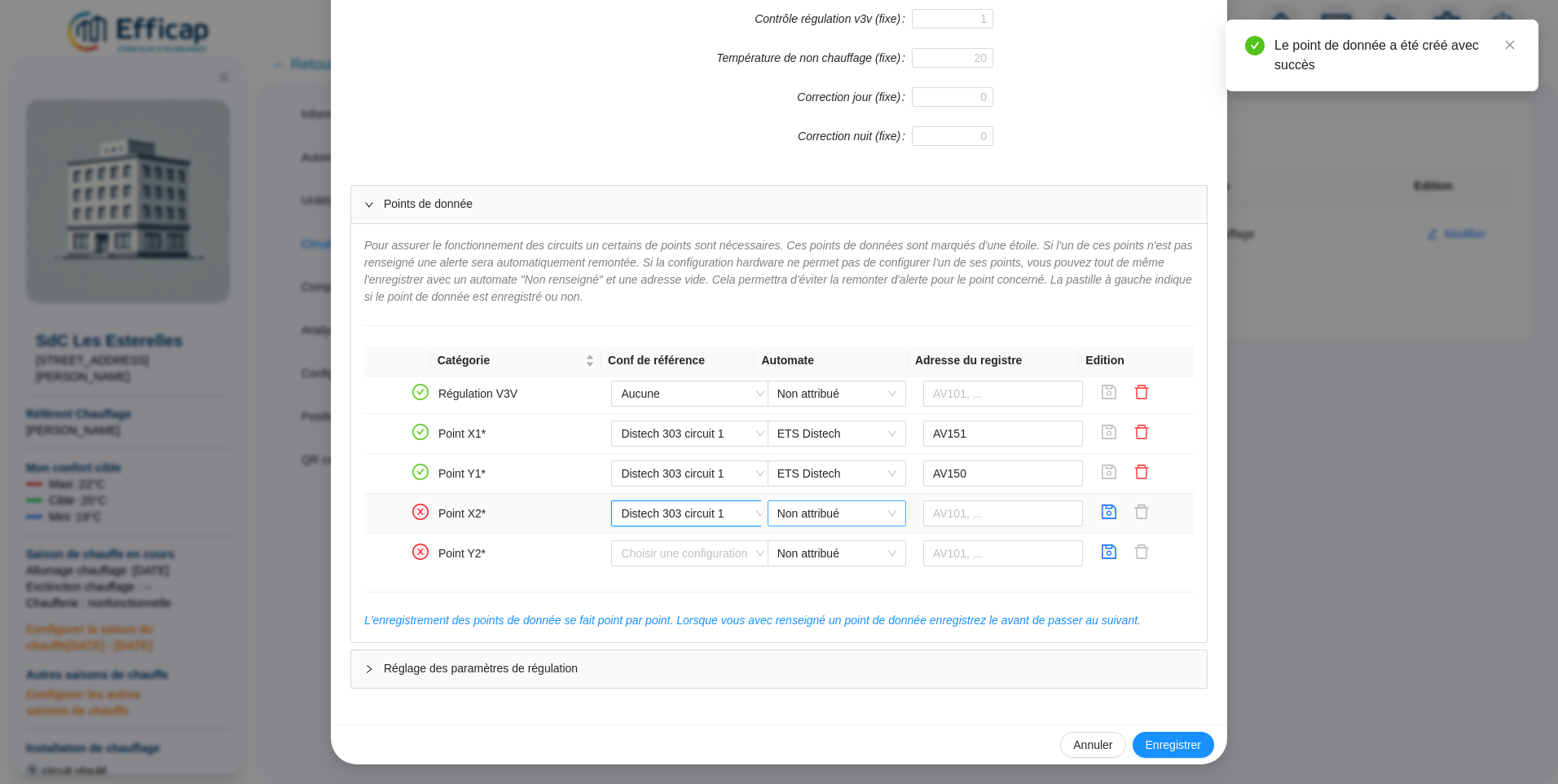
click at [802, 517] on span "Non attribué" at bounding box center [837, 513] width 119 height 25
drag, startPoint x: 791, startPoint y: 547, endPoint x: 1083, endPoint y: 525, distance: 292.8
click at [792, 547] on div "ETS Distech" at bounding box center [825, 546] width 113 height 17
click at [970, 515] on input "text" at bounding box center [1003, 513] width 160 height 26
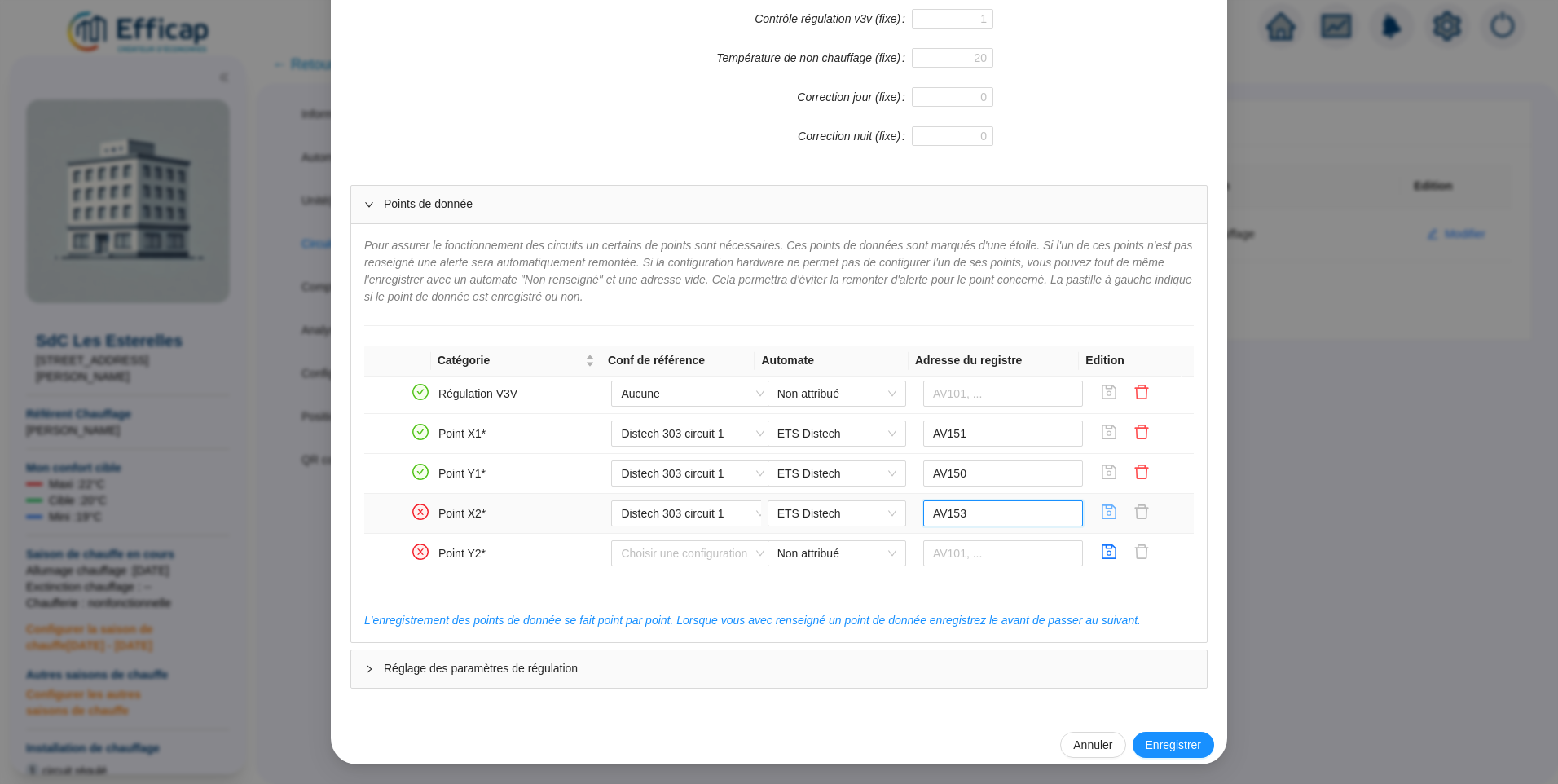
type input "AV153"
click at [1103, 514] on icon "save" at bounding box center [1110, 512] width 15 height 15
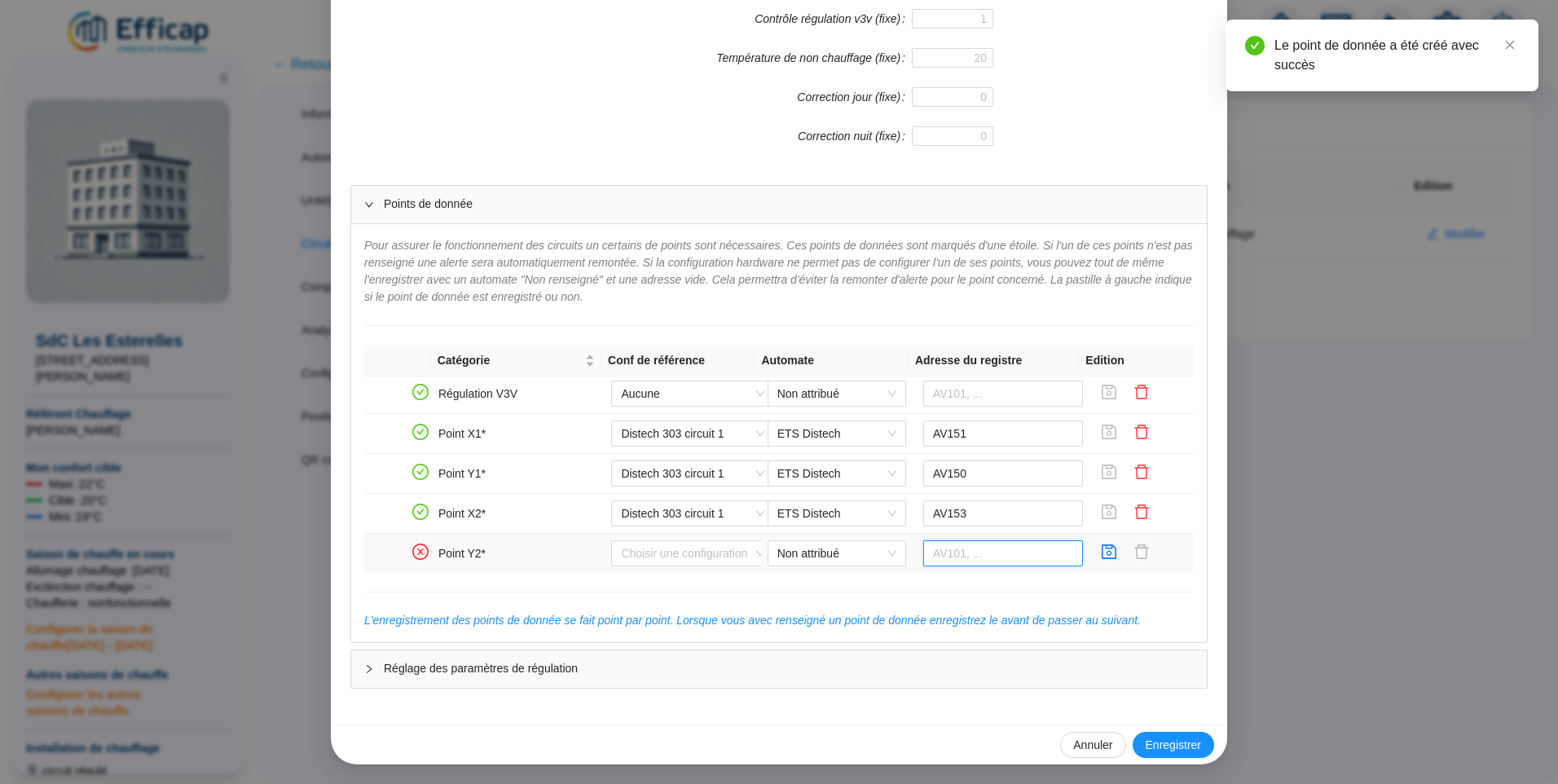
click at [943, 554] on input "text" at bounding box center [1003, 554] width 160 height 26
click at [778, 555] on span "Non attribué" at bounding box center [837, 554] width 119 height 25
type input "AV152"
click at [776, 581] on div "ETS Distech" at bounding box center [825, 586] width 113 height 17
click at [661, 554] on input "search" at bounding box center [686, 554] width 128 height 25
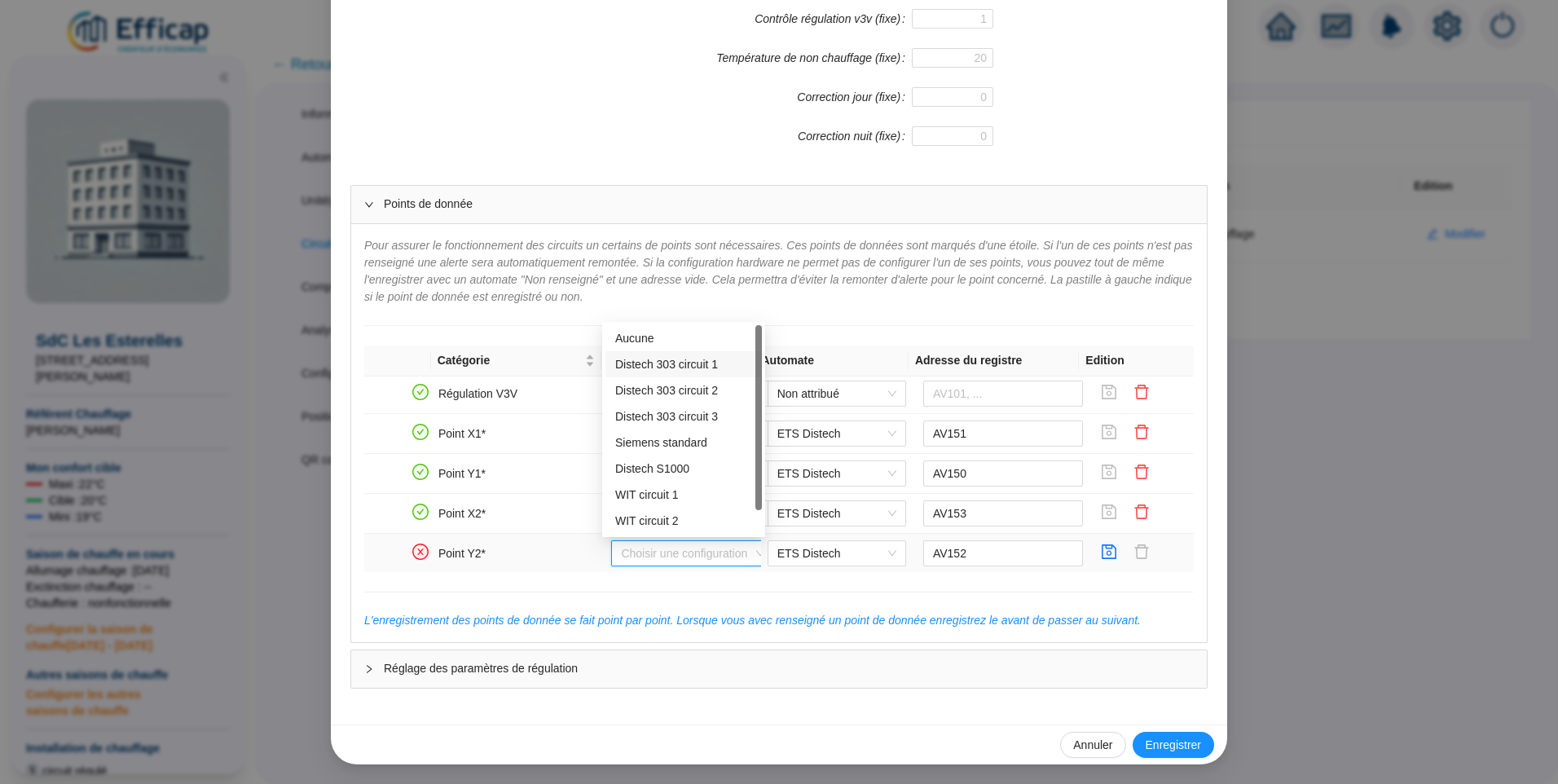
click at [637, 363] on div "Distech 303 circuit 1" at bounding box center [684, 364] width 137 height 17
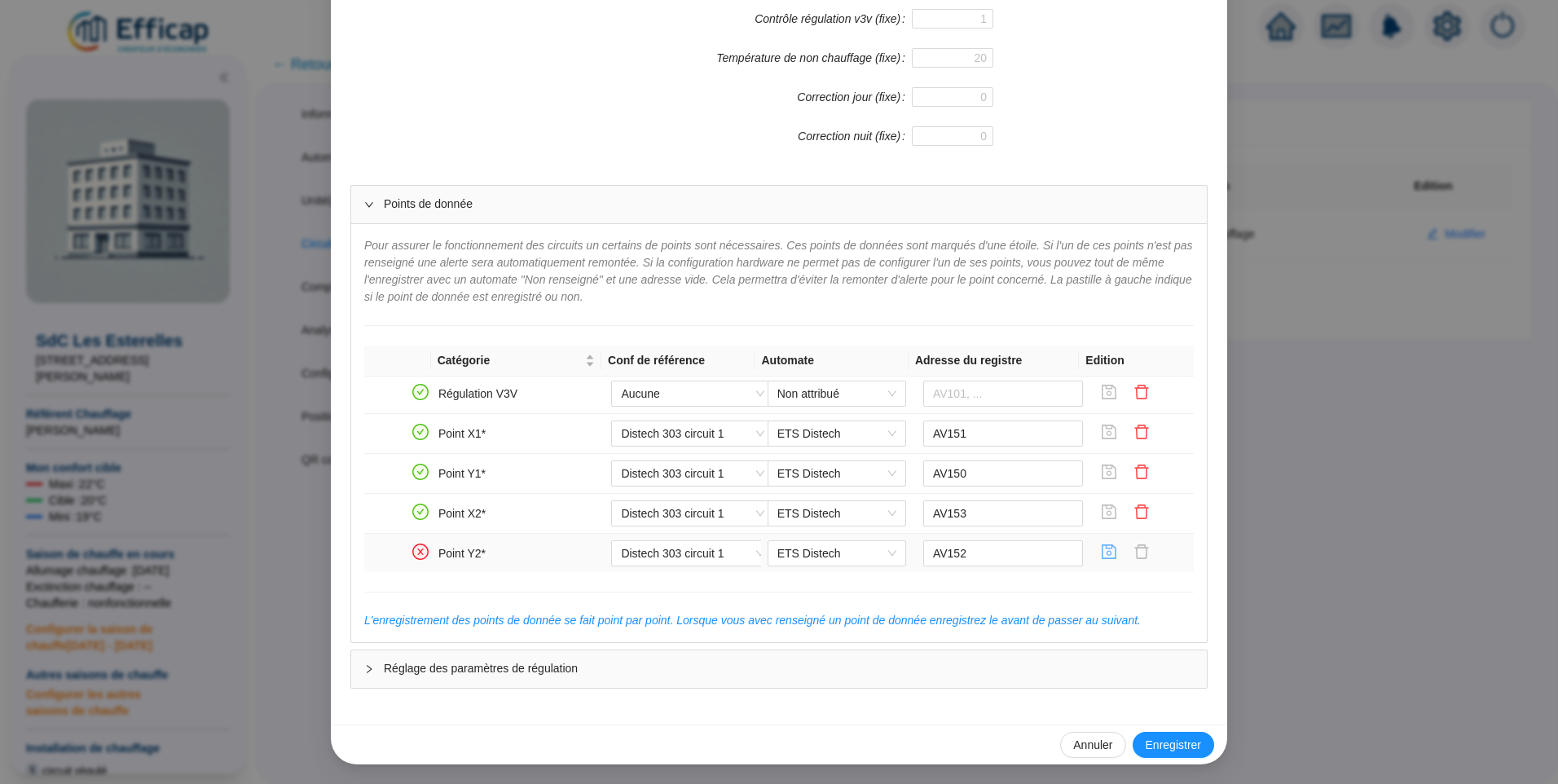
click at [1101, 557] on icon "save" at bounding box center [1109, 551] width 16 height 16
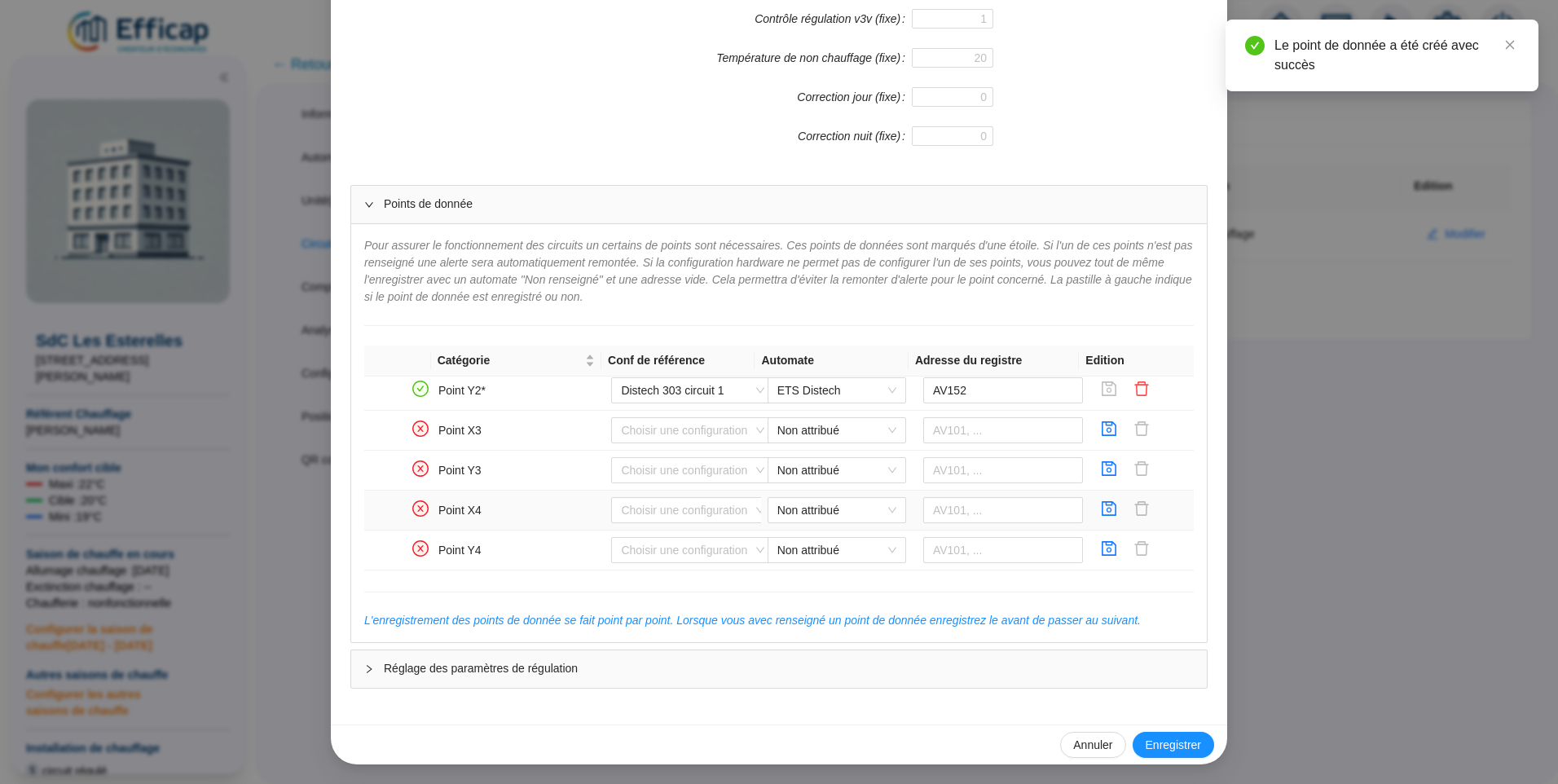
scroll to position [814, 0]
click at [682, 508] on input "search" at bounding box center [686, 513] width 128 height 25
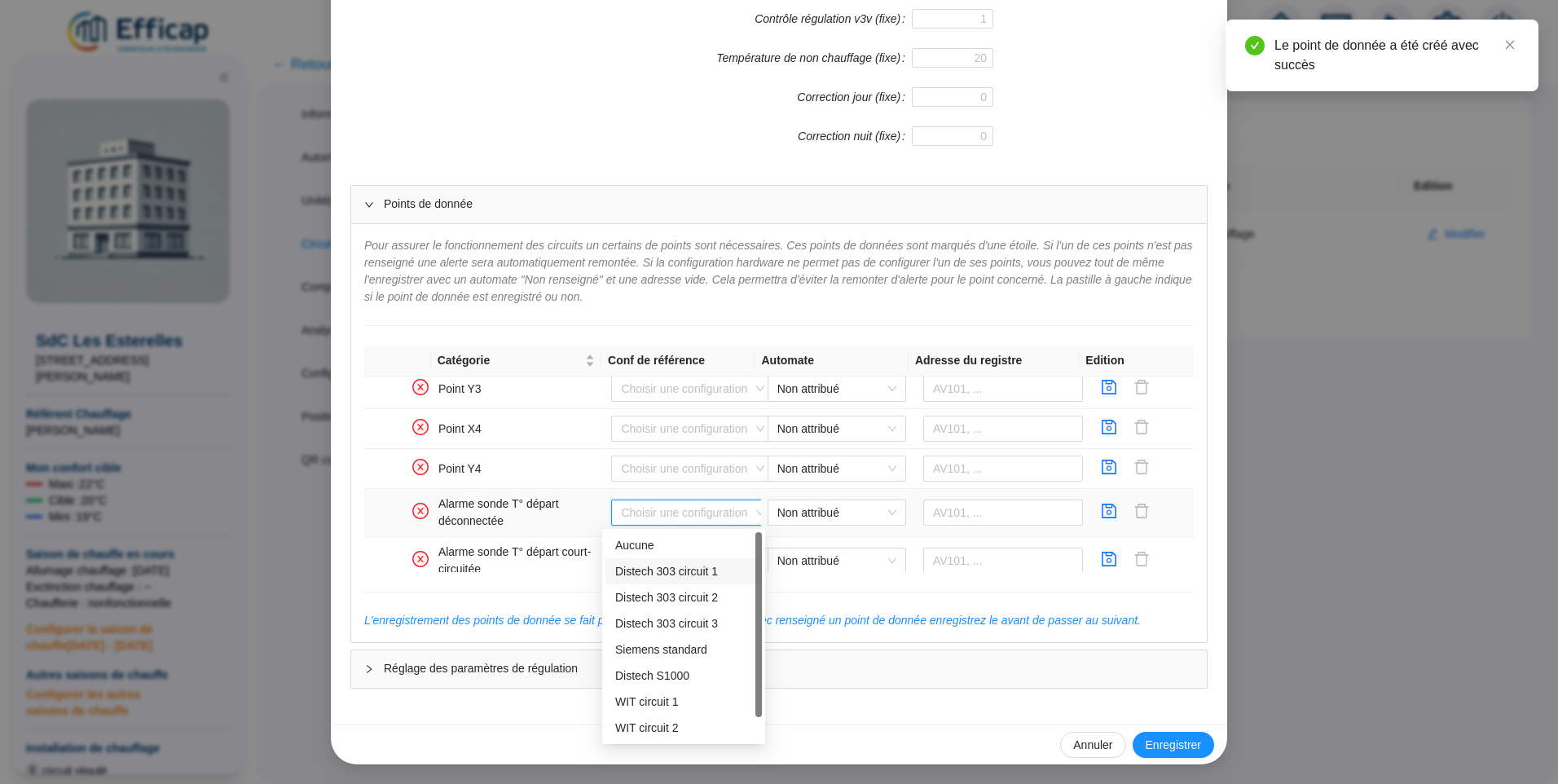
click at [663, 572] on div "Distech 303 circuit 1" at bounding box center [684, 571] width 137 height 17
type input "BV100"
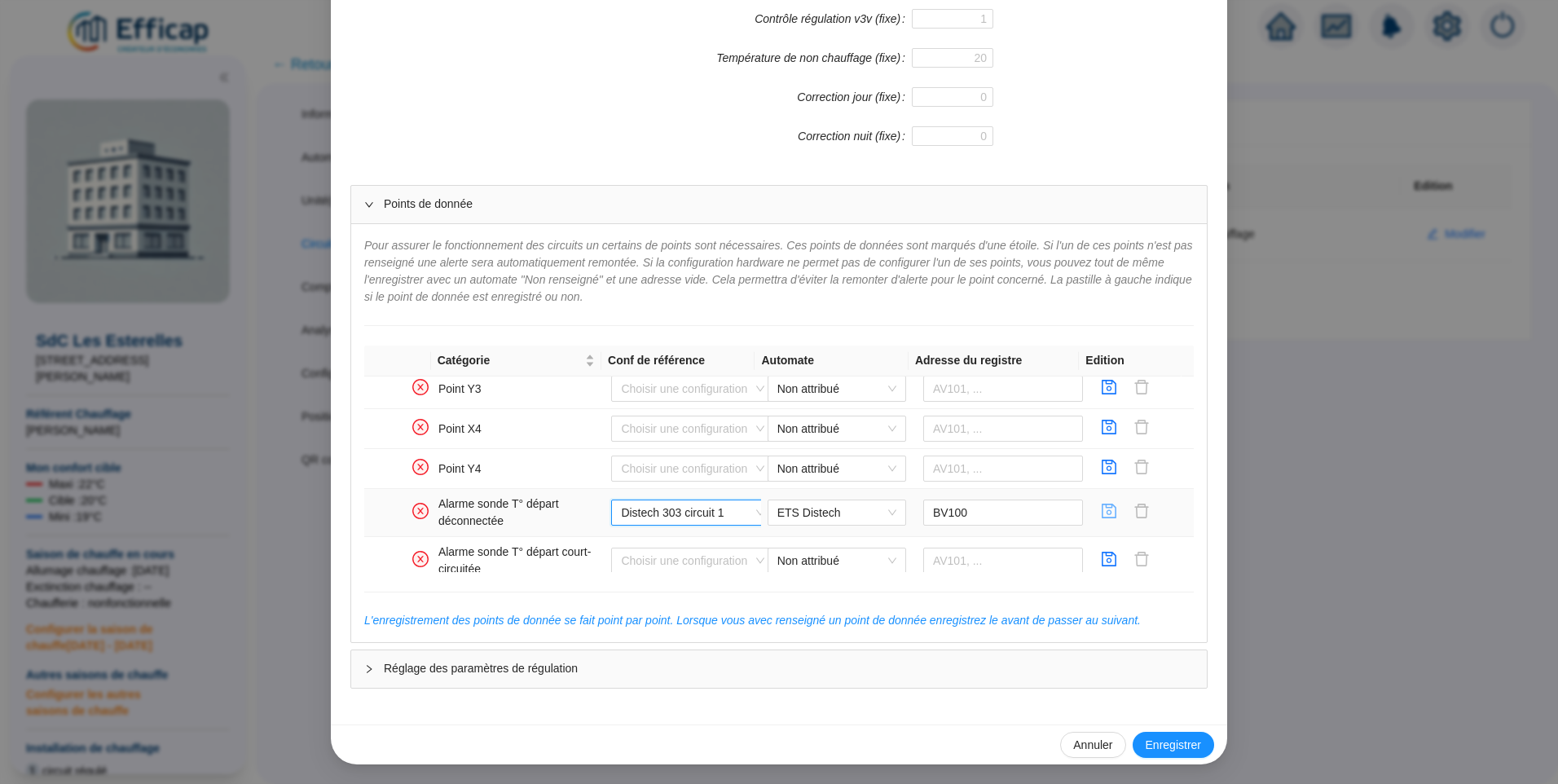
click at [1103, 507] on icon "save" at bounding box center [1110, 511] width 15 height 15
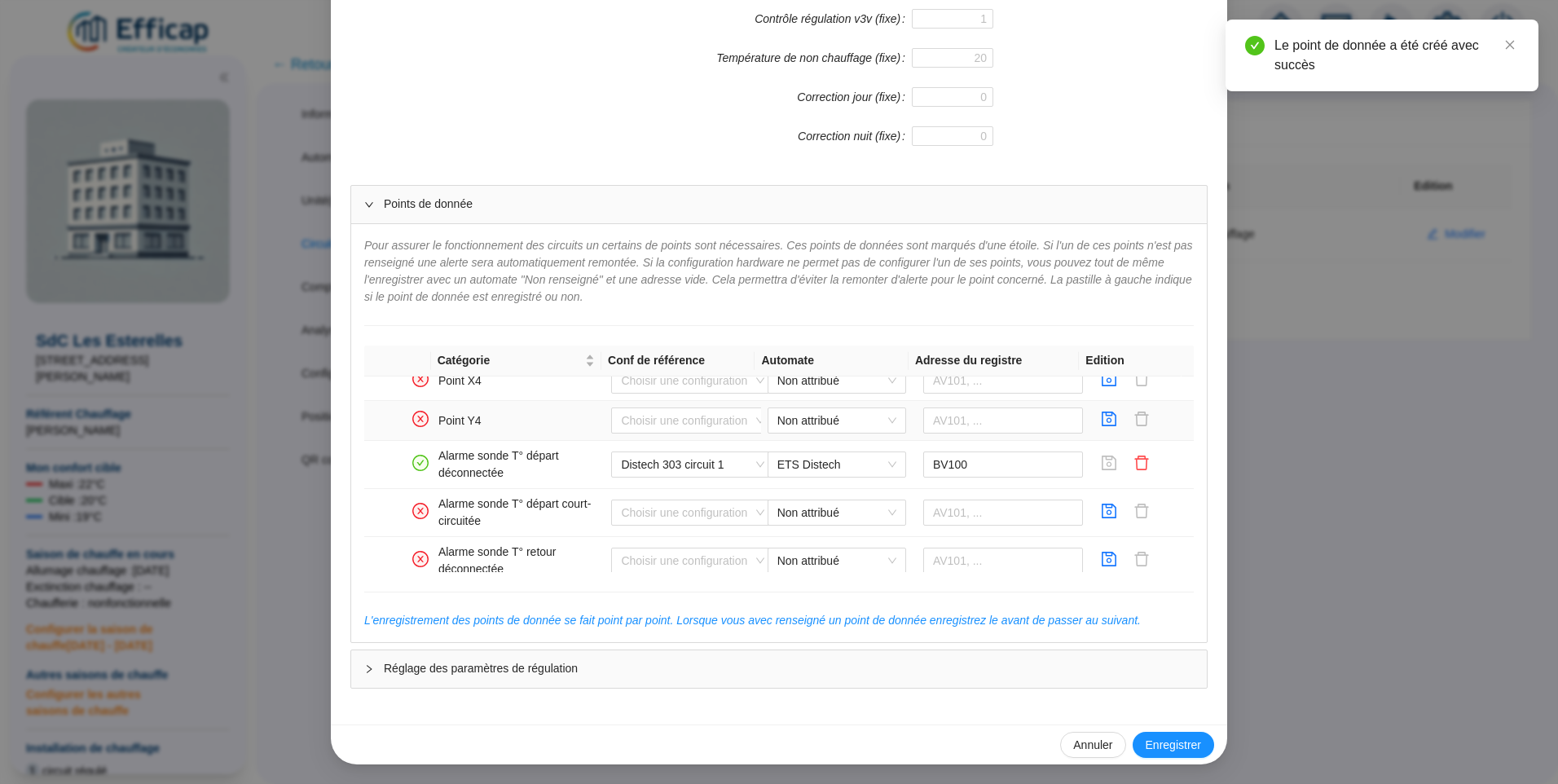
scroll to position [896, 0]
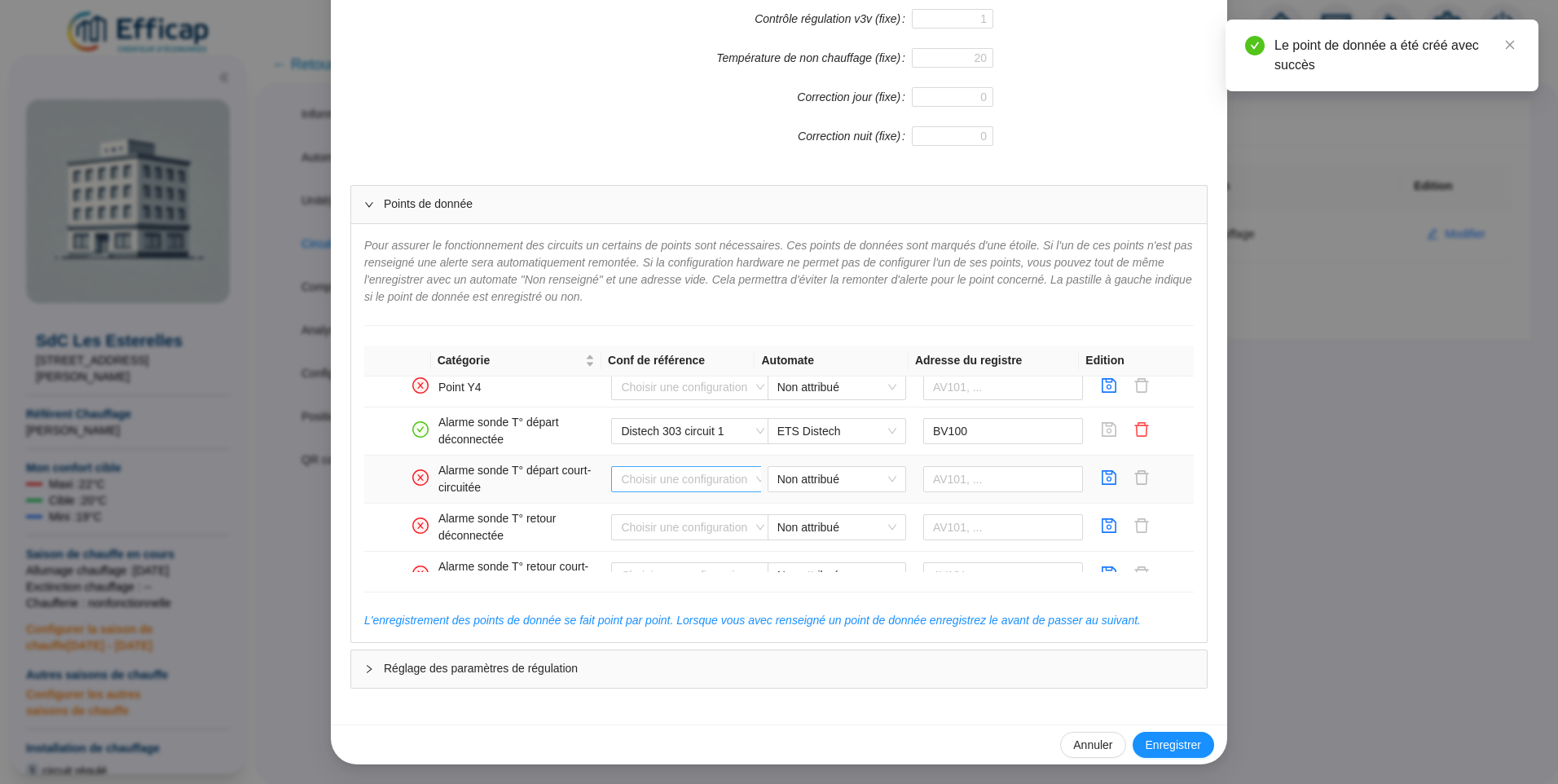
click at [667, 483] on input "search" at bounding box center [686, 479] width 128 height 25
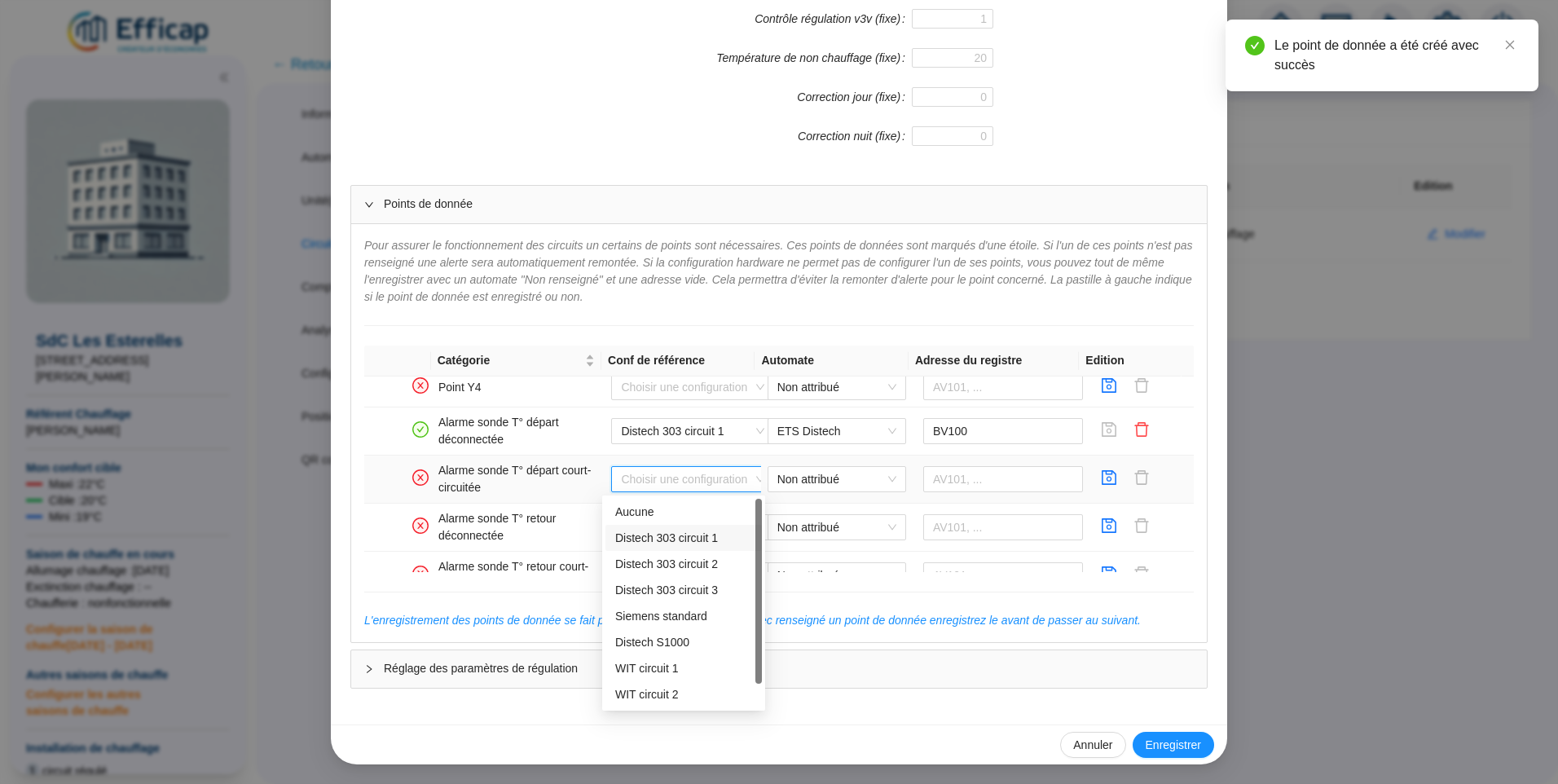
click at [663, 534] on div "Distech 303 circuit 1" at bounding box center [684, 538] width 137 height 17
type input "BV101"
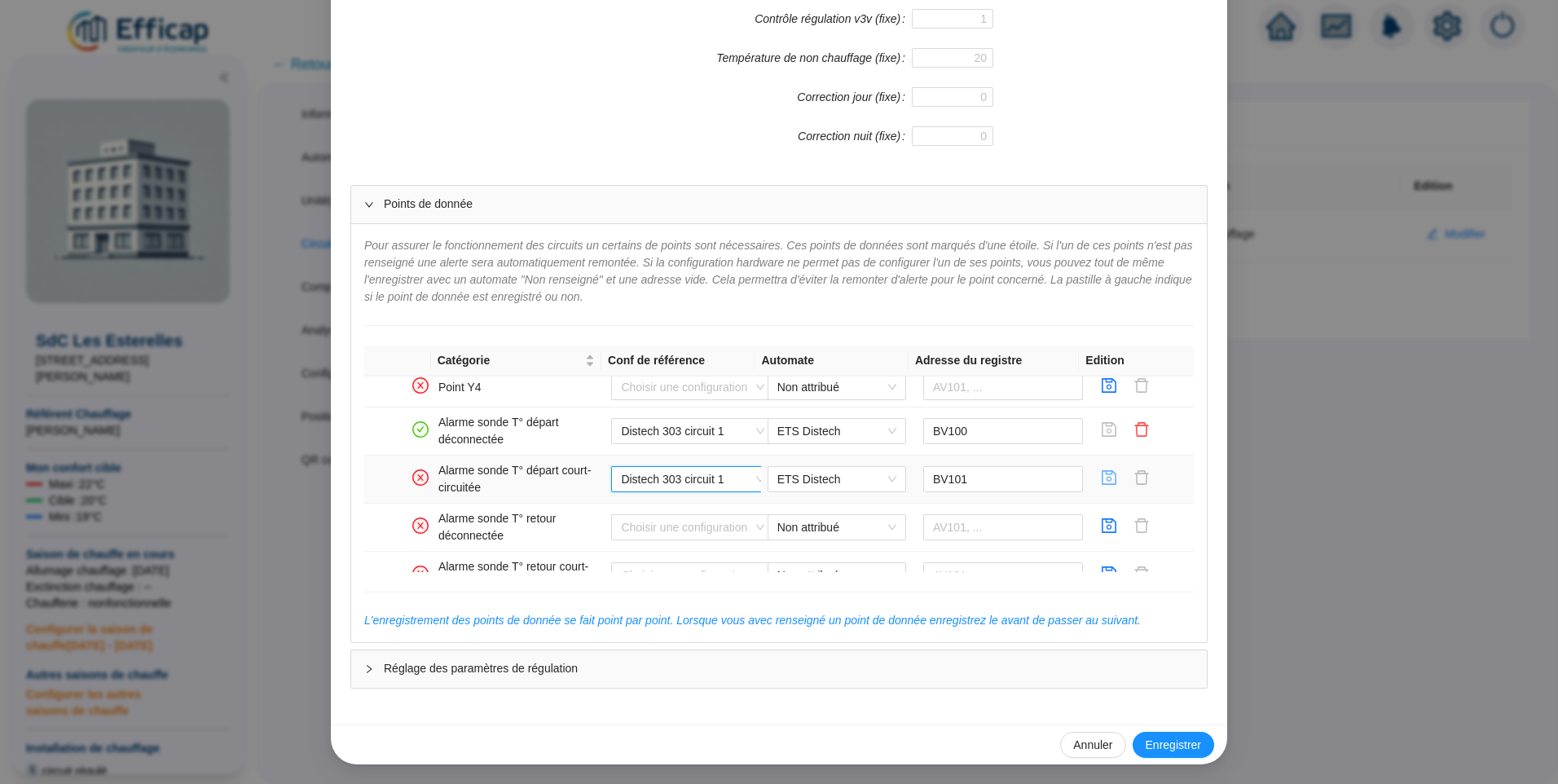
click at [1101, 476] on icon "save" at bounding box center [1109, 477] width 16 height 16
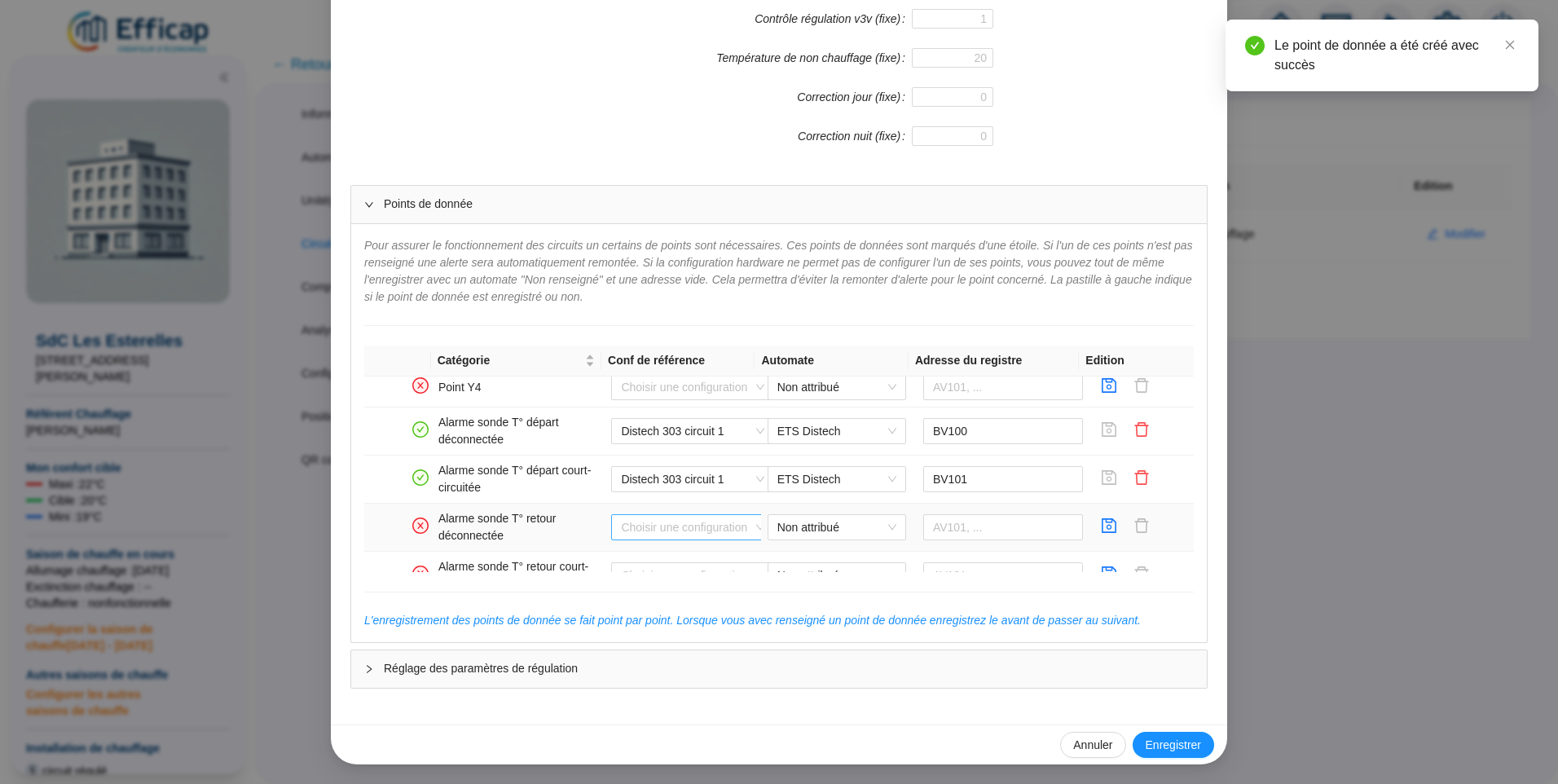
click at [633, 527] on input "search" at bounding box center [686, 527] width 128 height 25
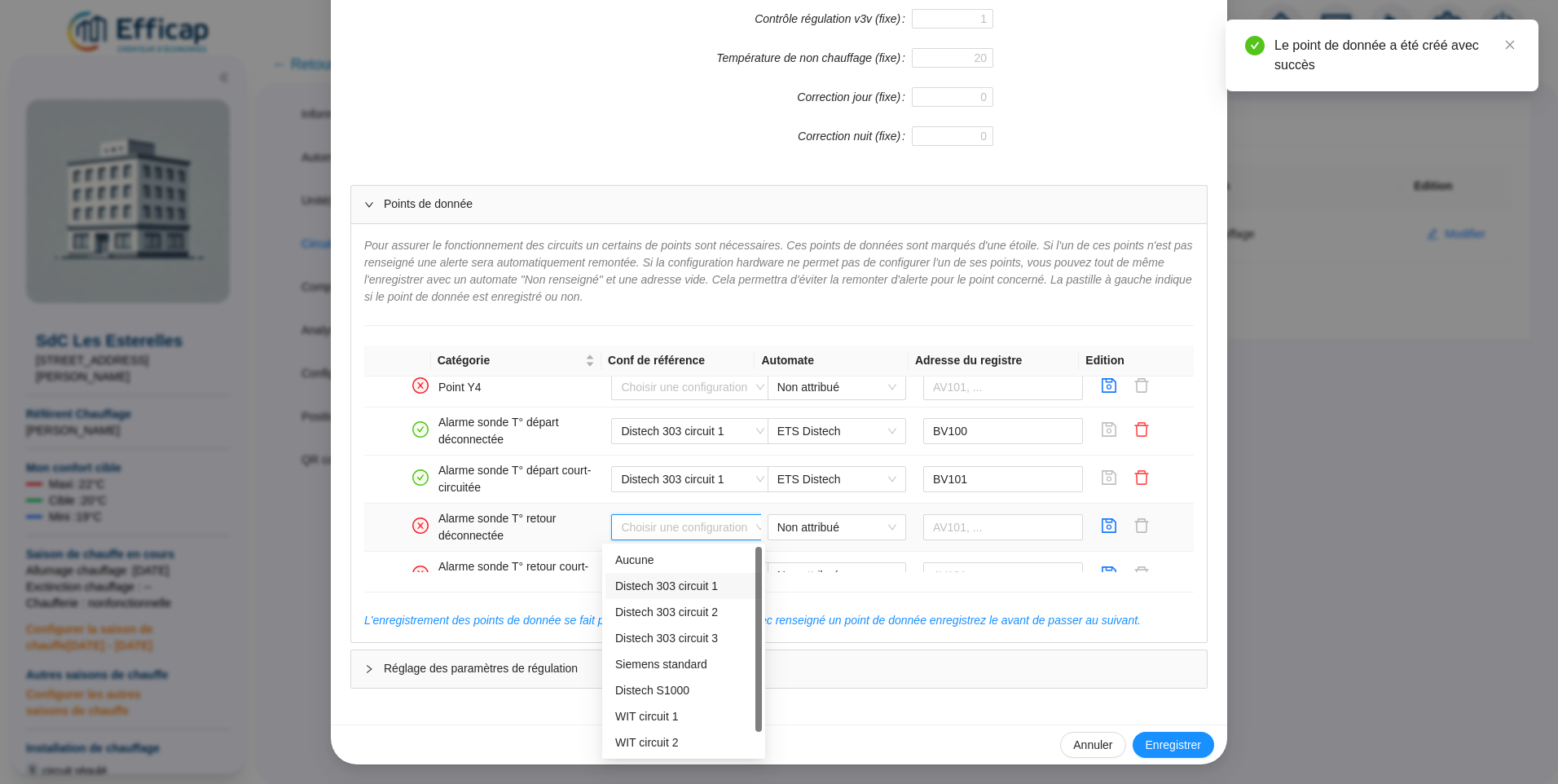
click at [630, 591] on div "Distech 303 circuit 1" at bounding box center [684, 586] width 137 height 17
type input "BV102"
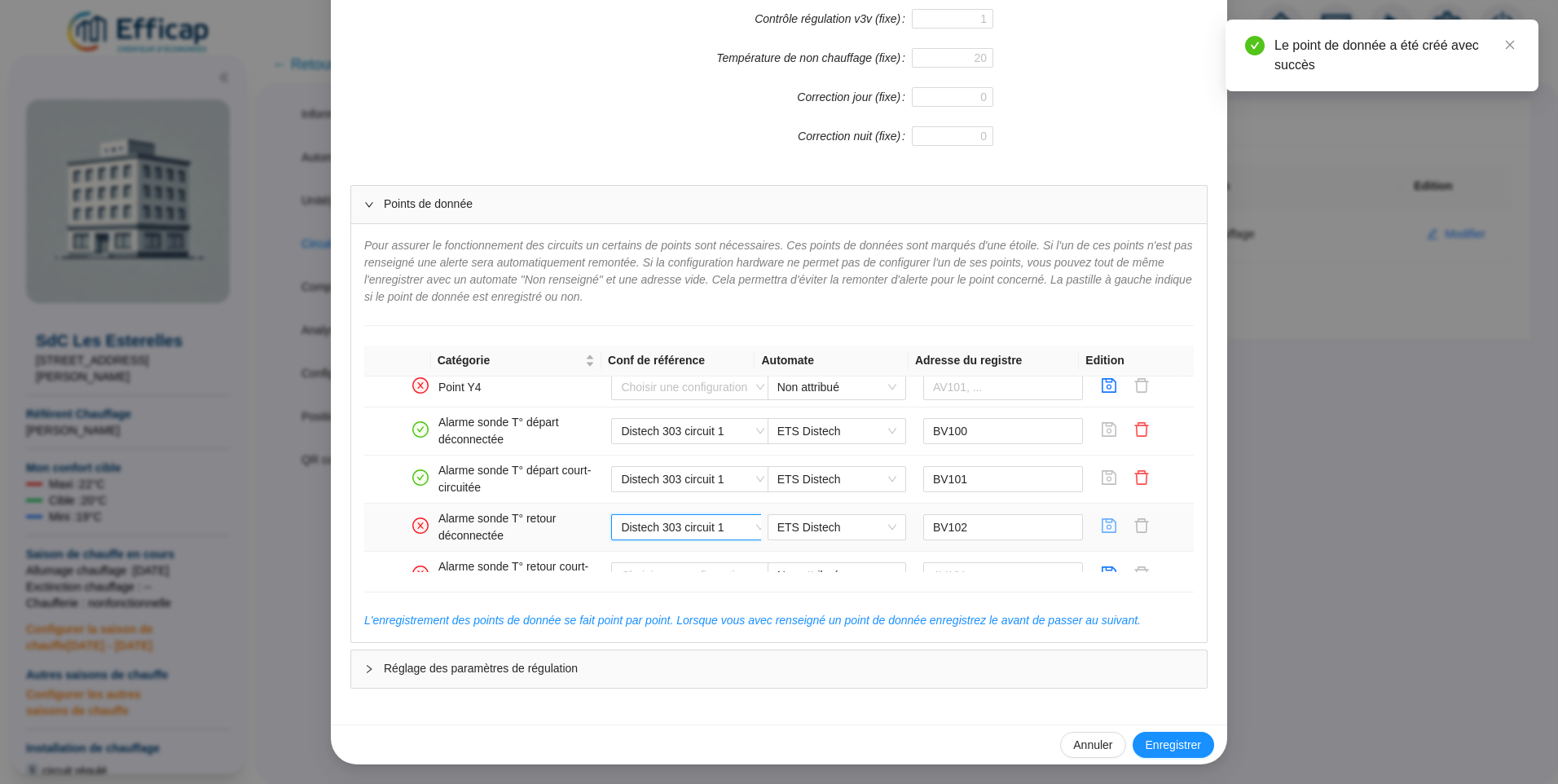
click at [1101, 531] on icon "save" at bounding box center [1109, 526] width 16 height 16
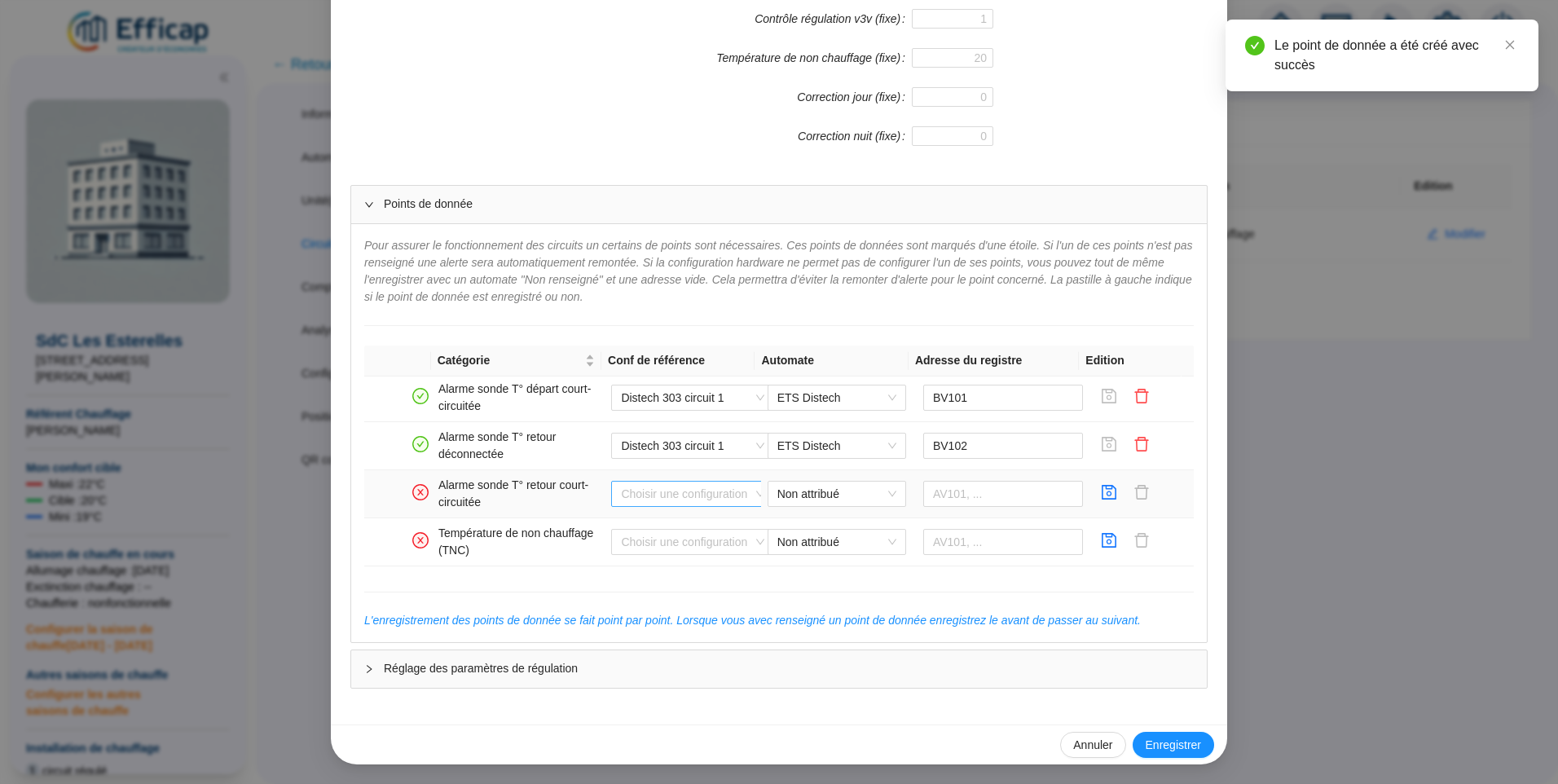
click at [688, 496] on input "search" at bounding box center [686, 494] width 128 height 25
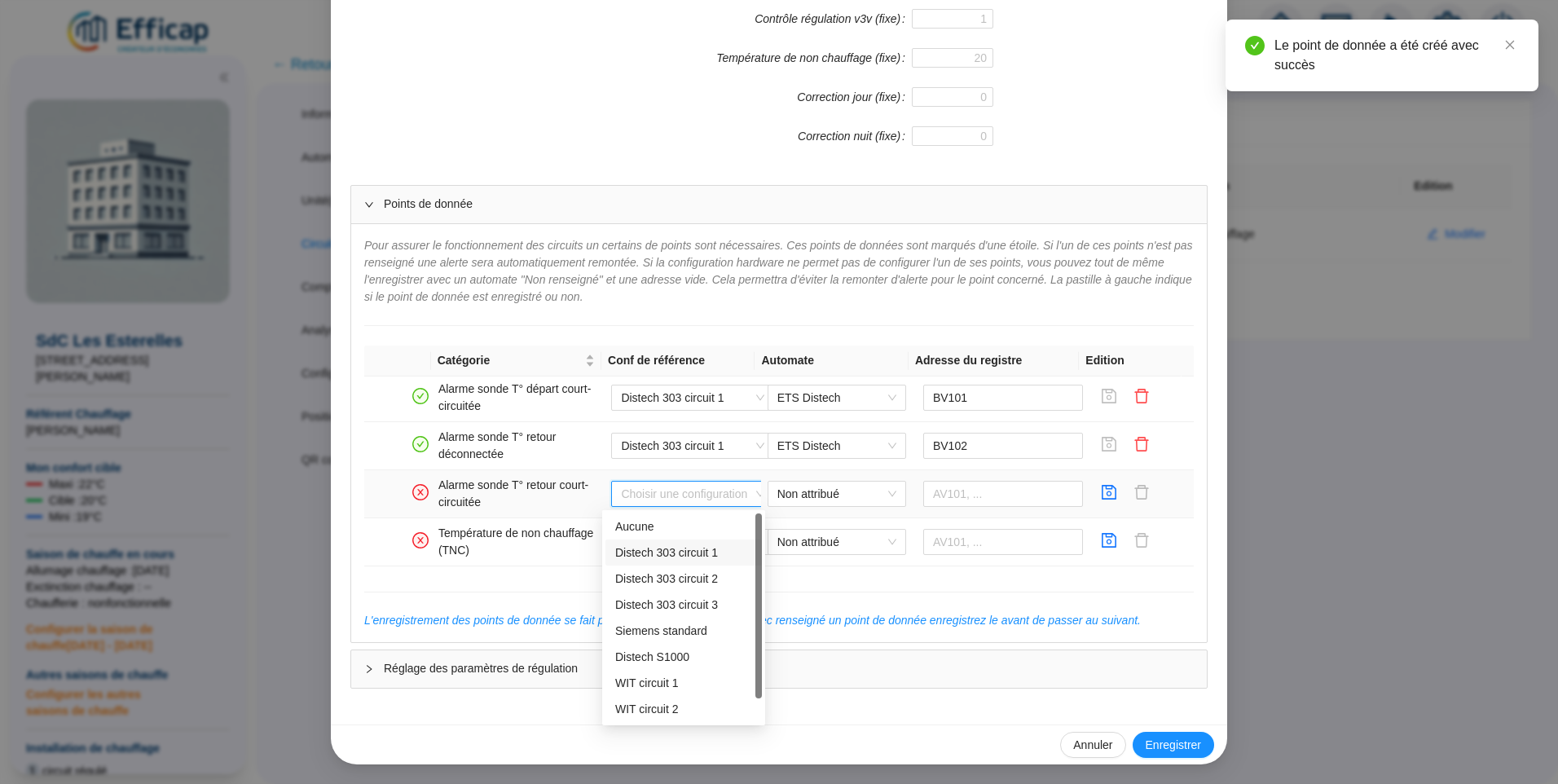
click at [675, 548] on div "Distech 303 circuit 1" at bounding box center [684, 552] width 137 height 17
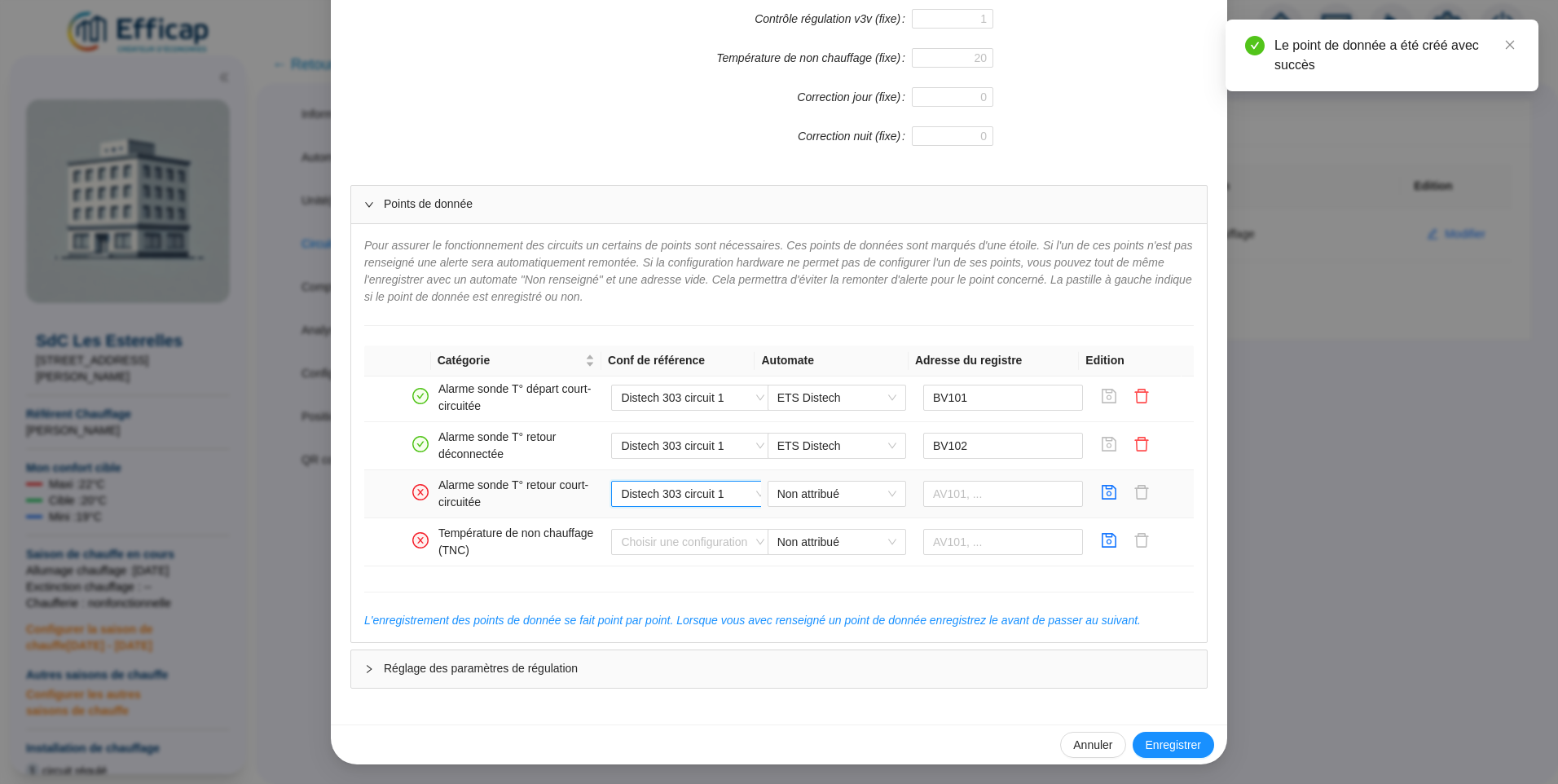
click at [669, 486] on span "Distech 303 circuit 1" at bounding box center [693, 494] width 143 height 25
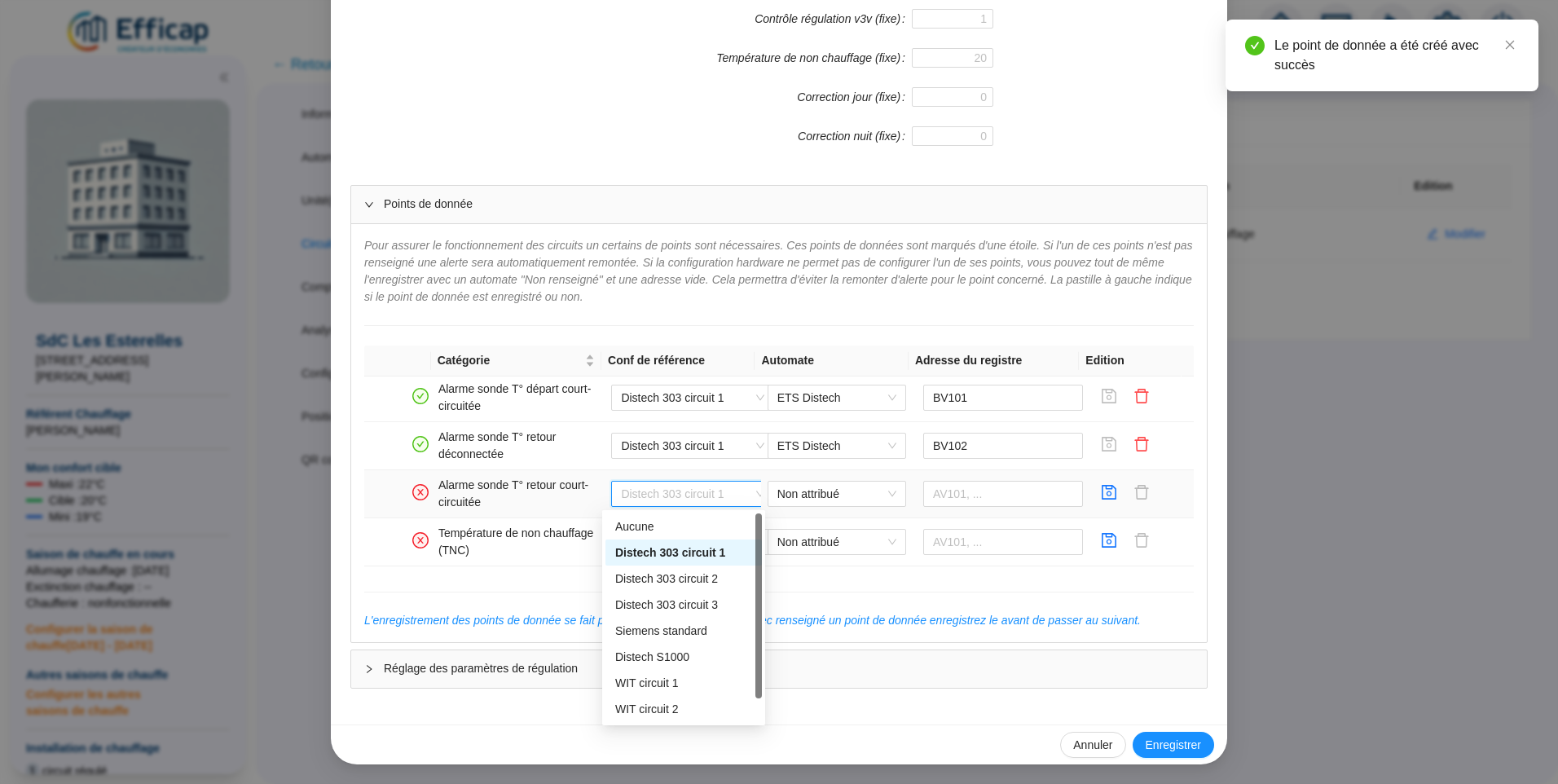
click at [661, 541] on div "Distech 303 circuit 1" at bounding box center [684, 553] width 156 height 26
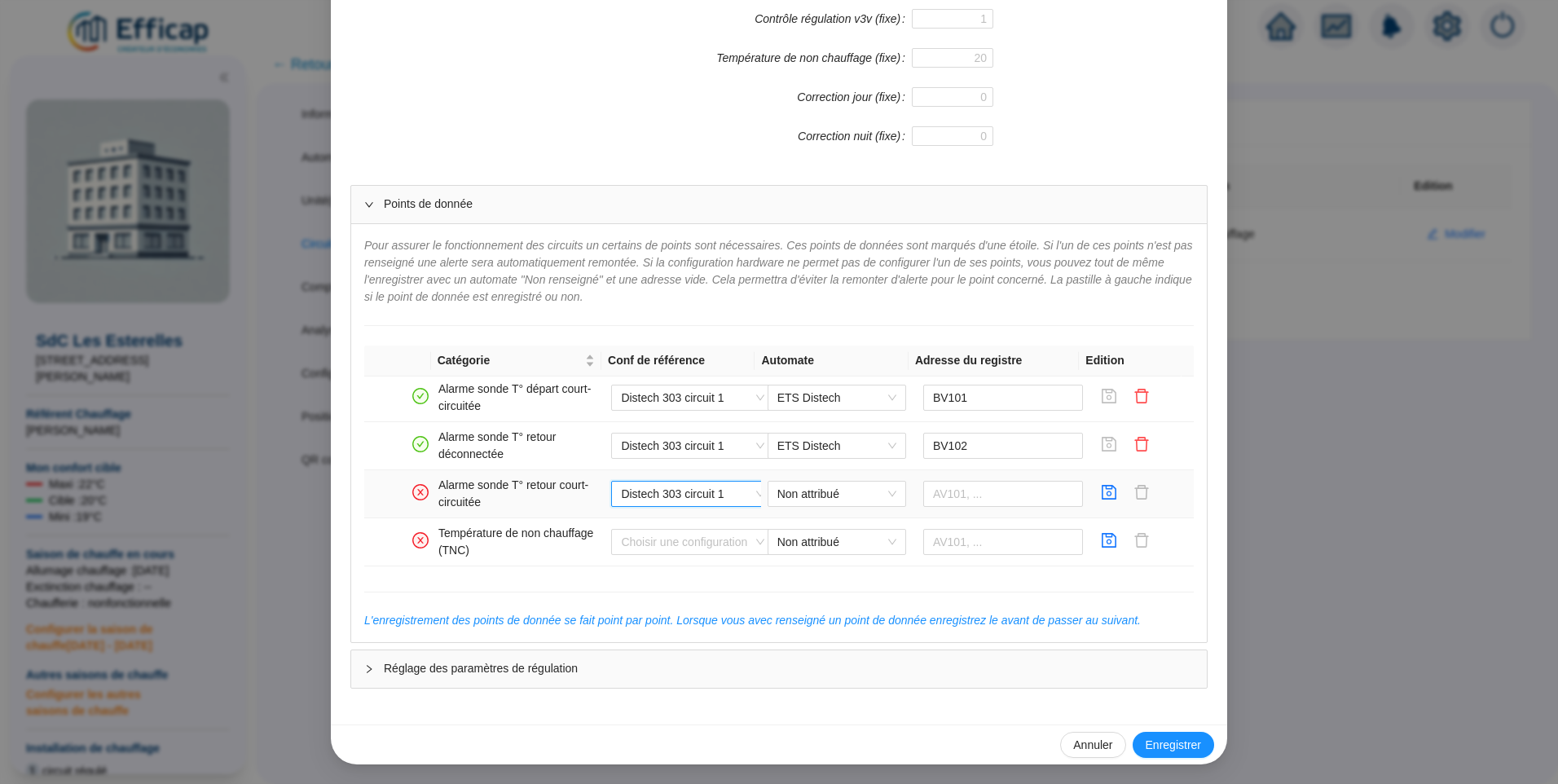
click at [707, 494] on span "Distech 303 circuit 1" at bounding box center [693, 494] width 143 height 25
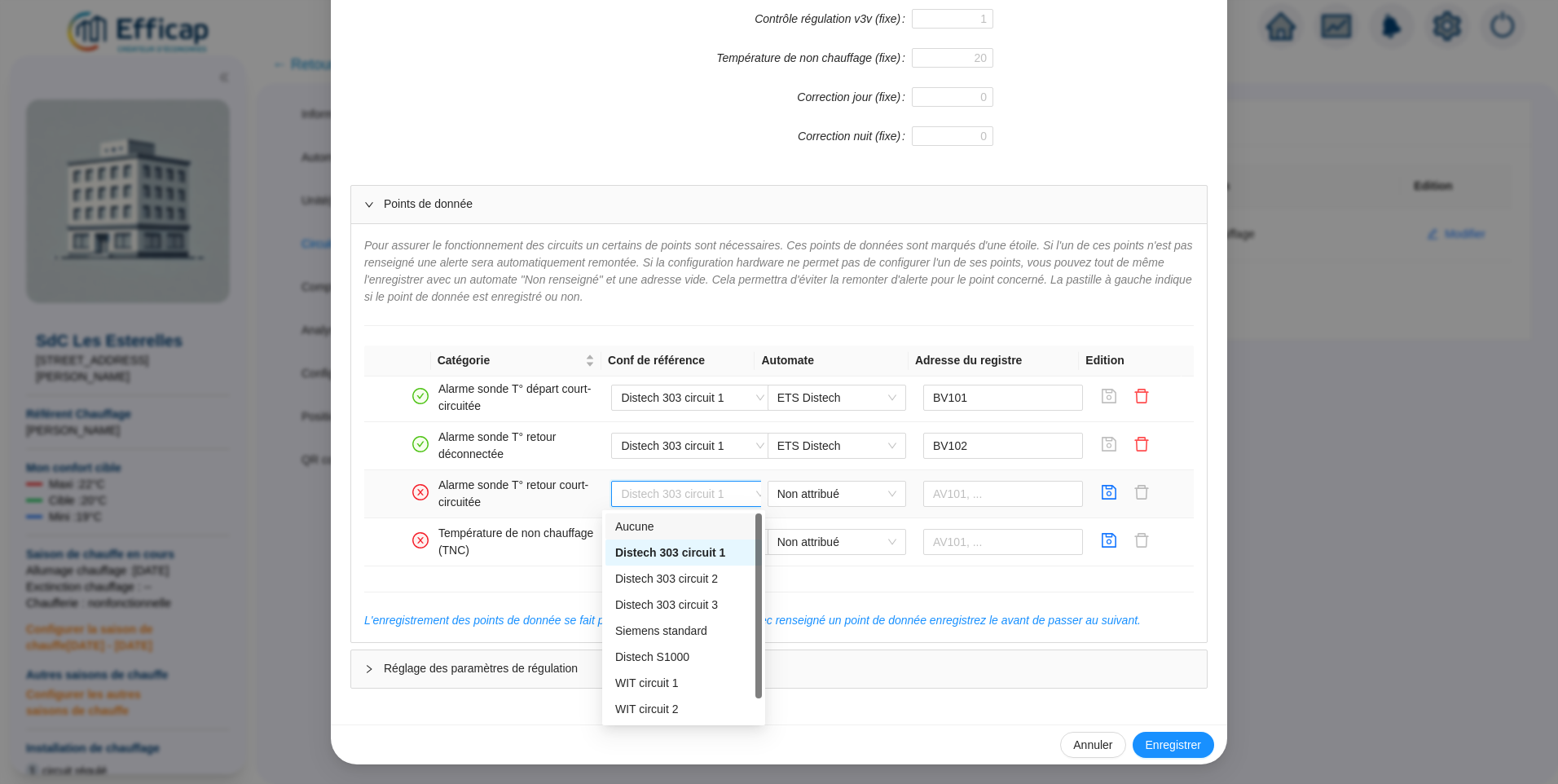
click at [681, 525] on div "Aucune" at bounding box center [684, 527] width 137 height 17
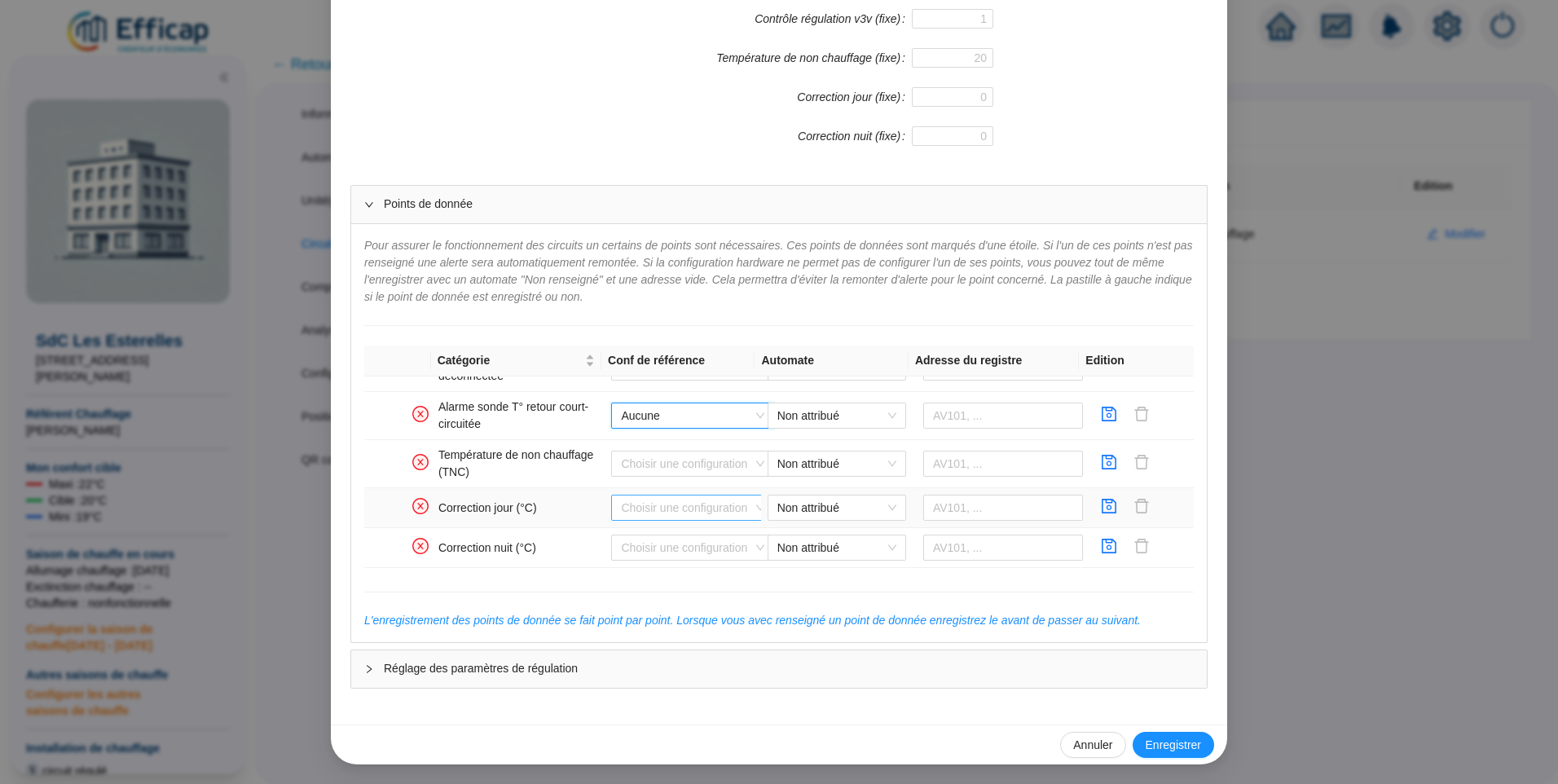
scroll to position [1059, 0]
click at [663, 462] on input "search" at bounding box center [686, 461] width 128 height 25
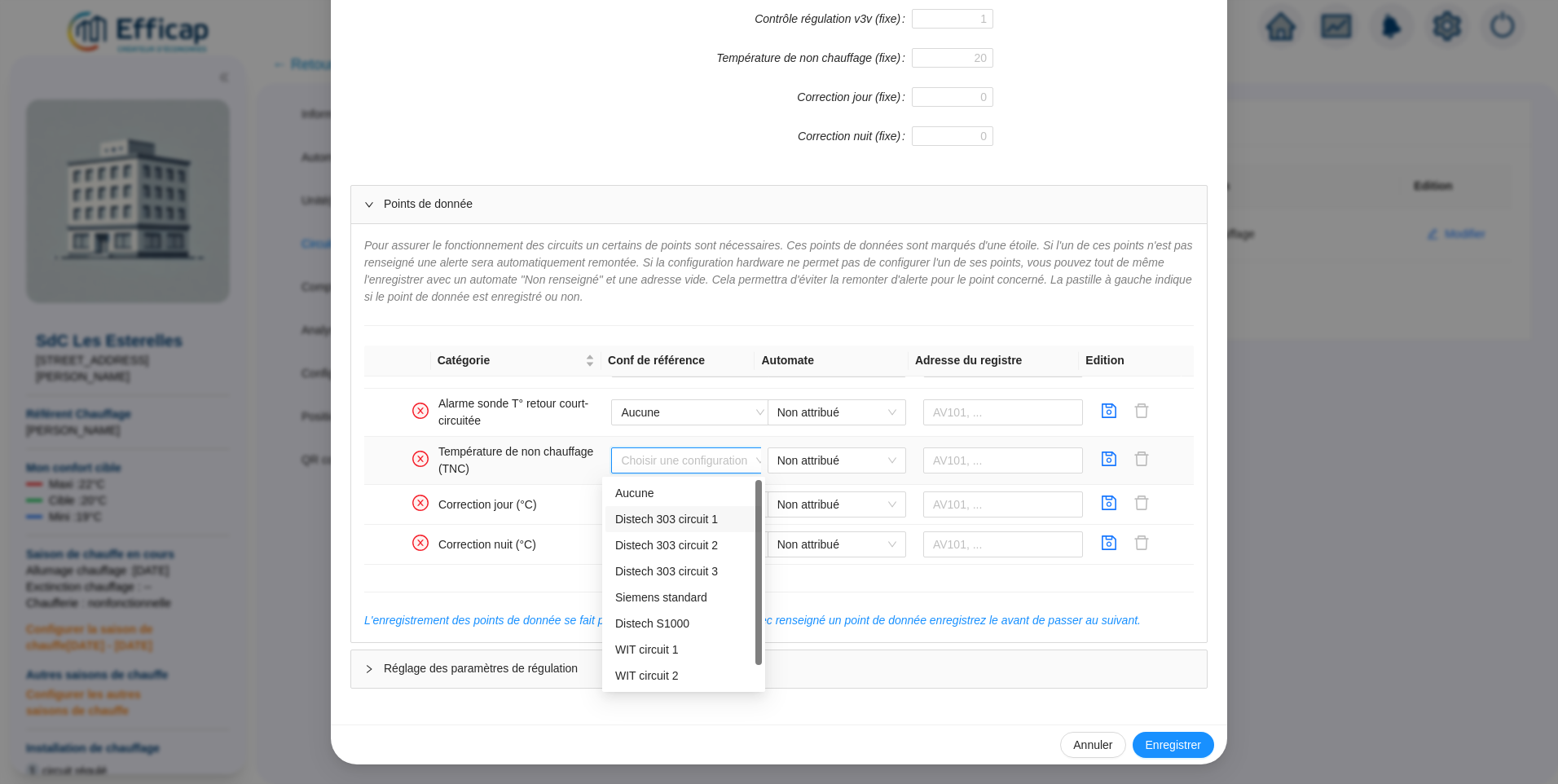
click at [665, 520] on div "Distech 303 circuit 1" at bounding box center [684, 519] width 137 height 17
type input "AV112"
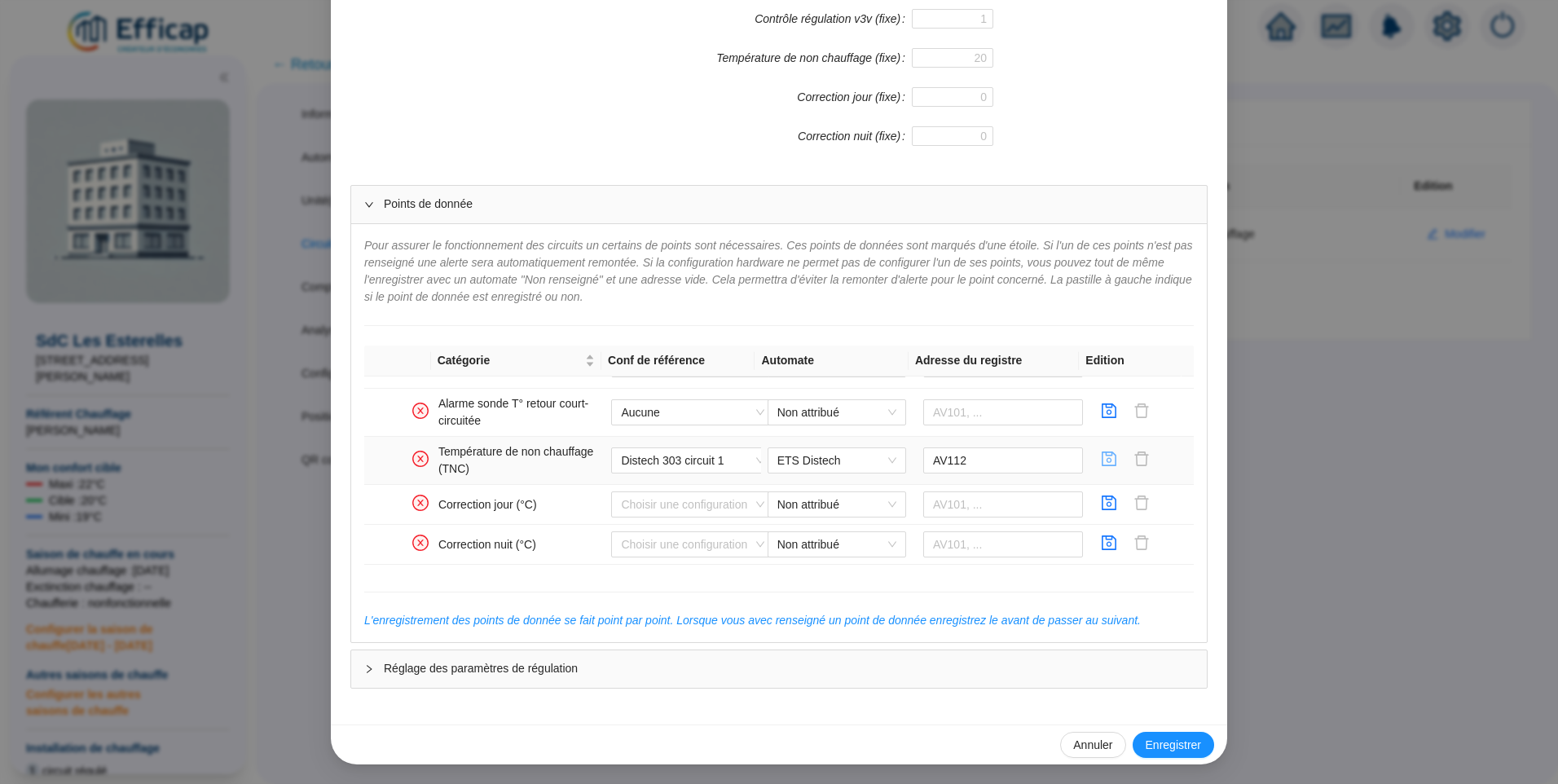
click at [1101, 463] on icon "save" at bounding box center [1109, 459] width 16 height 16
click at [692, 513] on input "search" at bounding box center [686, 504] width 128 height 25
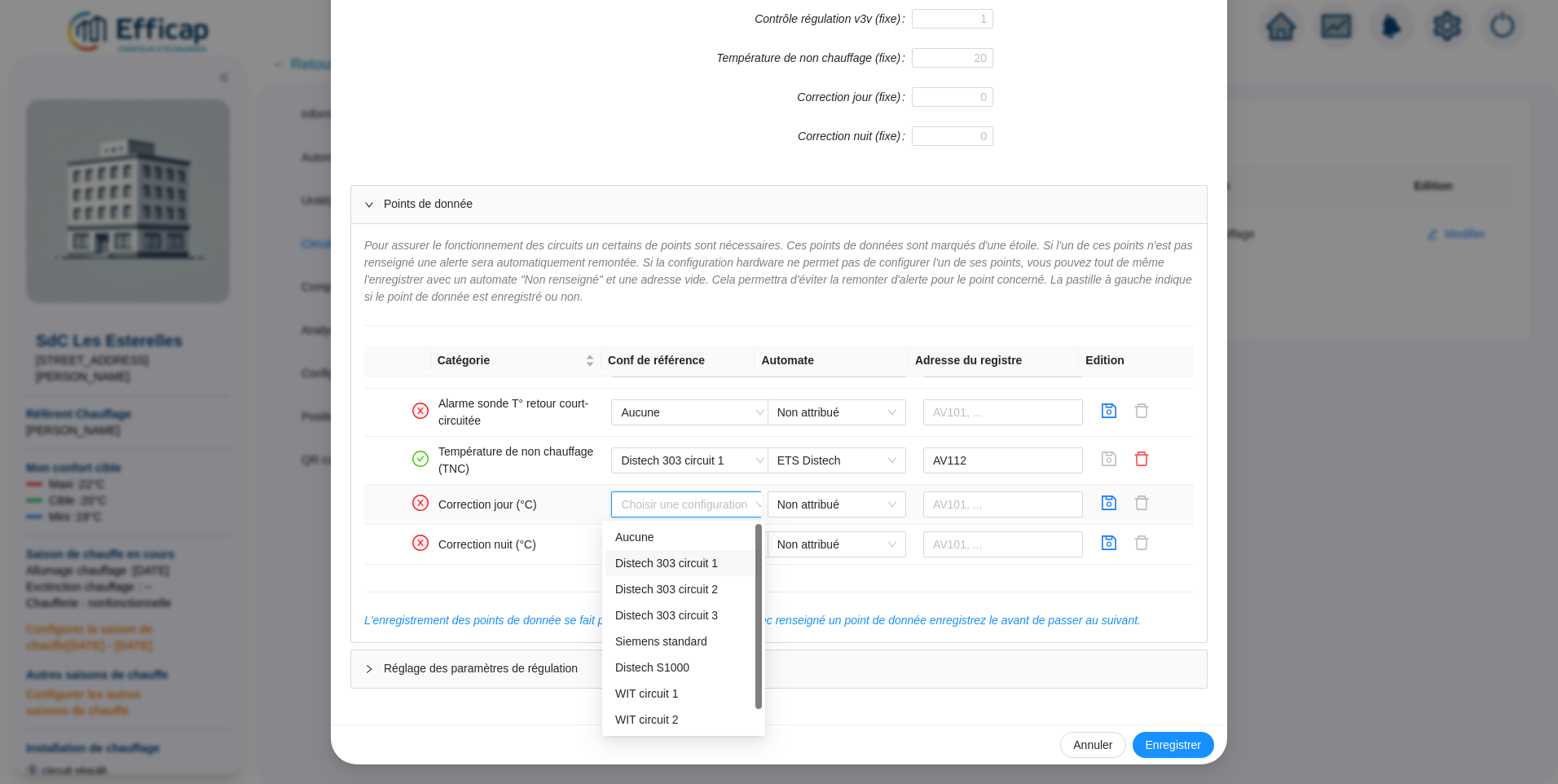
click at [664, 559] on div "Distech 303 circuit 1" at bounding box center [684, 563] width 137 height 17
type input "AV110"
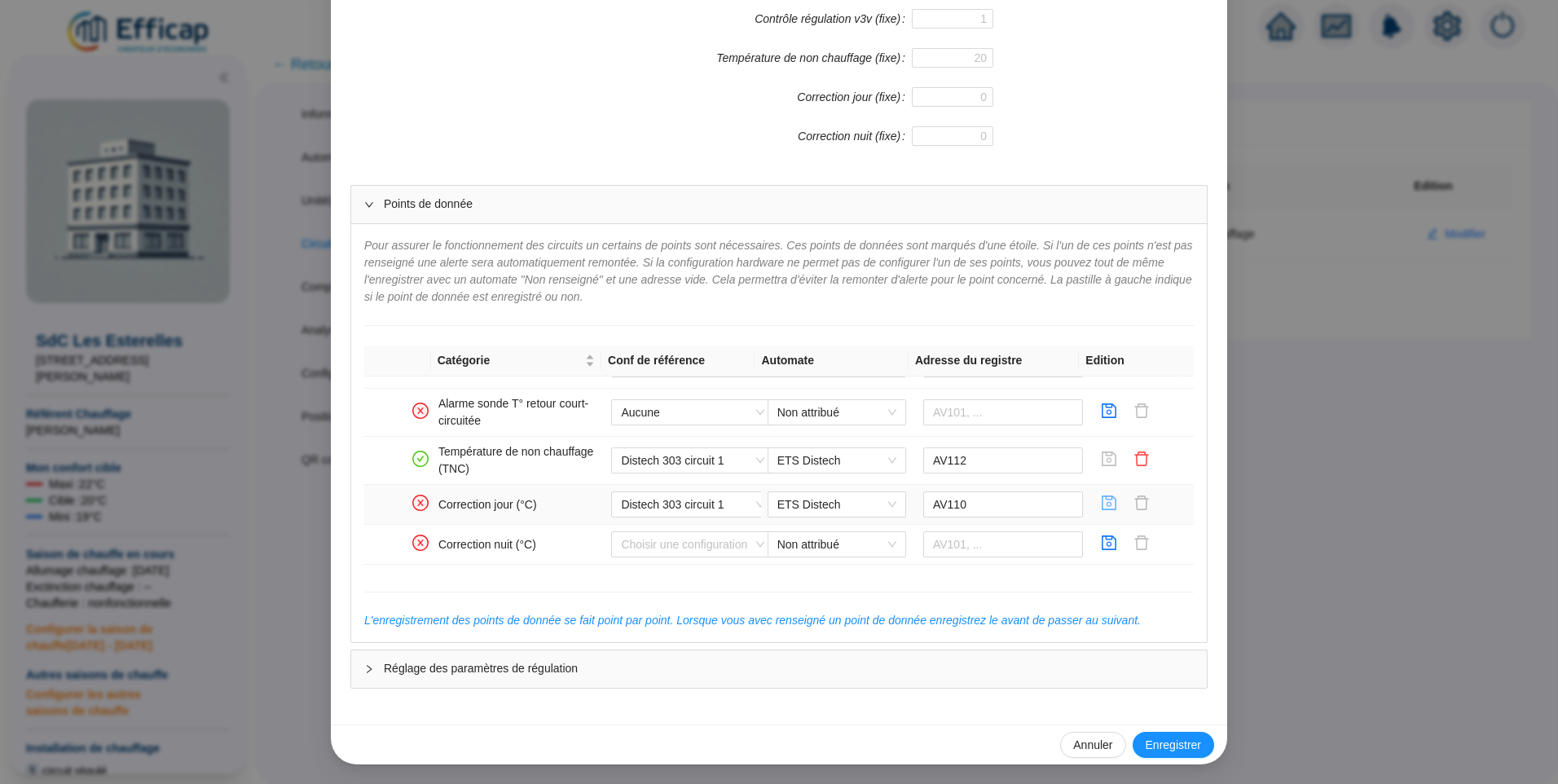
click at [1101, 508] on icon "save" at bounding box center [1109, 503] width 16 height 16
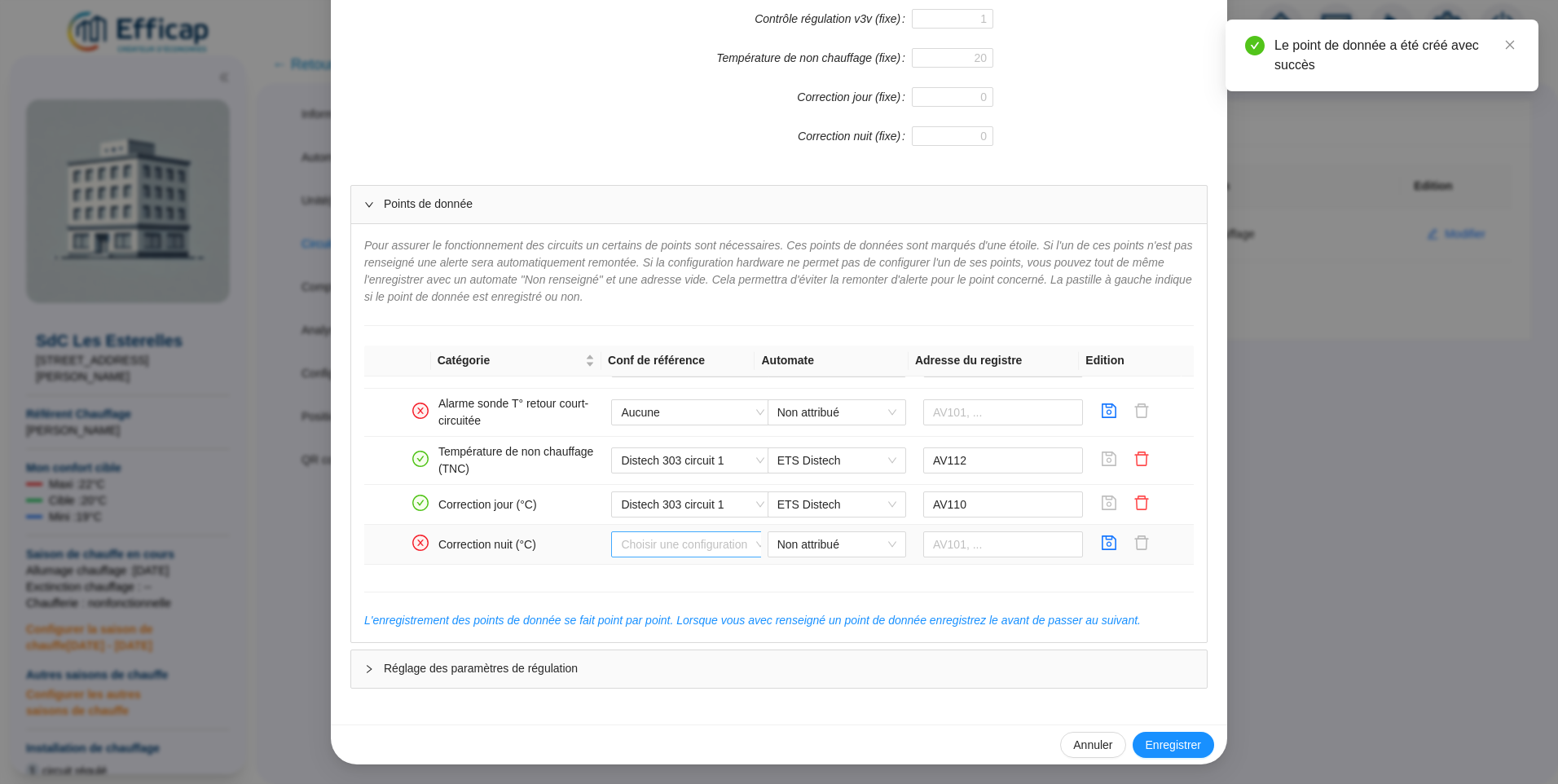
click at [680, 542] on input "search" at bounding box center [686, 545] width 128 height 25
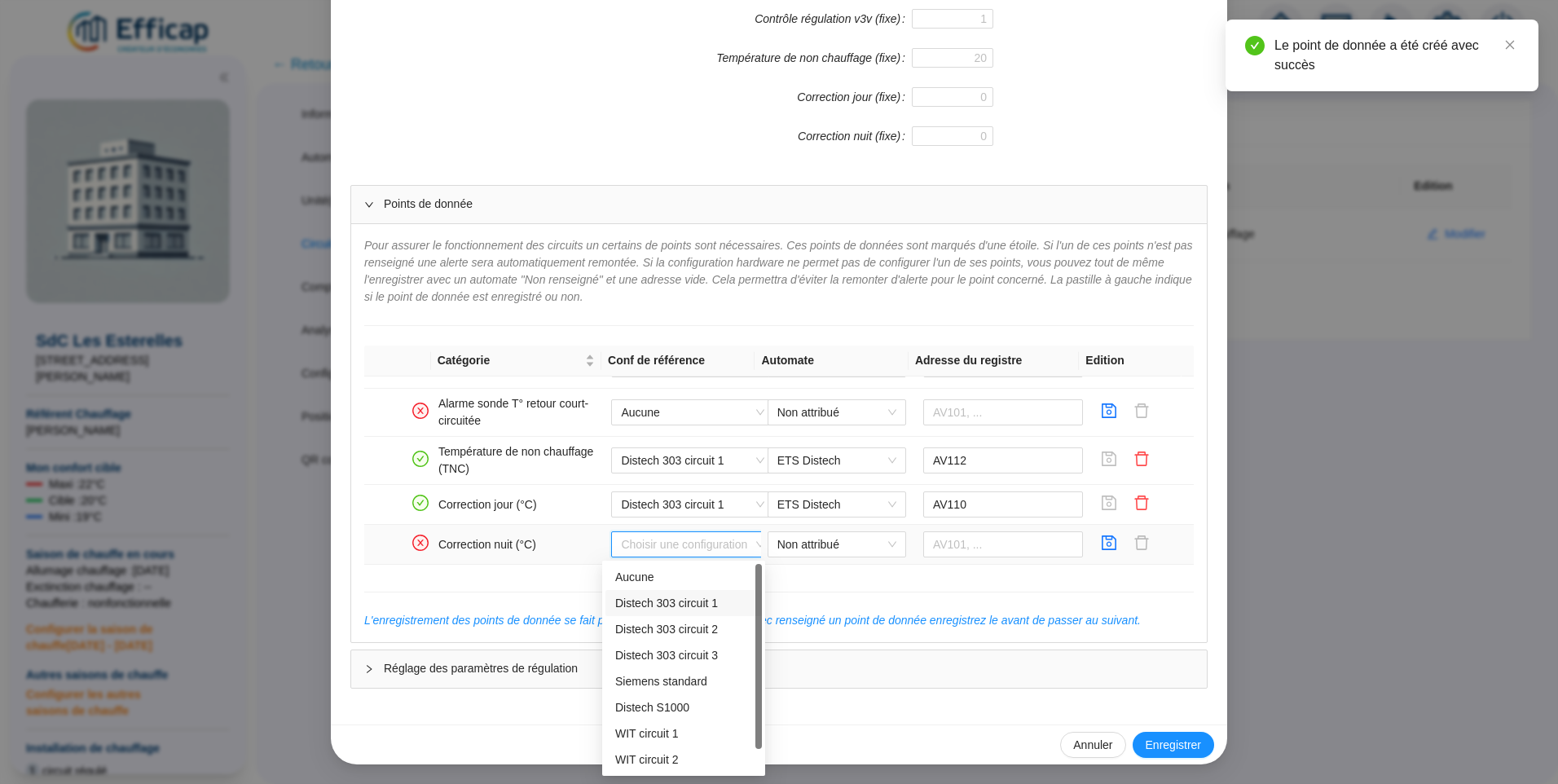
click at [676, 597] on div "Distech 303 circuit 1" at bounding box center [684, 603] width 137 height 17
type input "AV111"
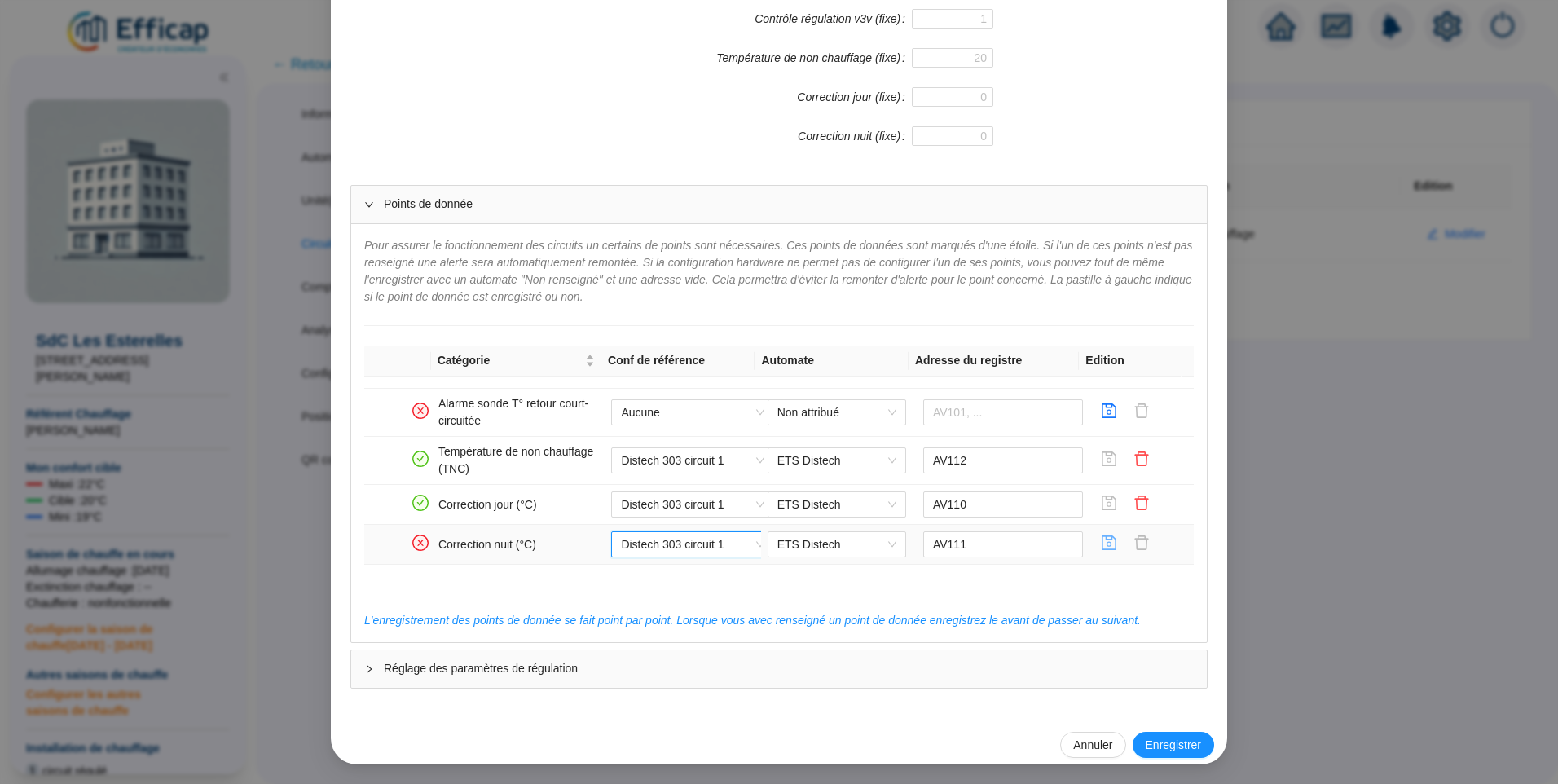
click at [1103, 538] on icon "save" at bounding box center [1110, 543] width 15 height 15
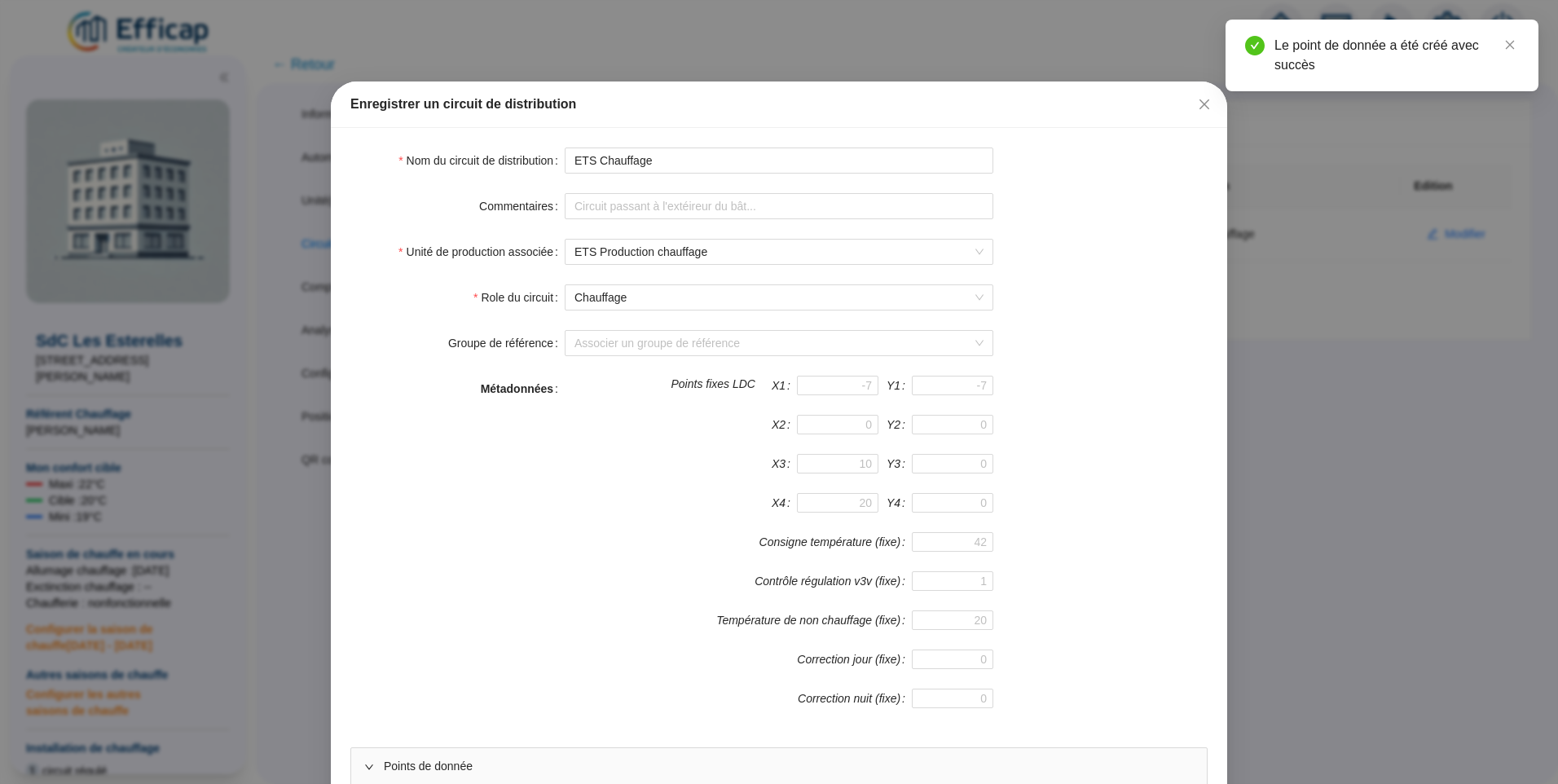
scroll to position [562, 0]
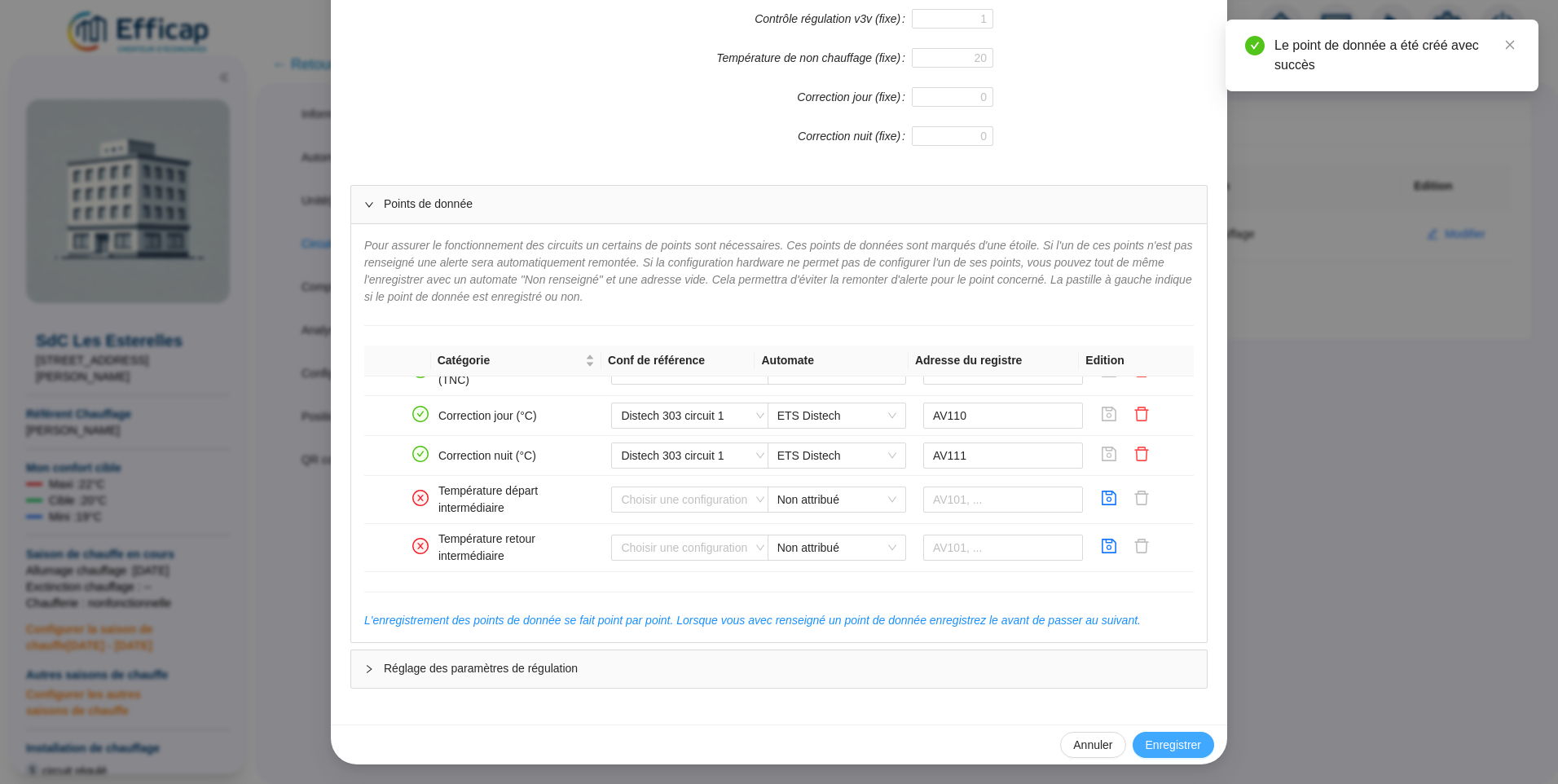
click at [1179, 733] on button "Enregistrer" at bounding box center [1173, 745] width 81 height 26
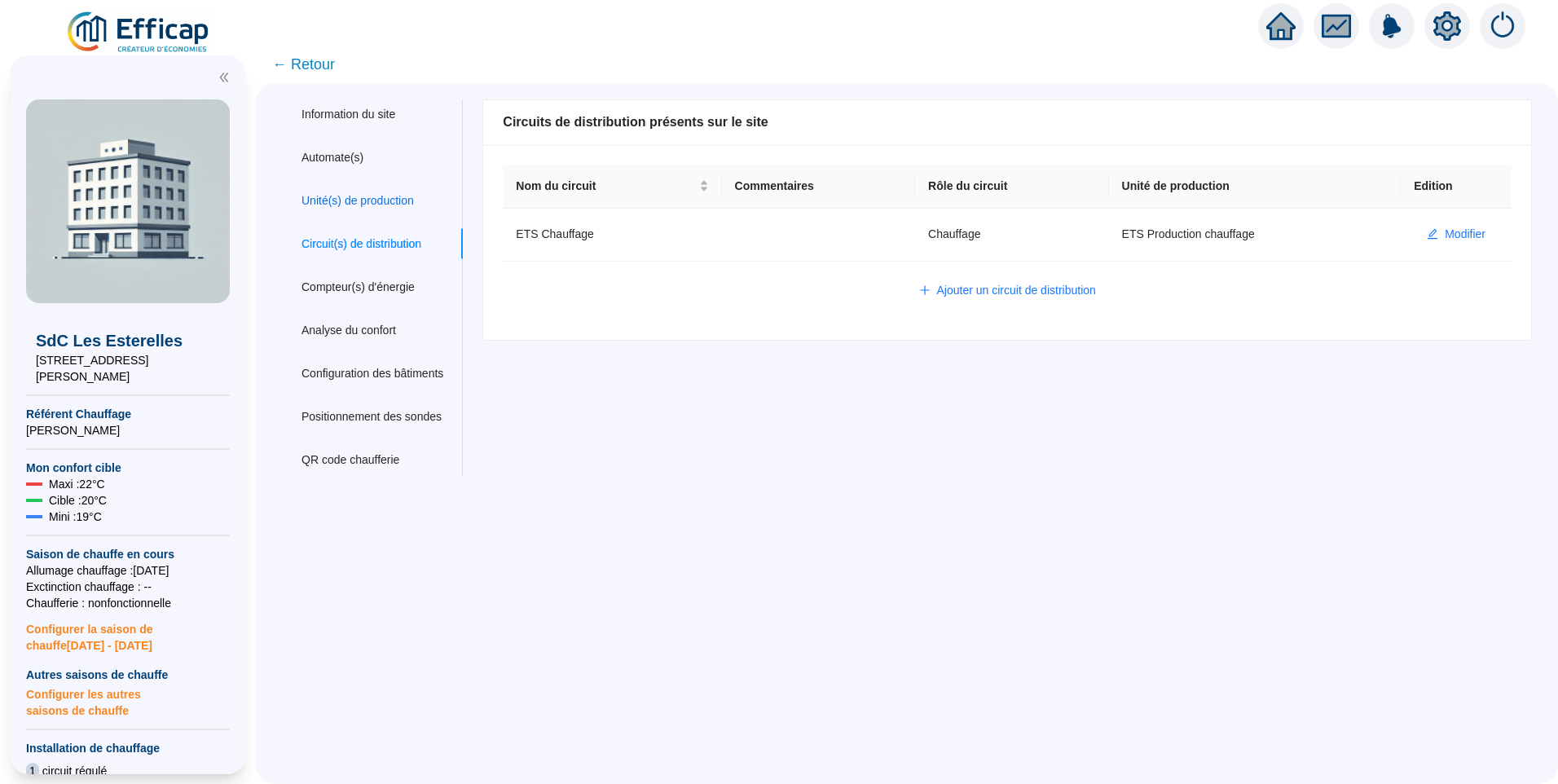
click at [372, 206] on div "Unité(s) de production" at bounding box center [357, 201] width 113 height 17
click at [1001, 296] on span "Ajouter une unité de production" at bounding box center [1016, 290] width 159 height 17
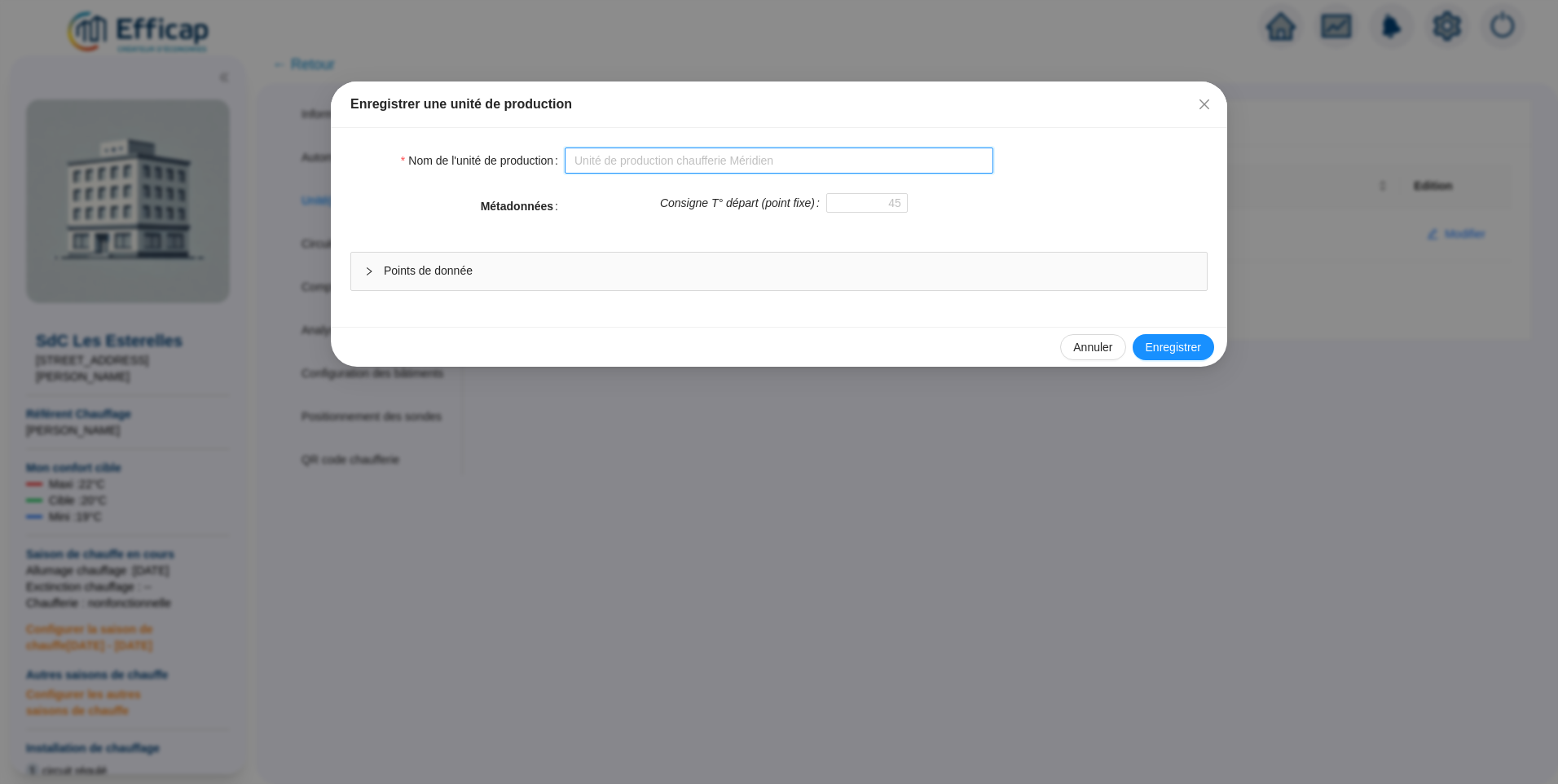
click at [615, 160] on input "Nom de l'unité de production" at bounding box center [779, 160] width 429 height 26
click at [674, 160] on input "ETS Production chauffage" at bounding box center [779, 160] width 429 height 26
type input "ETS Production ECS"
click at [569, 267] on span "Points de donnée" at bounding box center [788, 271] width 810 height 17
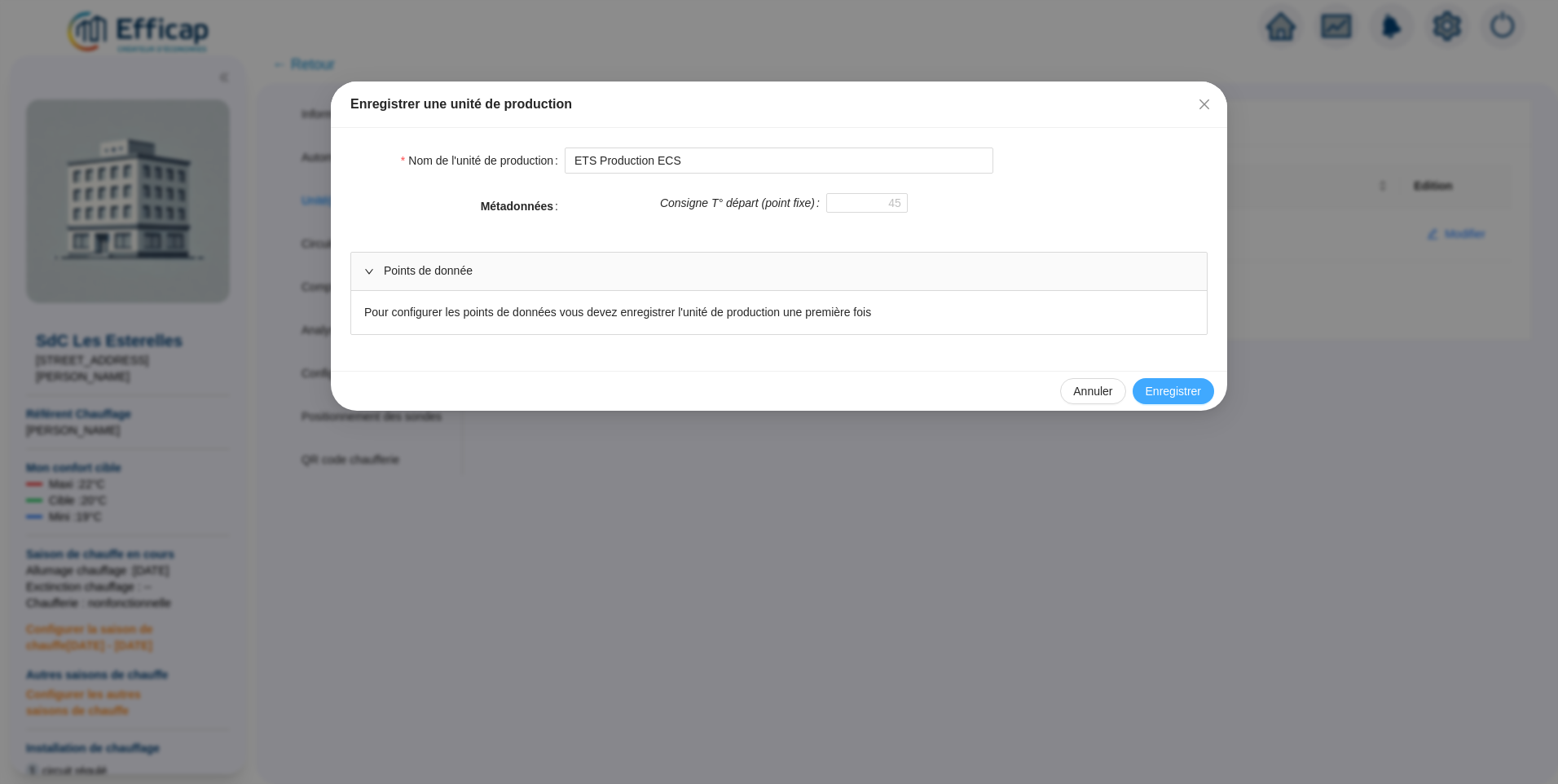
click at [1193, 392] on span "Enregistrer" at bounding box center [1173, 391] width 55 height 17
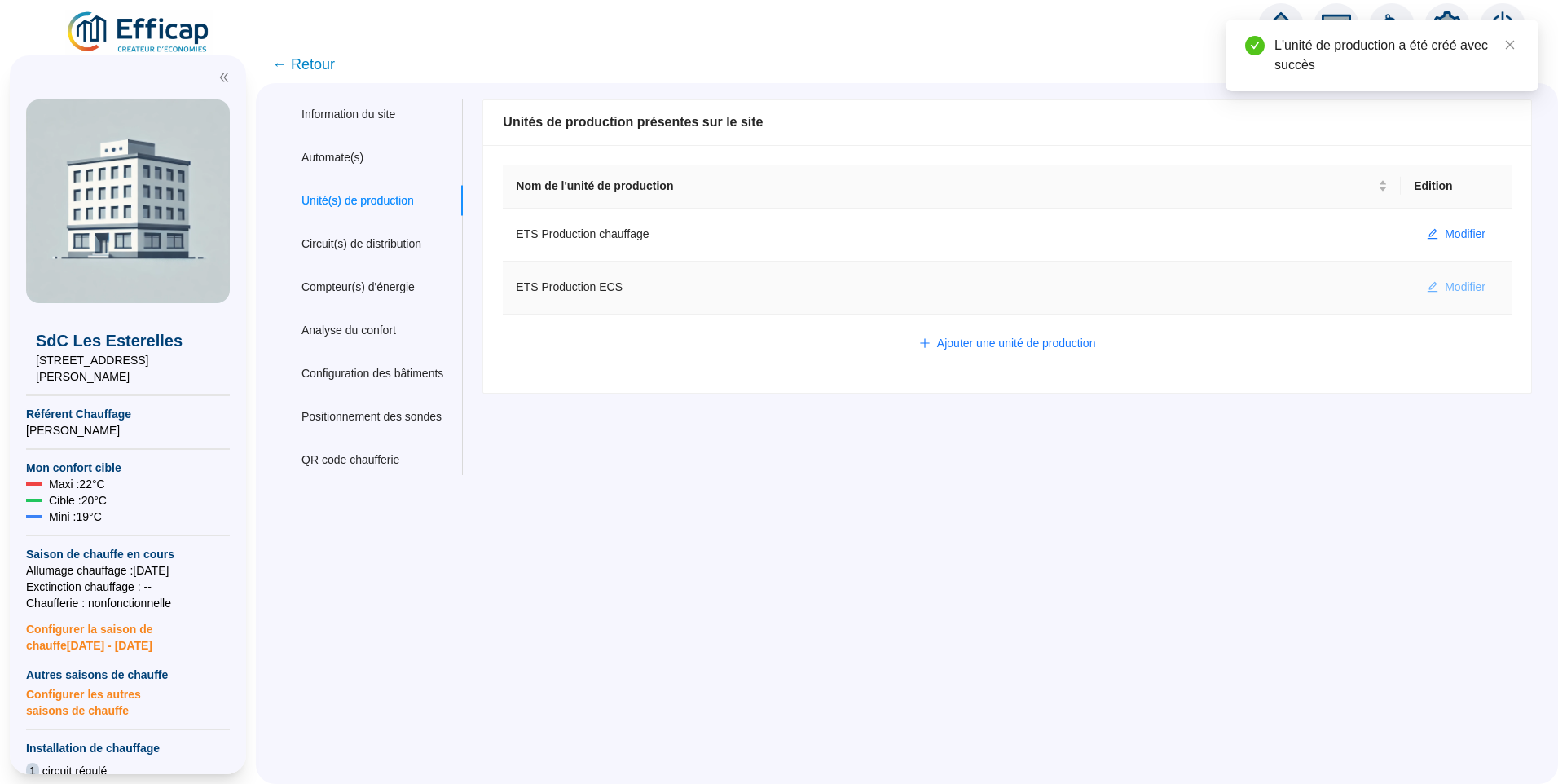
click at [1451, 291] on span "Modifier" at bounding box center [1466, 287] width 41 height 17
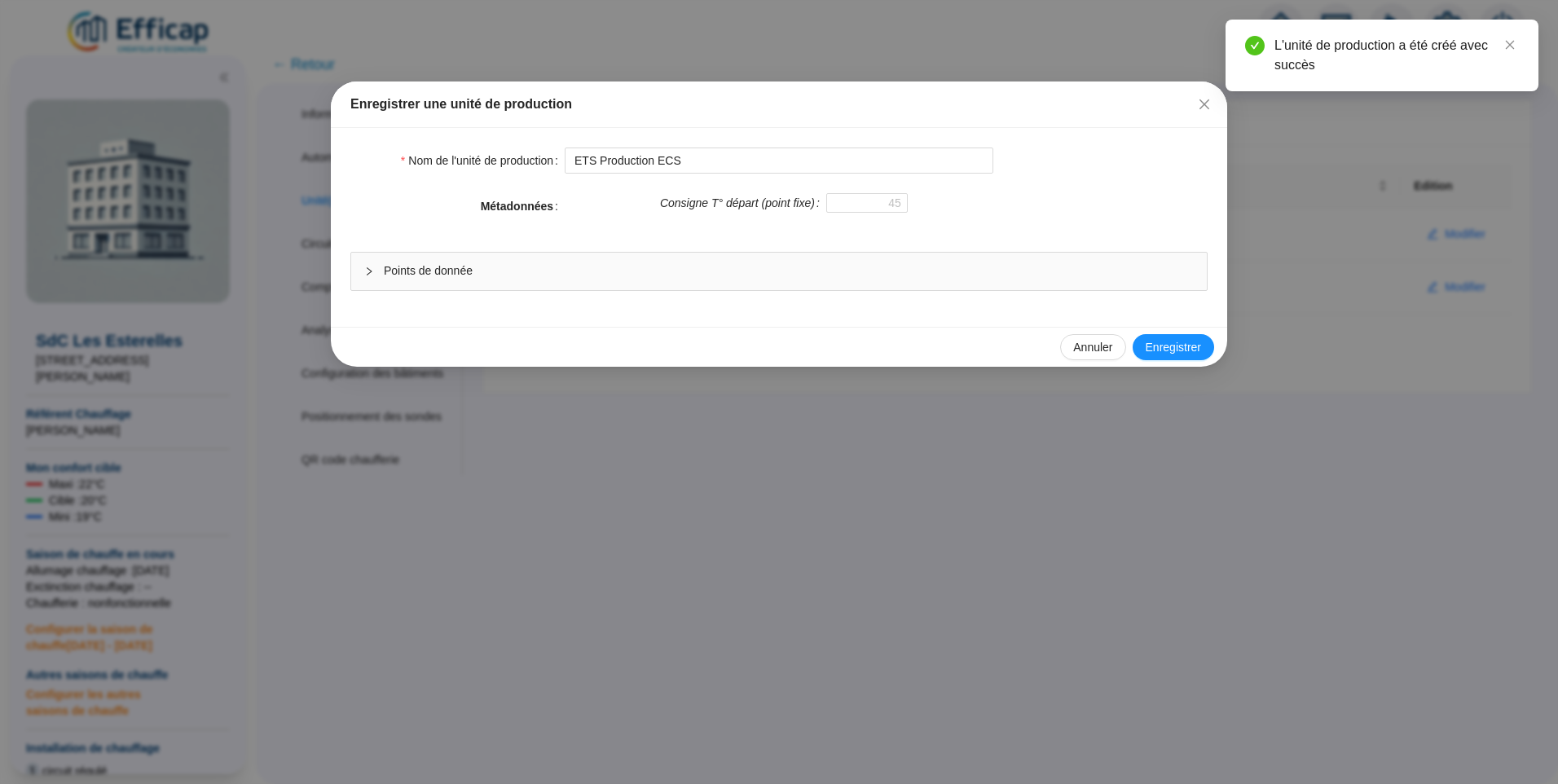
click at [530, 272] on span "Points de donnée" at bounding box center [788, 271] width 810 height 17
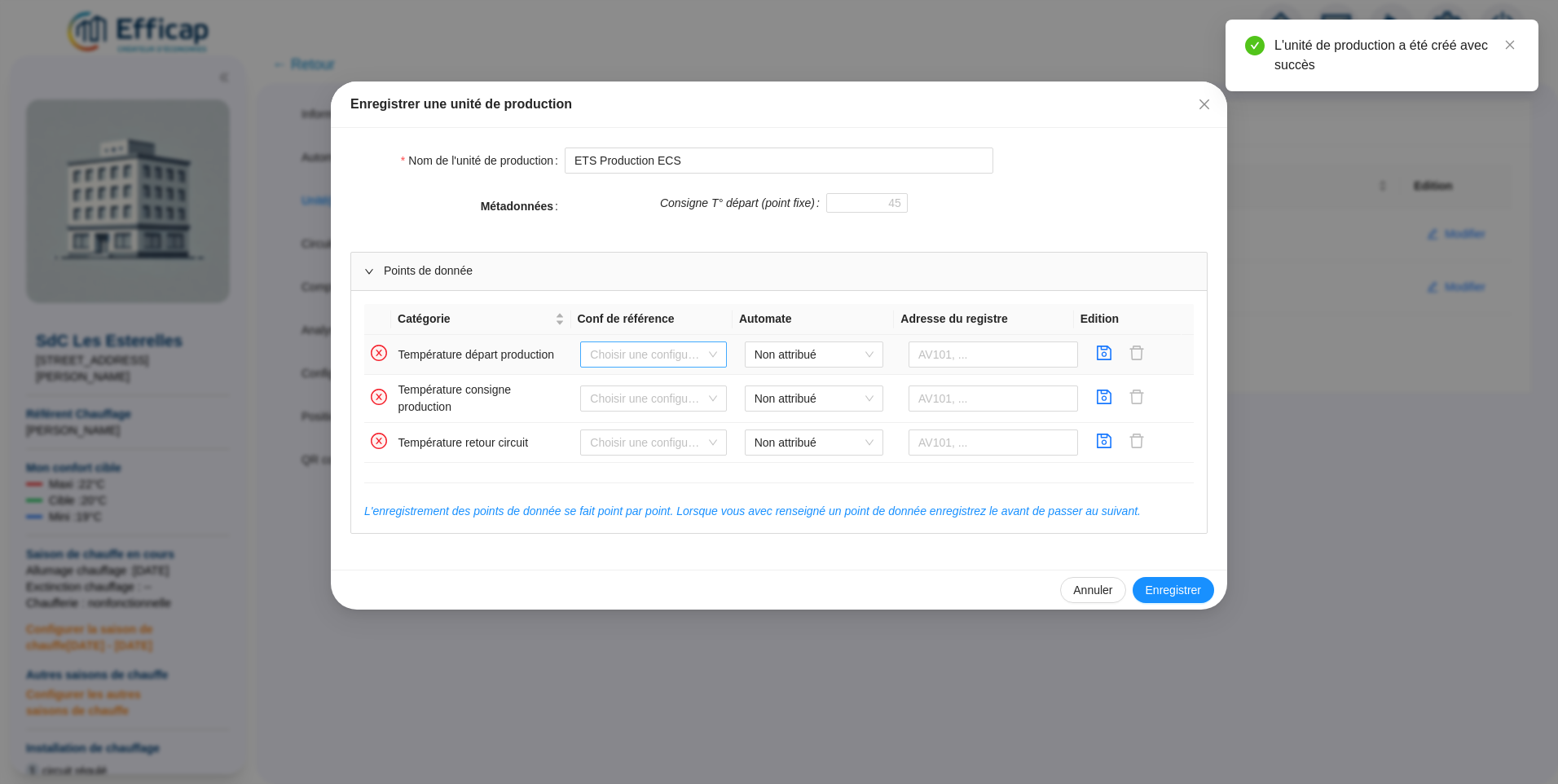
click at [663, 352] on input "search" at bounding box center [646, 355] width 113 height 25
click at [645, 385] on div "Aucune" at bounding box center [651, 387] width 121 height 17
click at [793, 351] on span "Non attribué" at bounding box center [814, 355] width 119 height 25
click at [780, 383] on div "ETS Distech" at bounding box center [808, 387] width 113 height 17
click at [951, 355] on input "text" at bounding box center [993, 355] width 170 height 26
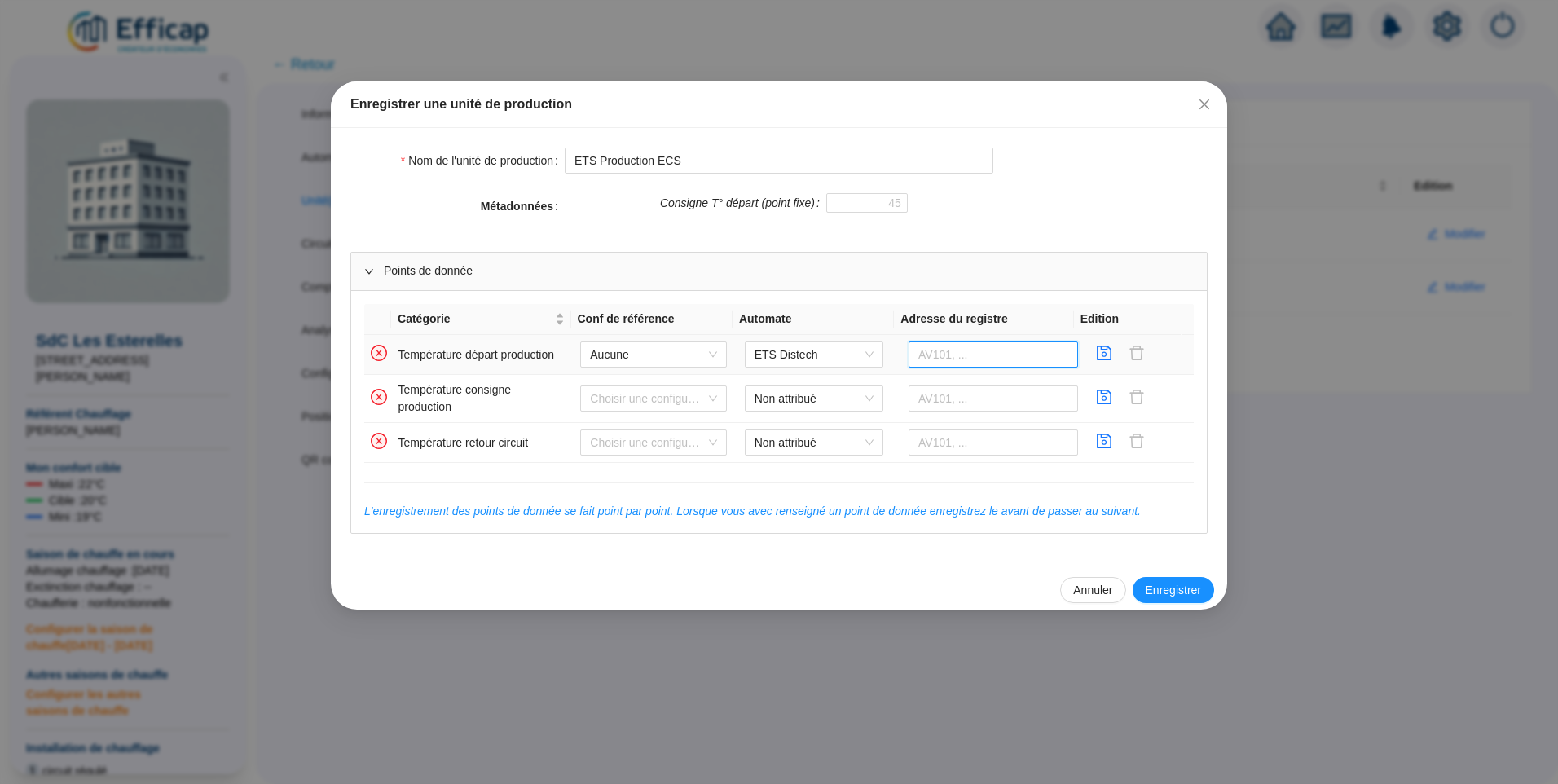
click at [925, 344] on input "text" at bounding box center [993, 355] width 170 height 26
type input "AV900"
click at [1097, 356] on icon "save" at bounding box center [1105, 353] width 15 height 15
click at [769, 457] on td "Non attribué" at bounding box center [820, 443] width 164 height 40
click at [795, 446] on span "Non attribué" at bounding box center [814, 443] width 119 height 25
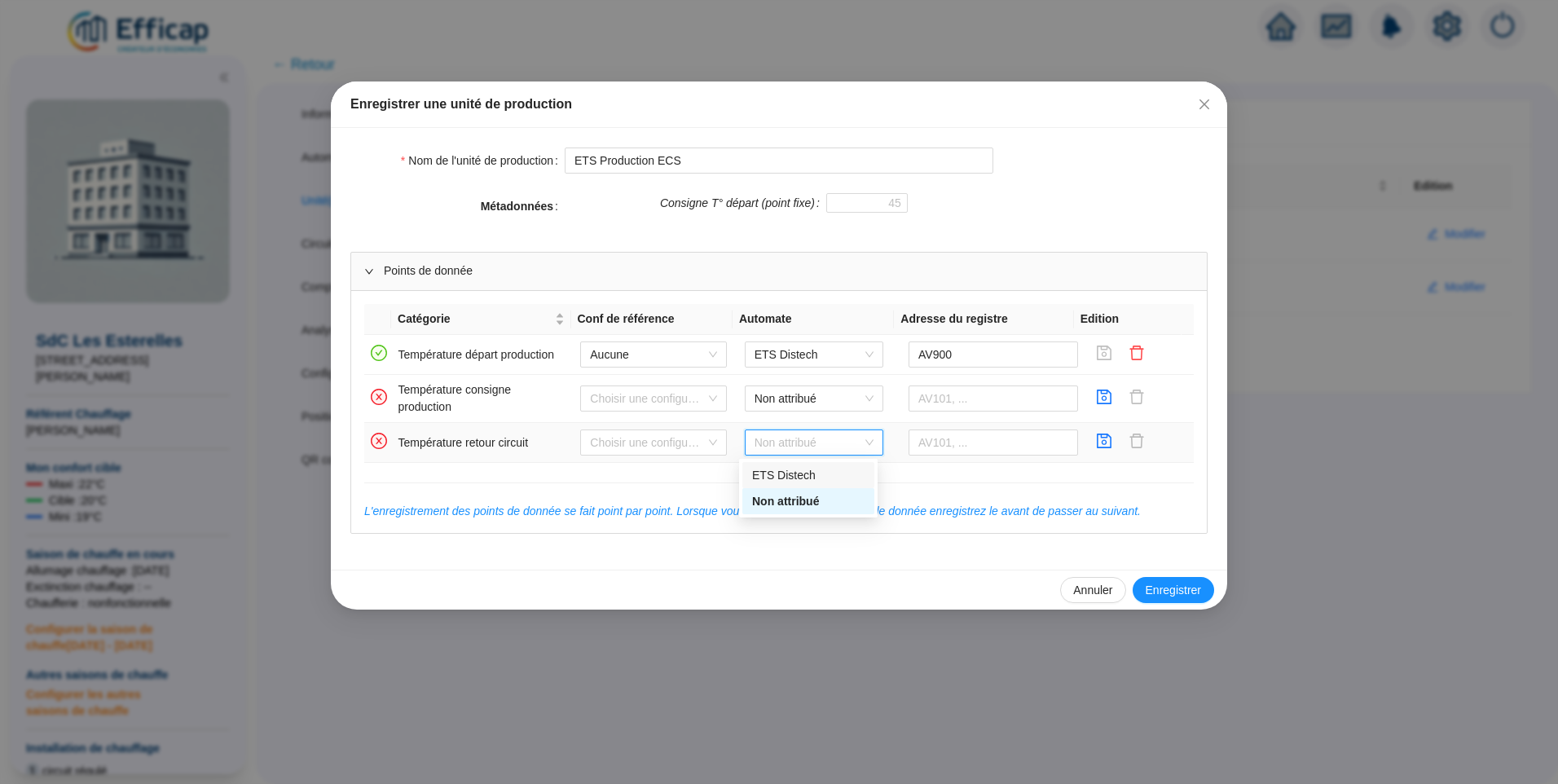
click at [795, 471] on div "ETS Distech" at bounding box center [808, 475] width 113 height 17
click at [937, 441] on input "text" at bounding box center [993, 443] width 170 height 26
type input "AV901"
click at [1097, 445] on icon "save" at bounding box center [1105, 441] width 15 height 15
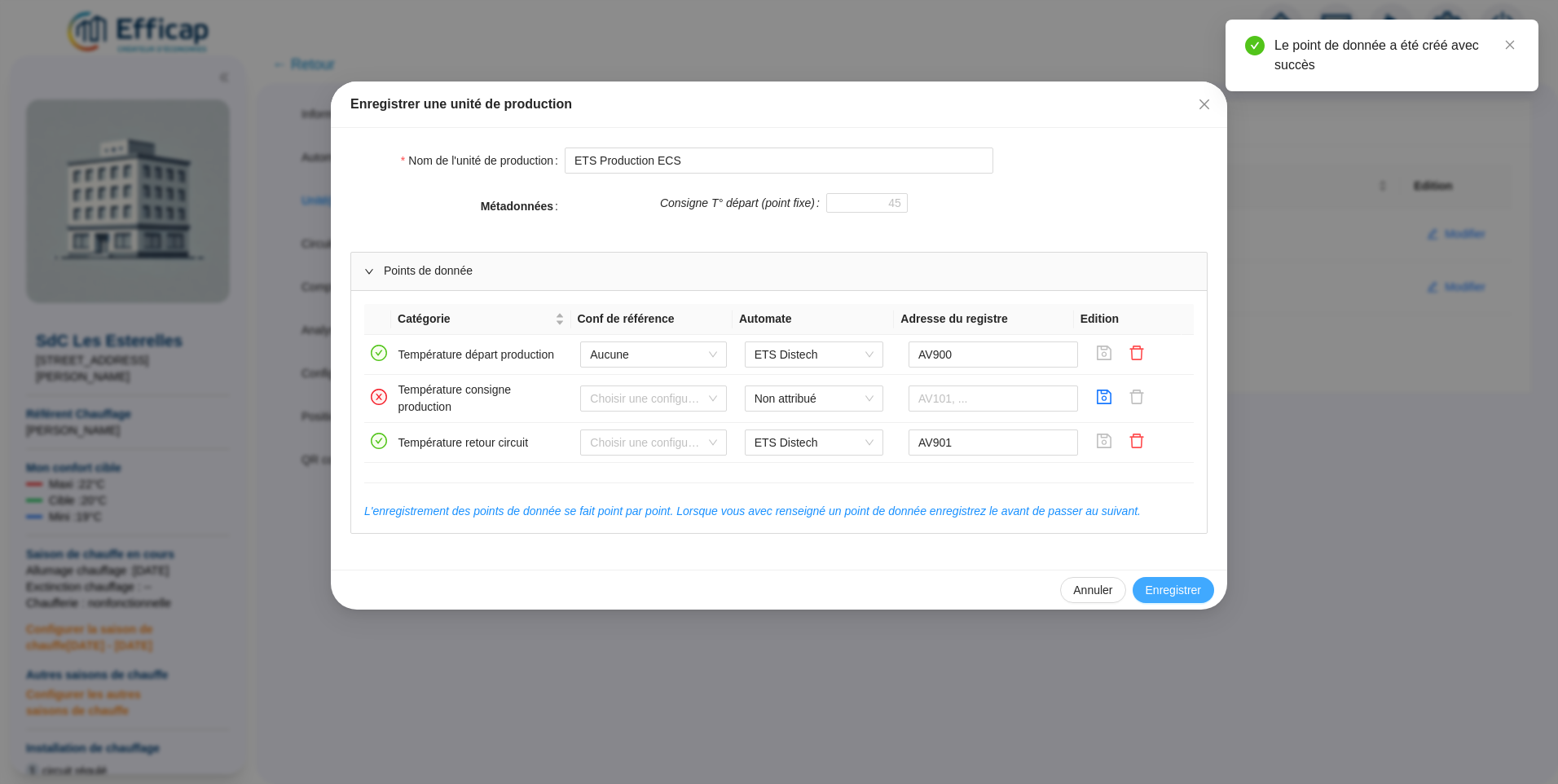
click at [1193, 586] on span "Enregistrer" at bounding box center [1173, 590] width 55 height 17
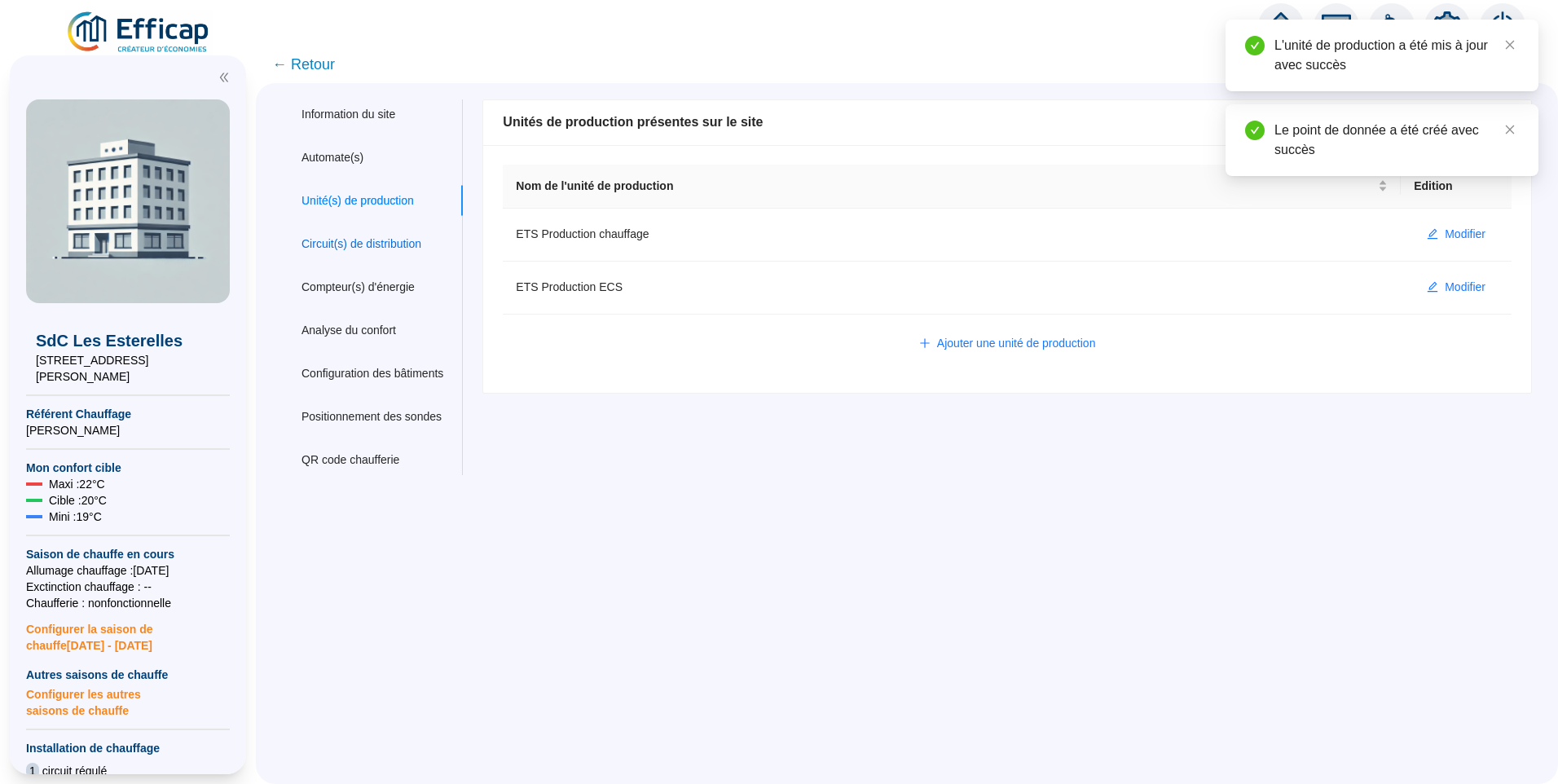
click at [392, 247] on div "Circuit(s) de distribution" at bounding box center [361, 244] width 120 height 17
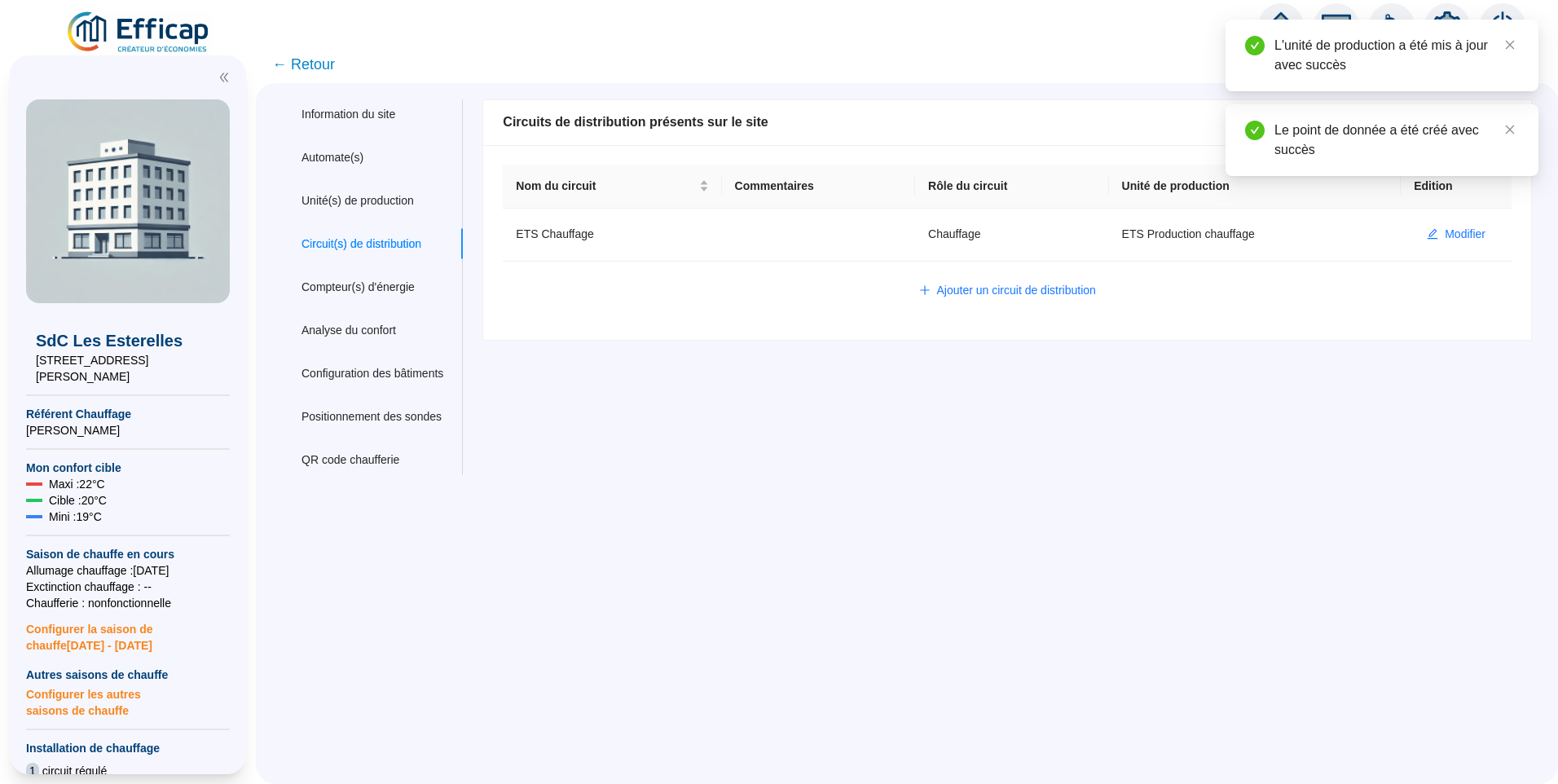
click at [562, 290] on div "Ajouter un circuit de distribution" at bounding box center [1007, 291] width 976 height 26
click at [1032, 288] on span "Ajouter un circuit de distribution" at bounding box center [1016, 290] width 159 height 17
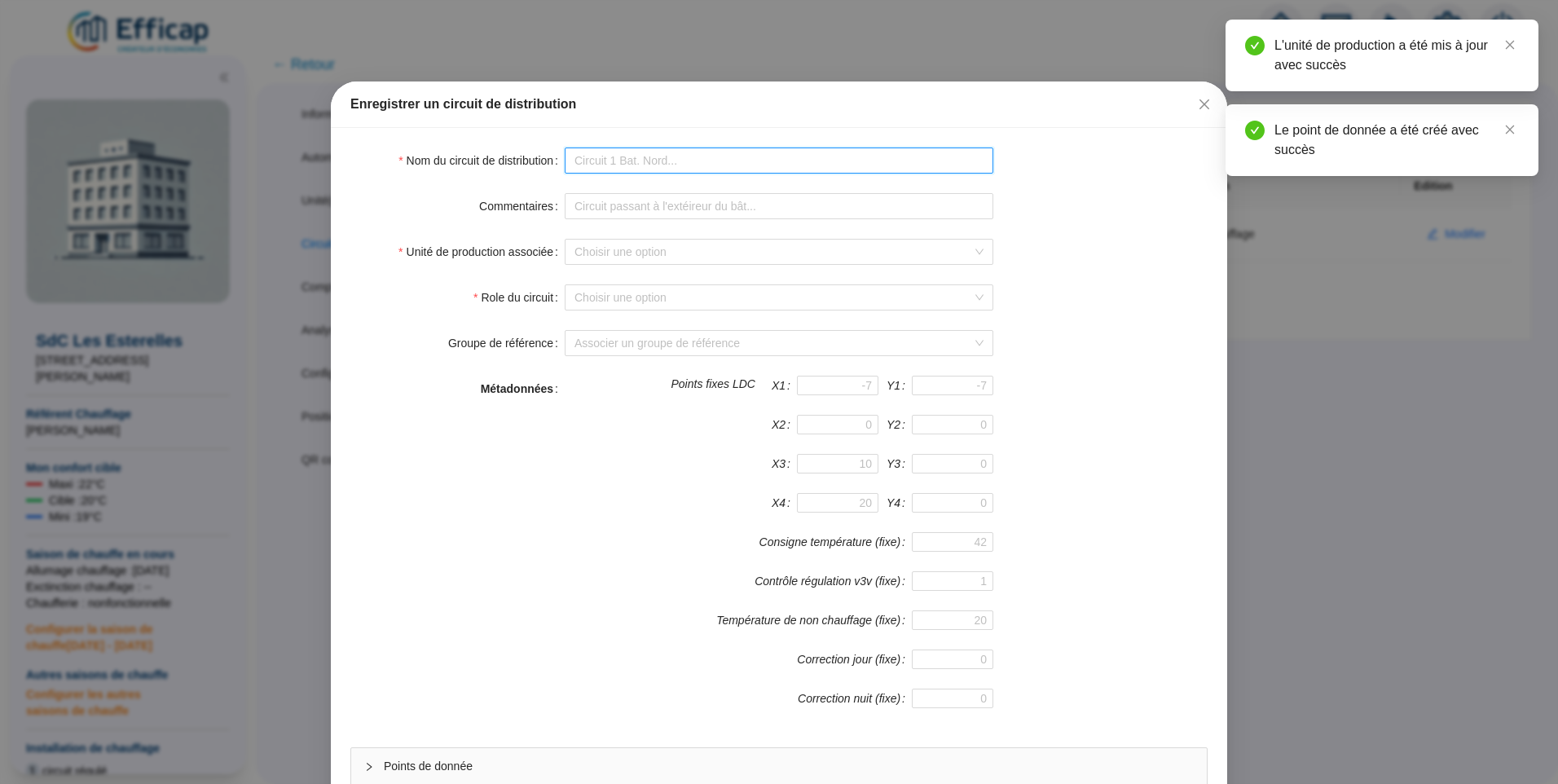
click at [622, 157] on input "Nom du circuit de distribution" at bounding box center [779, 160] width 429 height 26
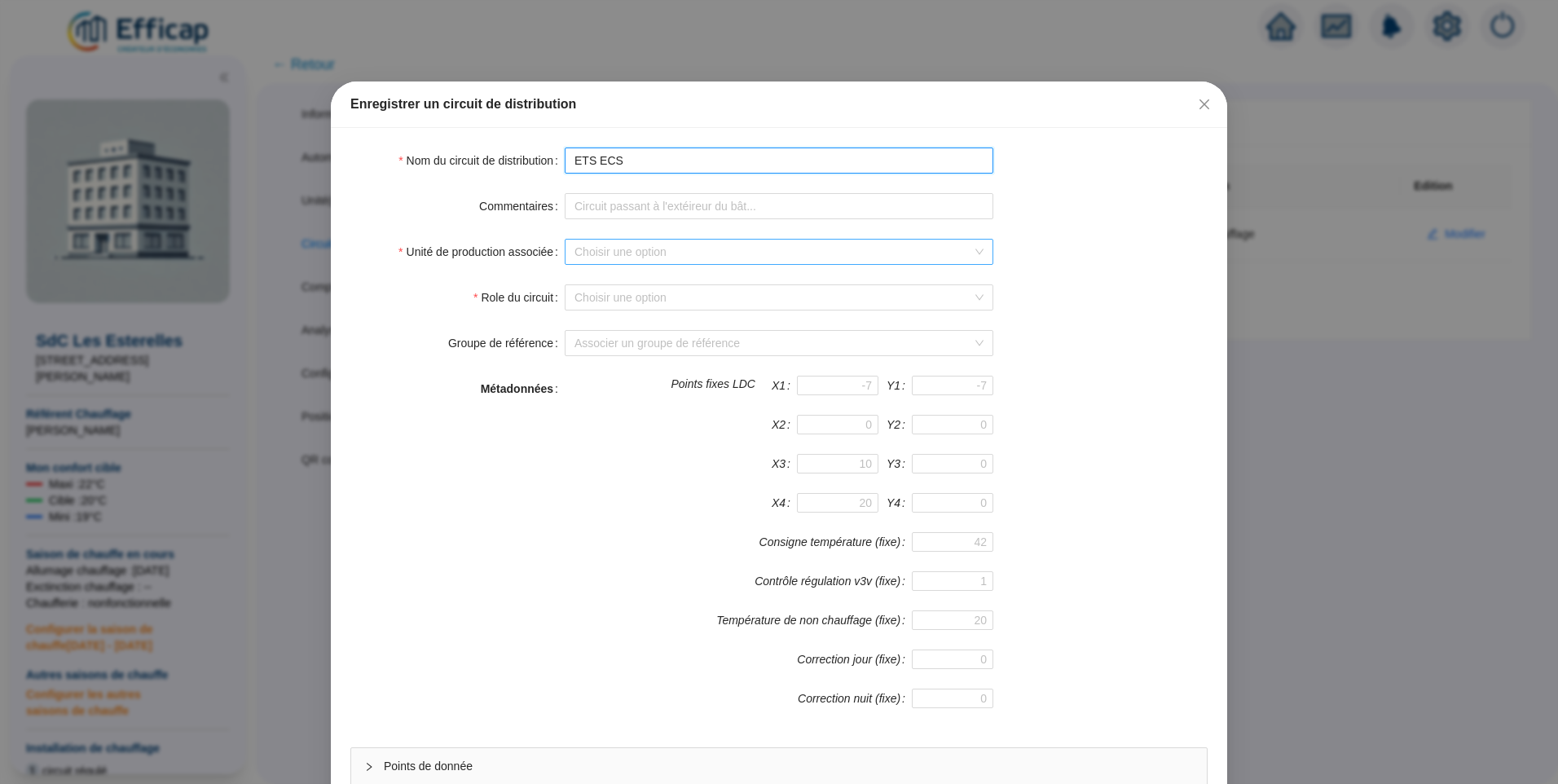
type input "ETS ECS"
click at [661, 255] on input "Unité de production associée" at bounding box center [771, 252] width 394 height 25
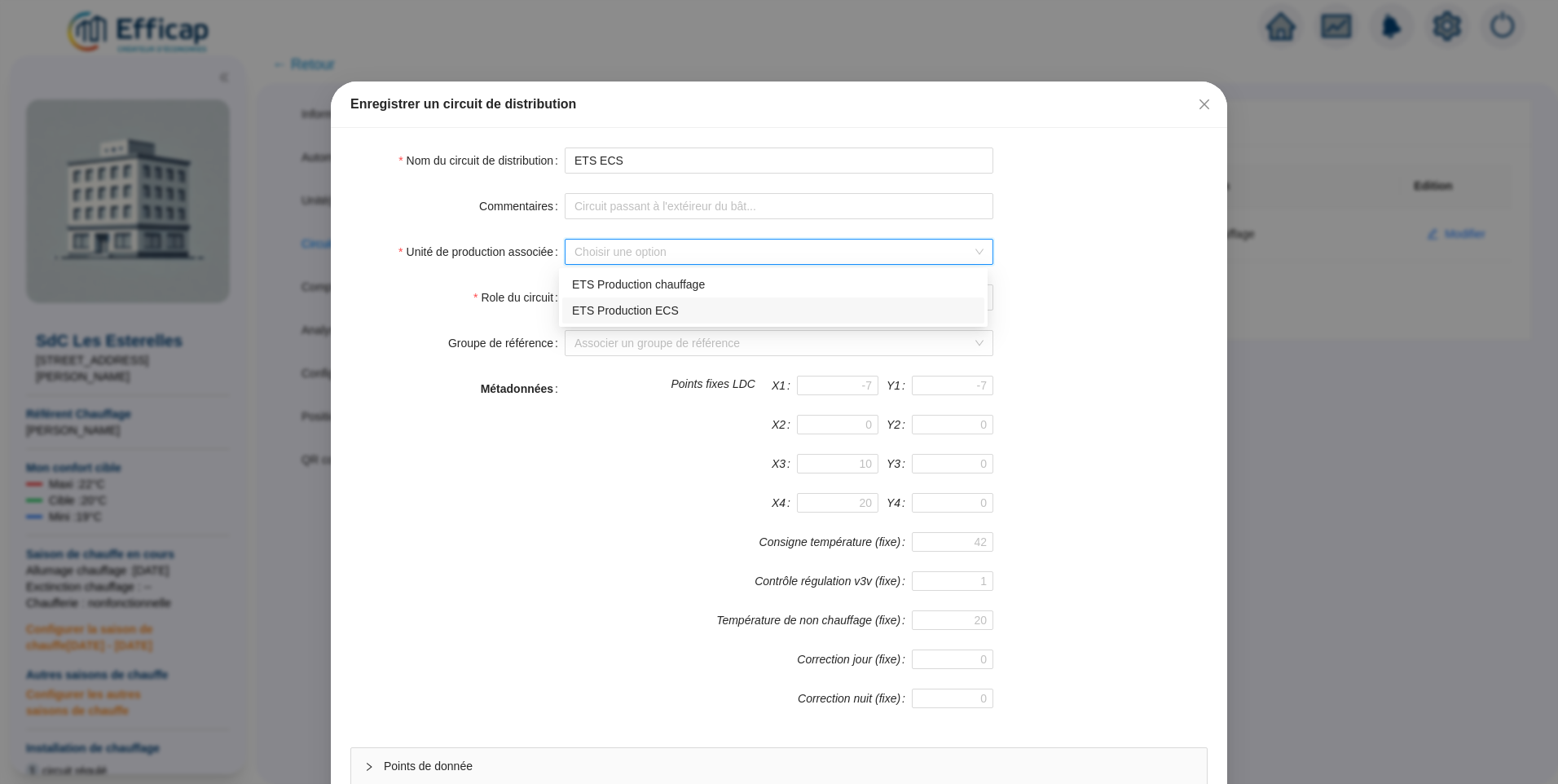
click at [627, 313] on div "ETS Production ECS" at bounding box center [773, 310] width 402 height 17
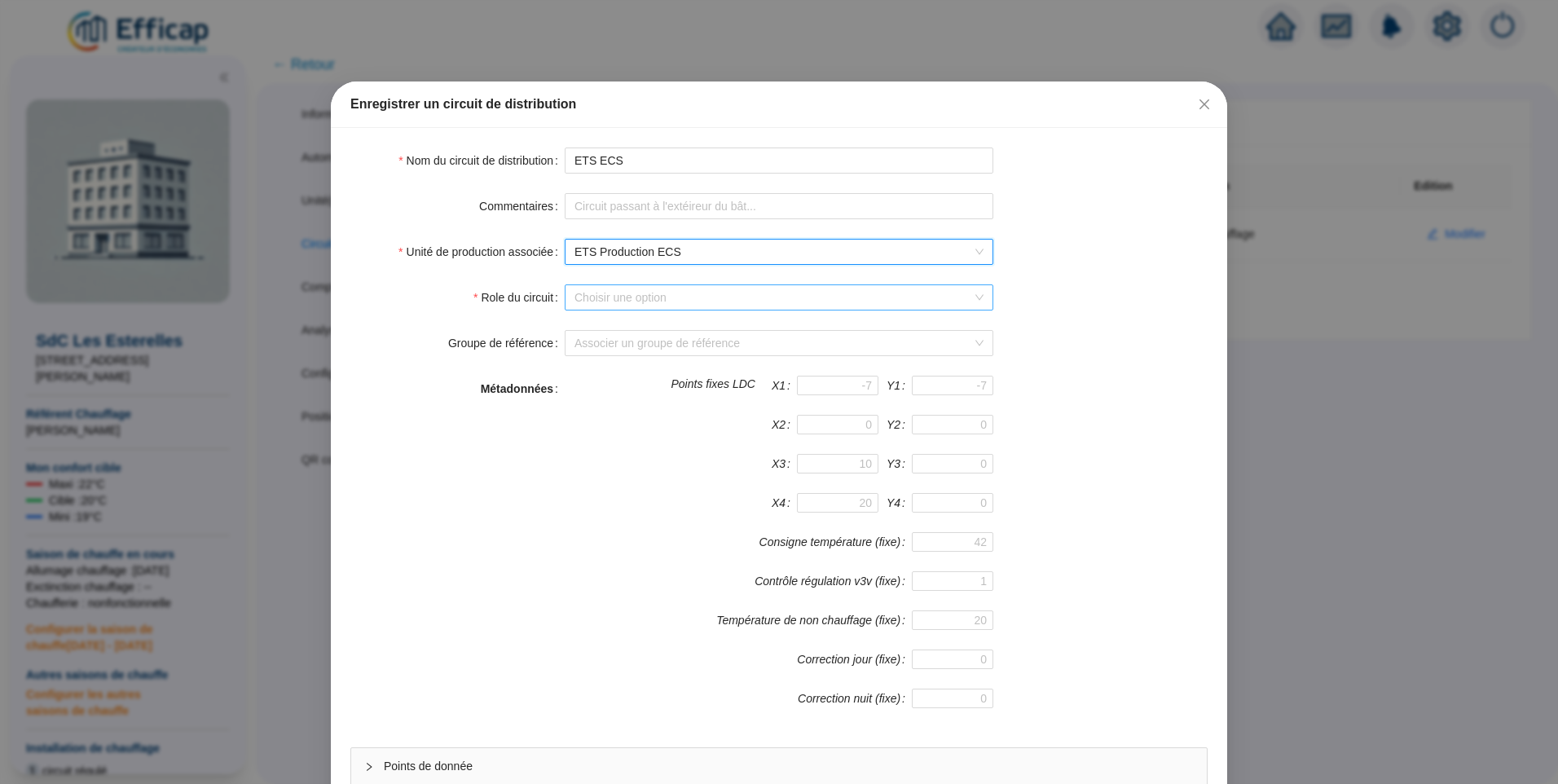
click at [624, 298] on input "Role du circuit" at bounding box center [771, 298] width 394 height 25
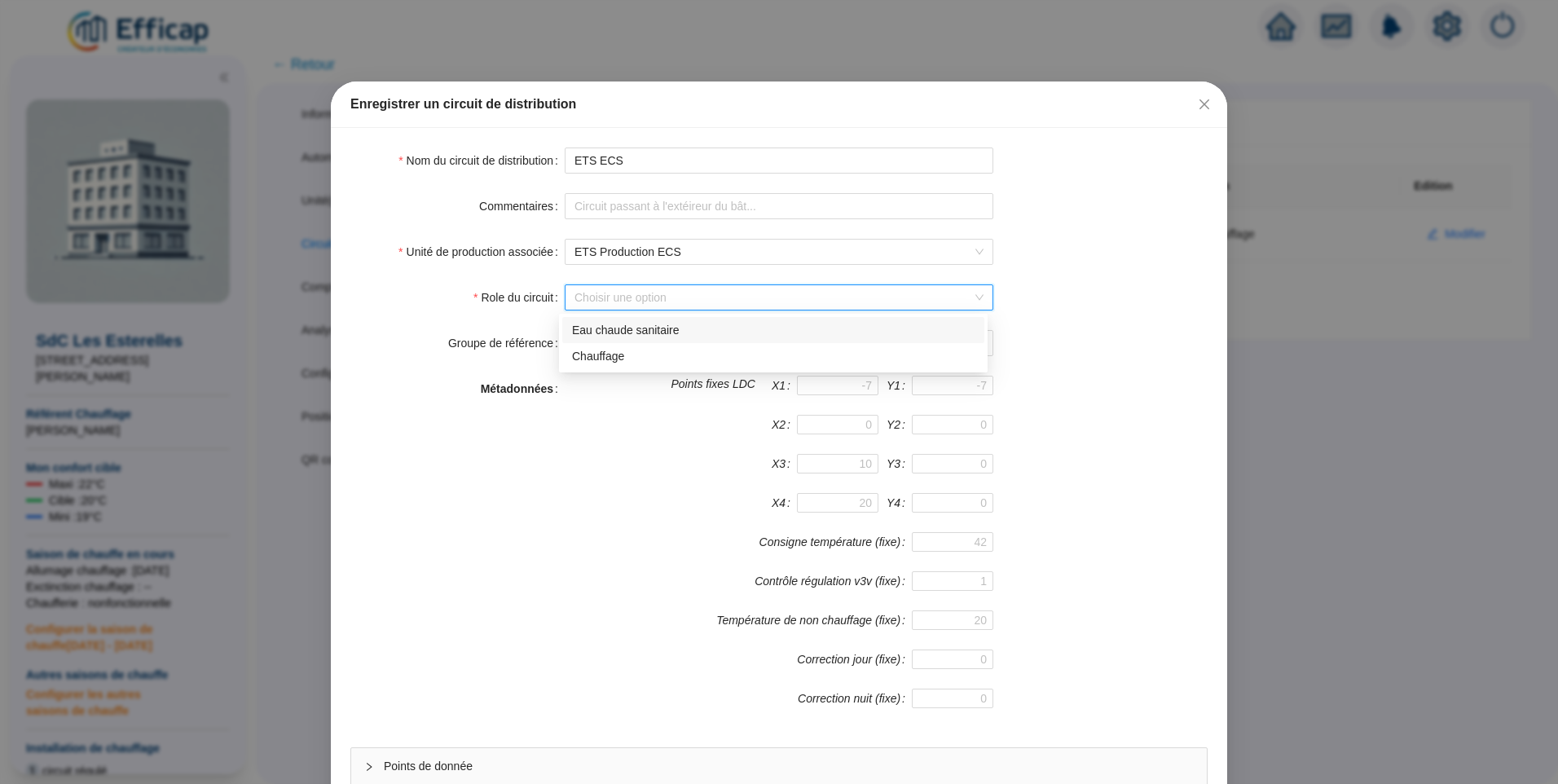
click at [621, 326] on div "Eau chaude sanitaire" at bounding box center [773, 330] width 402 height 17
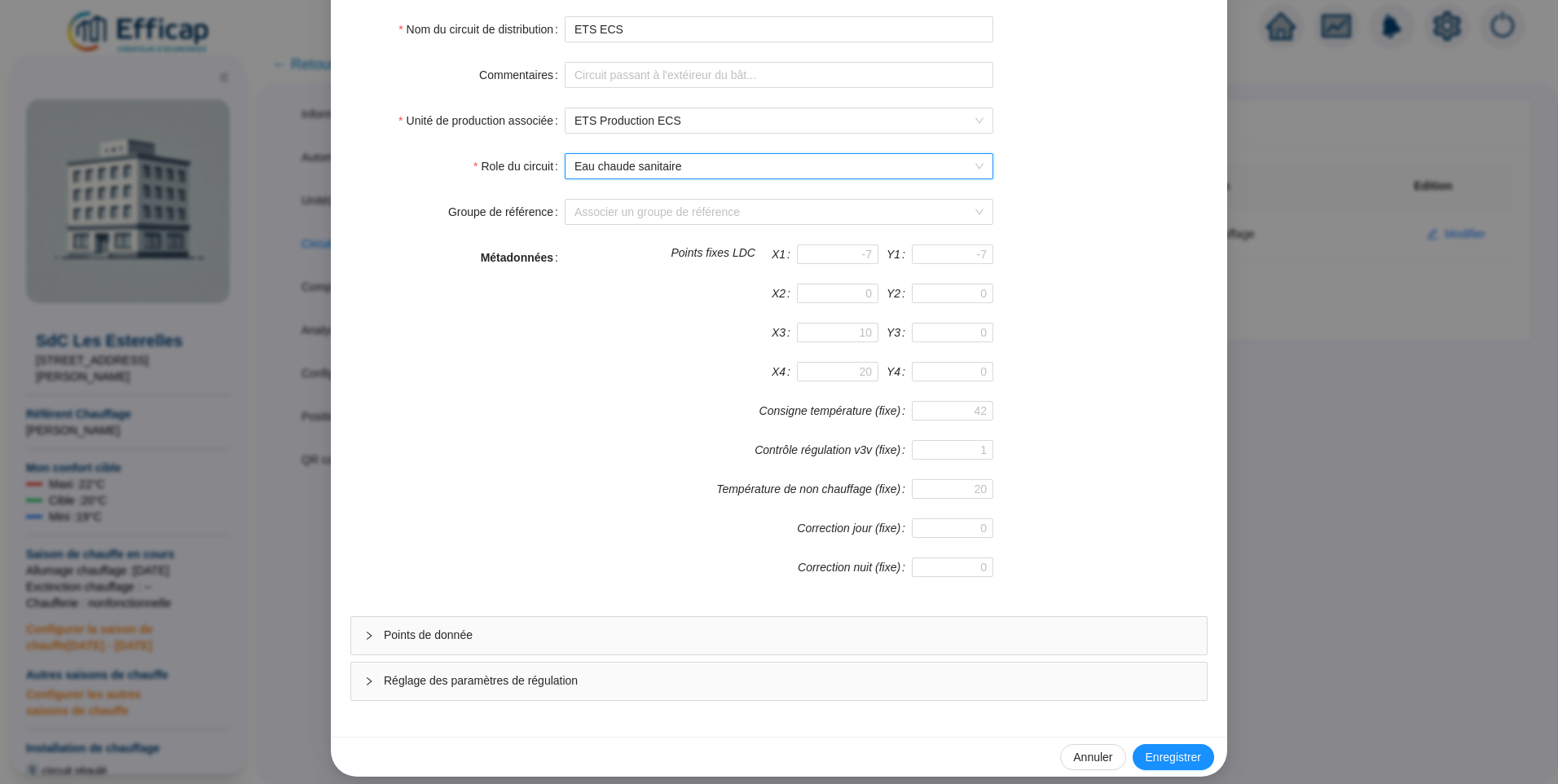
scroll to position [143, 0]
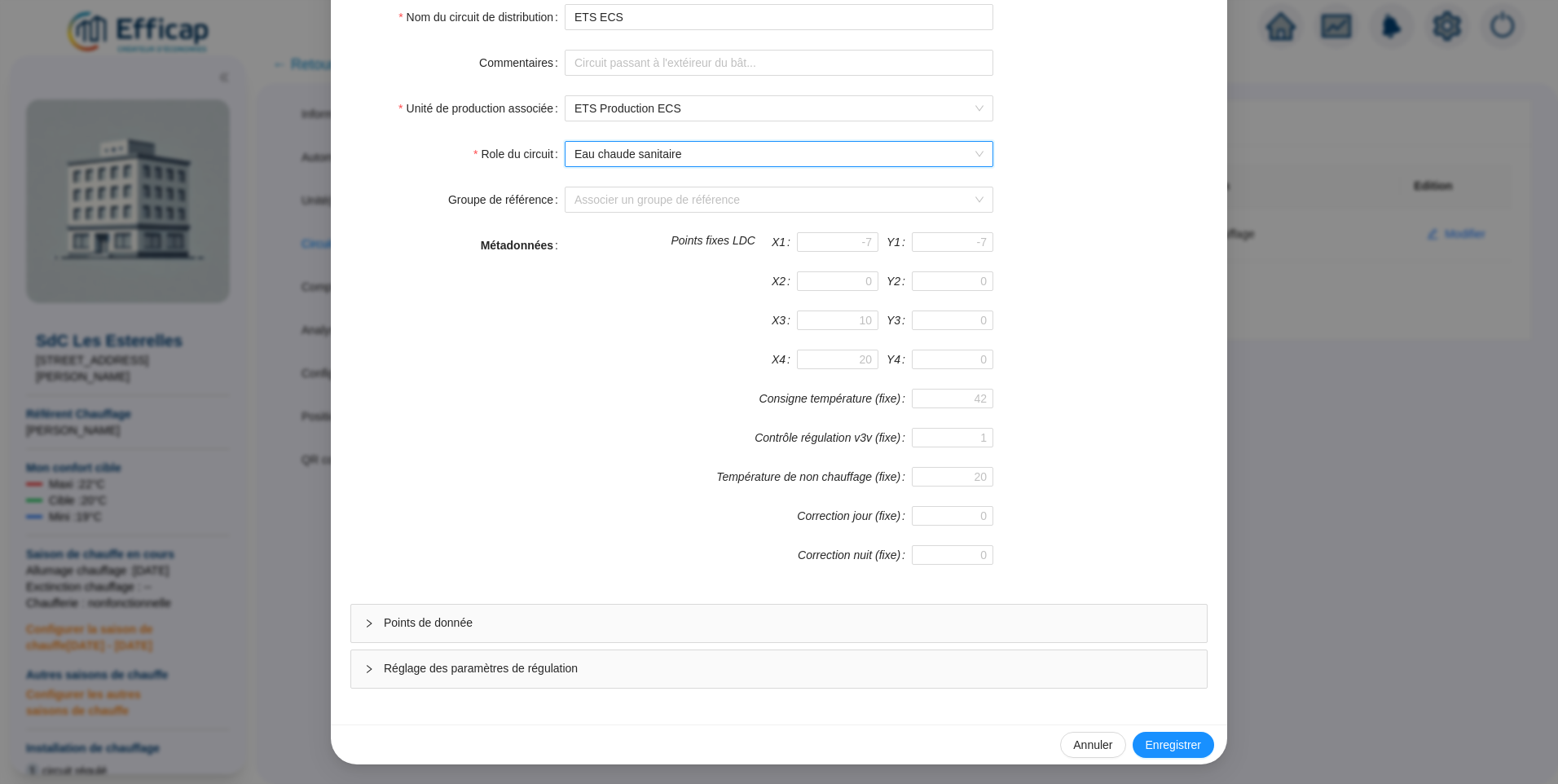
click at [486, 629] on span "Points de donnée" at bounding box center [788, 623] width 810 height 17
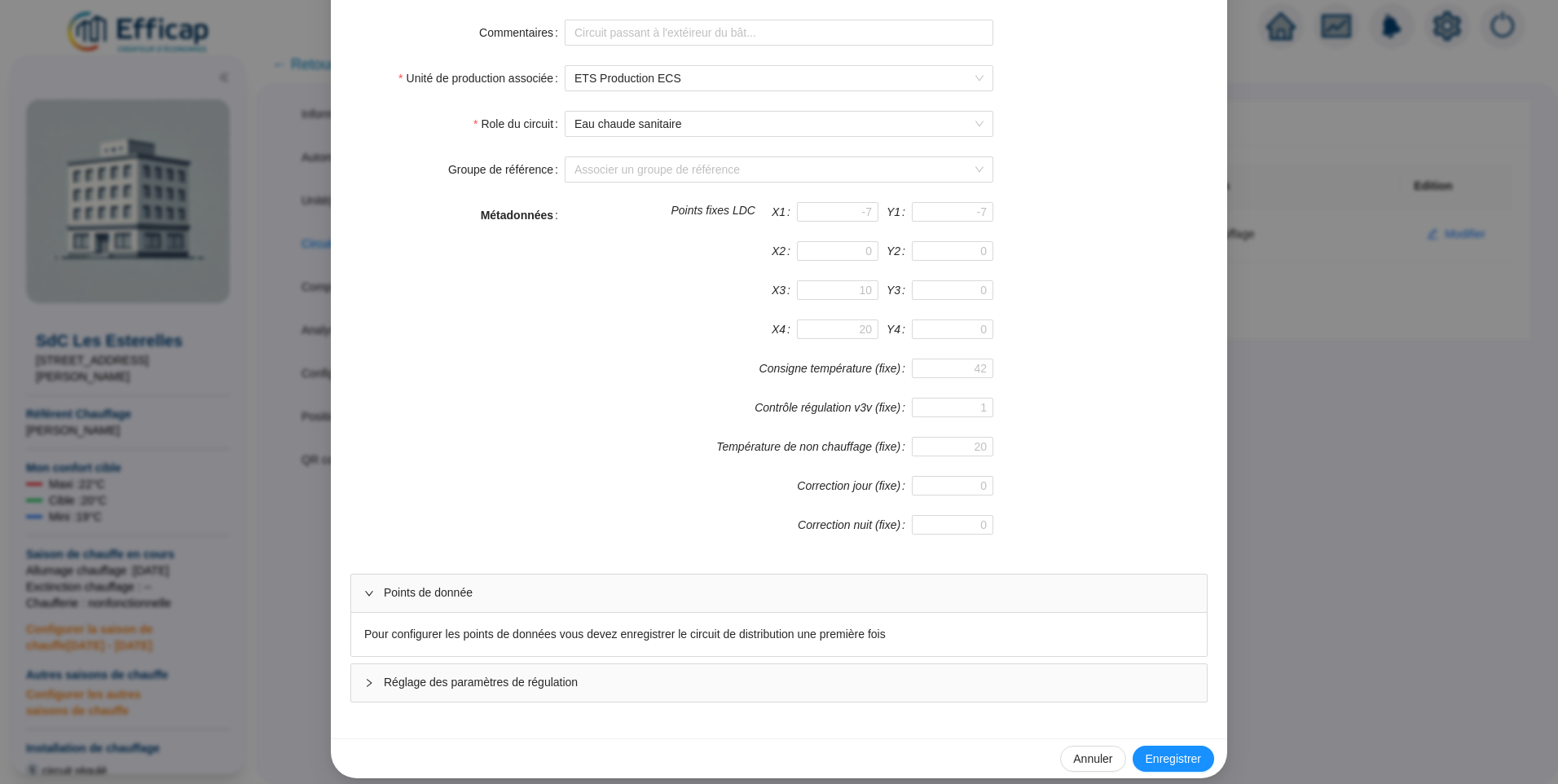
scroll to position [188, 0]
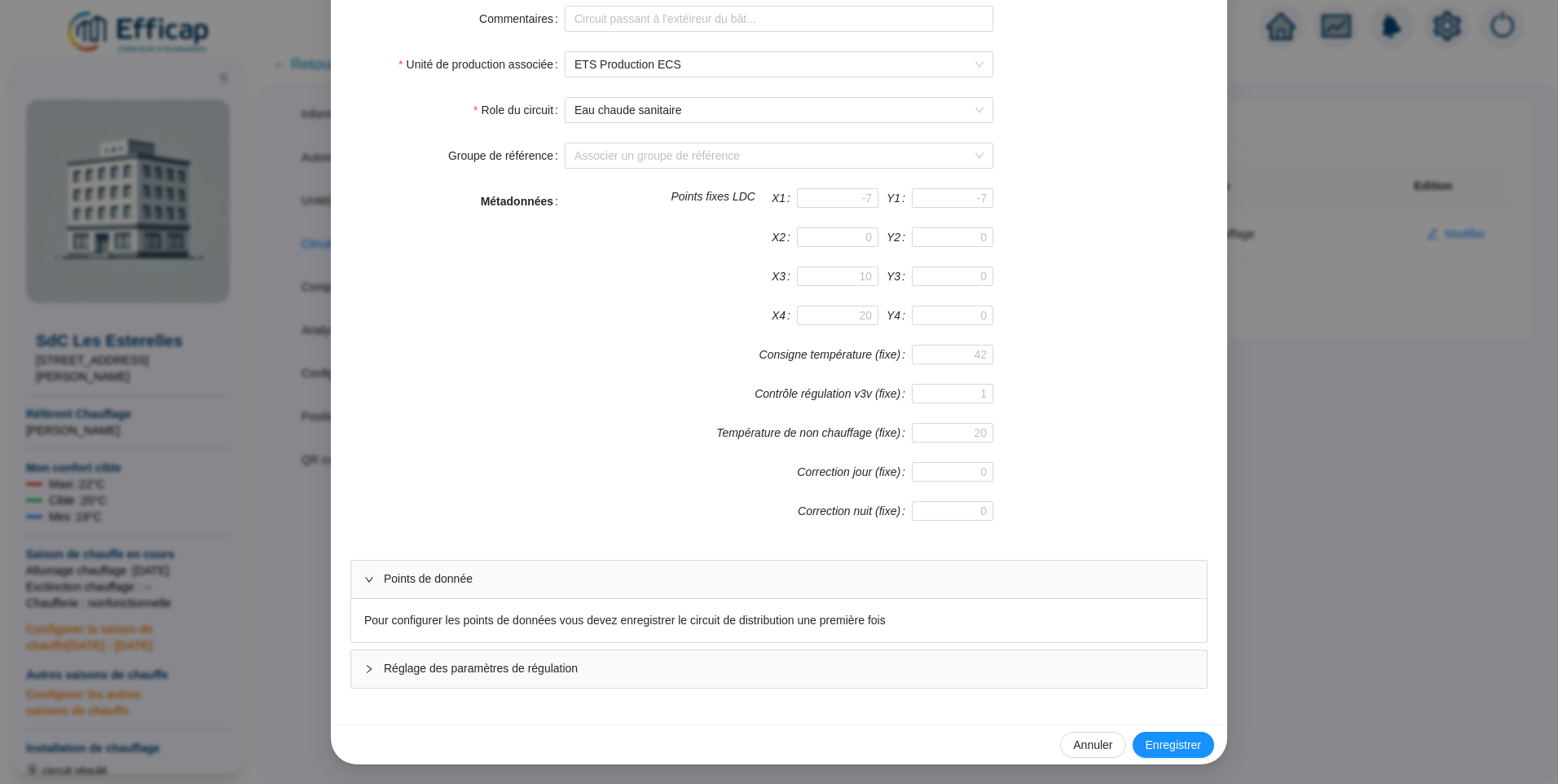
drag, startPoint x: 1151, startPoint y: 735, endPoint x: 1119, endPoint y: 582, distance: 156.3
click at [1152, 735] on button "Enregistrer" at bounding box center [1173, 745] width 81 height 26
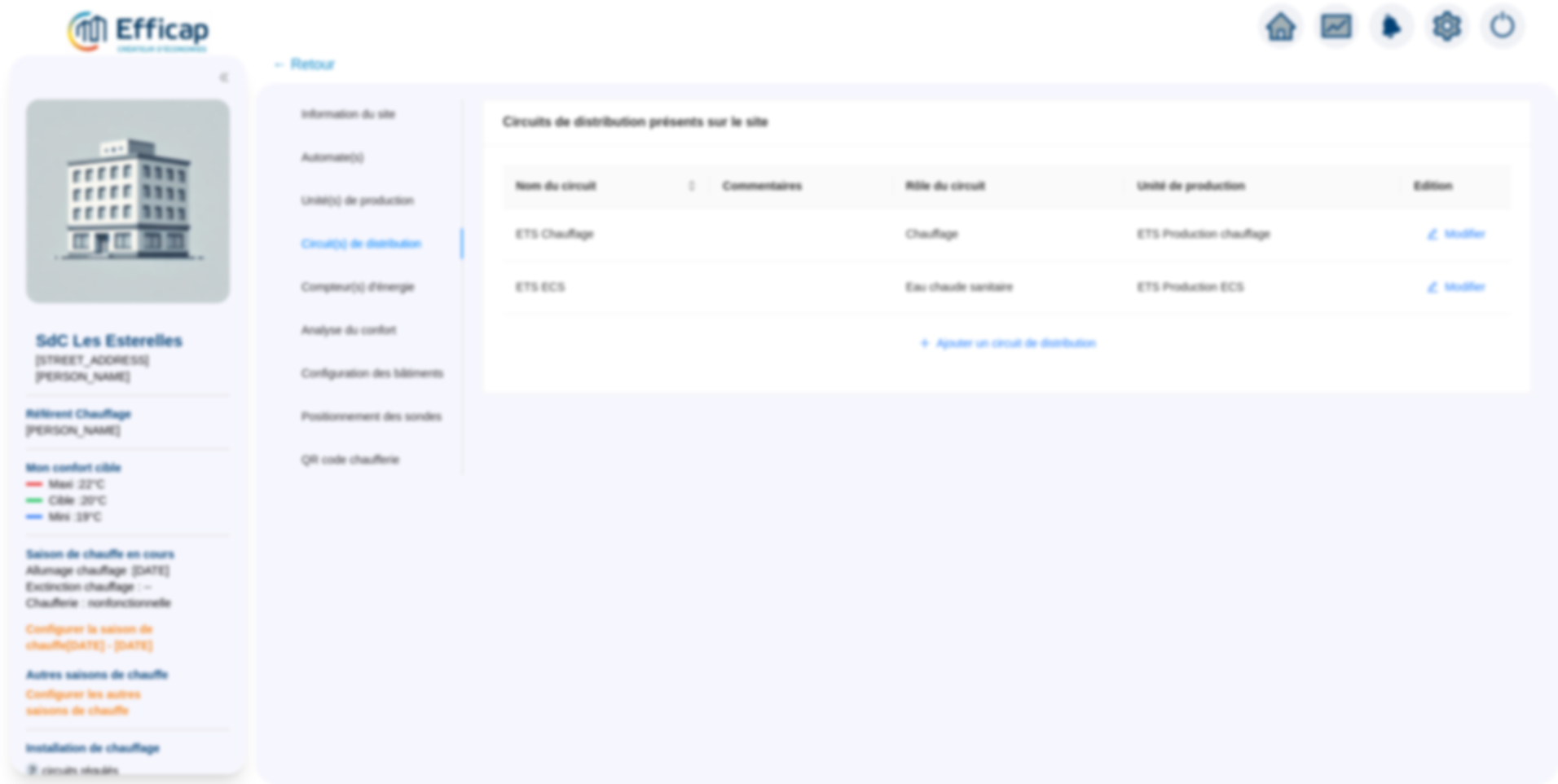
scroll to position [0, 0]
click at [1445, 289] on span "Modifier" at bounding box center [1466, 287] width 41 height 17
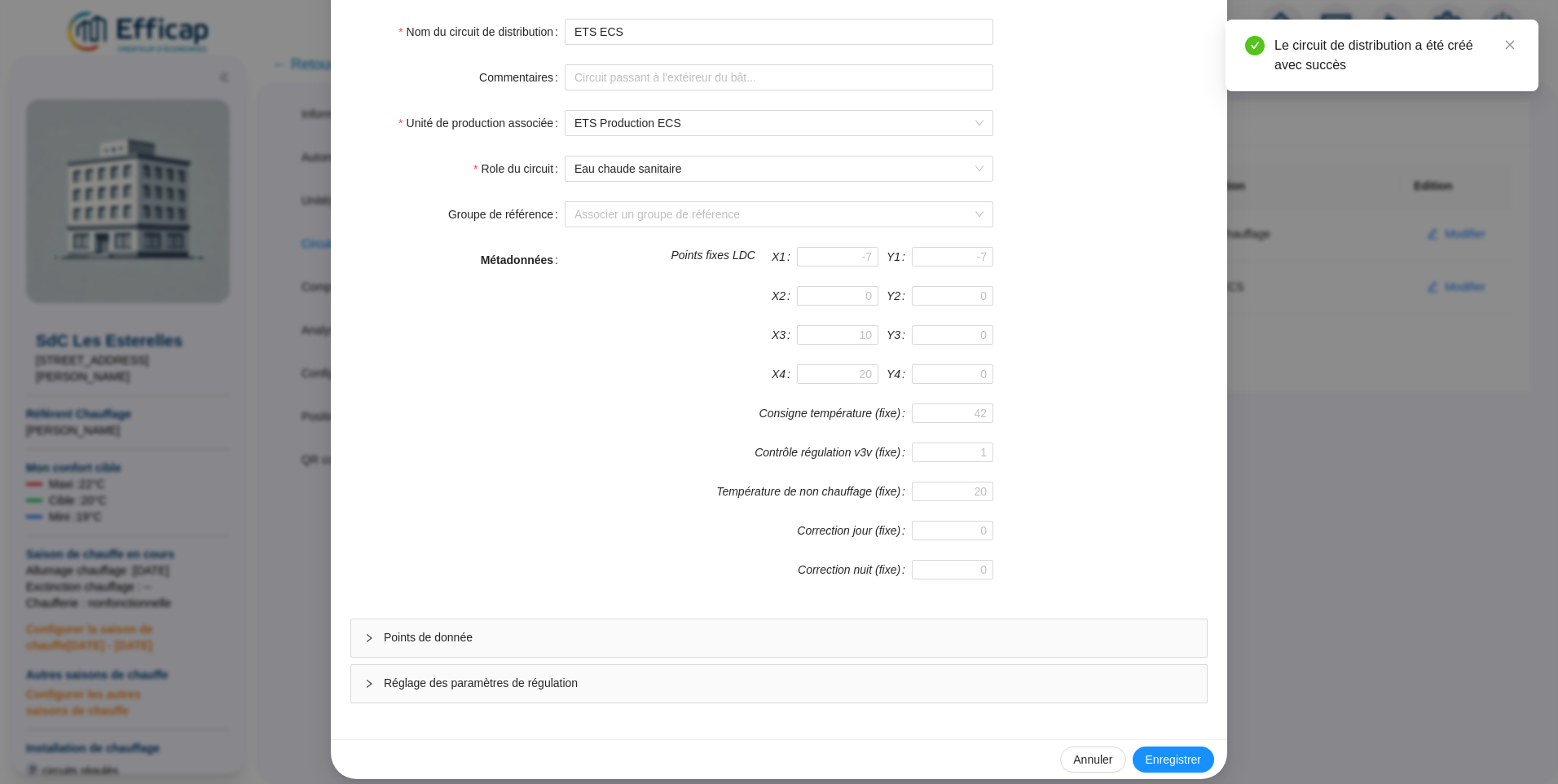
scroll to position [143, 0]
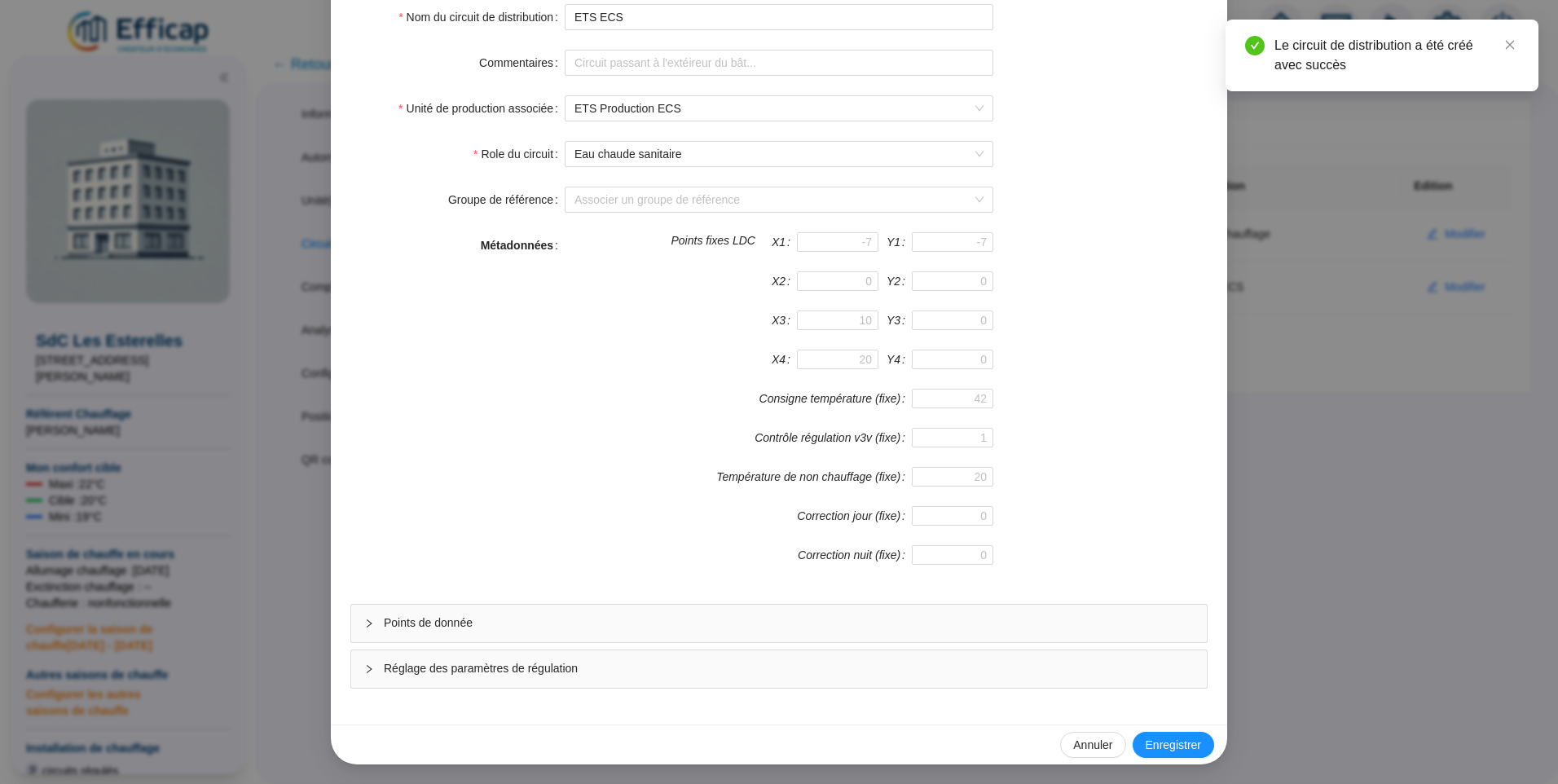
click at [532, 619] on span "Points de donnée" at bounding box center [788, 623] width 810 height 17
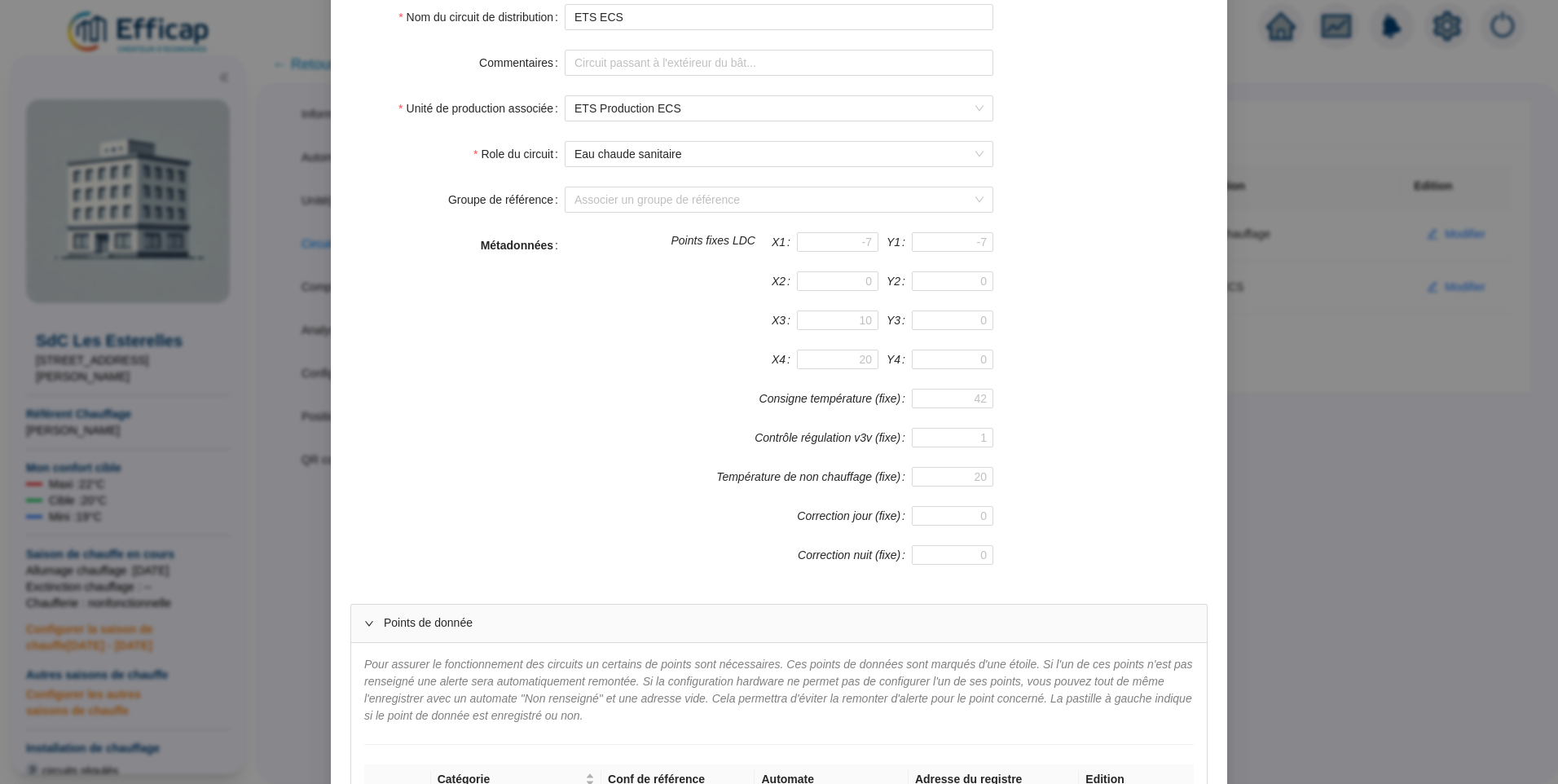
scroll to position [550, 0]
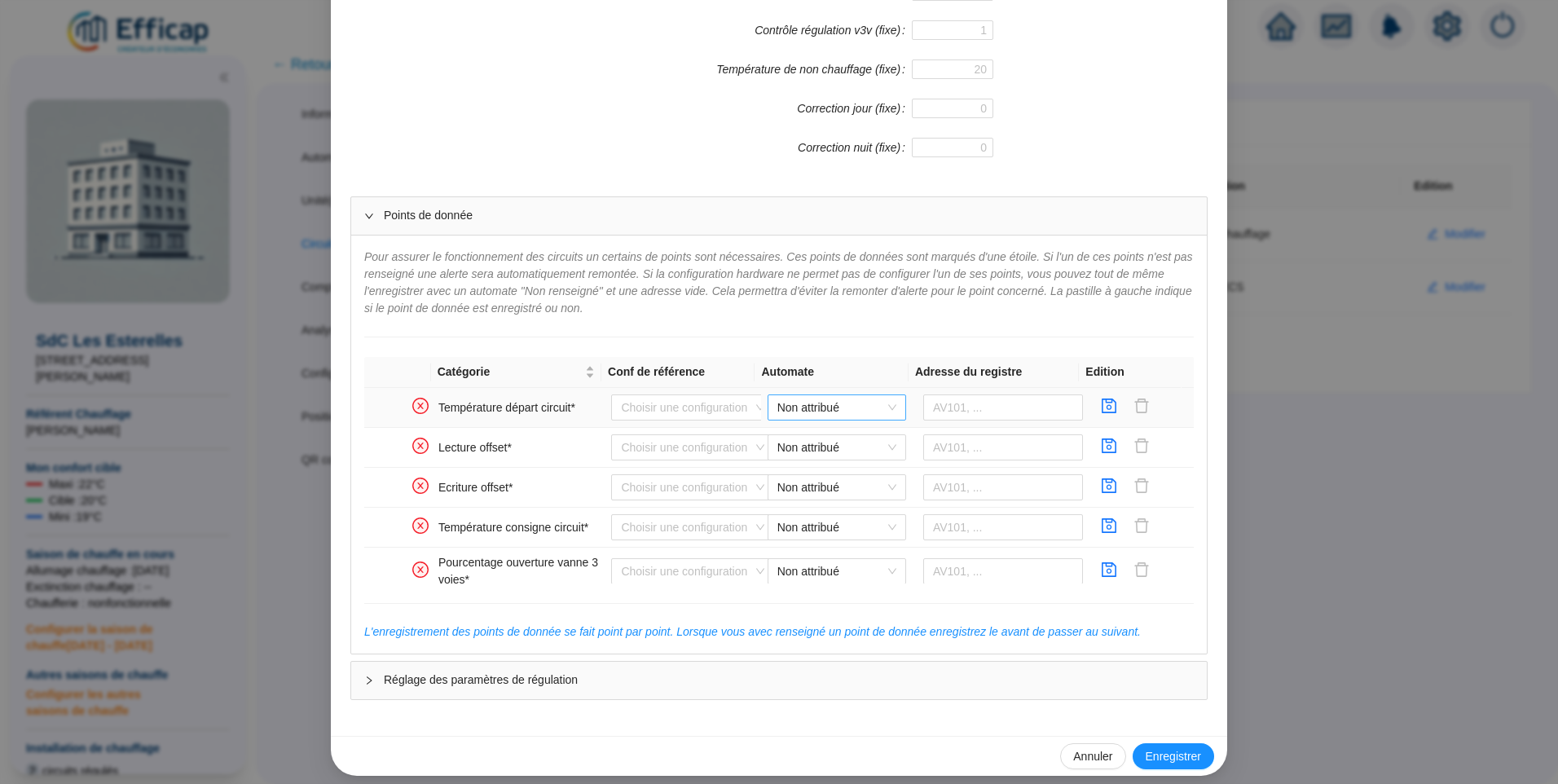
click at [811, 396] on span "Non attribué" at bounding box center [837, 407] width 119 height 25
click at [821, 440] on div "ETS Distech" at bounding box center [825, 440] width 113 height 17
click at [972, 406] on input "text" at bounding box center [1003, 407] width 160 height 26
click at [942, 408] on input "text" at bounding box center [1003, 407] width 160 height 26
type input "AV900"
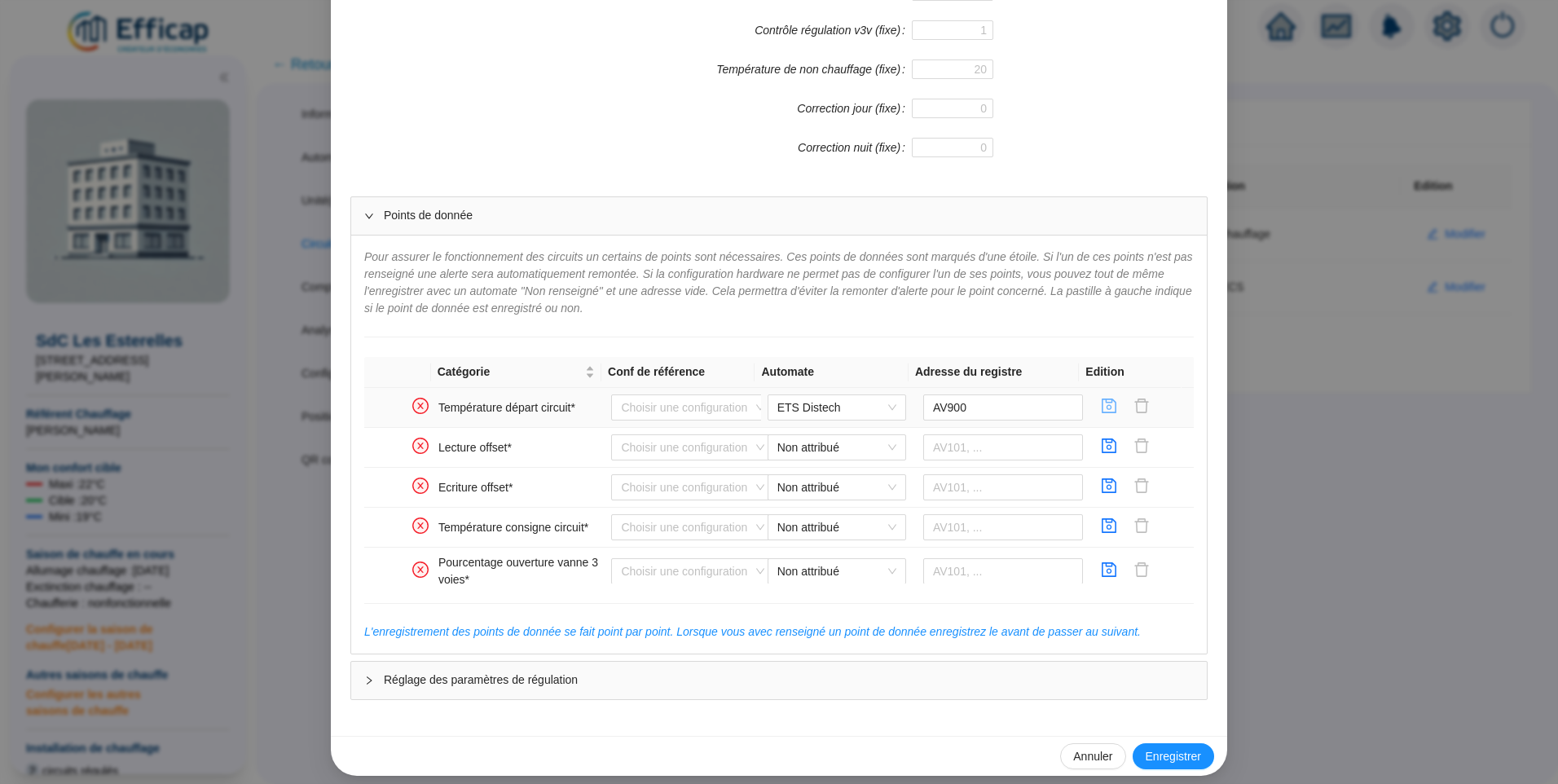
click at [1101, 411] on icon "save" at bounding box center [1109, 406] width 16 height 16
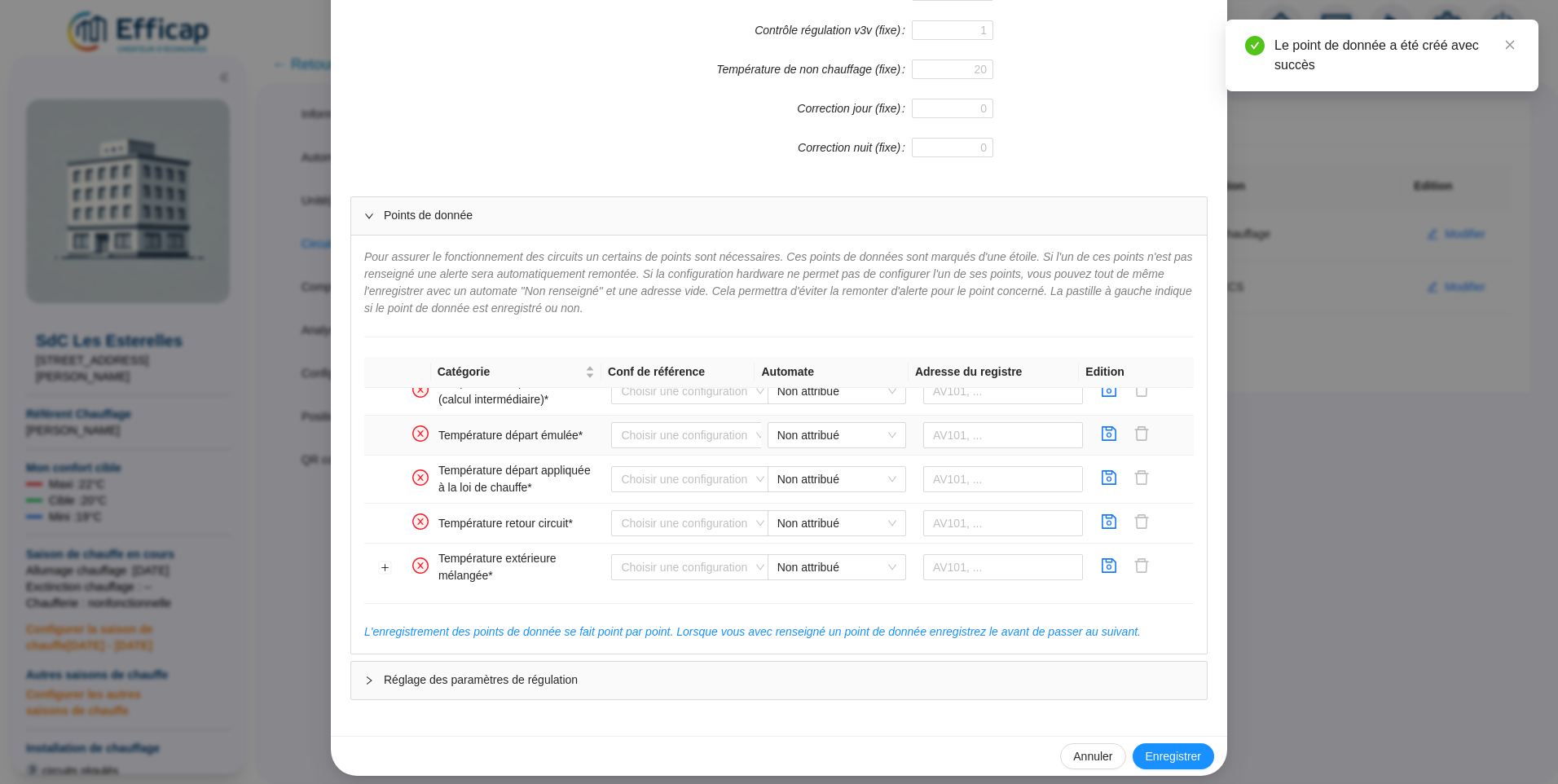
scroll to position [244, 0]
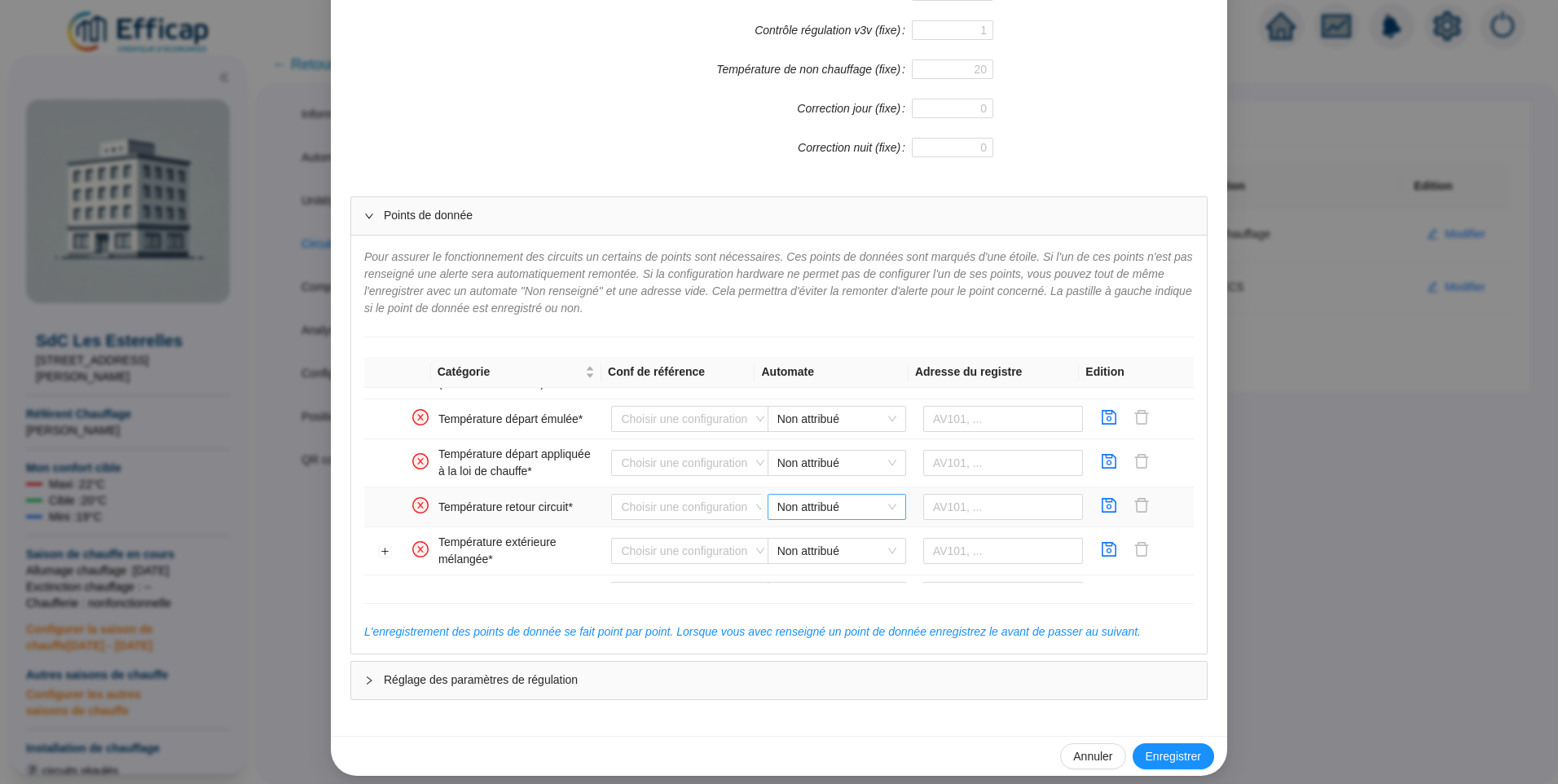
click at [807, 499] on span "Non attribué" at bounding box center [837, 507] width 119 height 25
click at [804, 538] on div "ETS Distech" at bounding box center [825, 540] width 113 height 17
click at [929, 500] on input "text" at bounding box center [1003, 507] width 160 height 26
type input "AV911"
click at [1103, 499] on icon "save" at bounding box center [1110, 505] width 15 height 15
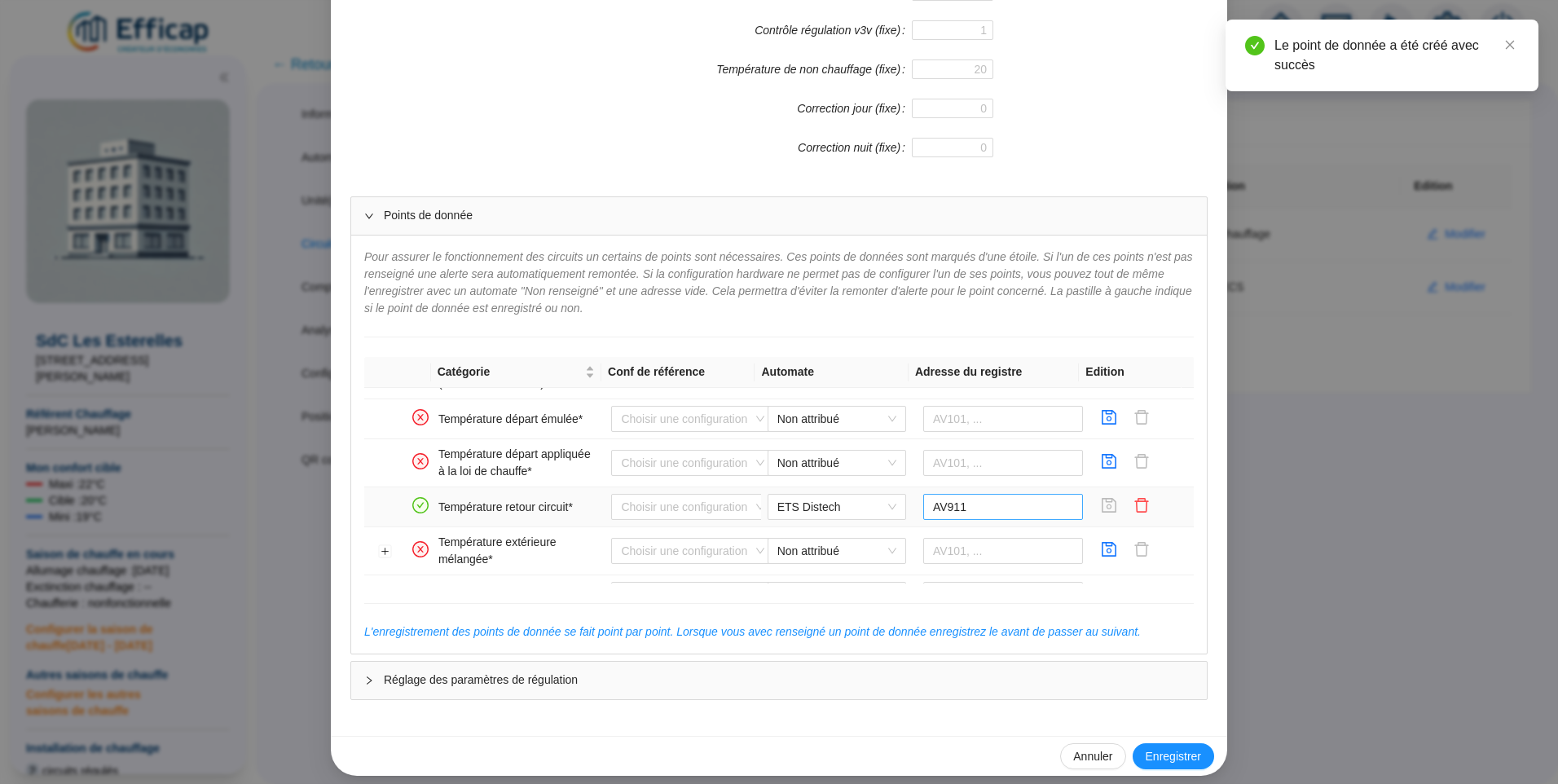
scroll to position [0, 0]
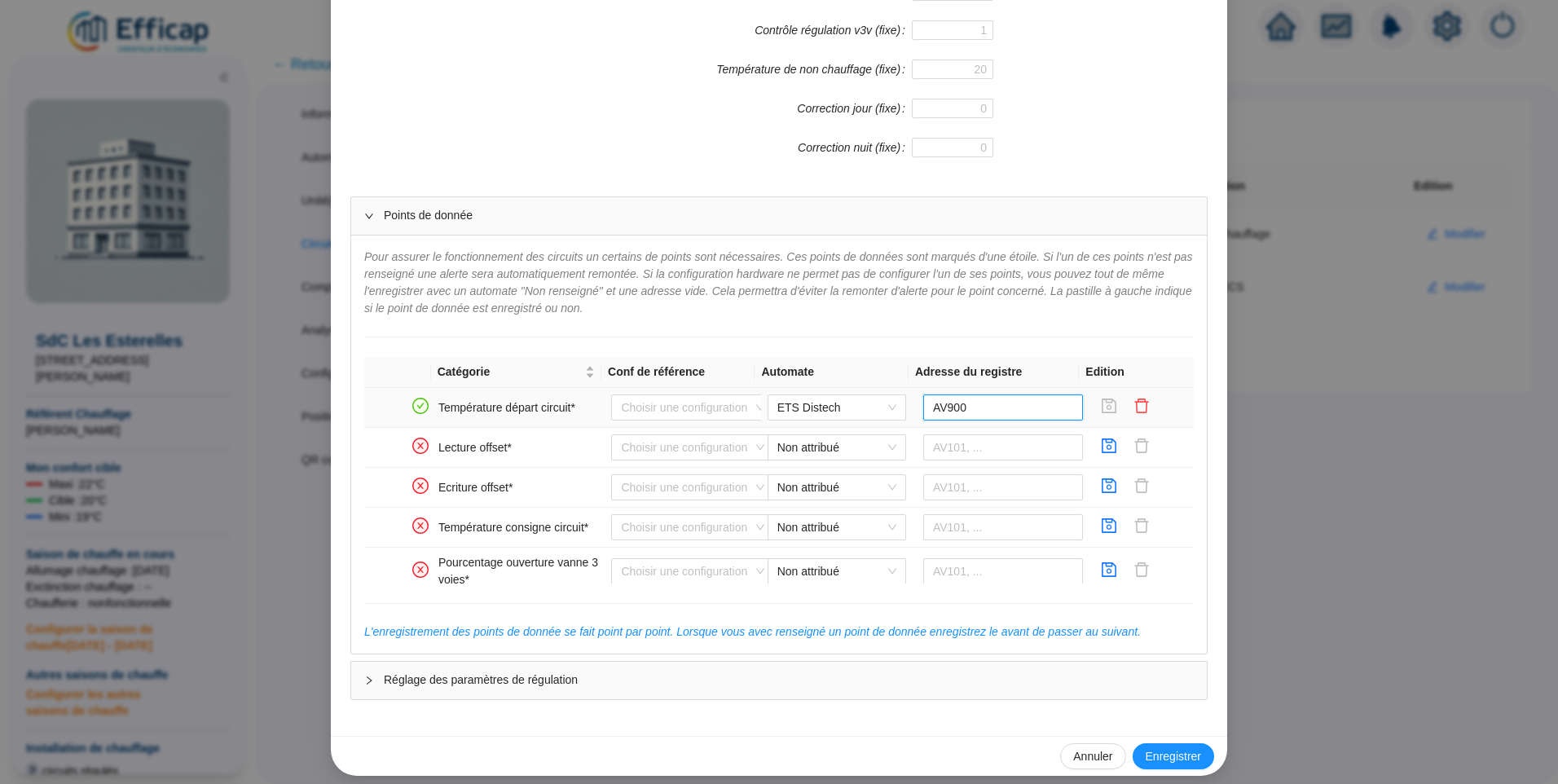
click at [942, 408] on input "AV900" at bounding box center [1003, 407] width 160 height 26
click at [943, 410] on input "AV900" at bounding box center [1003, 407] width 160 height 26
type input "AV910"
click at [1101, 411] on icon "save" at bounding box center [1109, 406] width 16 height 16
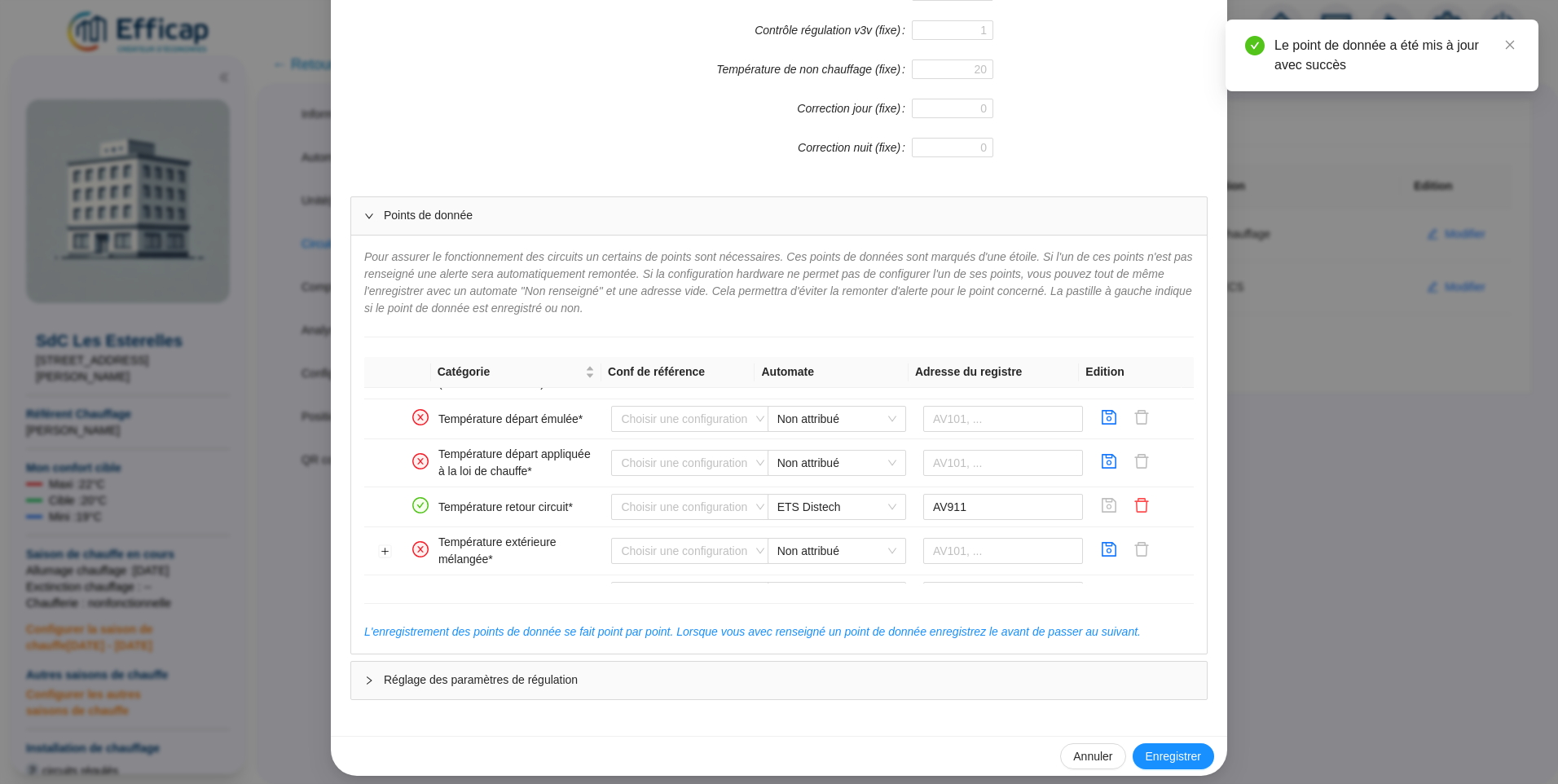
scroll to position [489, 0]
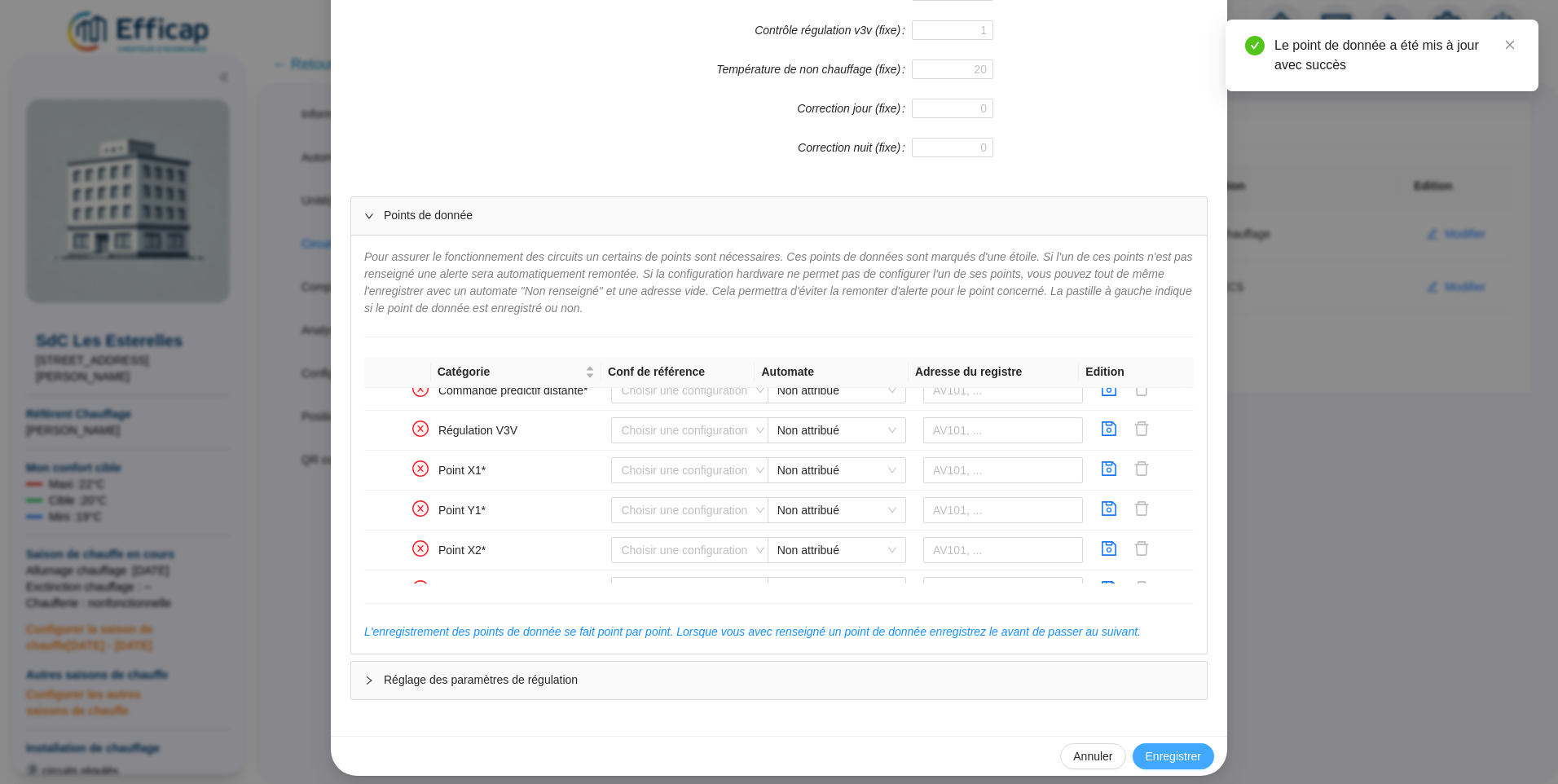
click at [1165, 760] on span "Enregistrer" at bounding box center [1173, 756] width 55 height 17
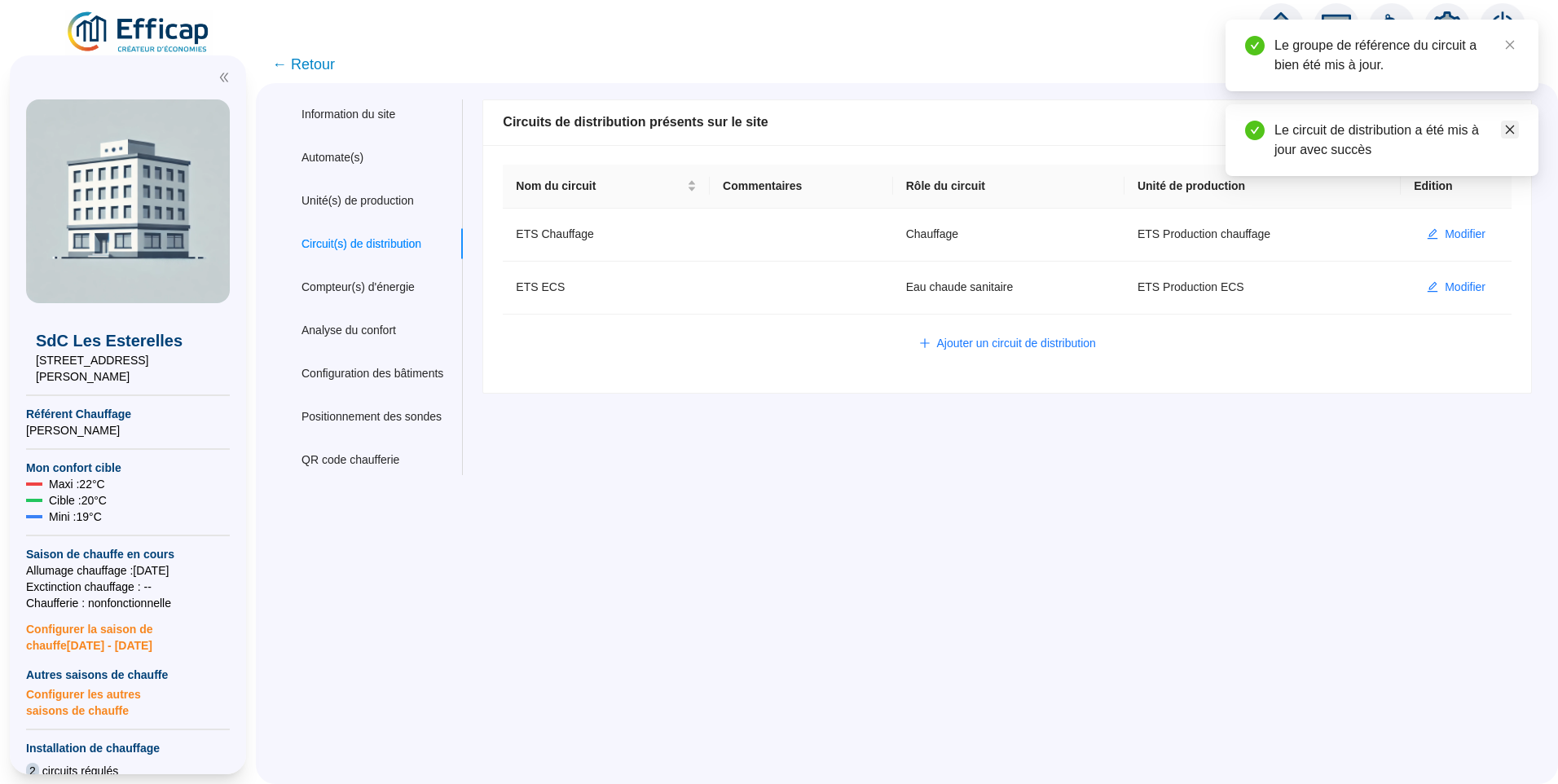
click at [1508, 124] on icon "close" at bounding box center [1510, 130] width 12 height 12
click at [402, 193] on div "Unité(s) de production" at bounding box center [357, 201] width 113 height 17
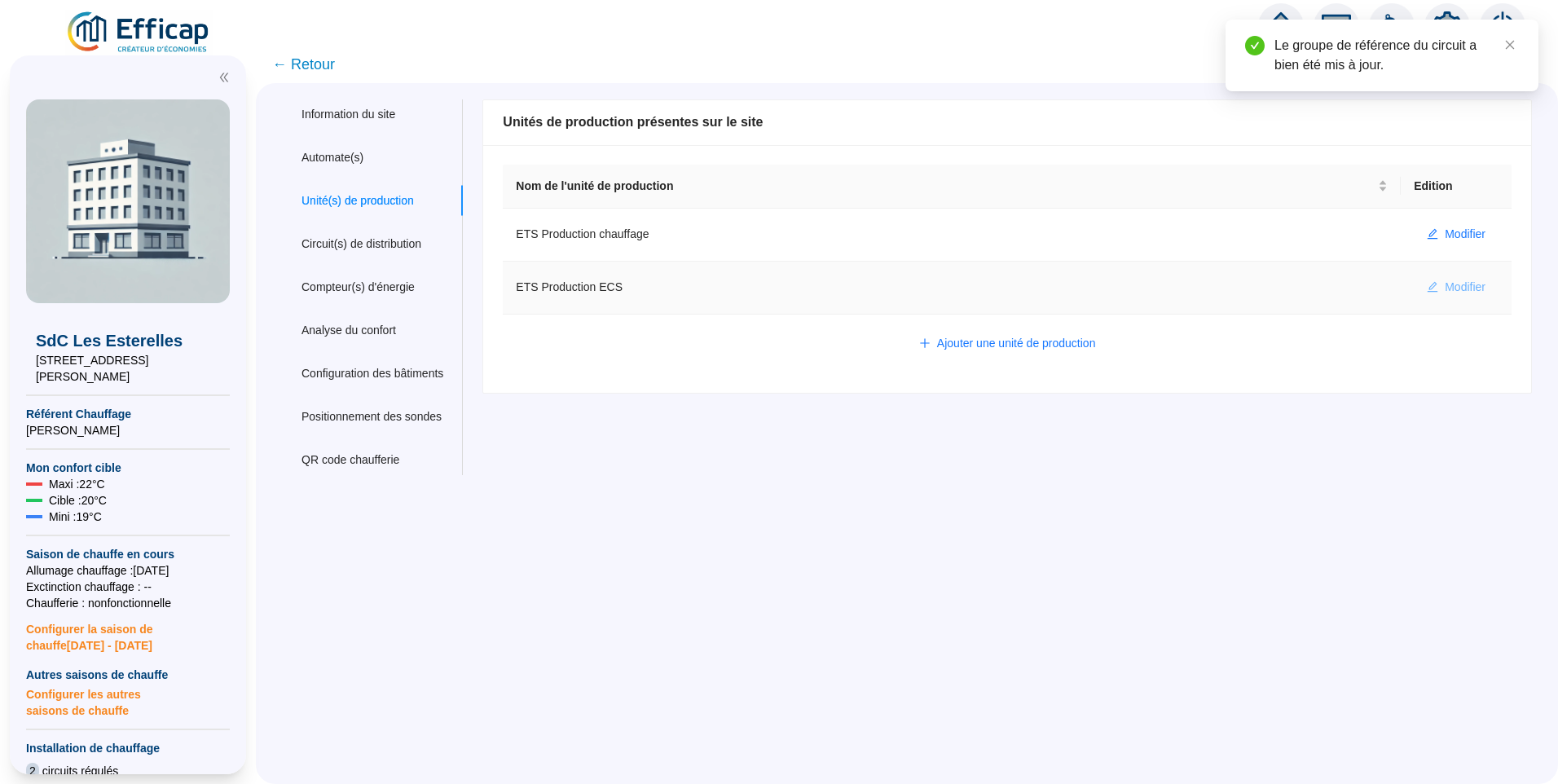
click at [1463, 287] on span "Modifier" at bounding box center [1466, 287] width 41 height 17
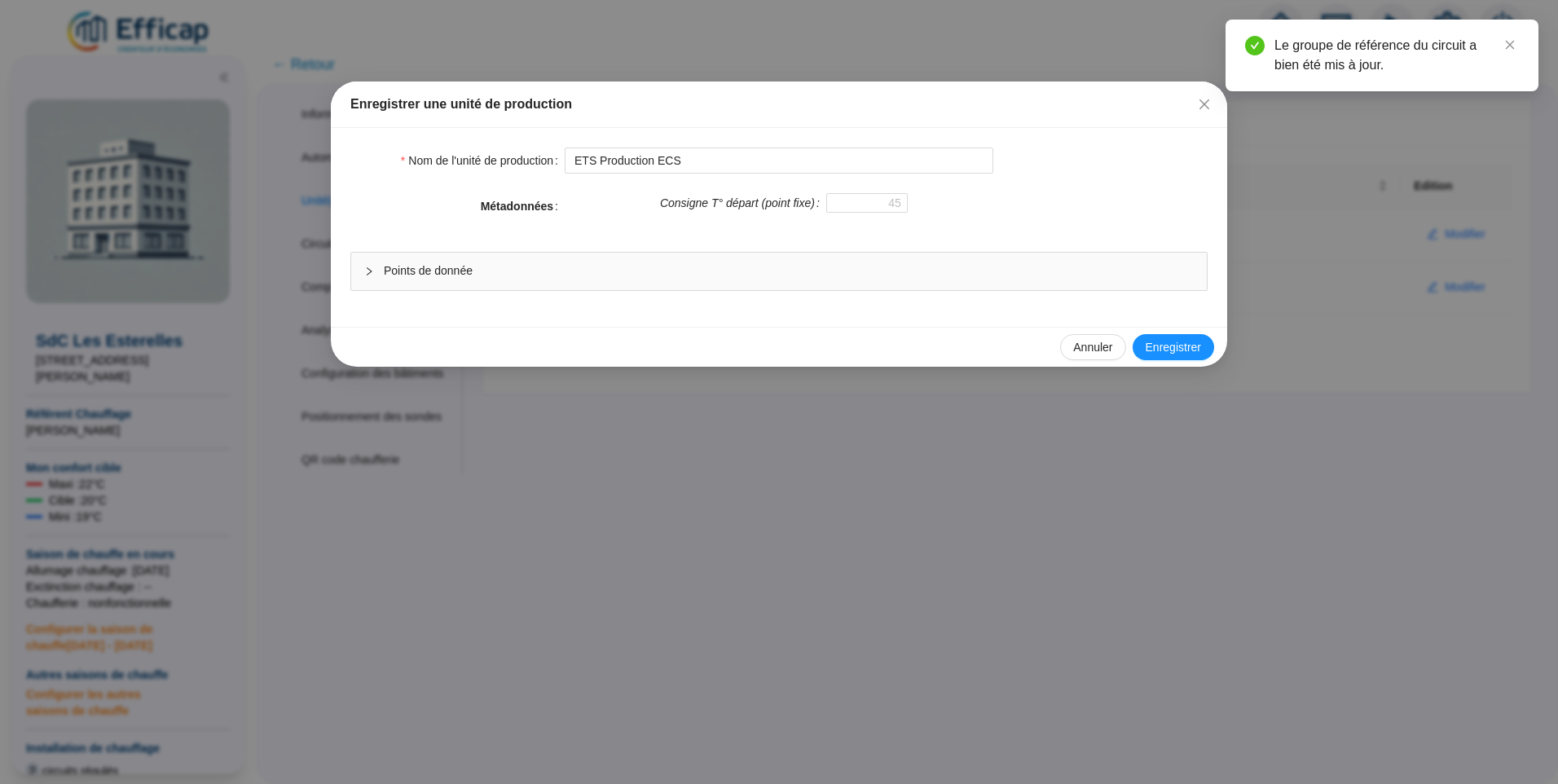
click at [637, 284] on div "Points de donnée" at bounding box center [779, 271] width 856 height 38
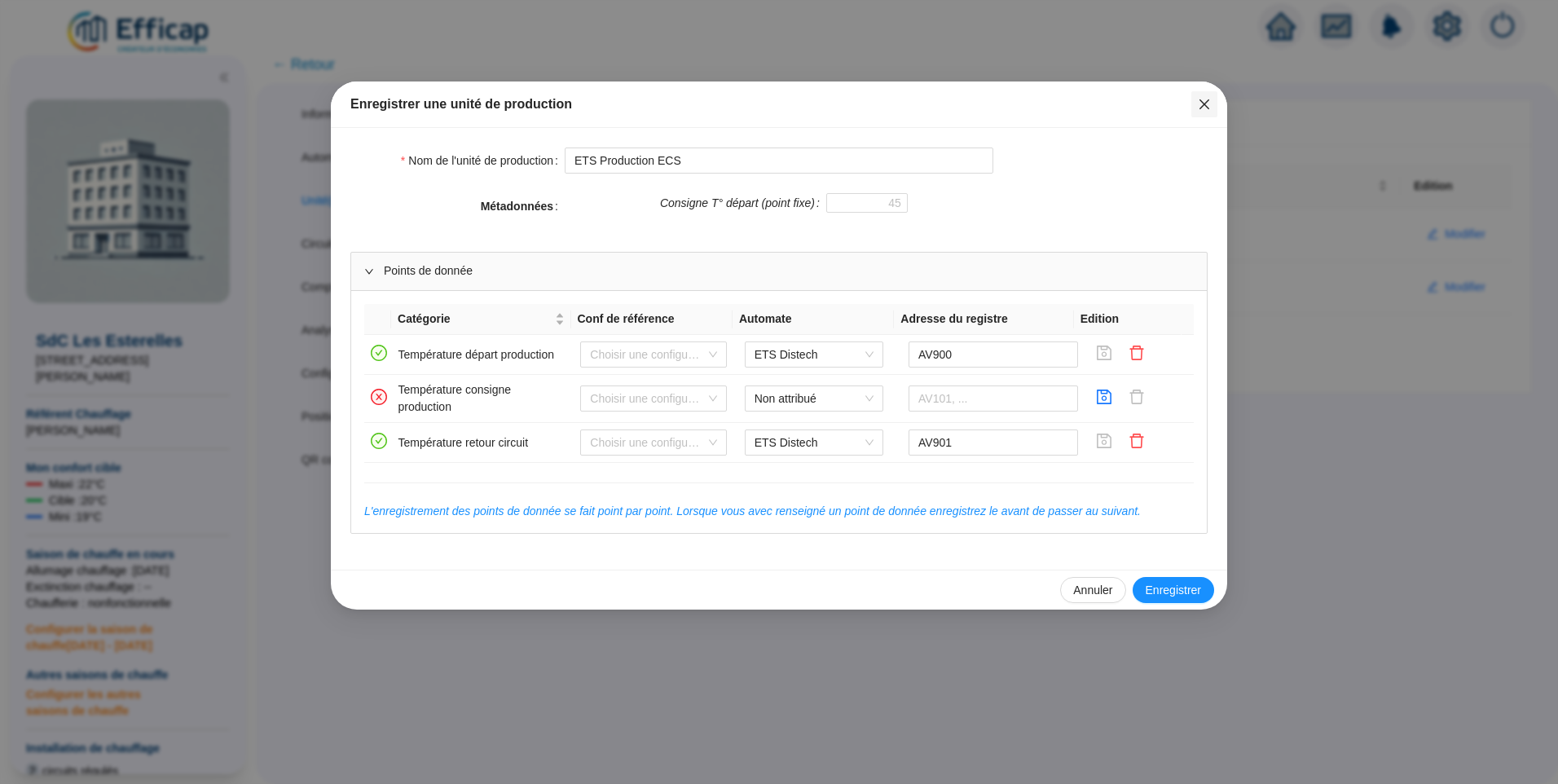
click at [1201, 100] on icon "close" at bounding box center [1205, 104] width 10 height 10
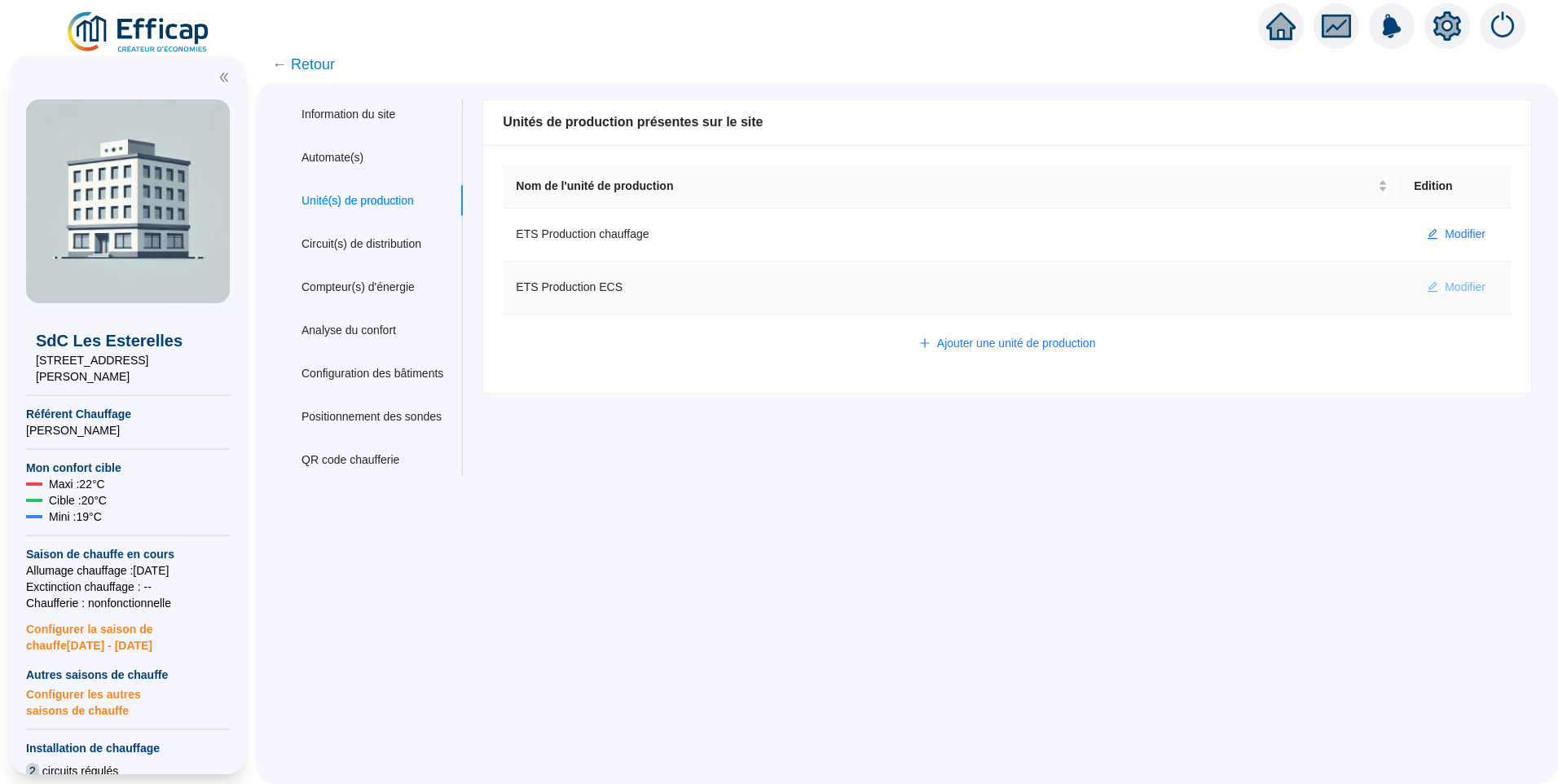
click at [1428, 286] on button "Modifier" at bounding box center [1456, 288] width 85 height 26
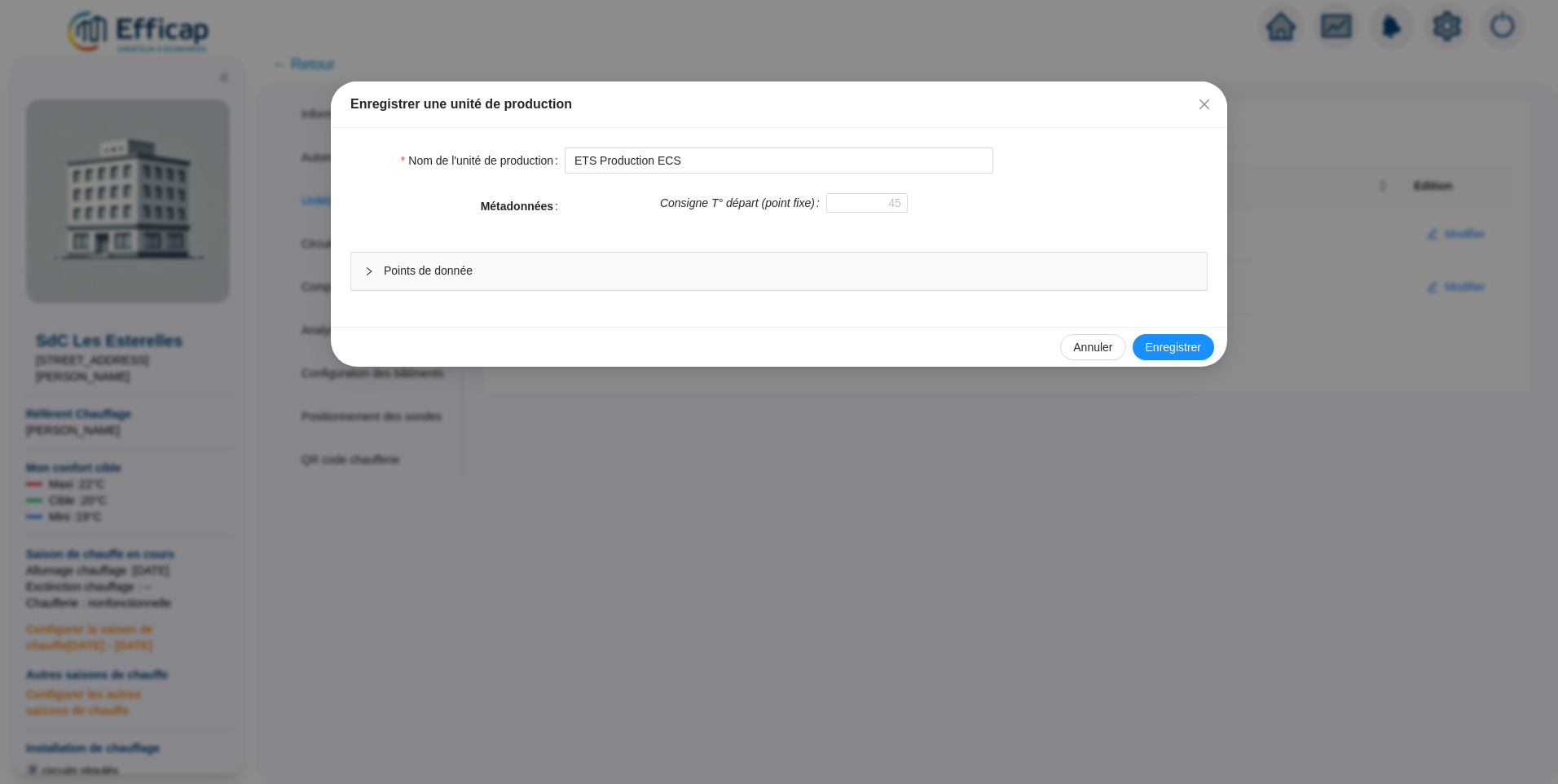
click at [635, 273] on span "Points de donnée" at bounding box center [788, 271] width 810 height 17
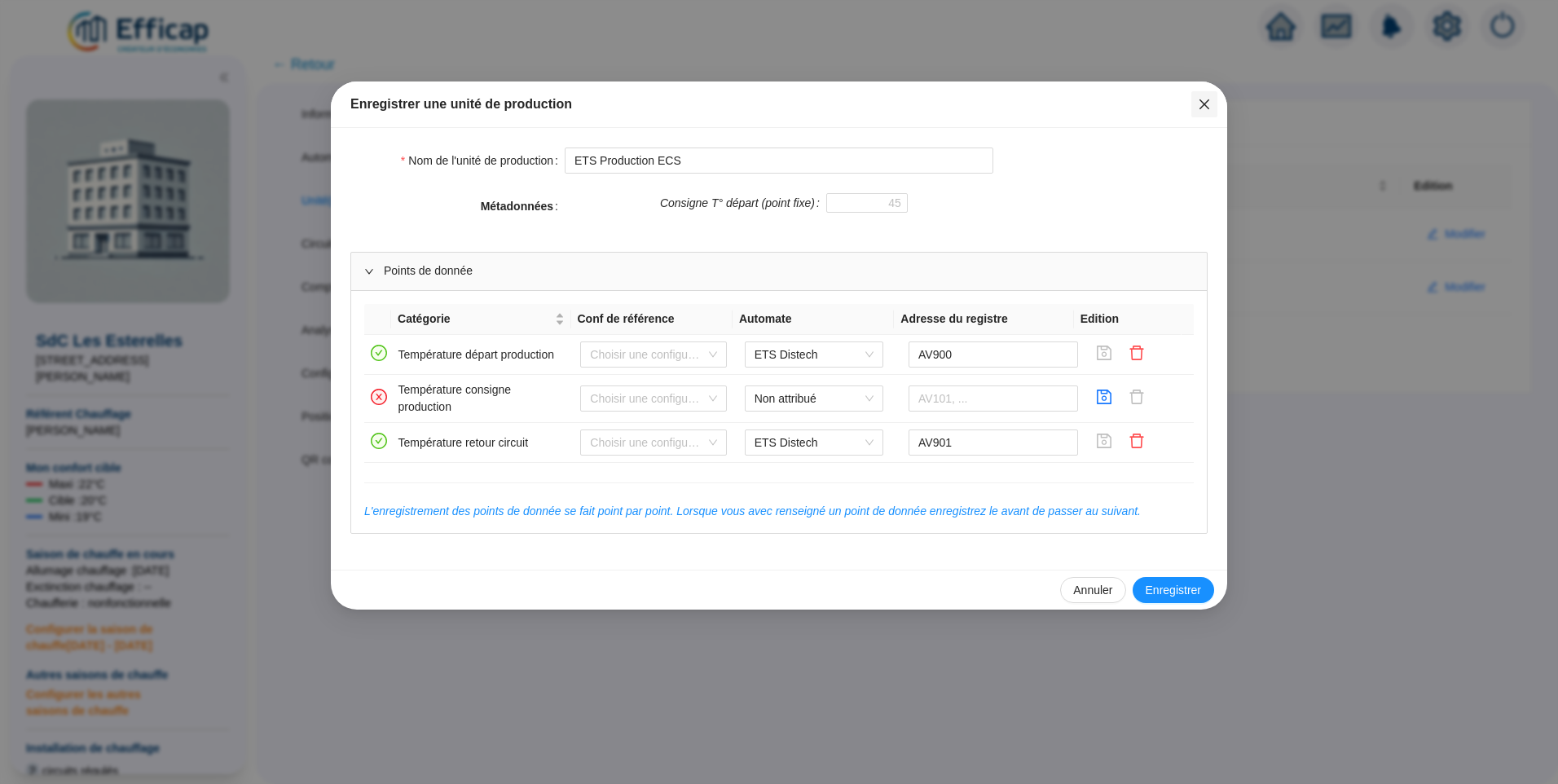
click at [1204, 101] on icon "close" at bounding box center [1205, 104] width 13 height 13
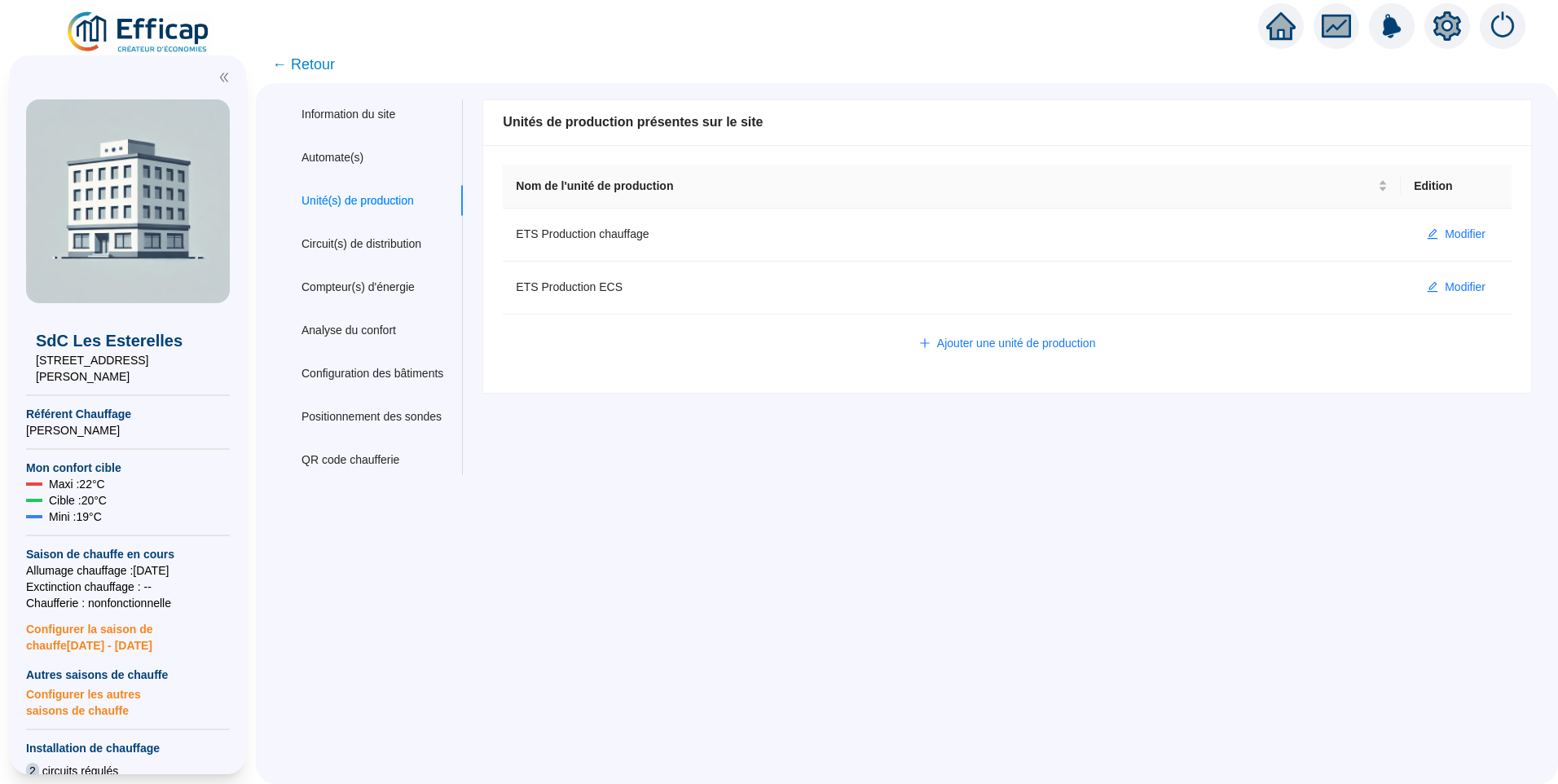
click at [630, 466] on div "Nom du site SdC Les Esterelles Trigramme ETS Adresse(s) du site Rue [STREET_ADD…" at bounding box center [997, 287] width 1070 height 376
